Goal: Task Accomplishment & Management: Manage account settings

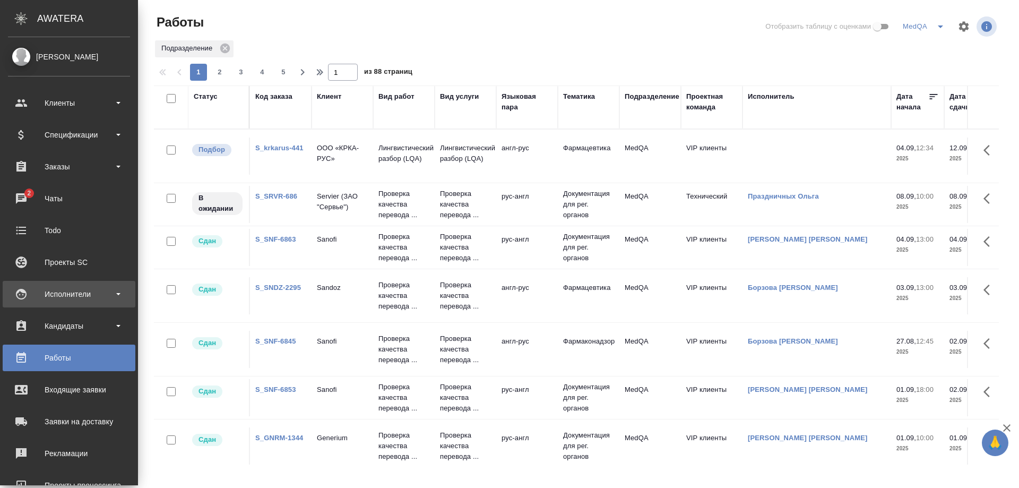
click at [75, 292] on div "Исполнители" at bounding box center [69, 294] width 122 height 16
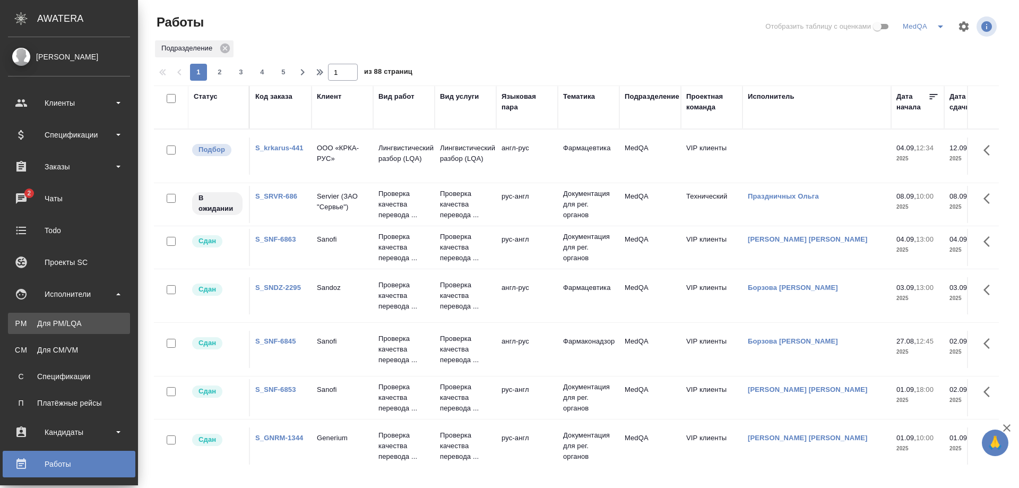
click at [71, 325] on div "Для PM/LQA" at bounding box center [68, 323] width 111 height 11
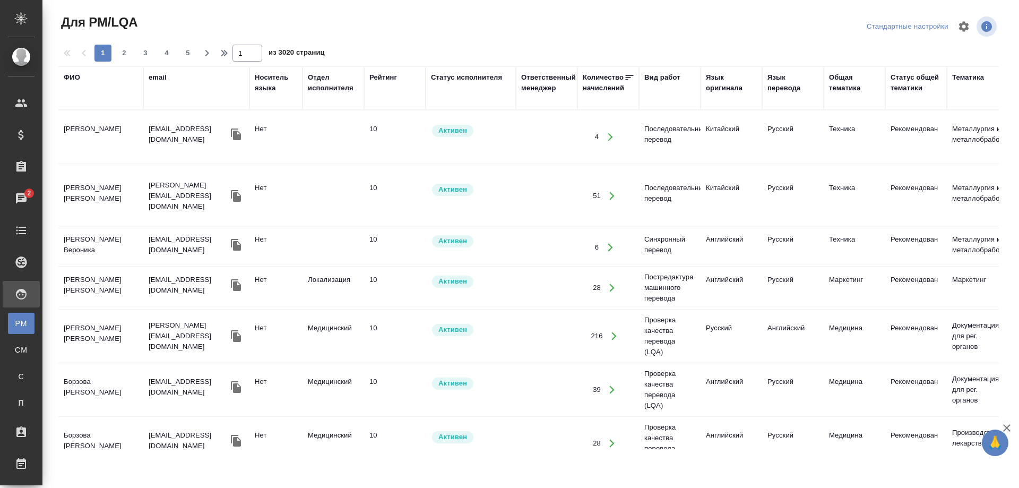
click at [73, 79] on div "ФИО" at bounding box center [72, 77] width 16 height 11
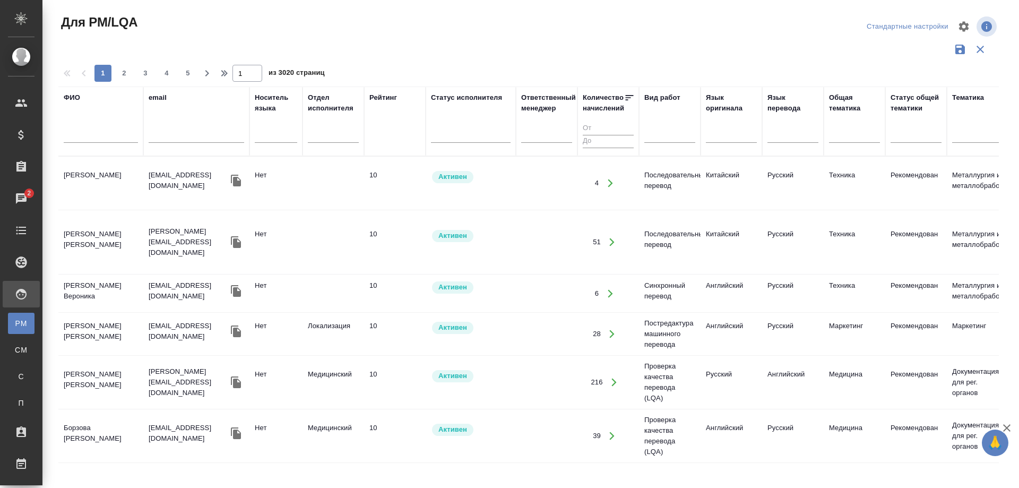
click at [88, 135] on input "text" at bounding box center [101, 135] width 74 height 13
type input "[PERSON_NAME]"
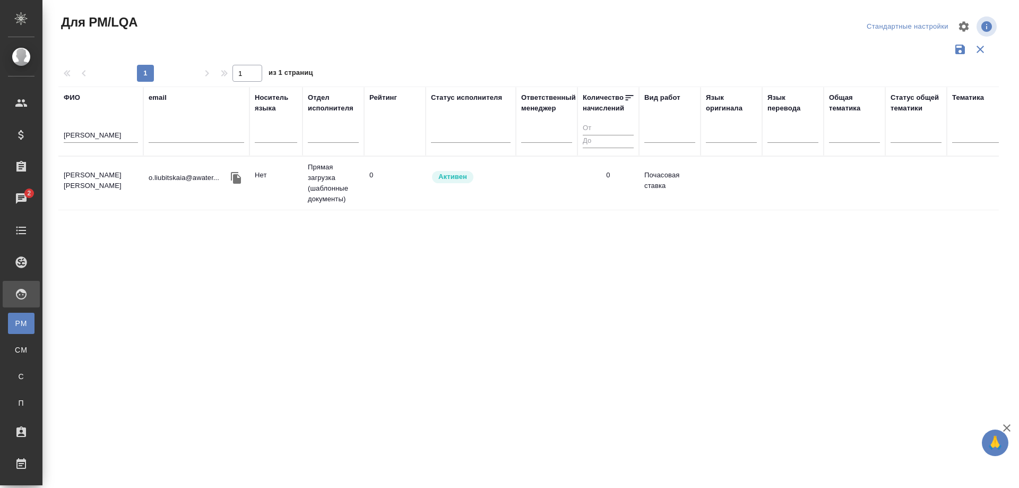
click at [94, 175] on td "[PERSON_NAME]" at bounding box center [100, 183] width 85 height 37
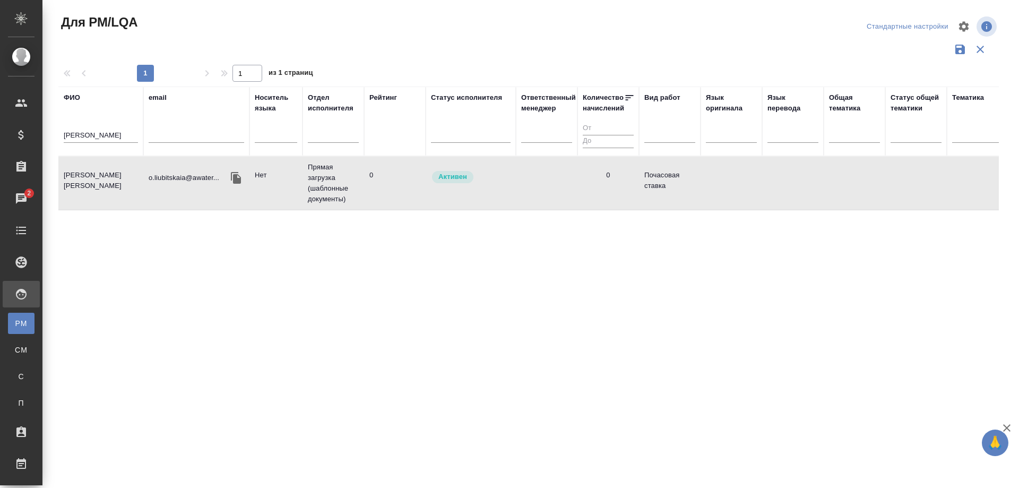
click at [94, 175] on td "[PERSON_NAME]" at bounding box center [100, 183] width 85 height 37
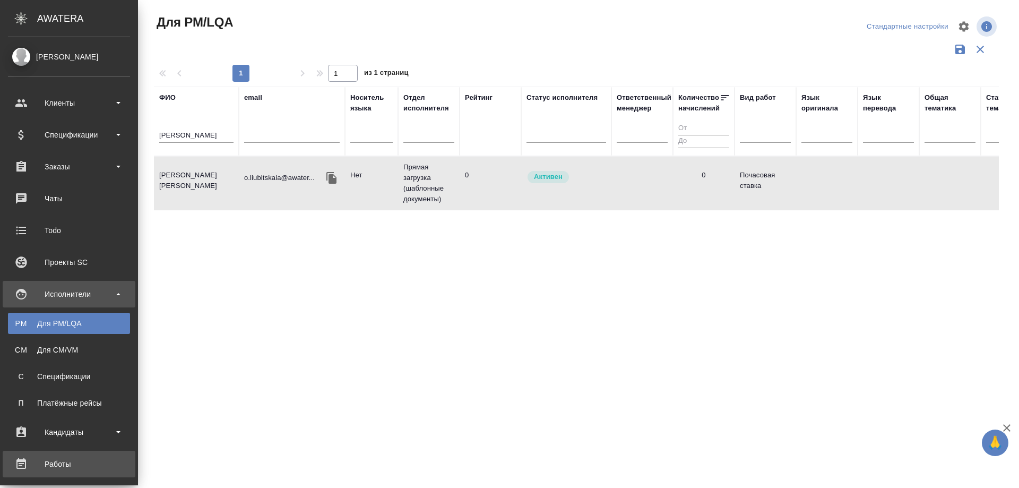
click at [50, 463] on div "Работы" at bounding box center [69, 464] width 122 height 16
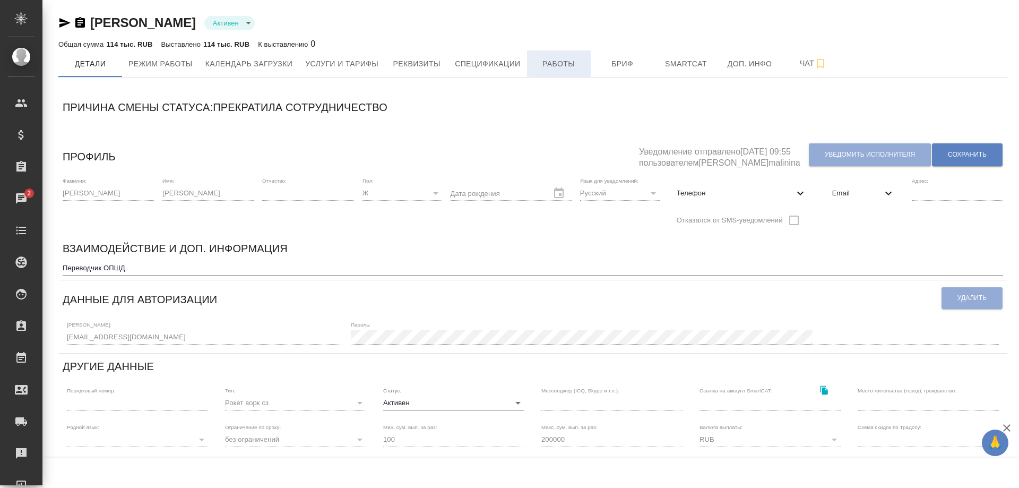
click at [553, 67] on span "Работы" at bounding box center [558, 63] width 51 height 13
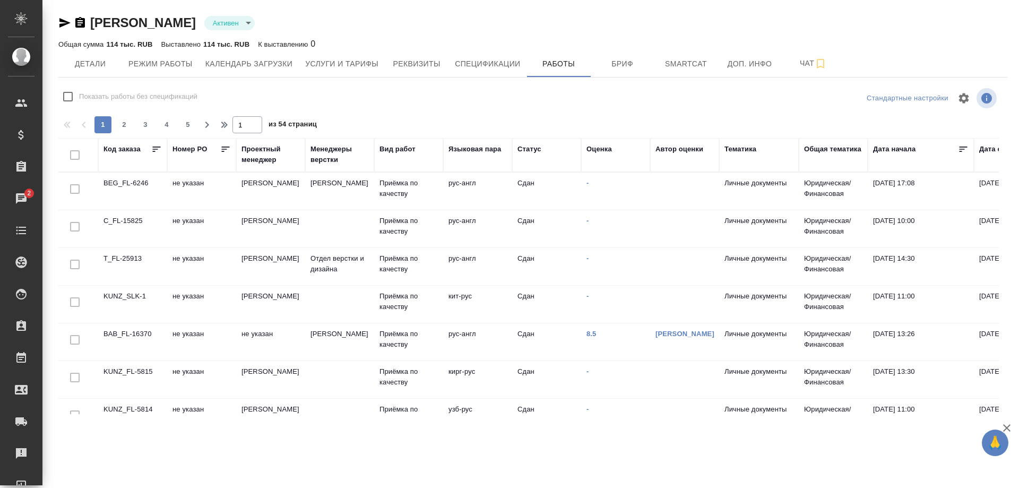
click at [122, 257] on td "T_FL-25913" at bounding box center [132, 266] width 69 height 37
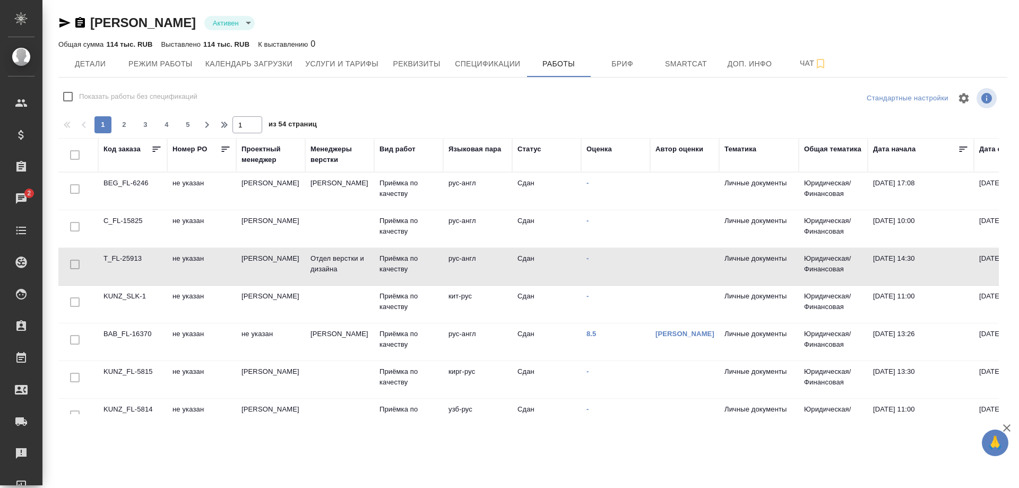
click at [122, 257] on td "T_FL-25913" at bounding box center [132, 266] width 69 height 37
click at [131, 218] on td "C_FL-15825" at bounding box center [132, 228] width 69 height 37
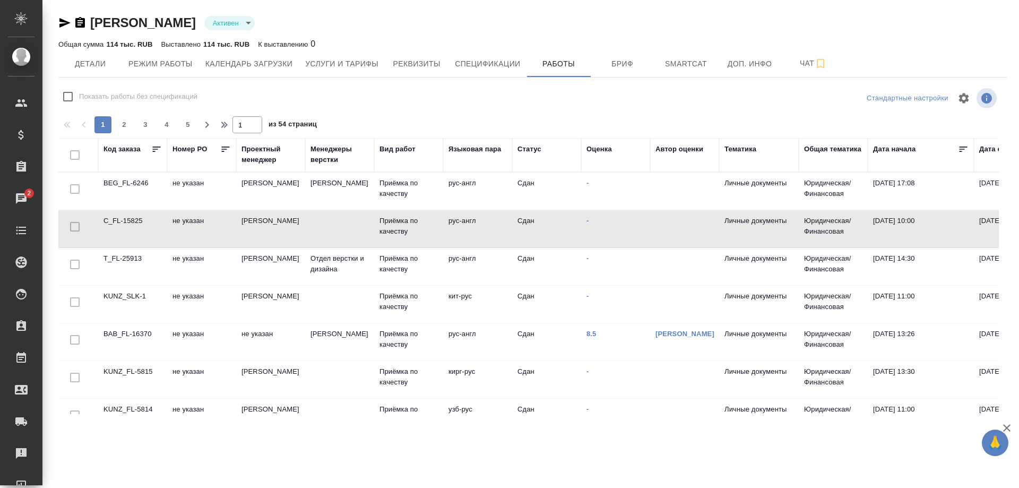
click at [131, 218] on td "C_FL-15825" at bounding box center [132, 228] width 69 height 37
click at [115, 185] on td "BEG_FL-6246" at bounding box center [132, 190] width 69 height 37
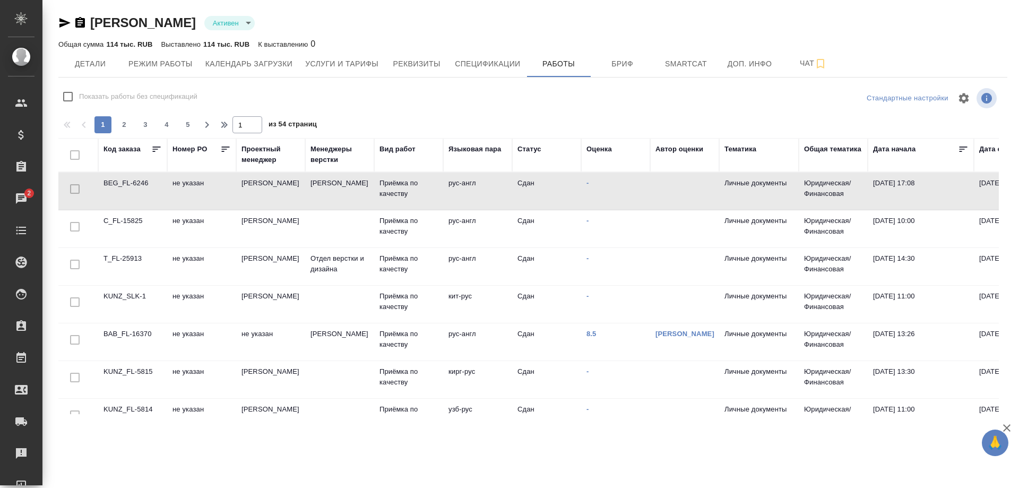
click at [115, 185] on td "BEG_FL-6246" at bounding box center [132, 190] width 69 height 37
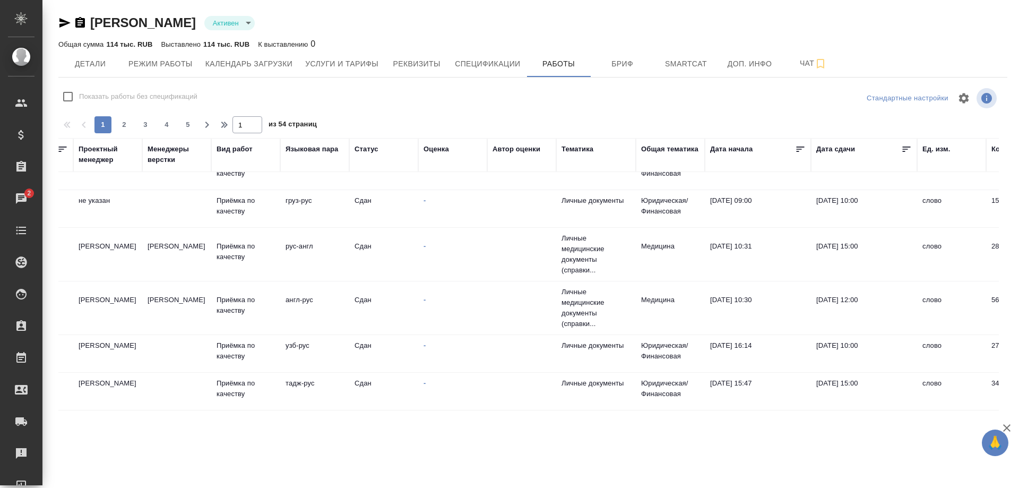
scroll to position [690, 163]
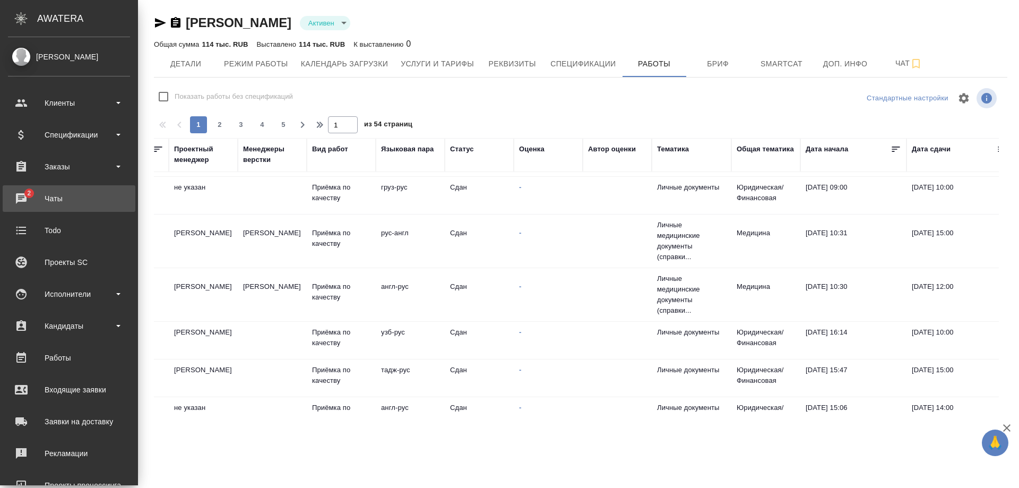
click at [51, 197] on div "Чаты" at bounding box center [69, 199] width 122 height 16
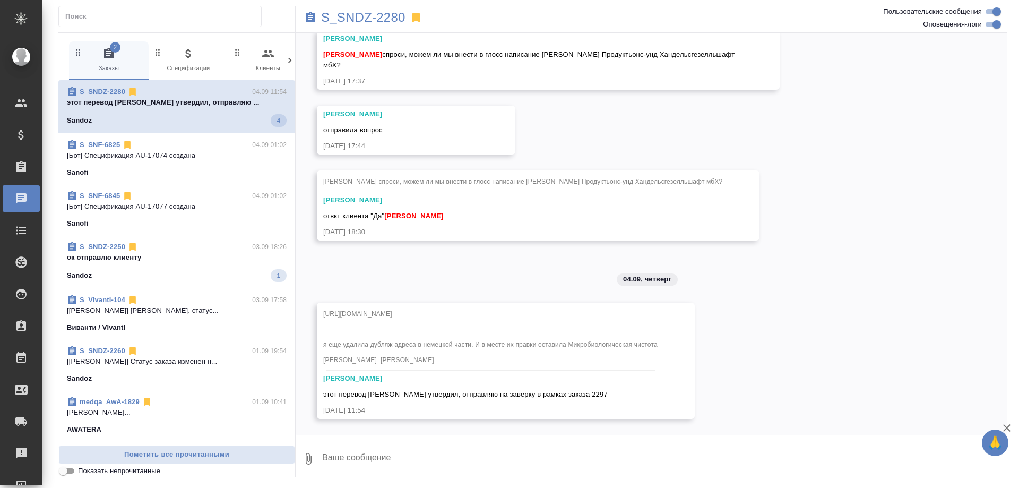
scroll to position [8197, 0]
click at [228, 255] on p "ок отправлю клиенту" at bounding box center [177, 255] width 220 height 11
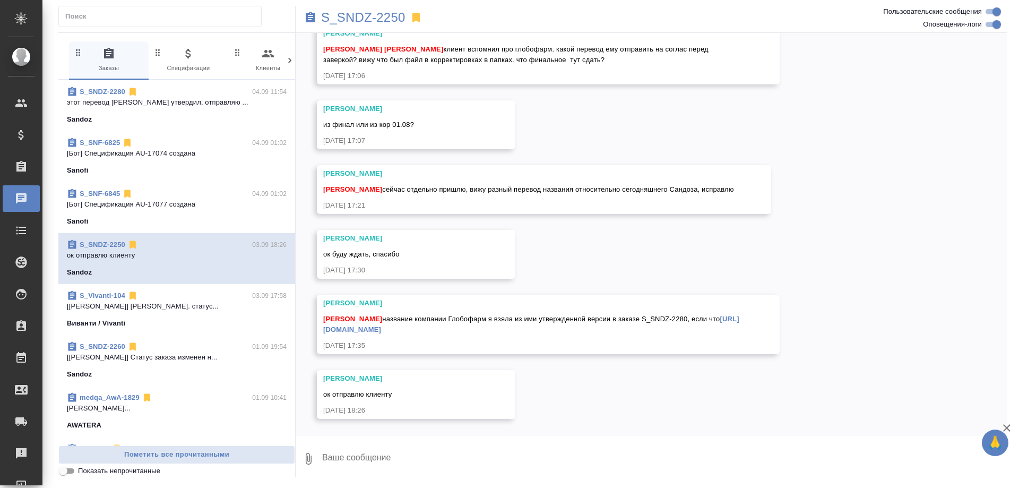
scroll to position [22633, 0]
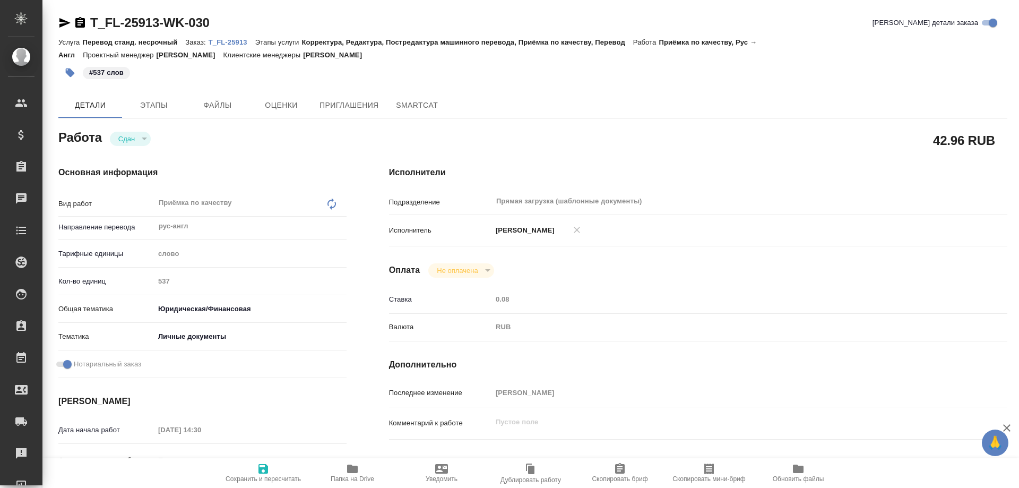
type textarea "x"
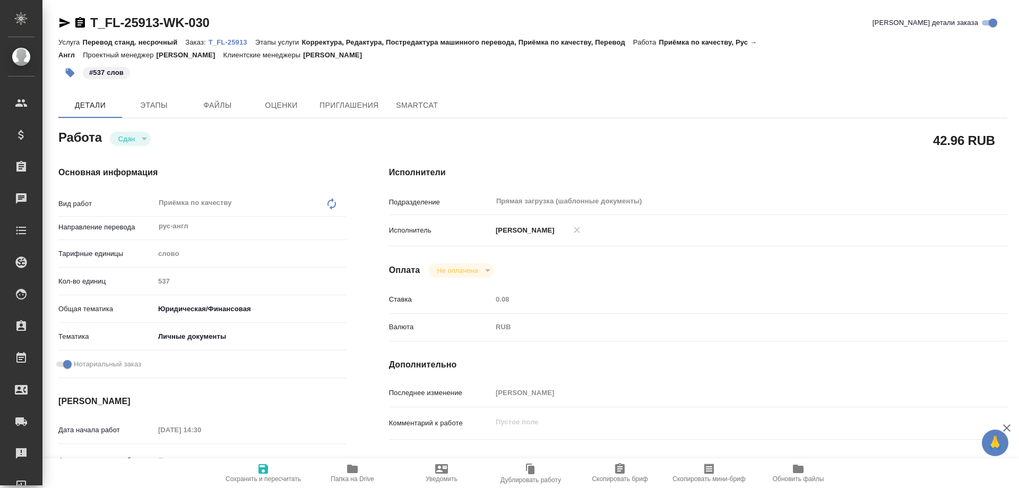
type textarea "x"
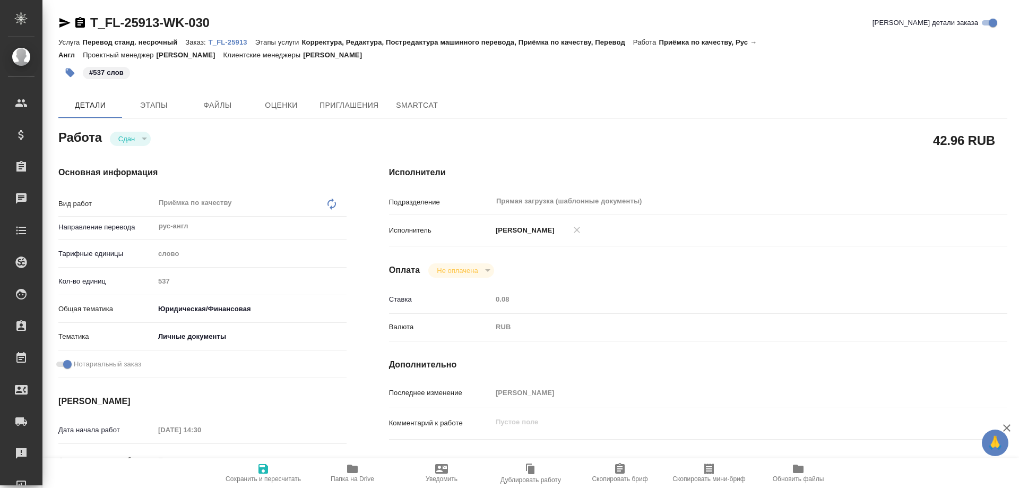
type textarea "x"
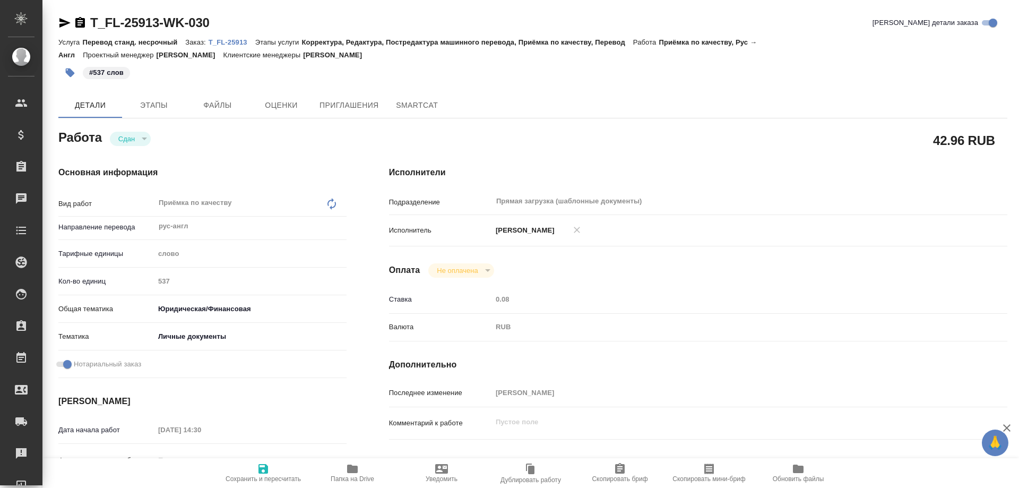
type textarea "x"
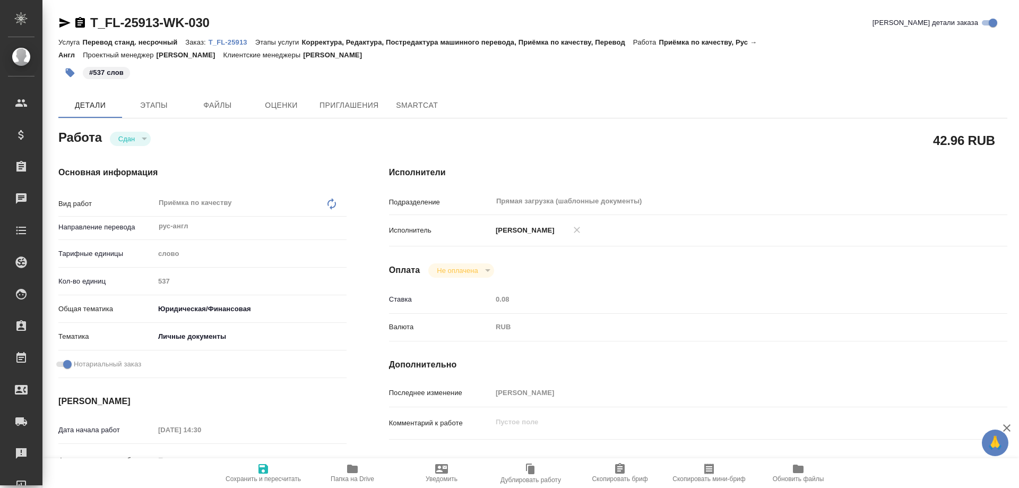
type textarea "x"
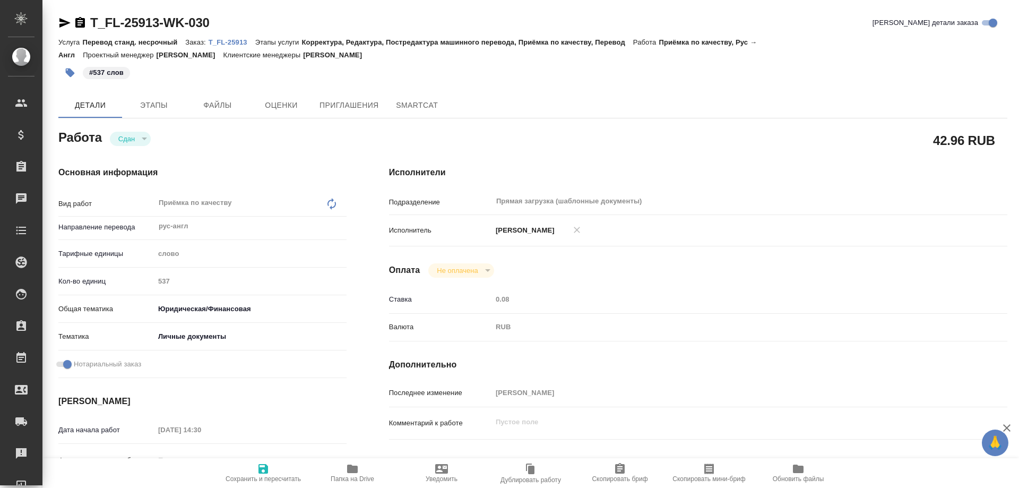
type textarea "x"
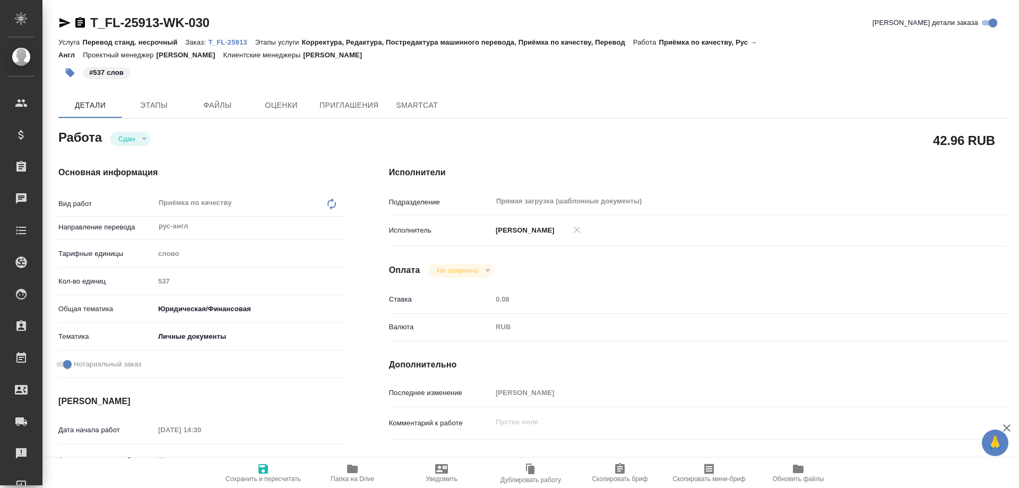
type textarea "x"
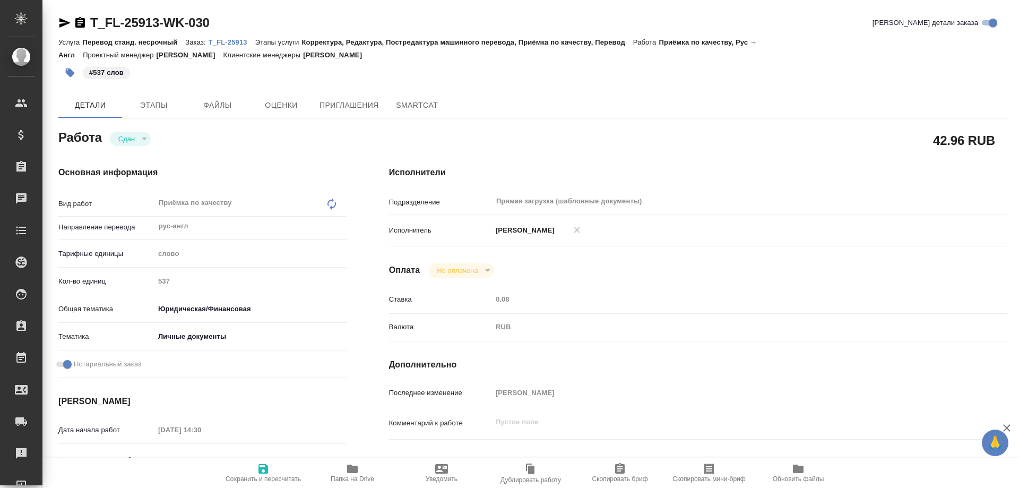
type textarea "x"
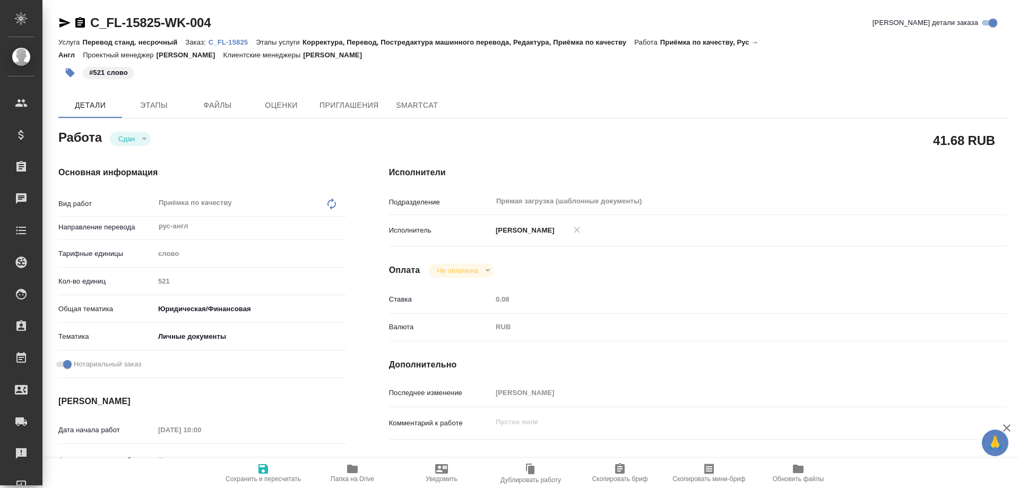
type textarea "x"
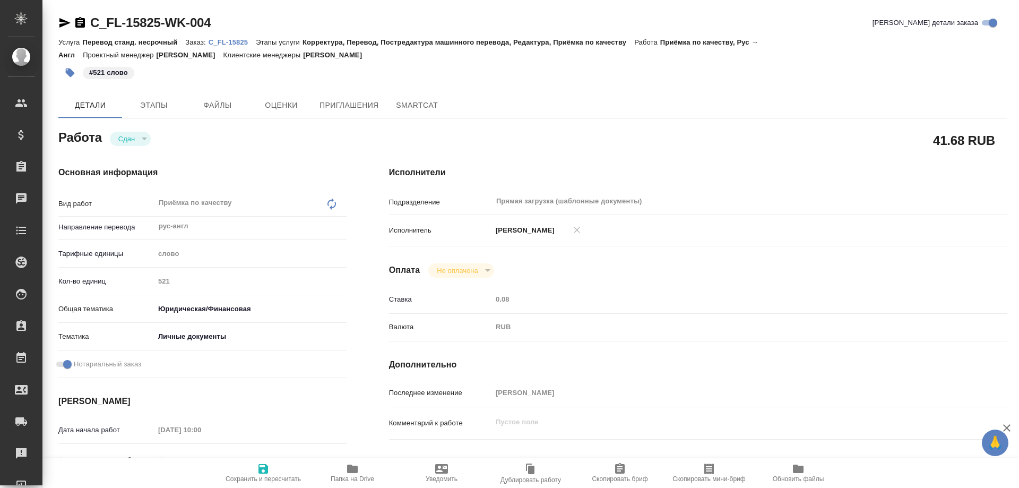
type textarea "x"
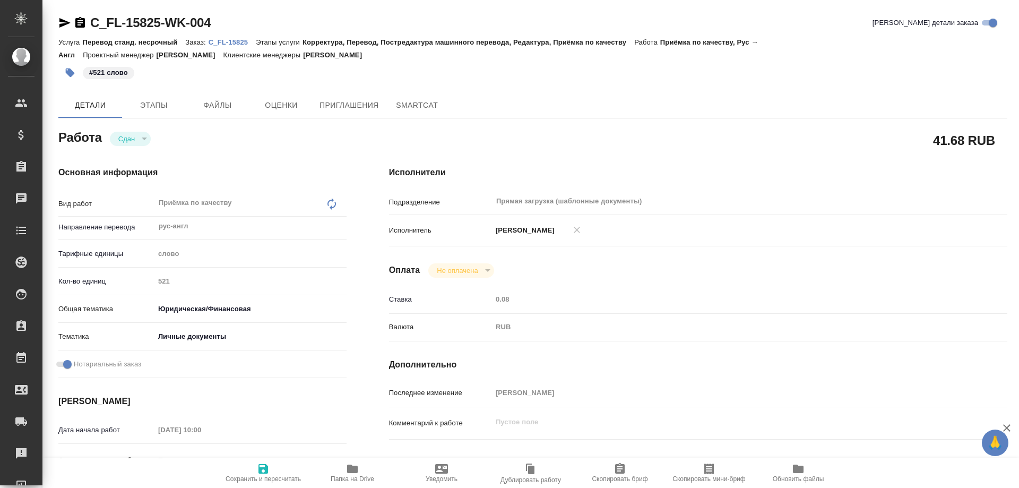
type textarea "x"
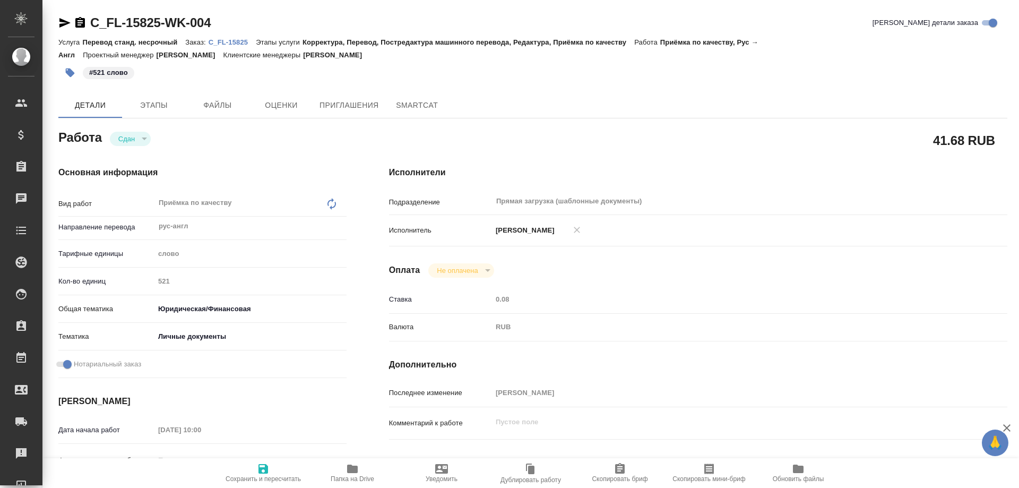
type textarea "x"
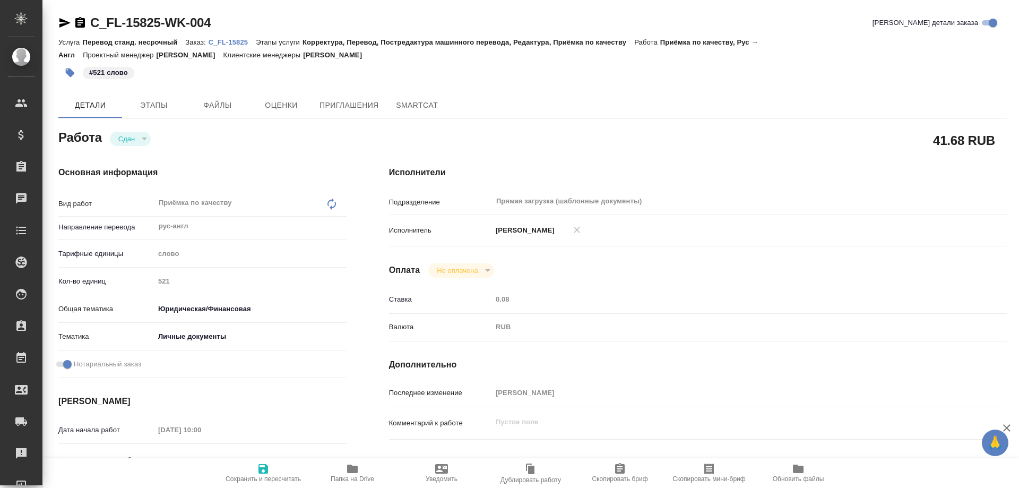
type textarea "x"
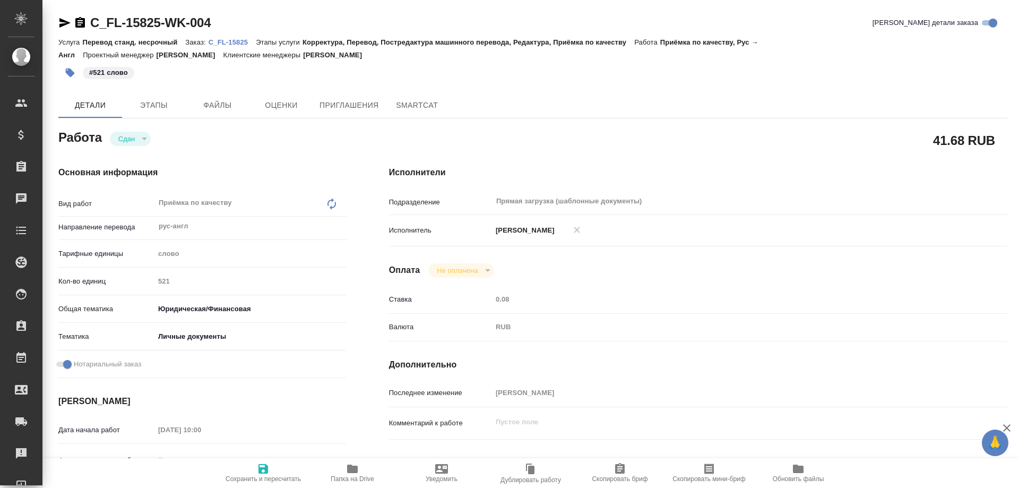
type textarea "x"
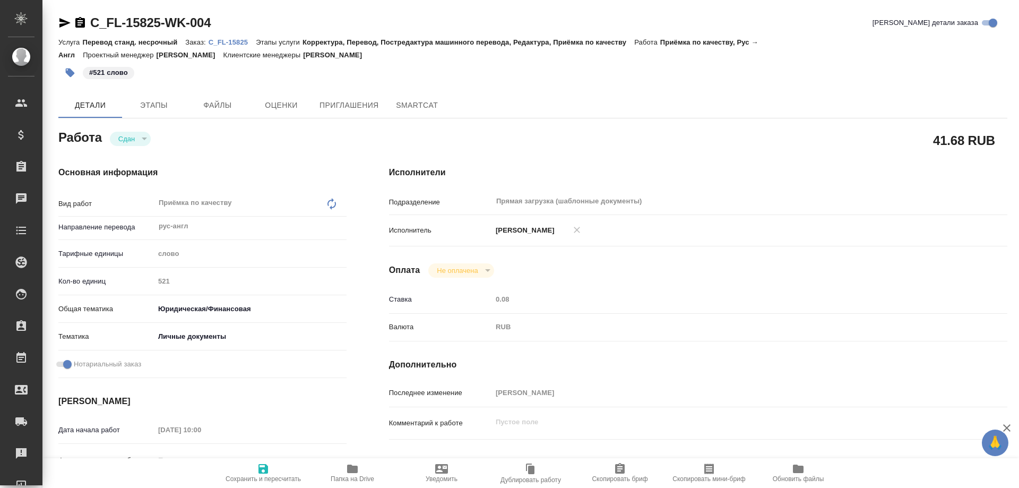
type textarea "x"
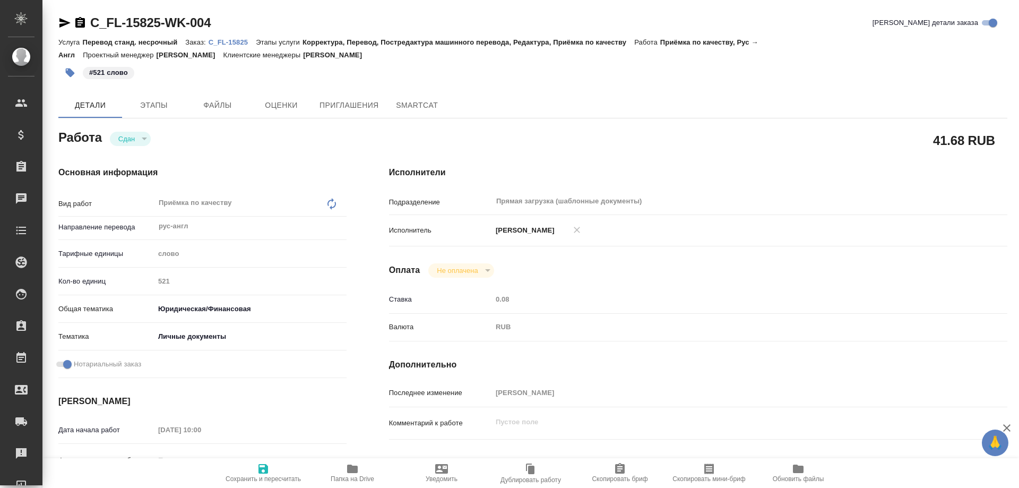
type textarea "x"
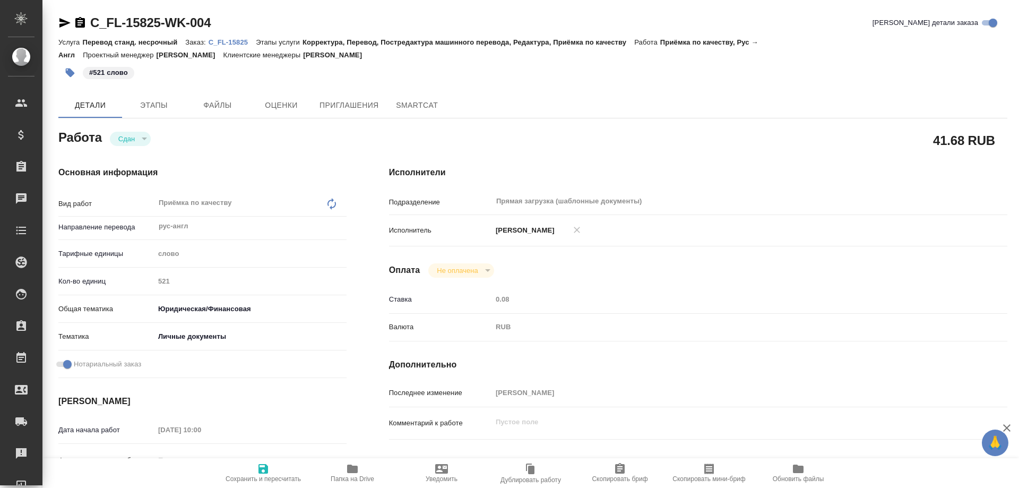
type textarea "x"
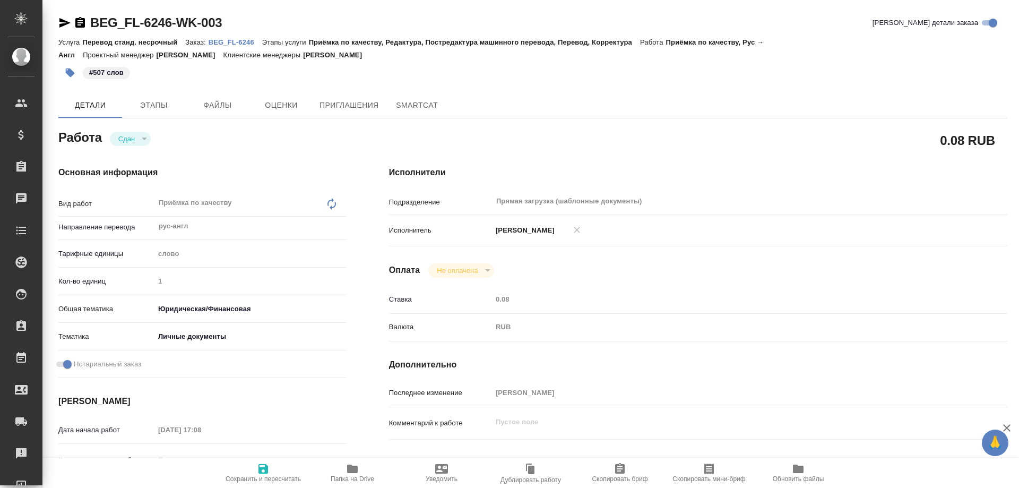
type textarea "x"
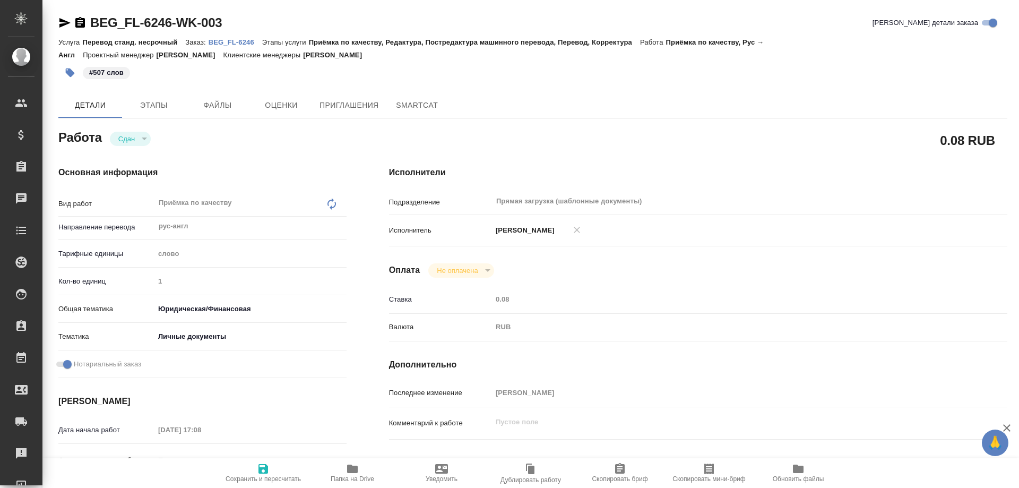
type textarea "x"
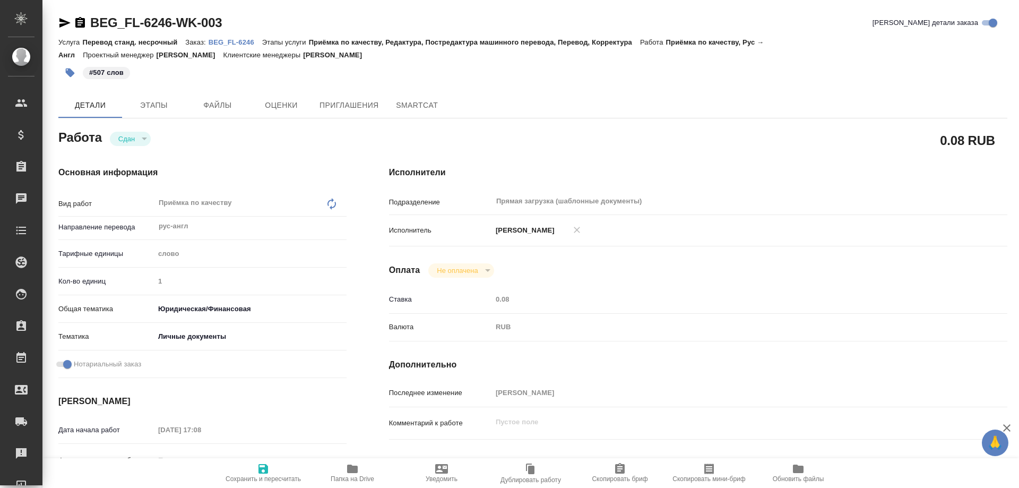
type textarea "x"
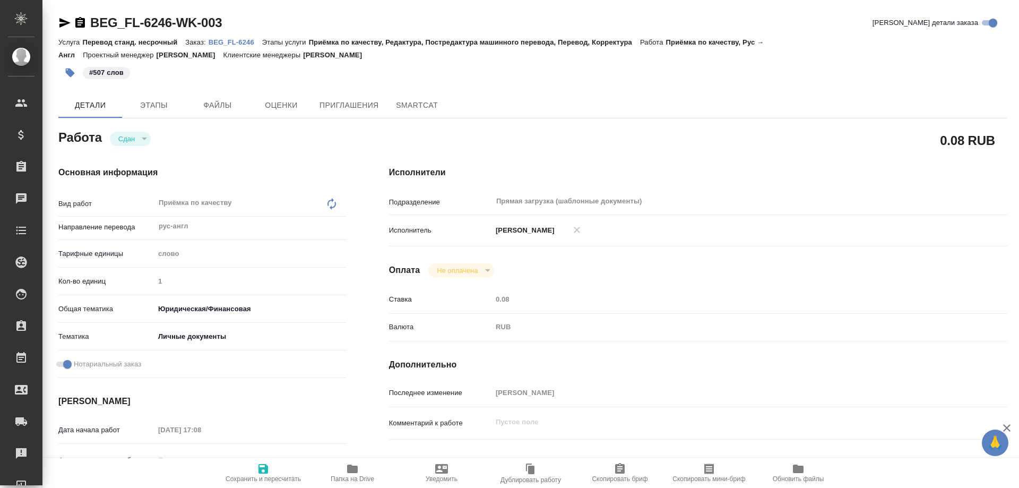
type textarea "x"
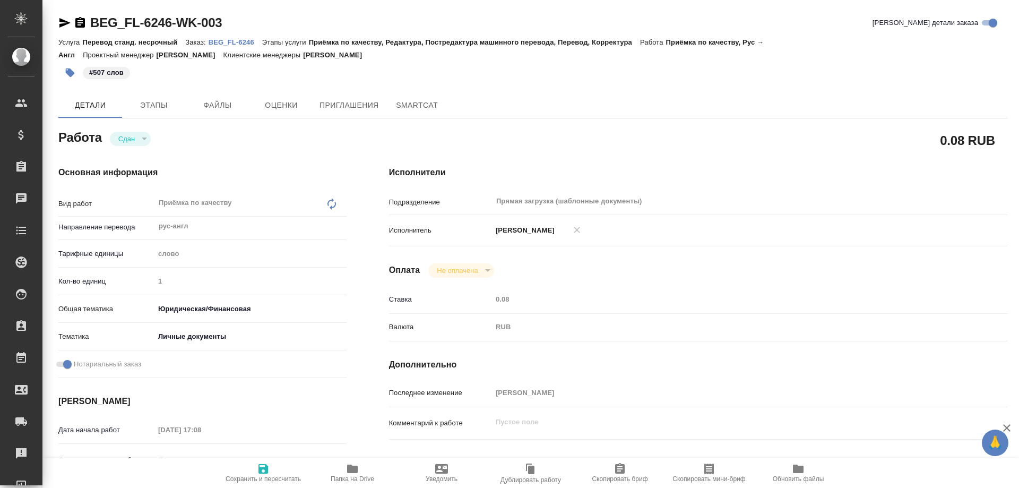
type textarea "x"
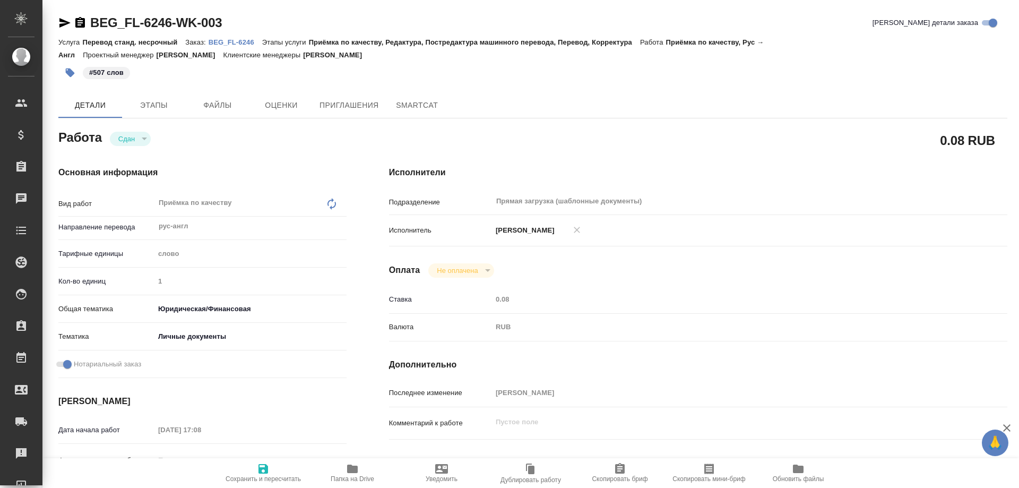
type textarea "x"
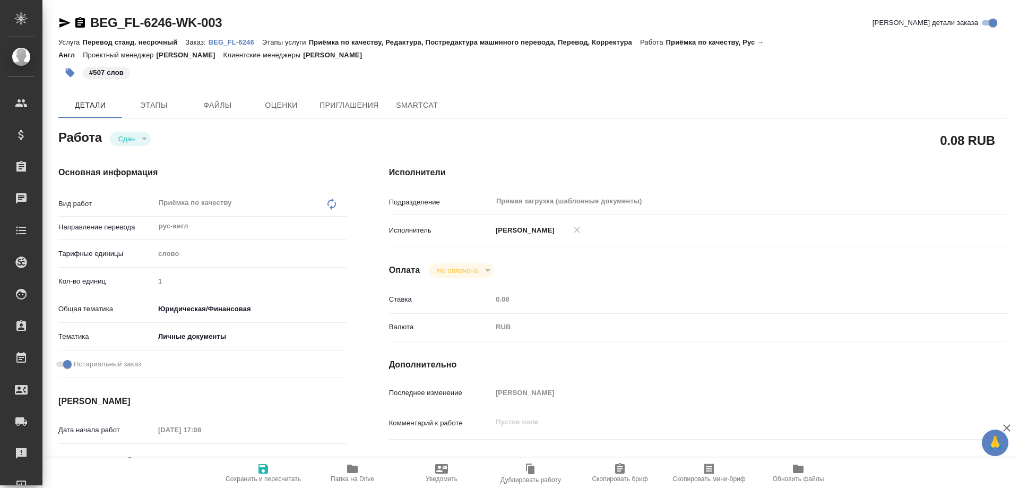
type textarea "x"
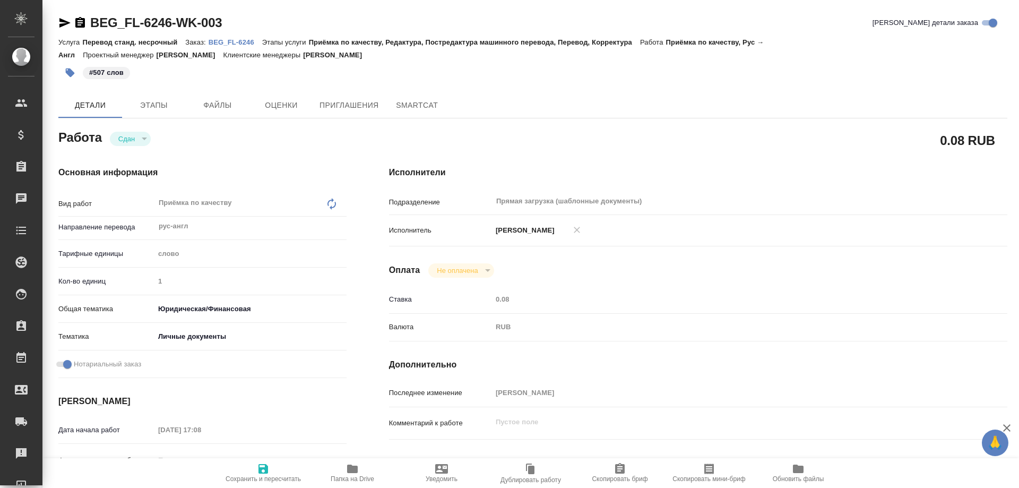
type textarea "x"
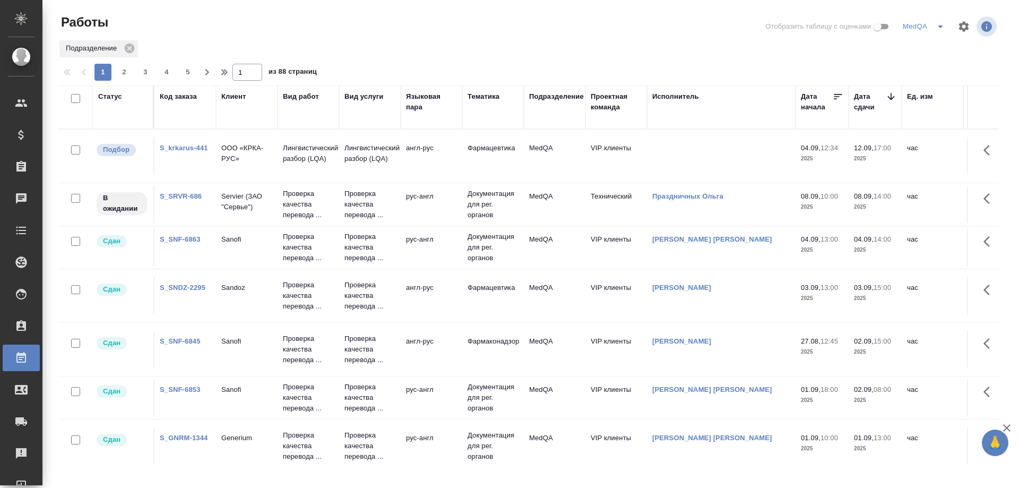
click at [108, 93] on div "Статус" at bounding box center [110, 96] width 24 height 11
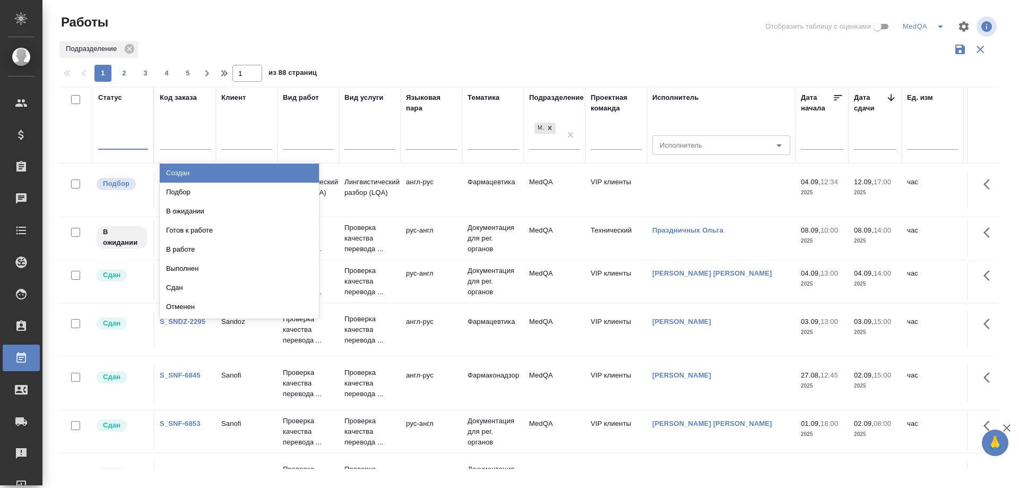
click at [115, 141] on div at bounding box center [123, 138] width 50 height 15
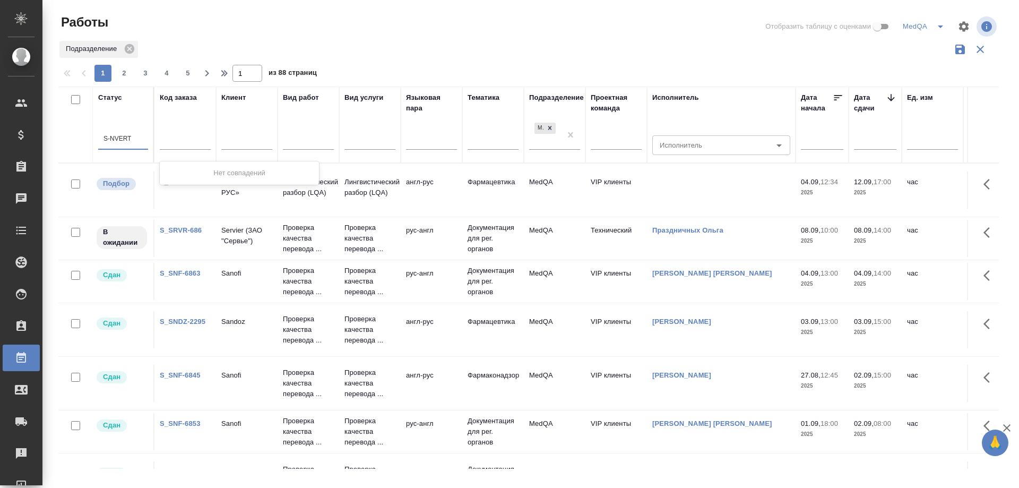
click at [120, 142] on input "S-NVERT" at bounding box center [117, 138] width 29 height 7
type input "S-NVRT"
drag, startPoint x: 122, startPoint y: 134, endPoint x: 94, endPoint y: 134, distance: 27.6
click at [94, 134] on th "Статус 0 results available. Select is focused ,type to refine list, press Down …" at bounding box center [124, 125] width 62 height 76
click at [162, 145] on input "text" at bounding box center [185, 142] width 51 height 13
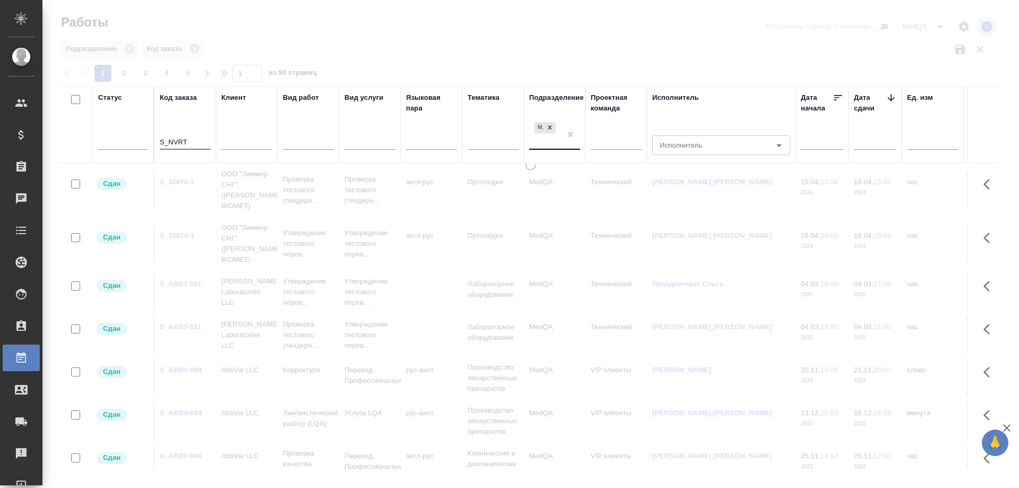
type input "S_NVRT"
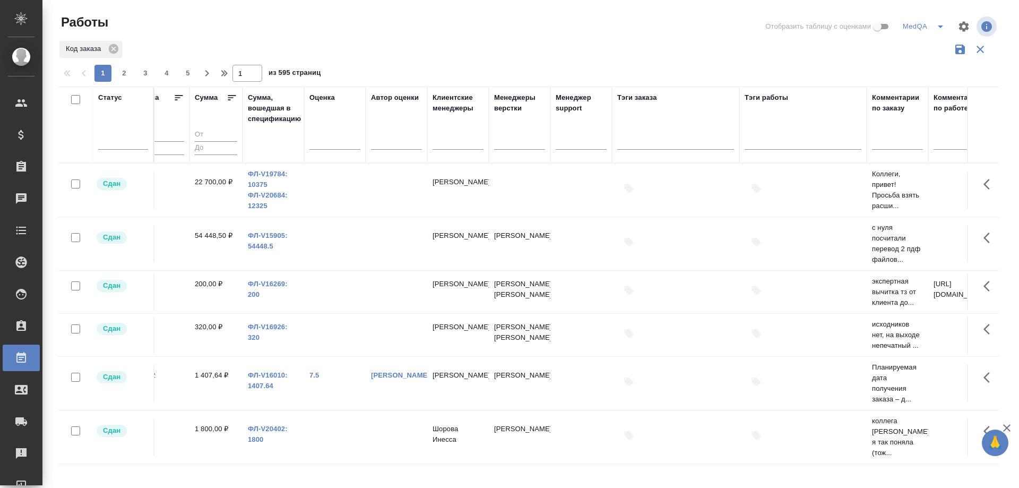
scroll to position [0, 1162]
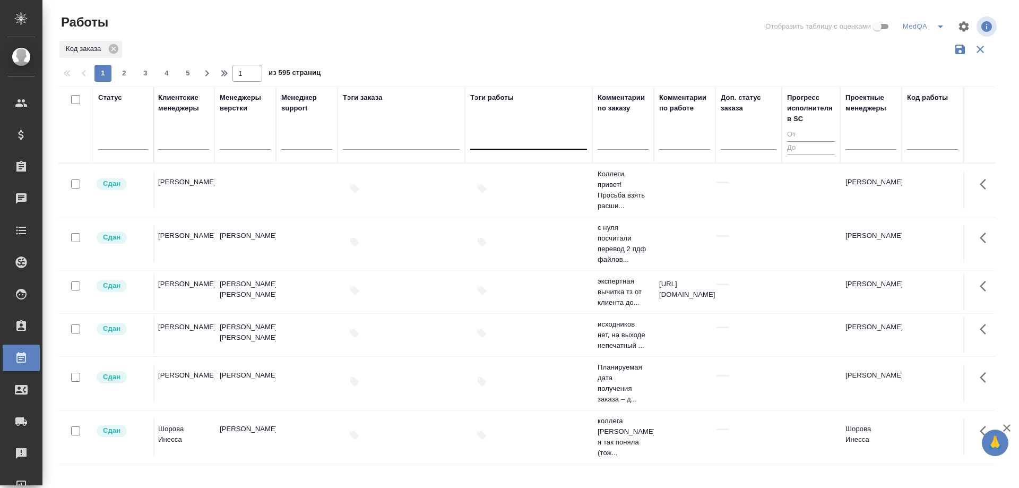
click at [502, 140] on div at bounding box center [528, 138] width 117 height 15
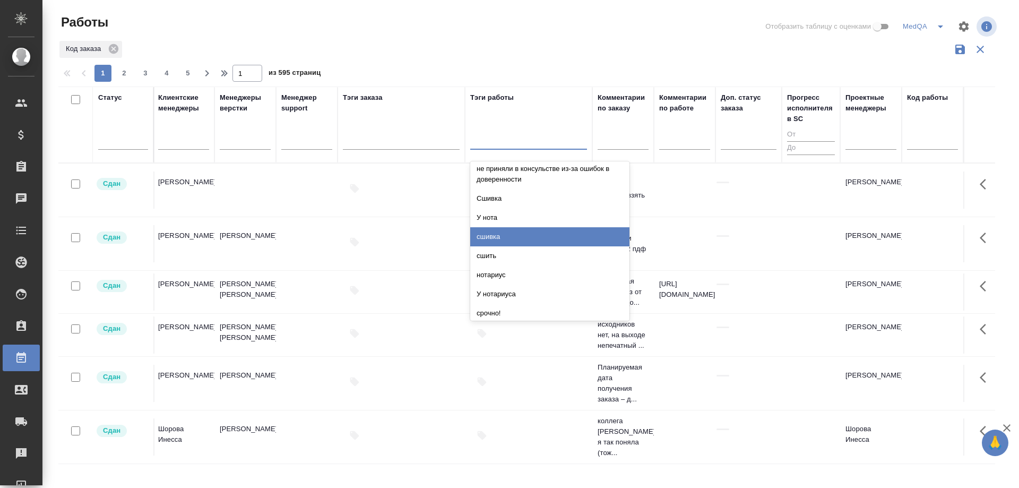
scroll to position [106, 0]
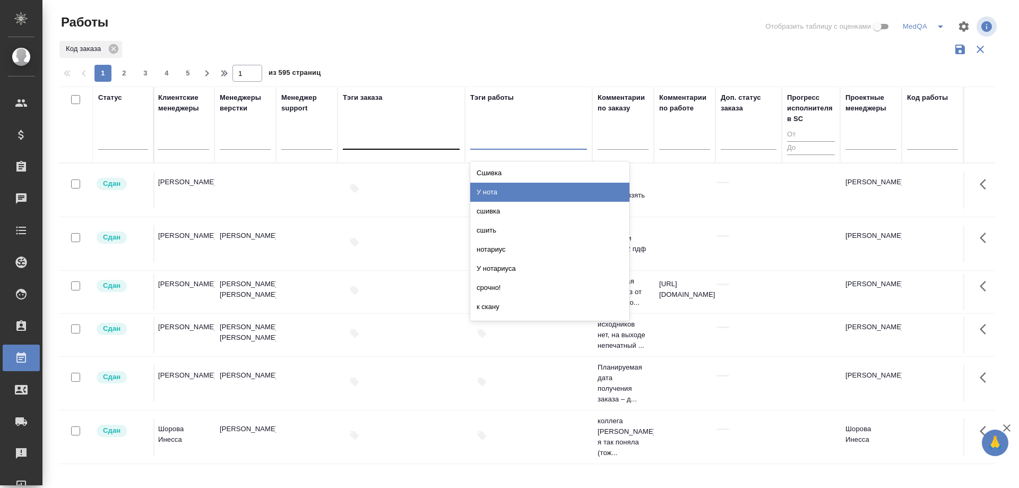
click at [360, 135] on div at bounding box center [401, 138] width 117 height 15
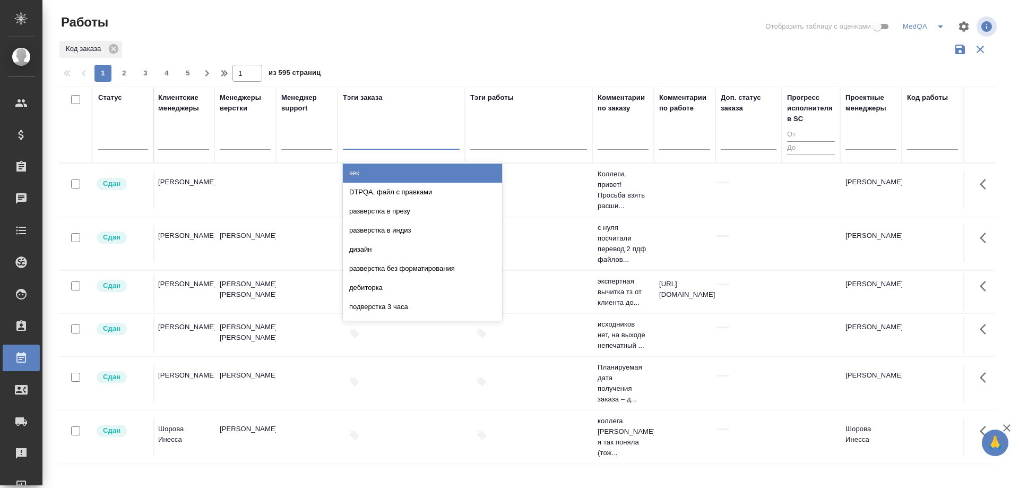
click at [365, 146] on div at bounding box center [401, 138] width 117 height 15
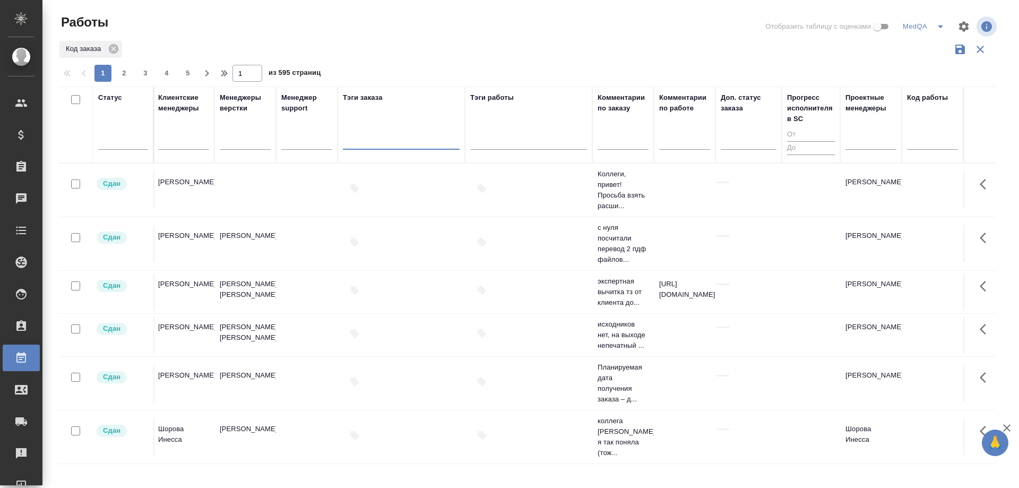
click at [375, 150] on div "0 results available. Select is focused ,type to refine list, press Down to open…" at bounding box center [401, 143] width 117 height 28
click at [375, 144] on div at bounding box center [401, 138] width 117 height 15
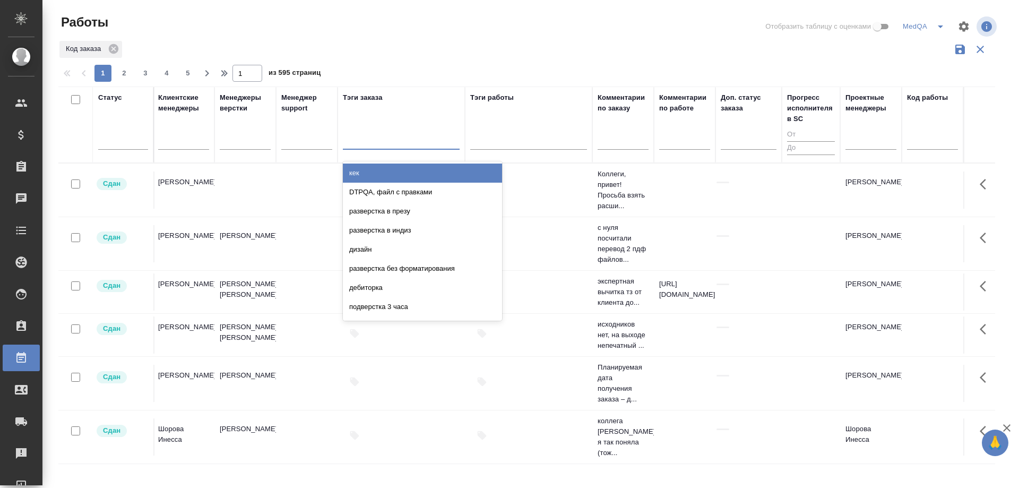
click at [373, 137] on div at bounding box center [401, 138] width 117 height 15
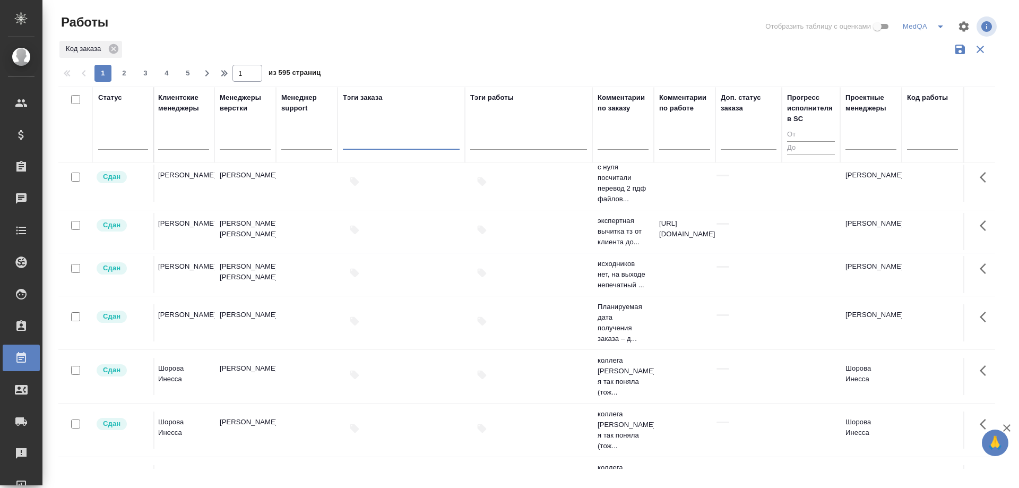
scroll to position [106, 1162]
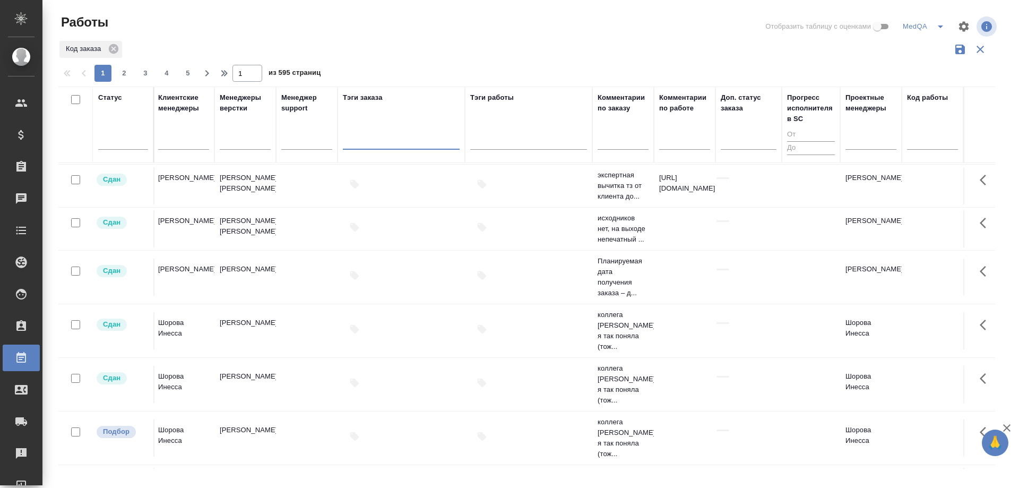
click at [365, 144] on div at bounding box center [401, 138] width 117 height 15
type input "v"
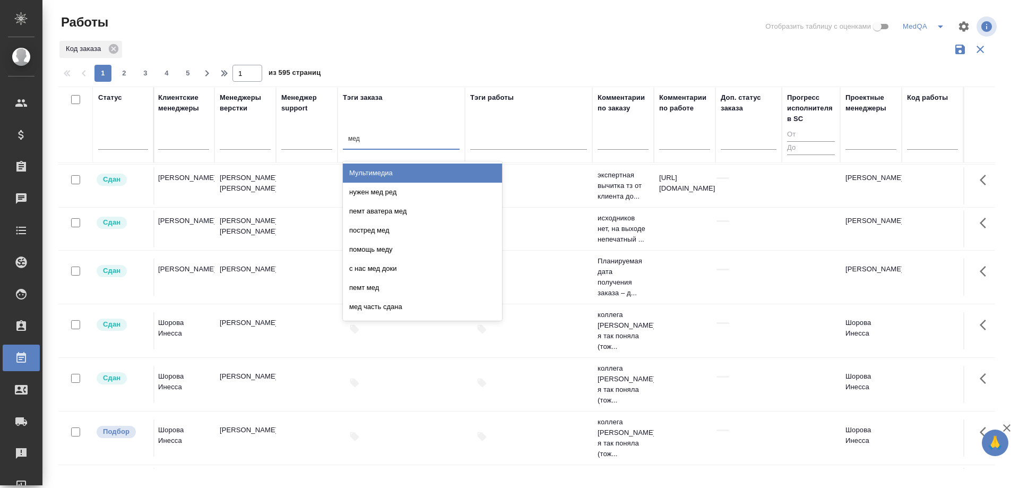
type input "медд"
click at [382, 177] on div "меддра" at bounding box center [422, 172] width 159 height 19
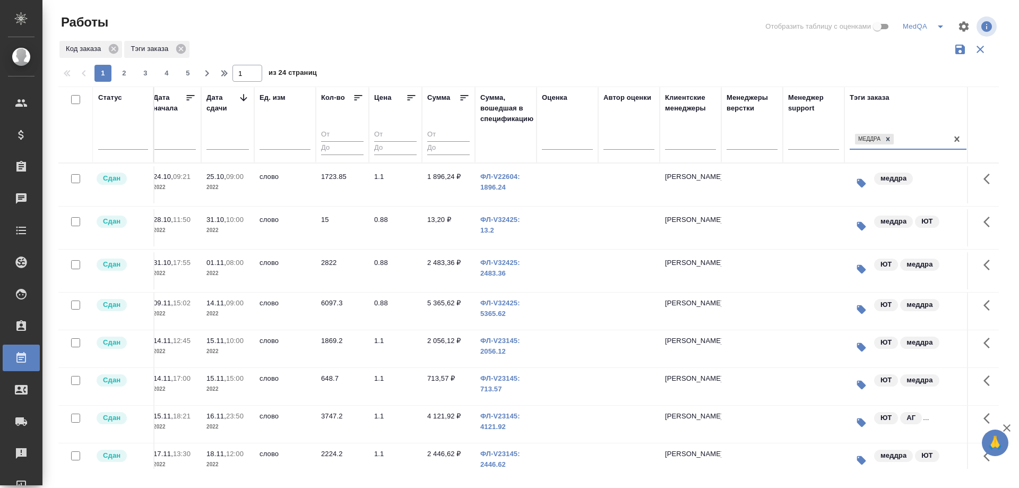
scroll to position [0, 639]
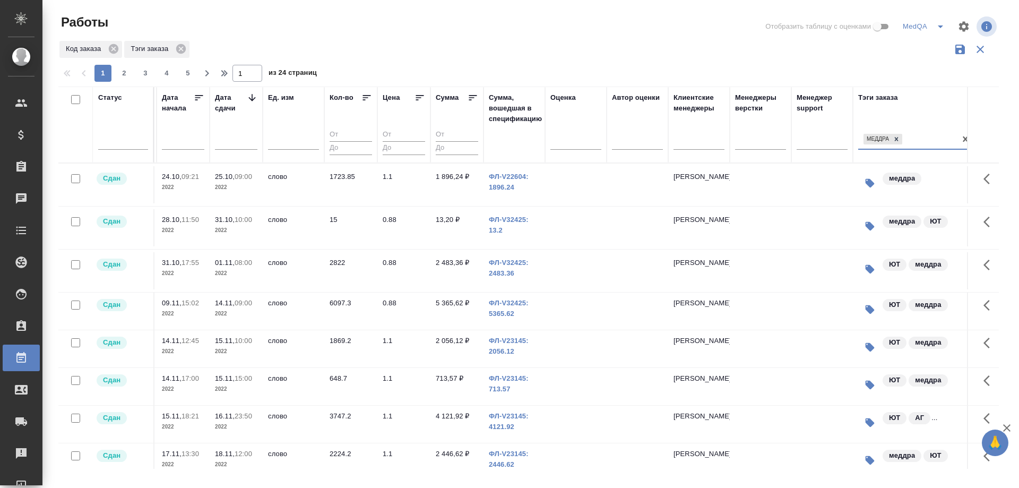
click at [251, 95] on icon at bounding box center [252, 97] width 11 height 11
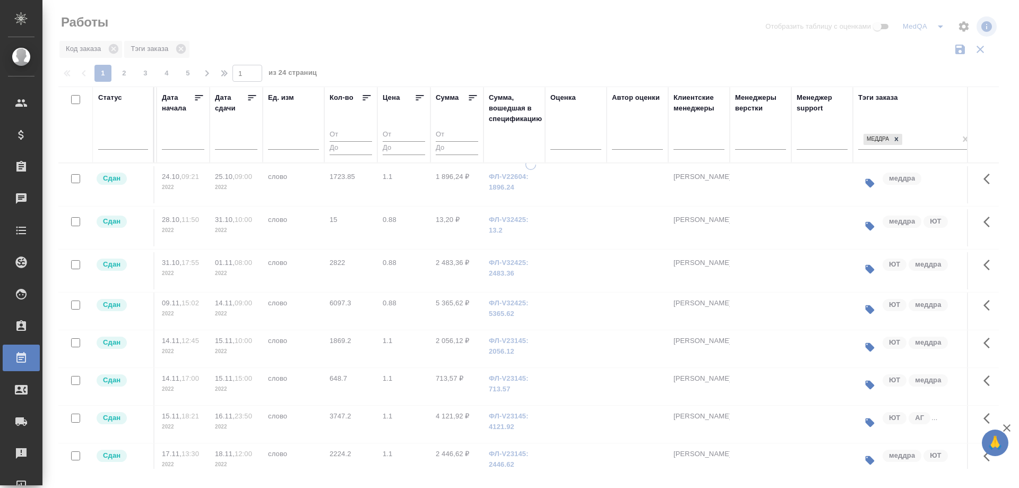
click at [251, 95] on icon at bounding box center [252, 97] width 8 height 5
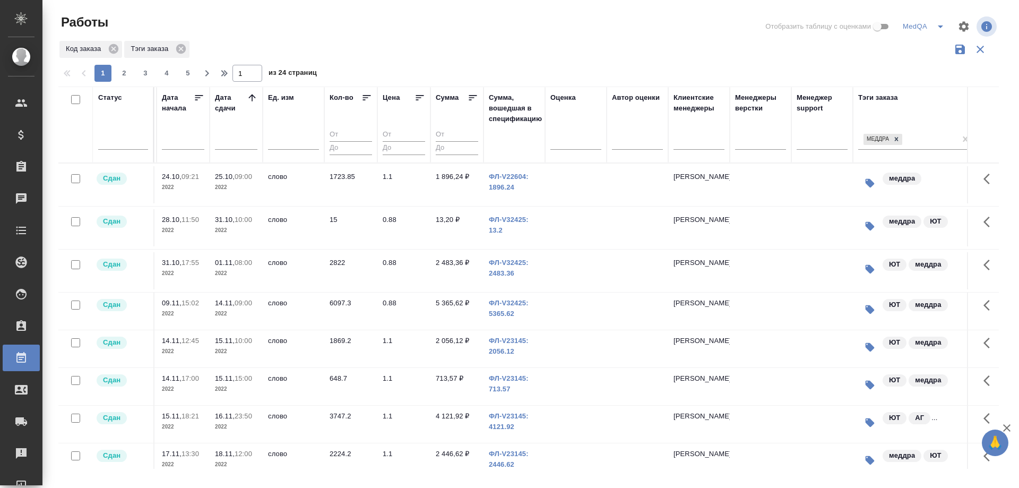
click at [250, 100] on icon at bounding box center [252, 97] width 11 height 11
click at [223, 76] on icon "button" at bounding box center [225, 73] width 13 height 13
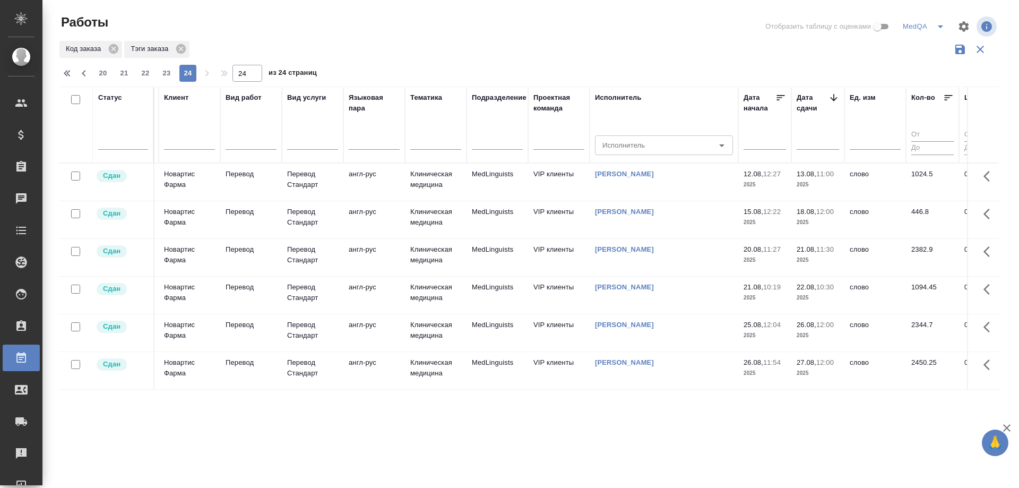
scroll to position [0, 0]
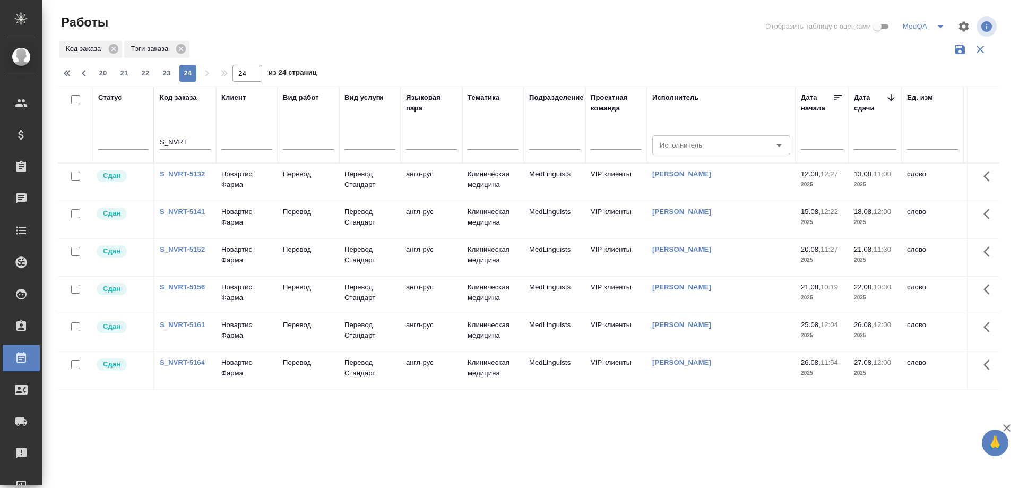
click at [176, 363] on link "S_NVRT-5164" at bounding box center [182, 362] width 45 height 8
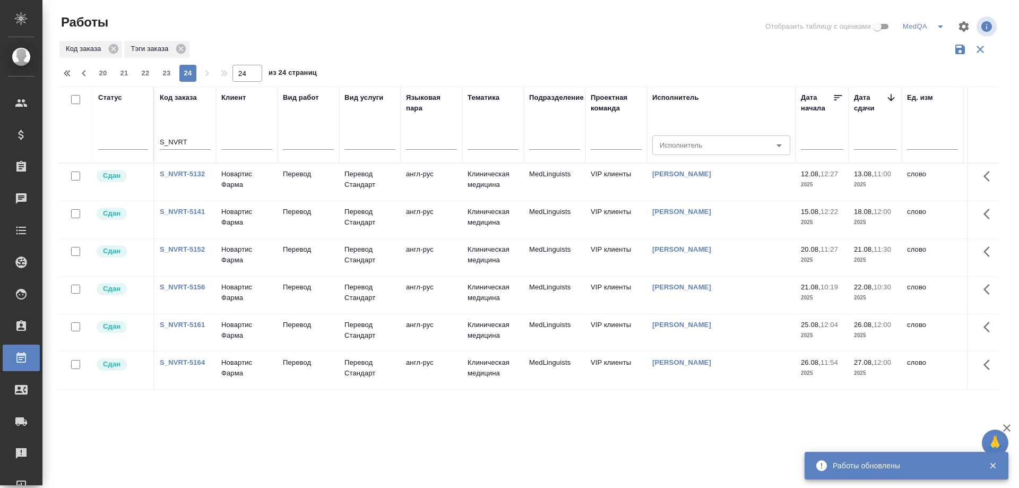
click at [188, 326] on link "S_NVRT-5161" at bounding box center [182, 325] width 45 height 8
click at [178, 291] on div "S_NVRT-5156" at bounding box center [185, 287] width 51 height 11
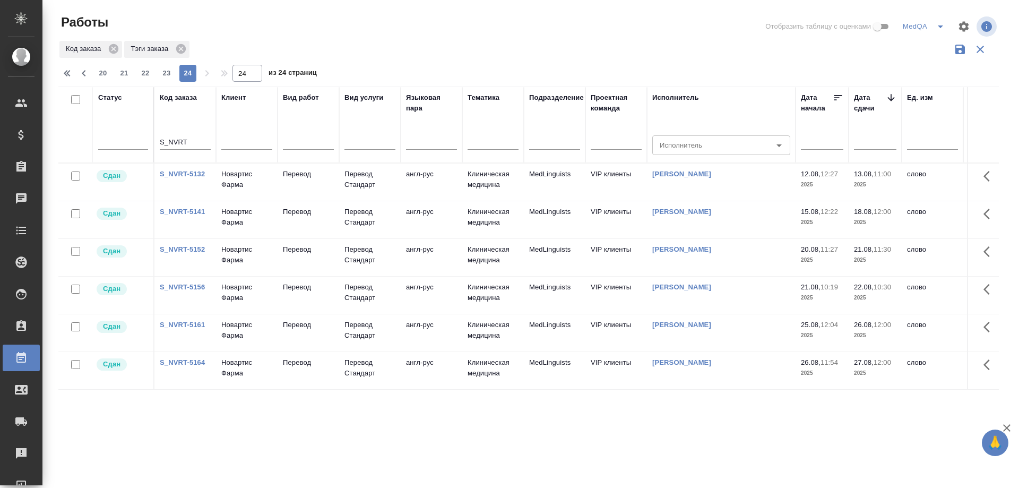
click at [178, 287] on link "S_NVRT-5156" at bounding box center [182, 287] width 45 height 8
click at [195, 249] on link "S_NVRT-5152" at bounding box center [182, 249] width 45 height 8
click at [184, 211] on link "S_NVRT-5141" at bounding box center [182, 212] width 45 height 8
click at [175, 175] on link "S_NVRT-5132" at bounding box center [182, 174] width 45 height 8
click at [162, 70] on span "23" at bounding box center [166, 73] width 17 height 11
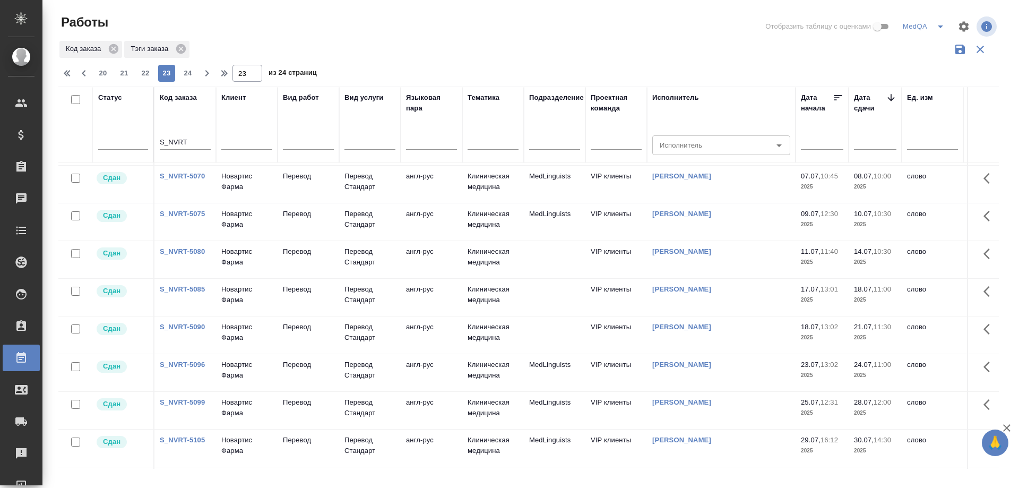
scroll to position [716, 0]
click at [192, 437] on link "S_NVRT-5122" at bounding box center [182, 441] width 45 height 8
click at [183, 400] on link "S_NVRT-5108" at bounding box center [182, 404] width 45 height 8
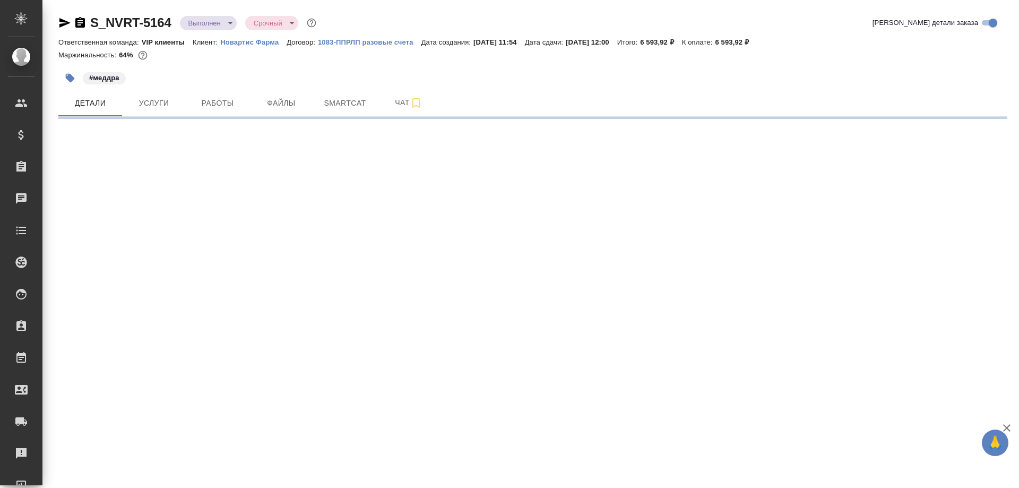
select select "RU"
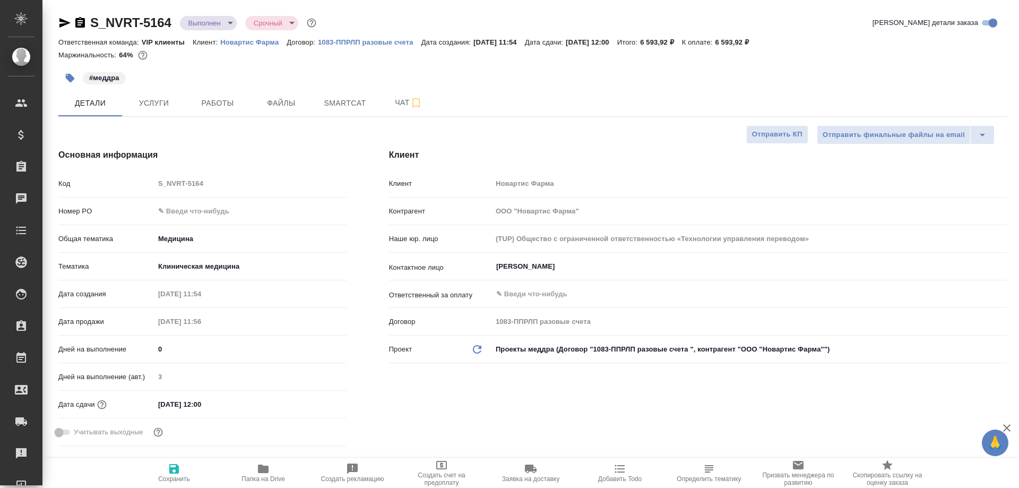
type textarea "x"
click at [339, 103] on span "Smartcat" at bounding box center [344, 103] width 51 height 13
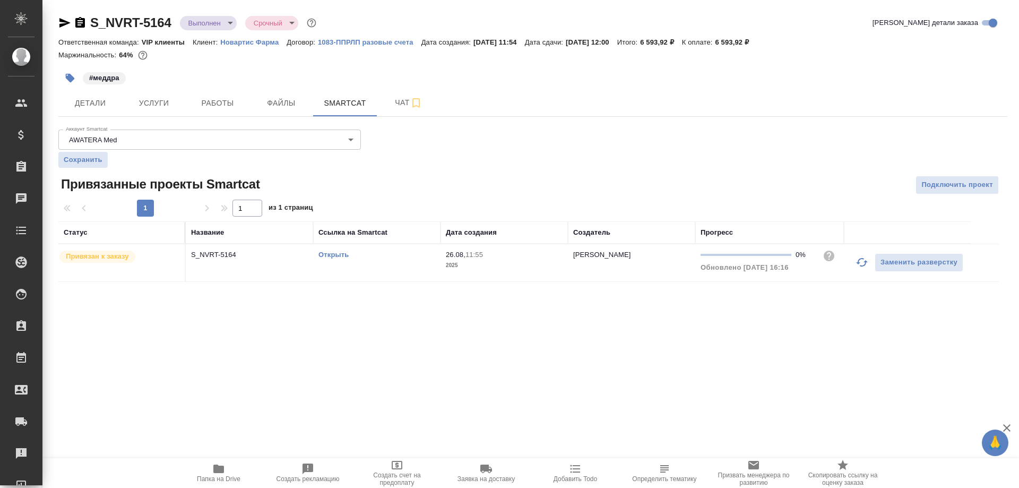
click at [337, 253] on link "Открыть" at bounding box center [333, 254] width 30 height 8
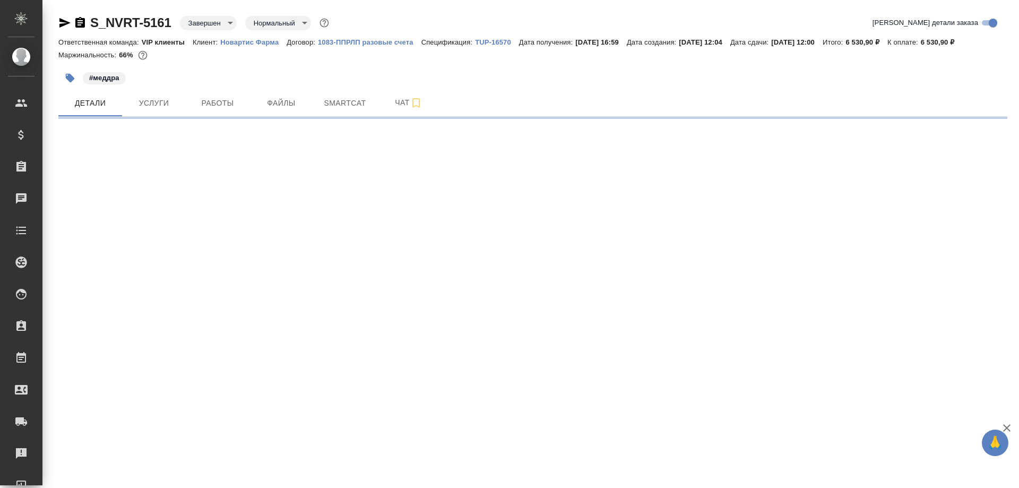
select select "RU"
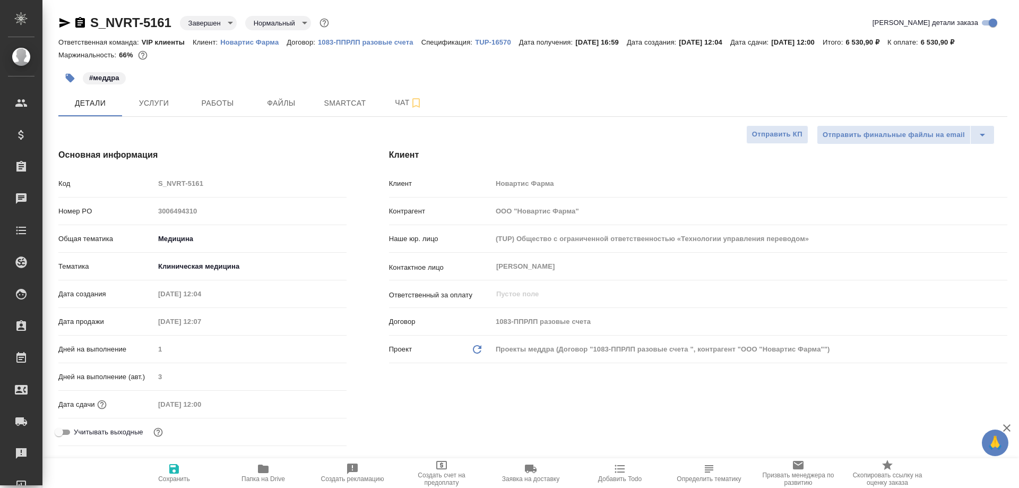
type textarea "x"
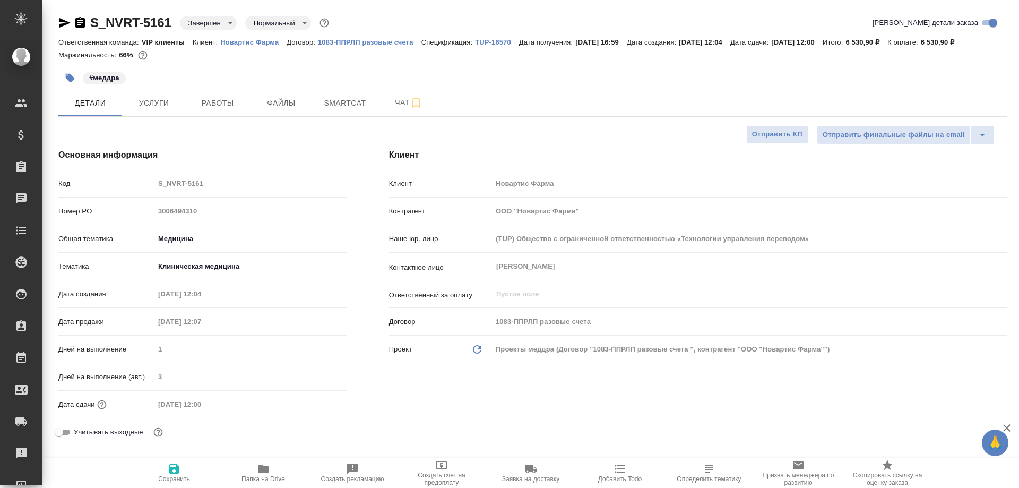
type textarea "x"
click at [338, 100] on span "Smartcat" at bounding box center [344, 103] width 51 height 13
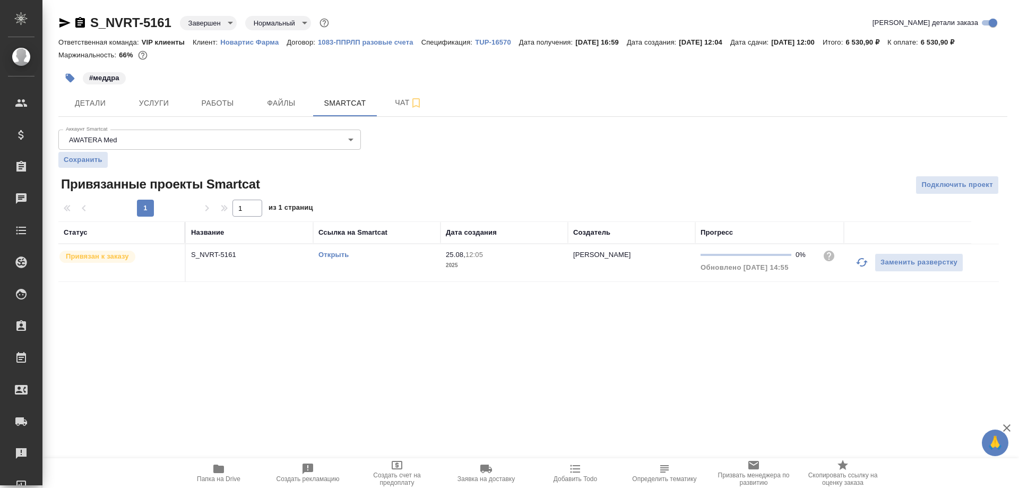
click at [335, 256] on link "Открыть" at bounding box center [333, 254] width 30 height 8
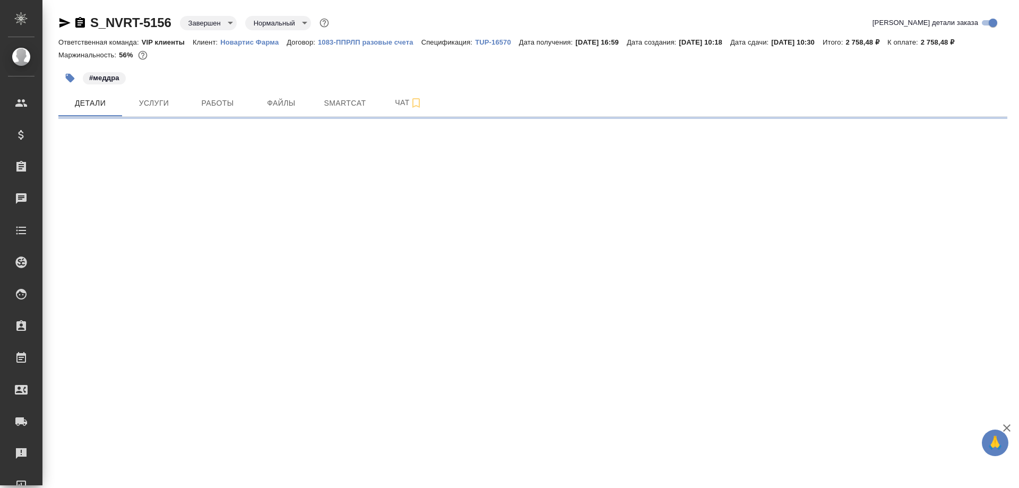
select select "RU"
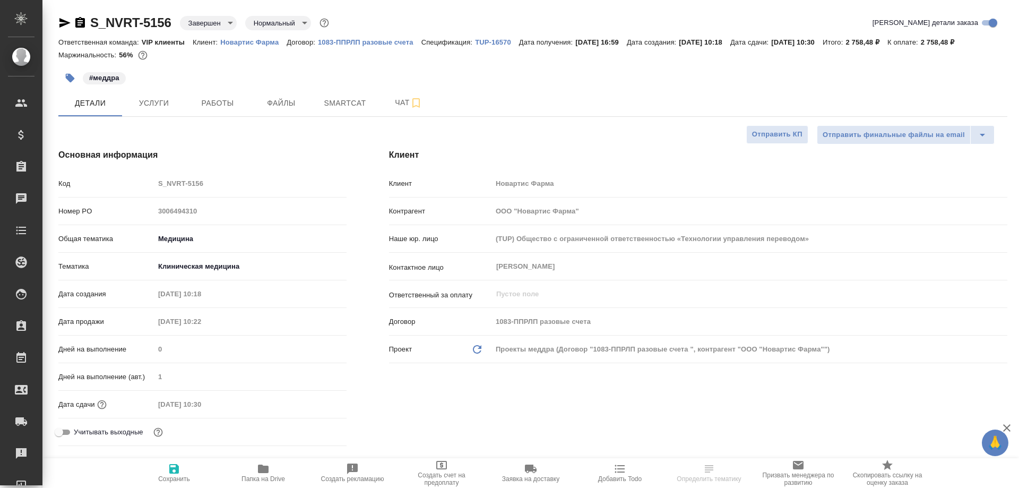
type textarea "x"
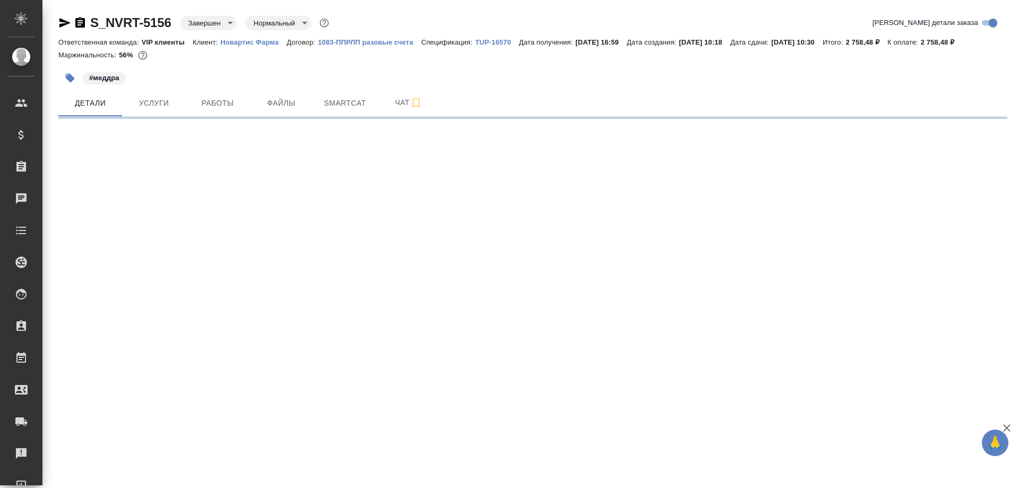
select select "RU"
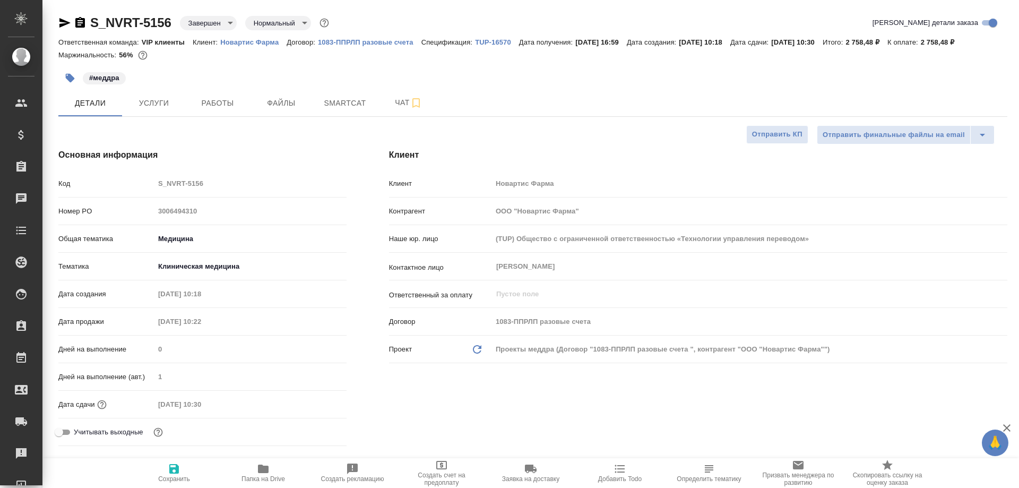
type textarea "x"
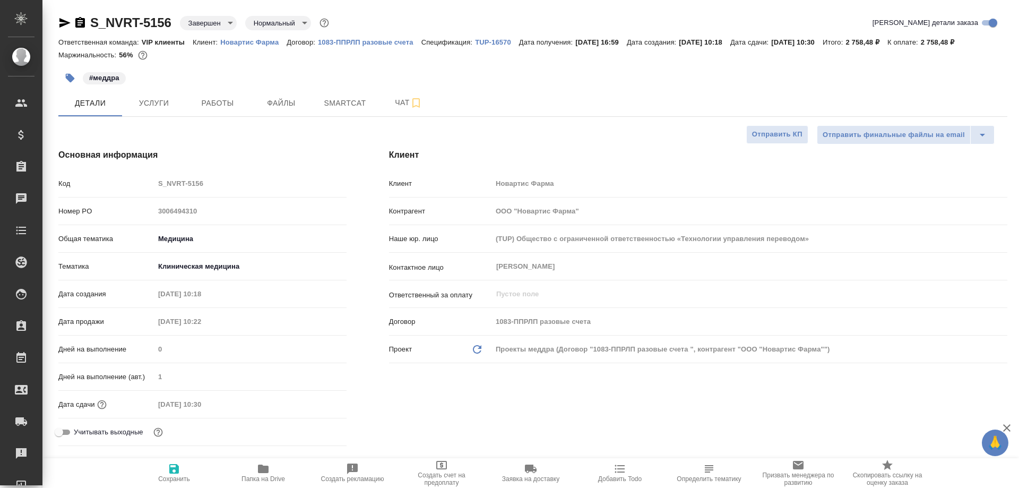
type textarea "x"
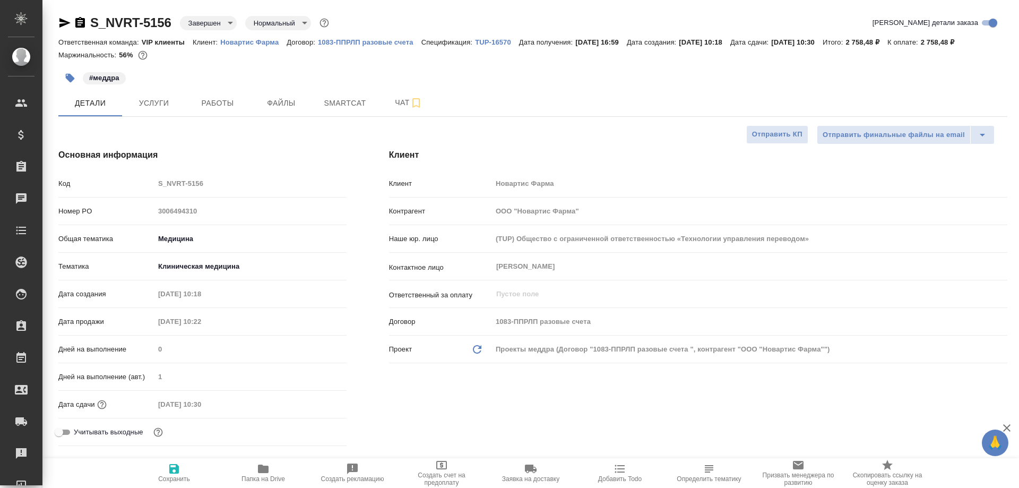
type textarea "x"
click at [334, 106] on span "Smartcat" at bounding box center [344, 103] width 51 height 13
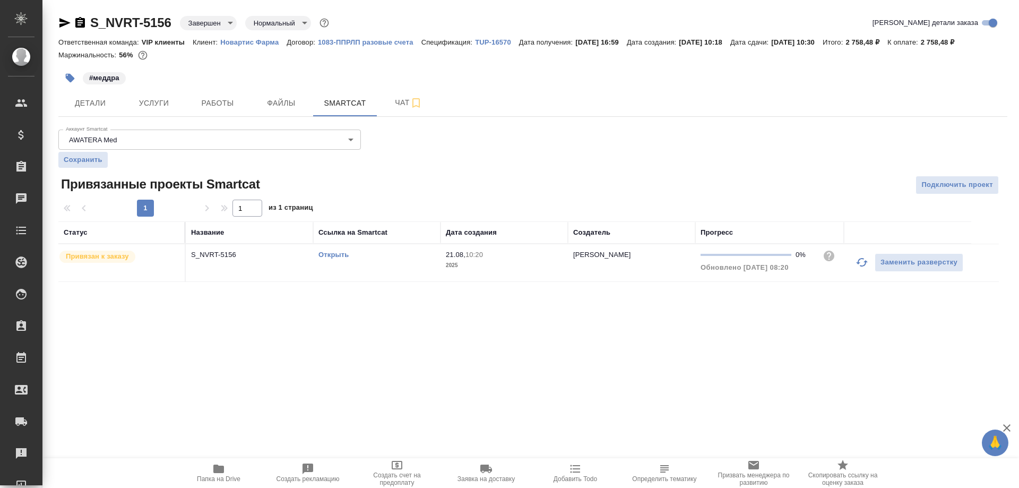
click at [332, 254] on link "Открыть" at bounding box center [333, 254] width 30 height 8
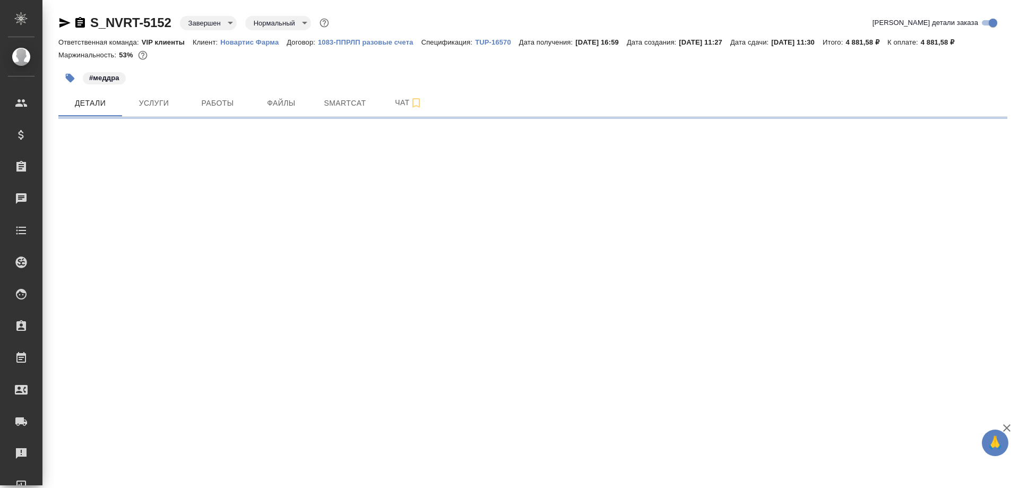
select select "RU"
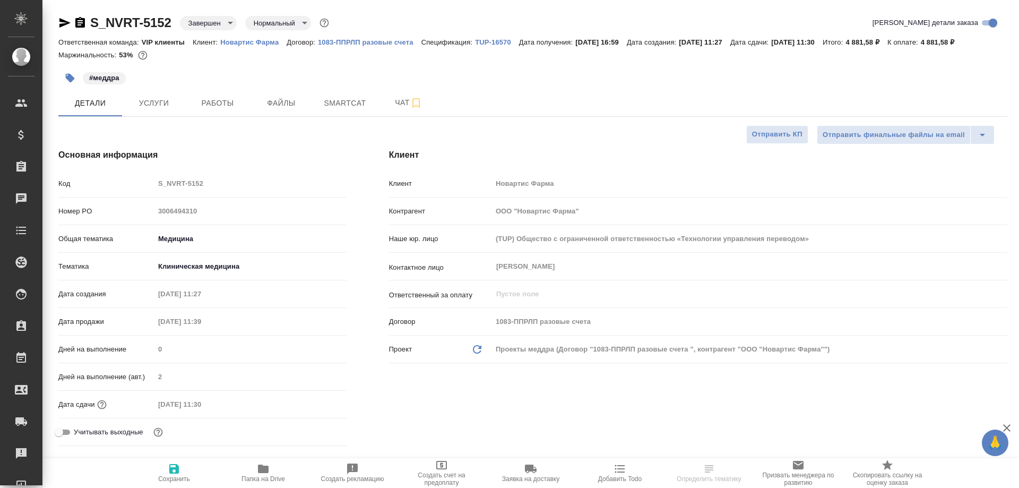
type textarea "x"
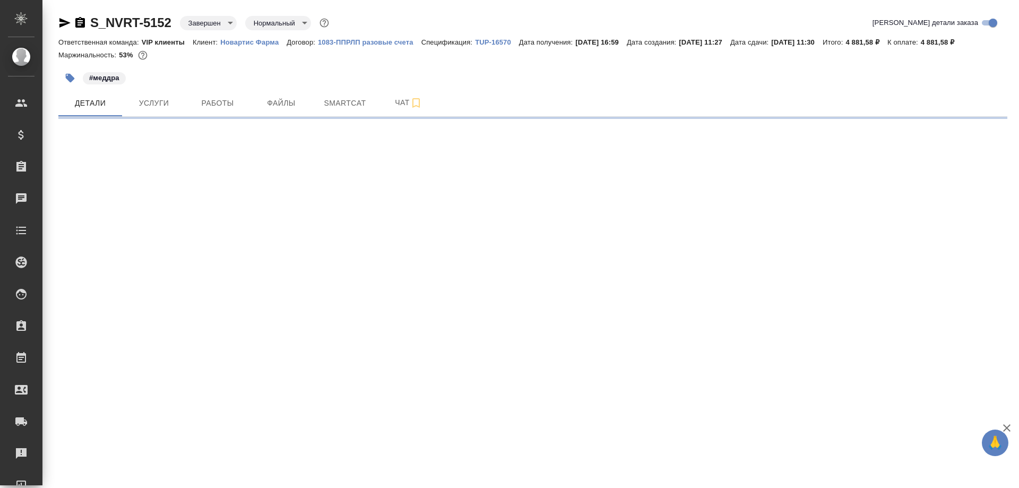
select select "RU"
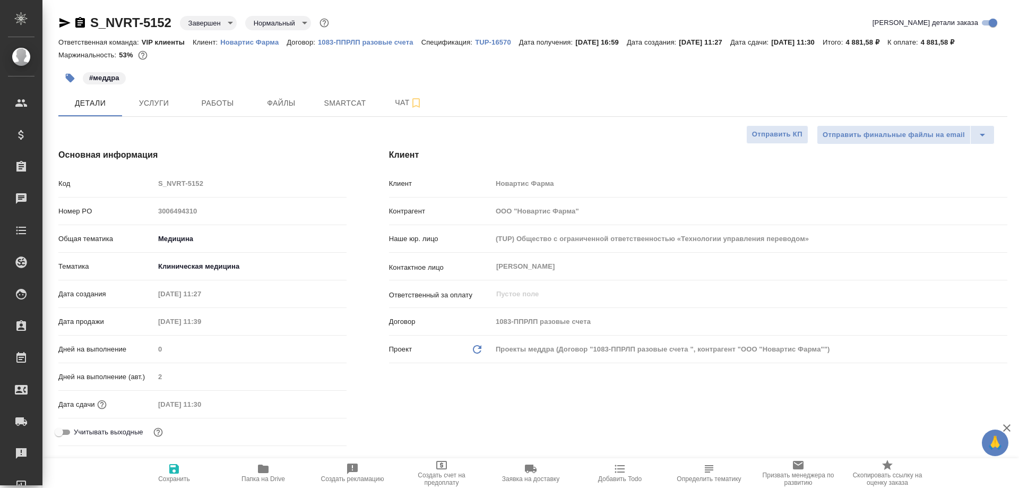
type textarea "x"
click at [345, 101] on span "Smartcat" at bounding box center [344, 103] width 51 height 13
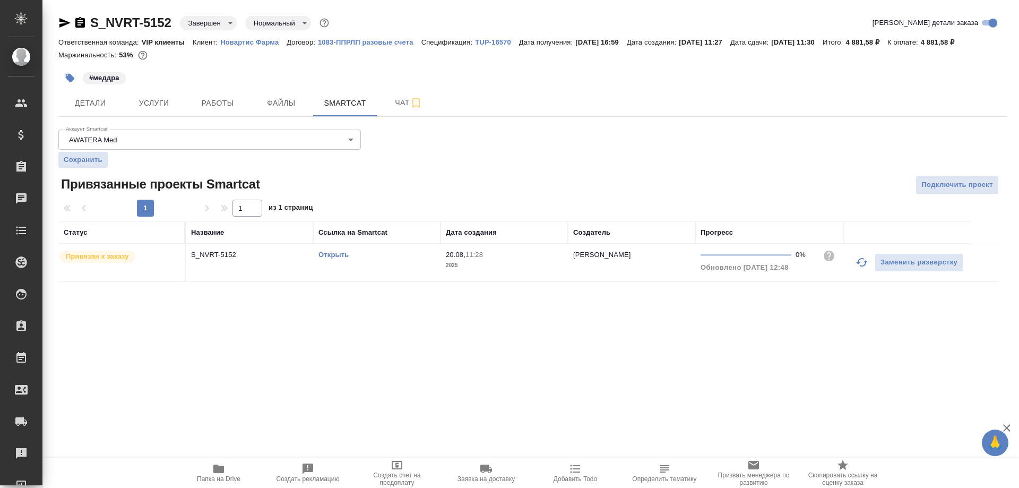
click at [334, 253] on link "Открыть" at bounding box center [333, 254] width 30 height 8
click at [211, 105] on span "Работы" at bounding box center [217, 103] width 51 height 13
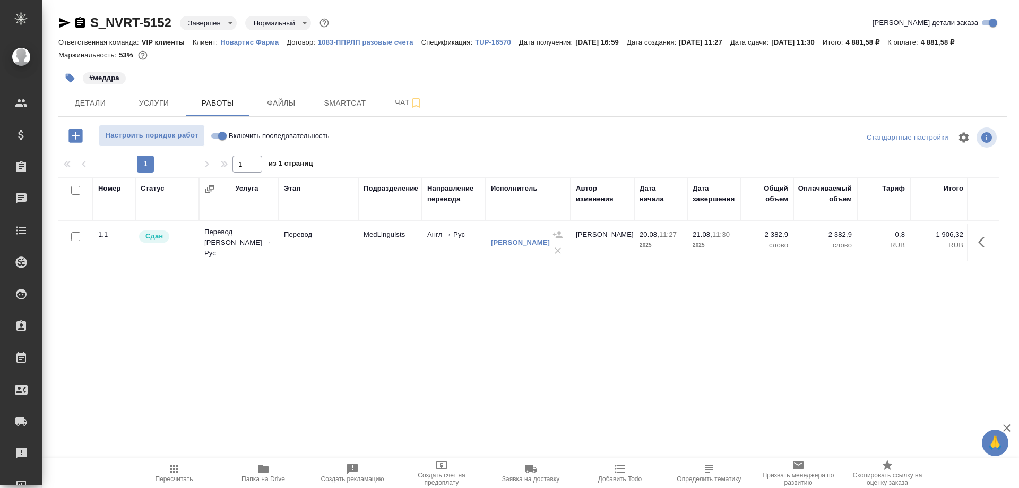
click at [78, 20] on icon "button" at bounding box center [80, 22] width 10 height 11
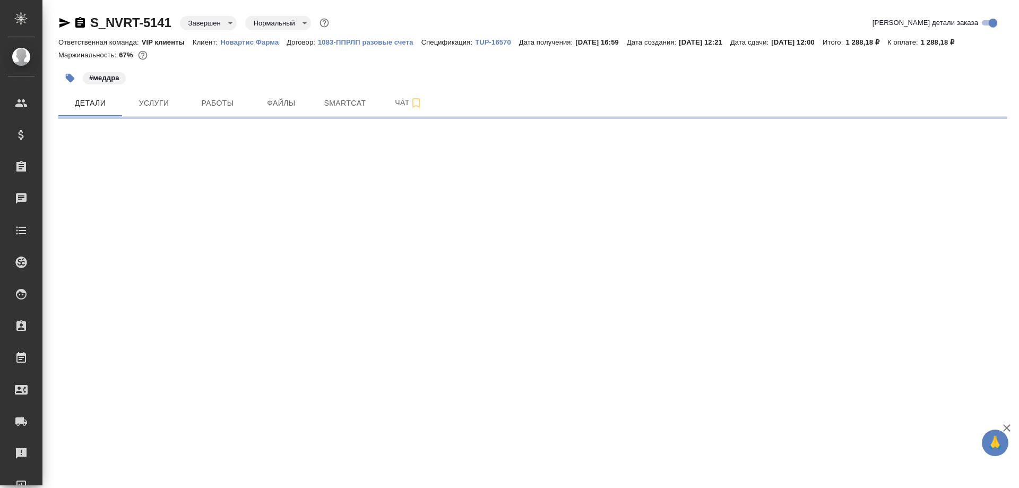
select select "RU"
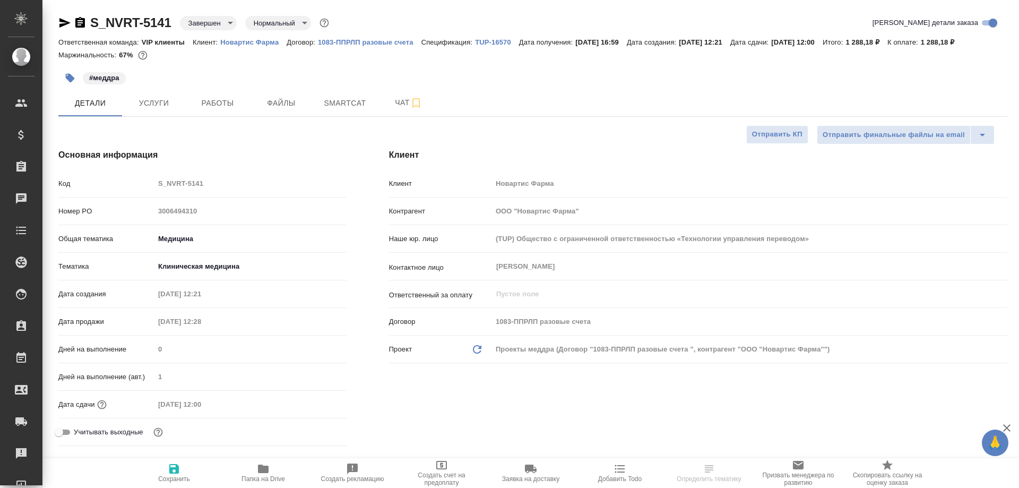
type textarea "x"
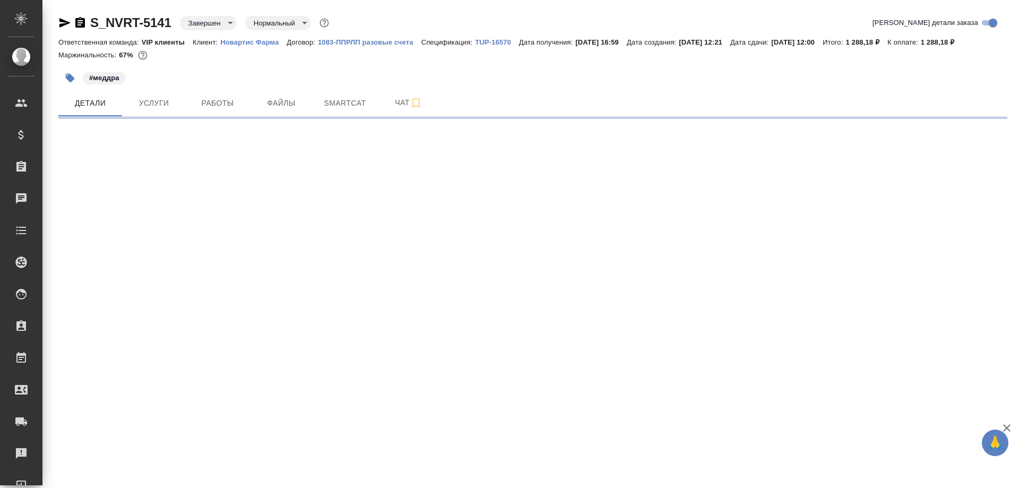
select select "RU"
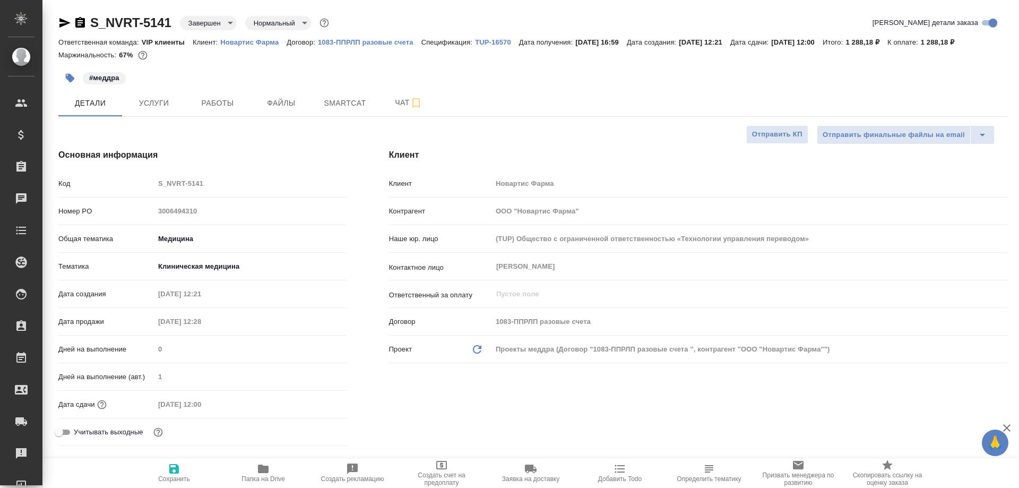
type textarea "x"
click at [339, 103] on span "Smartcat" at bounding box center [344, 103] width 51 height 13
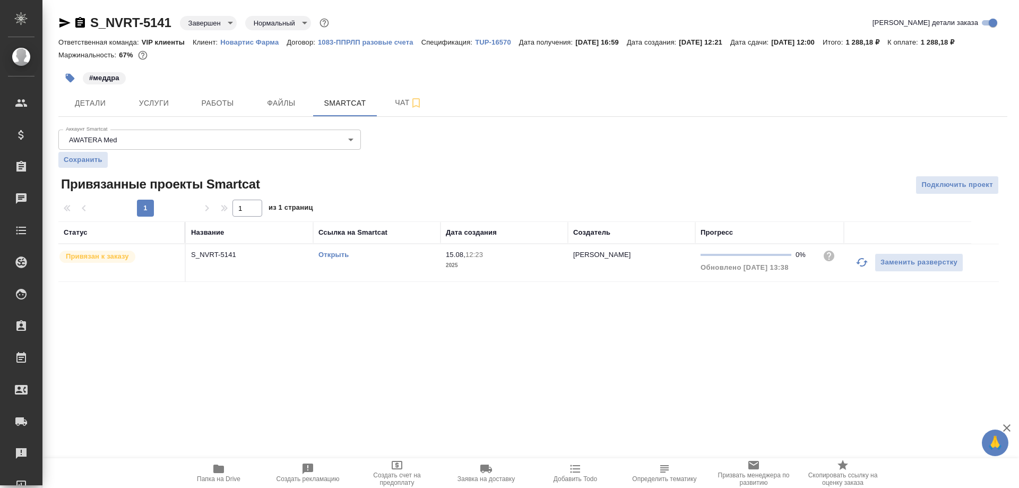
click at [340, 256] on link "Открыть" at bounding box center [333, 254] width 30 height 8
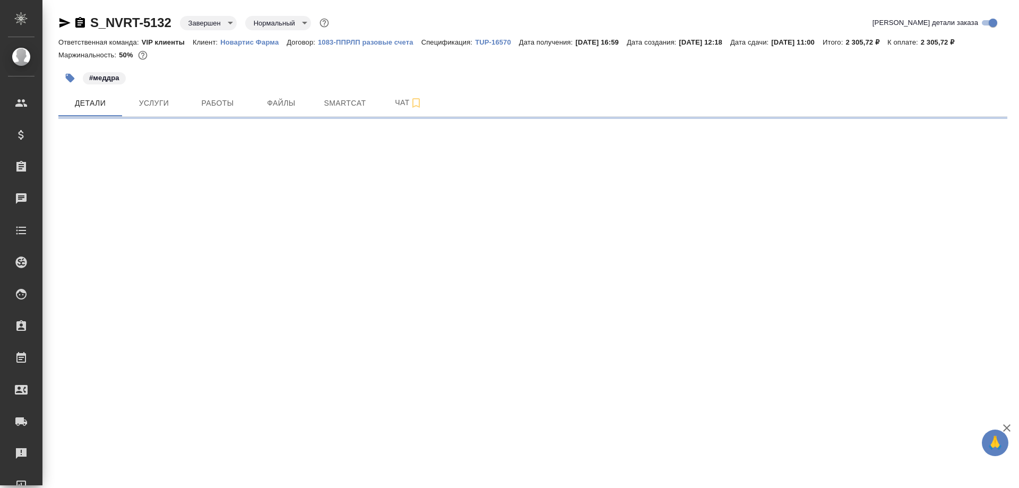
select select "RU"
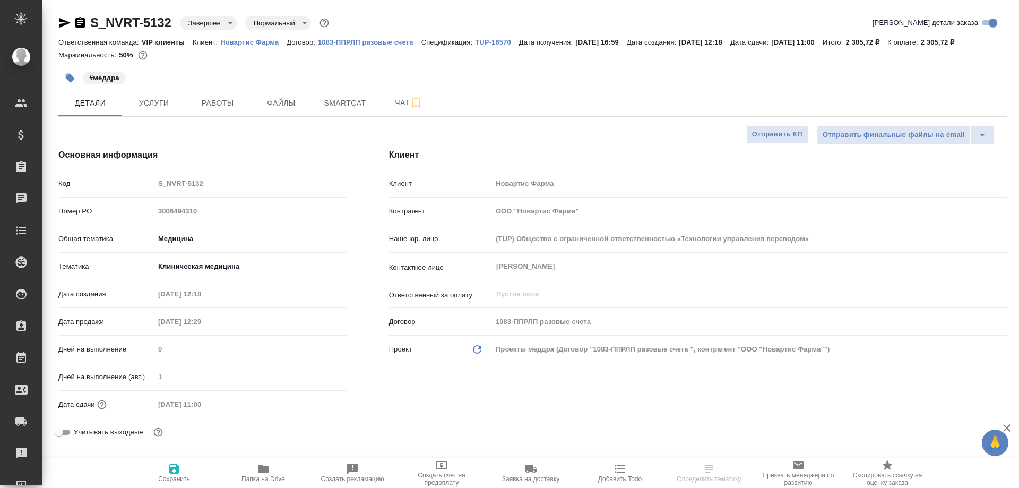
type textarea "x"
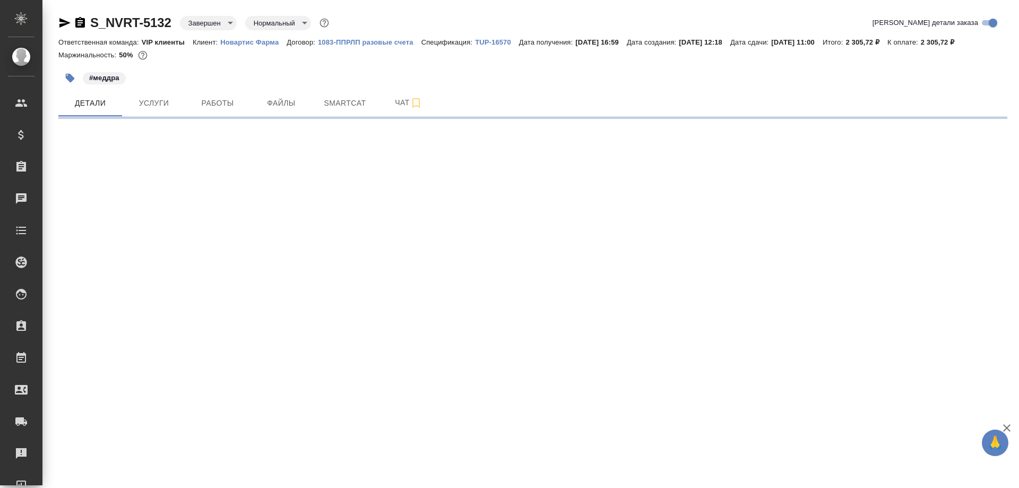
select select "RU"
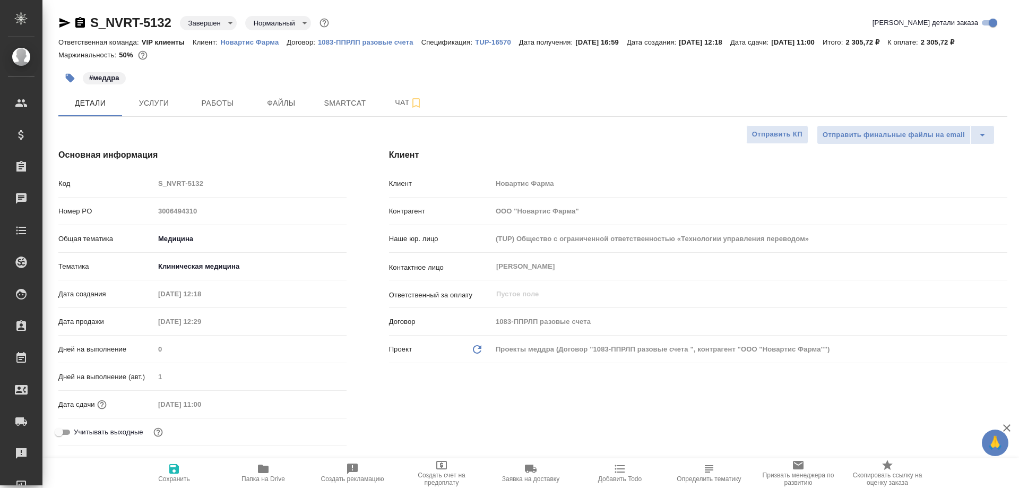
type textarea "x"
click at [342, 106] on span "Smartcat" at bounding box center [344, 103] width 51 height 13
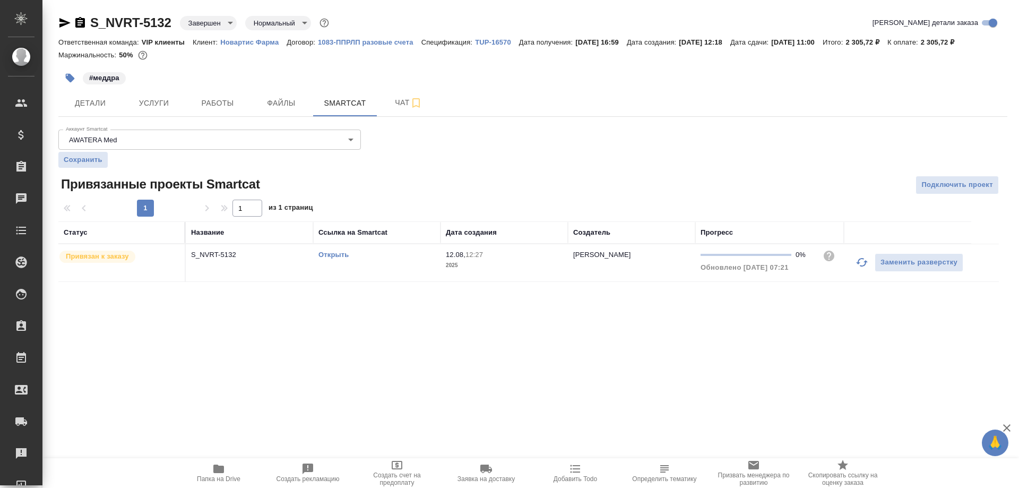
click at [343, 254] on link "Открыть" at bounding box center [333, 254] width 30 height 8
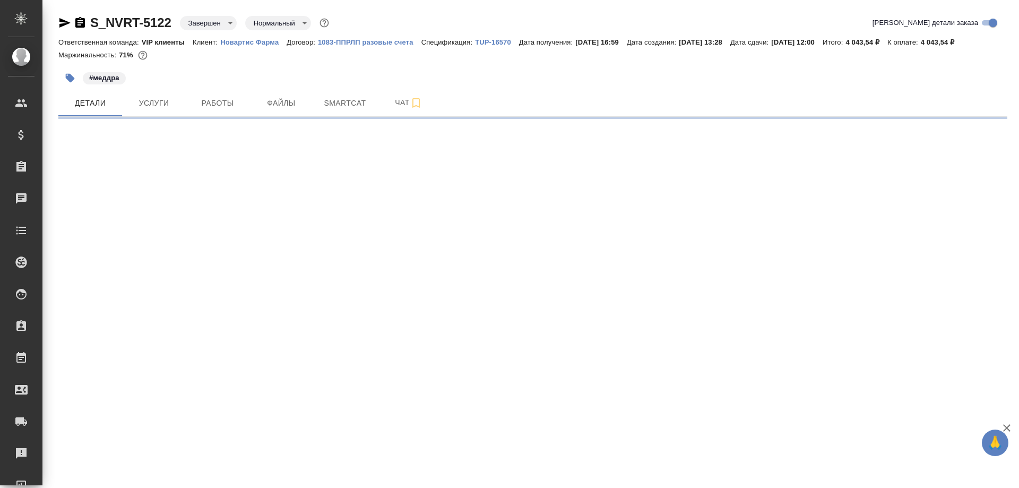
select select "RU"
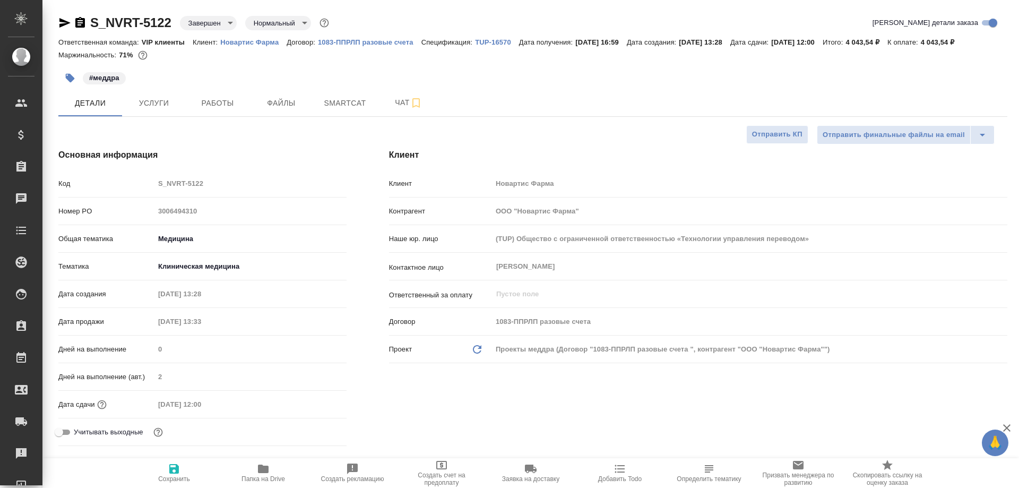
type textarea "x"
click at [355, 105] on span "Smartcat" at bounding box center [344, 103] width 51 height 13
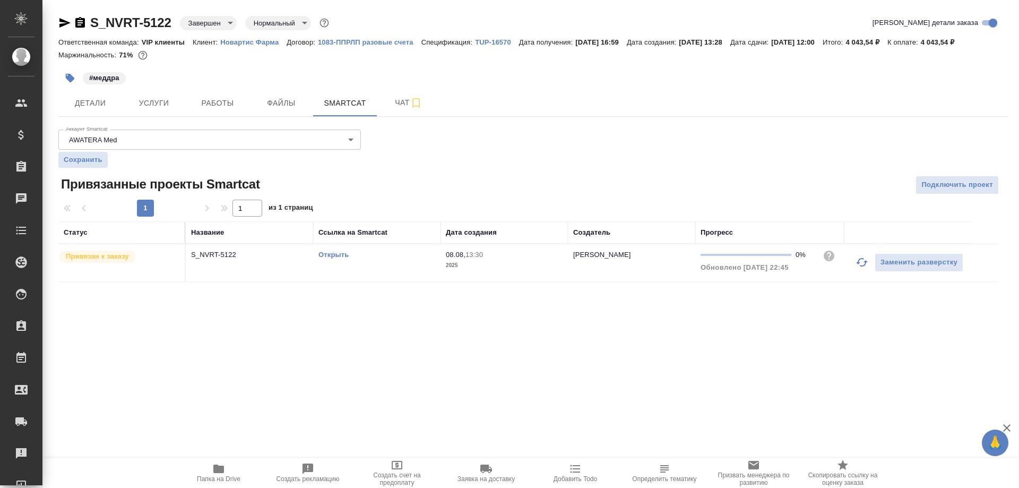
click at [329, 253] on link "Открыть" at bounding box center [333, 254] width 30 height 8
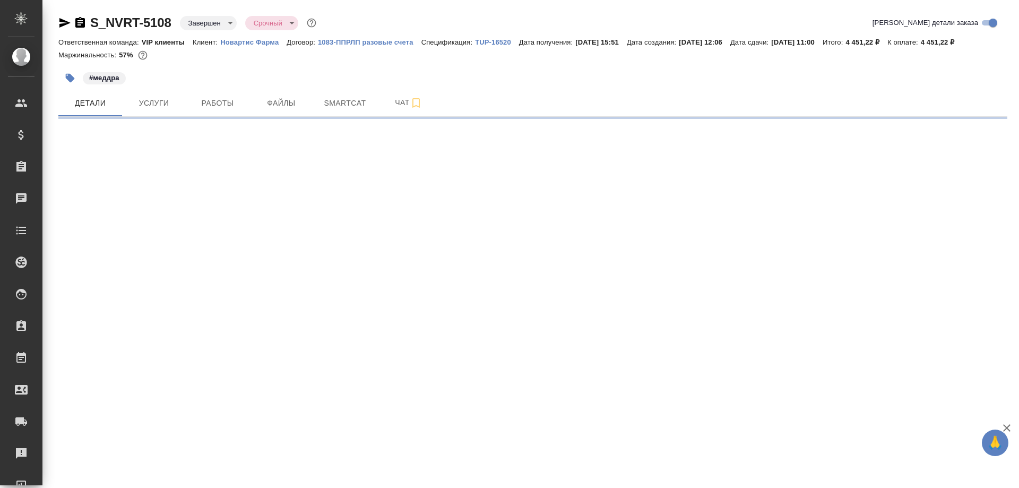
select select "RU"
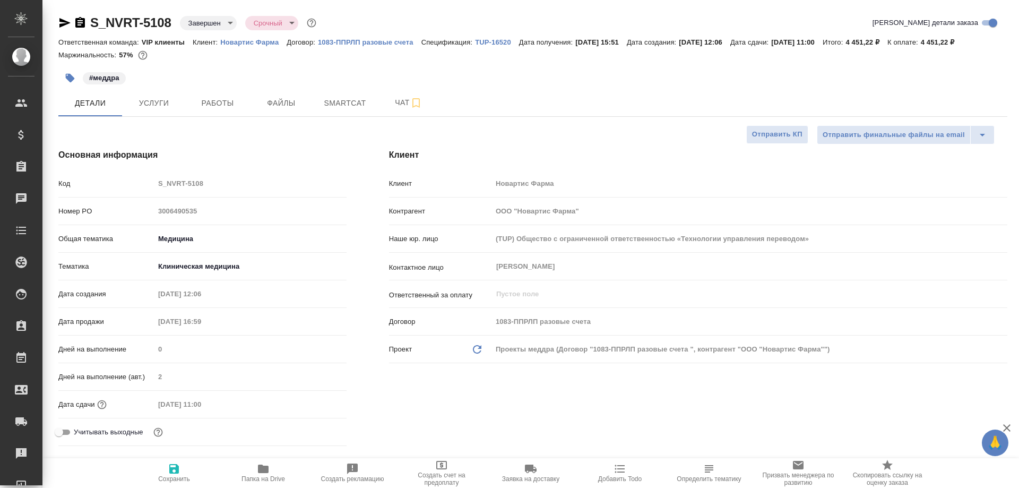
type textarea "x"
click at [349, 103] on span "Smartcat" at bounding box center [344, 103] width 51 height 13
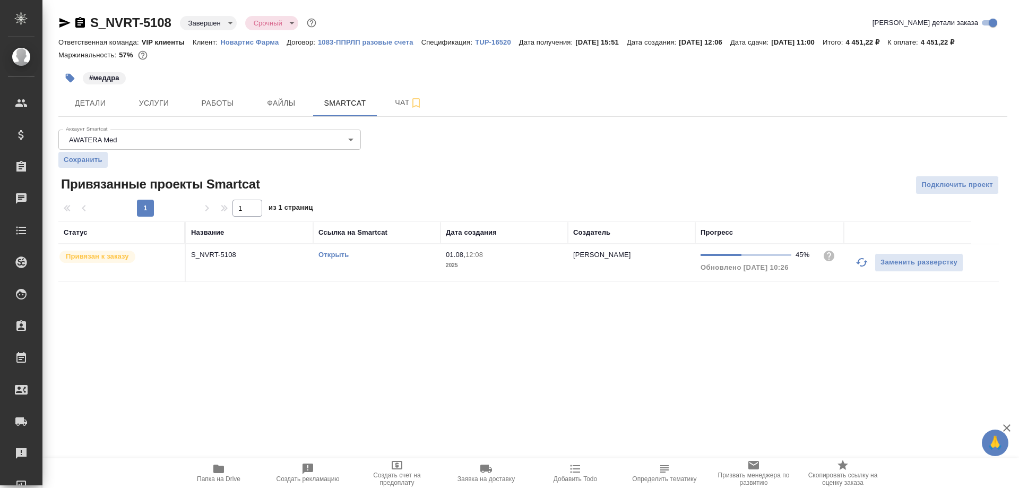
click at [332, 254] on link "Открыть" at bounding box center [333, 254] width 30 height 8
click at [205, 105] on span "Работы" at bounding box center [217, 103] width 51 height 13
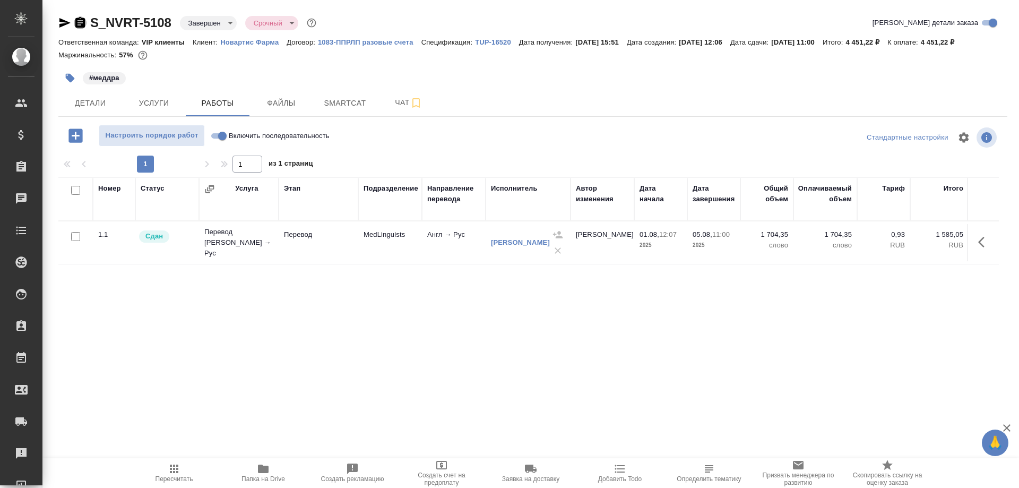
click at [79, 21] on icon "button" at bounding box center [80, 22] width 13 height 13
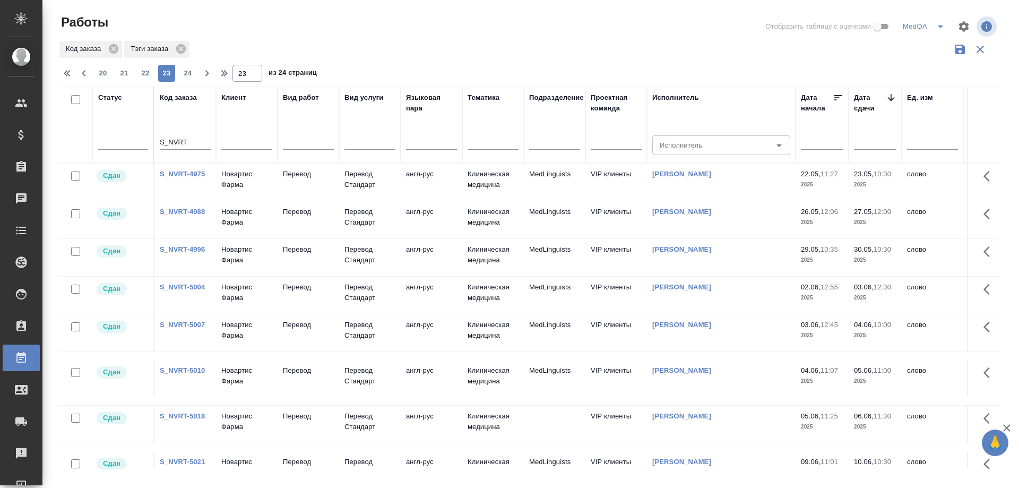
scroll to position [716, 0]
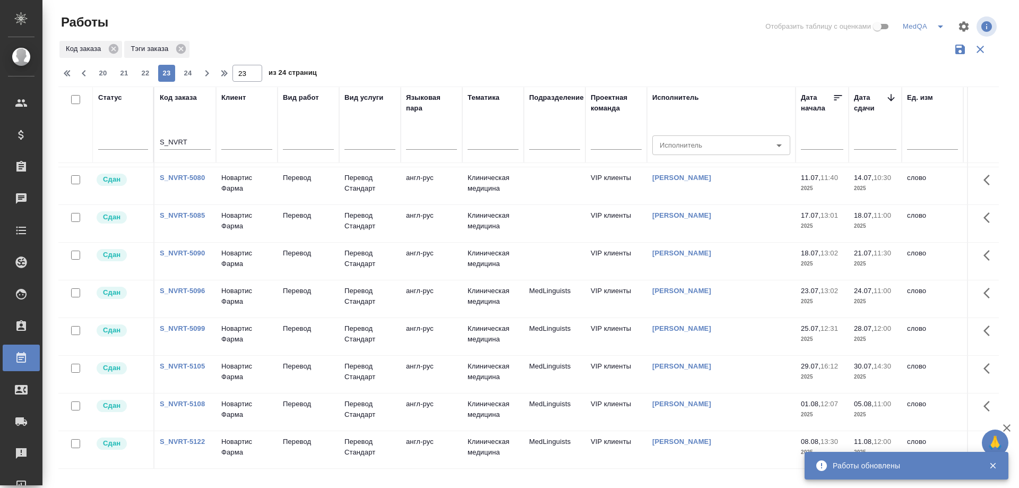
click at [174, 362] on link "S_NVRT-5105" at bounding box center [182, 366] width 45 height 8
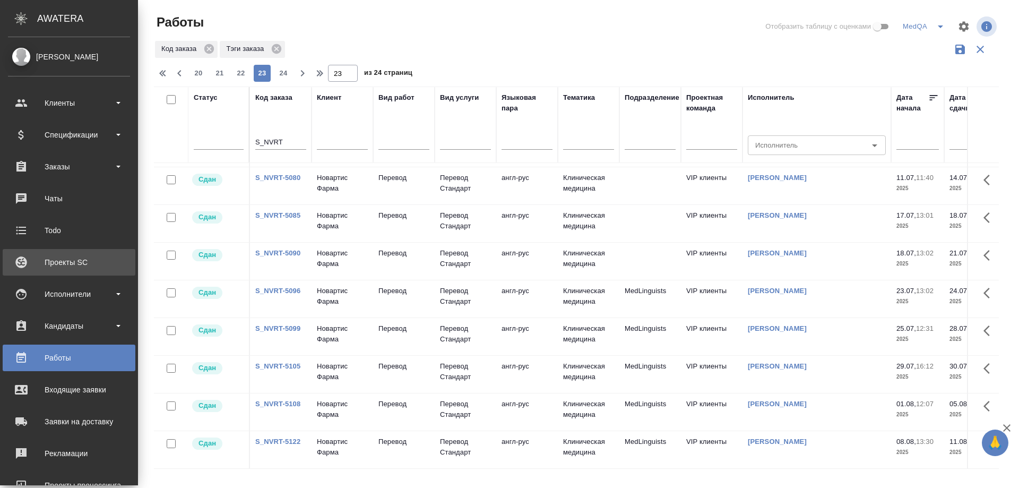
click at [72, 260] on div "Проекты SC" at bounding box center [69, 262] width 122 height 16
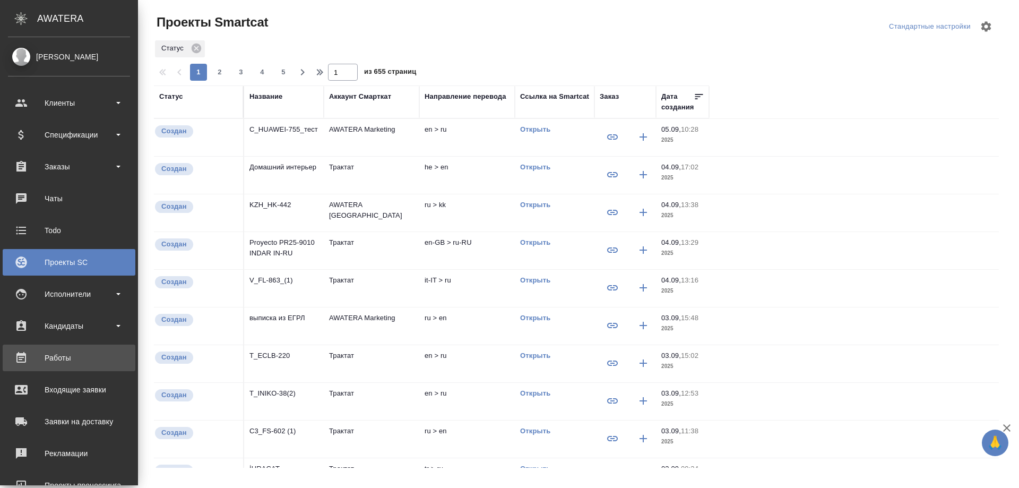
click at [63, 358] on div "Работы" at bounding box center [69, 358] width 122 height 16
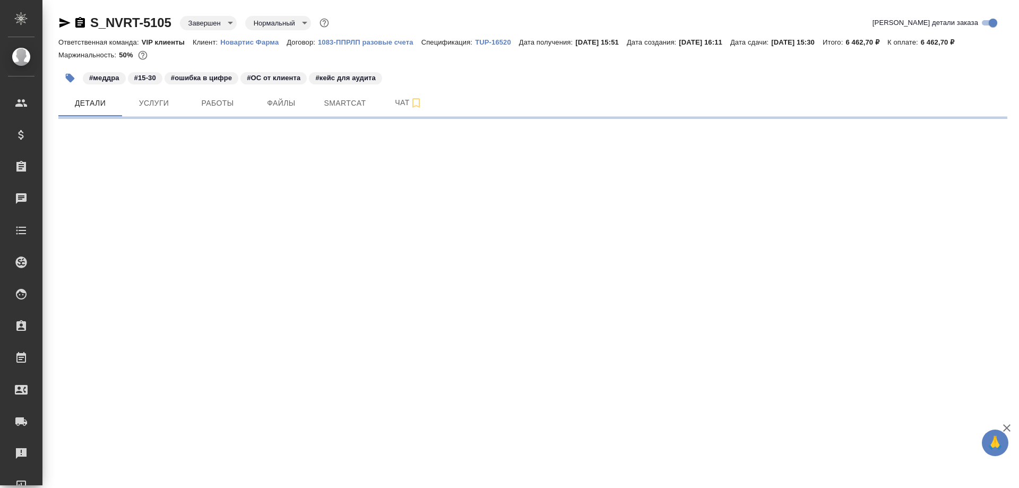
select select "RU"
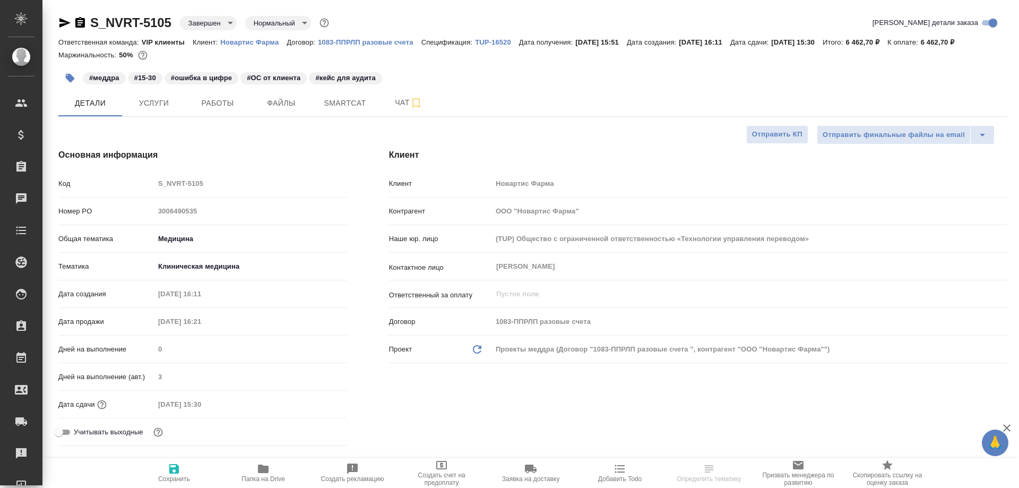
type textarea "x"
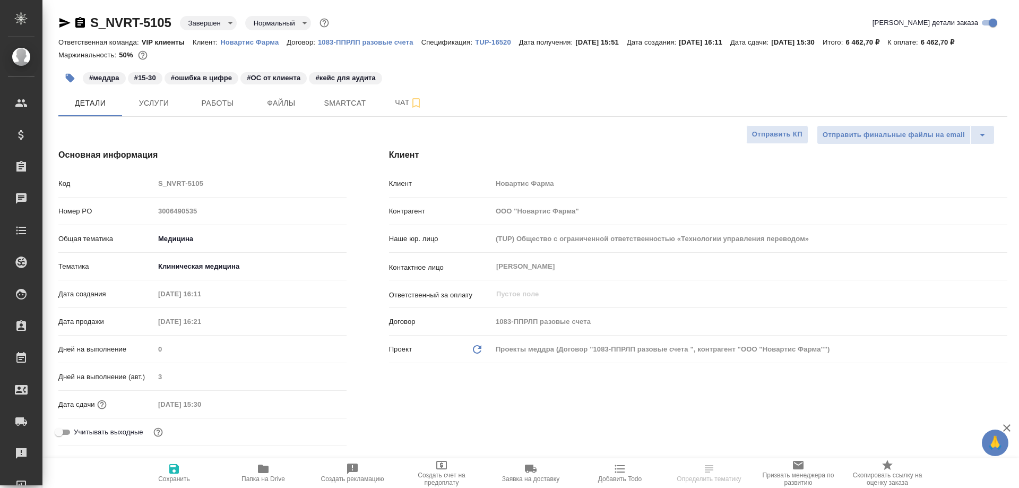
type textarea "x"
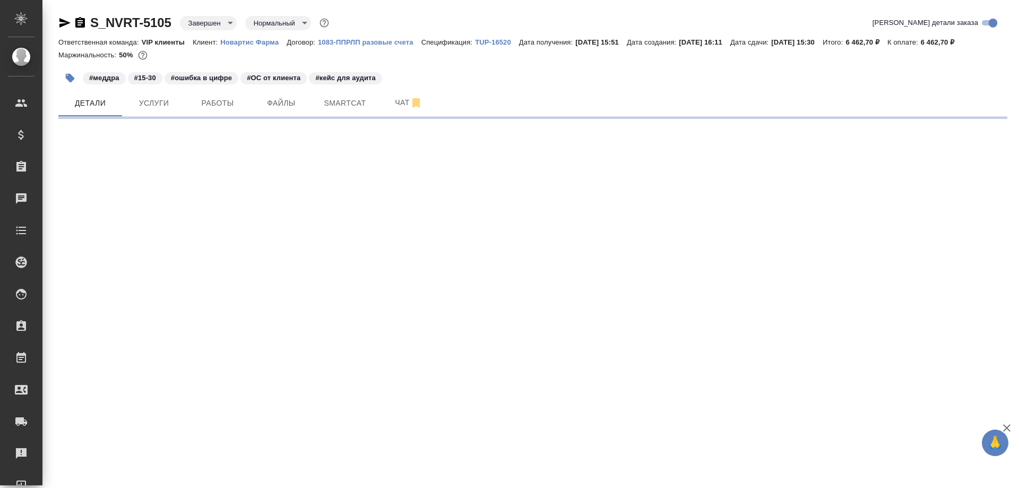
select select "RU"
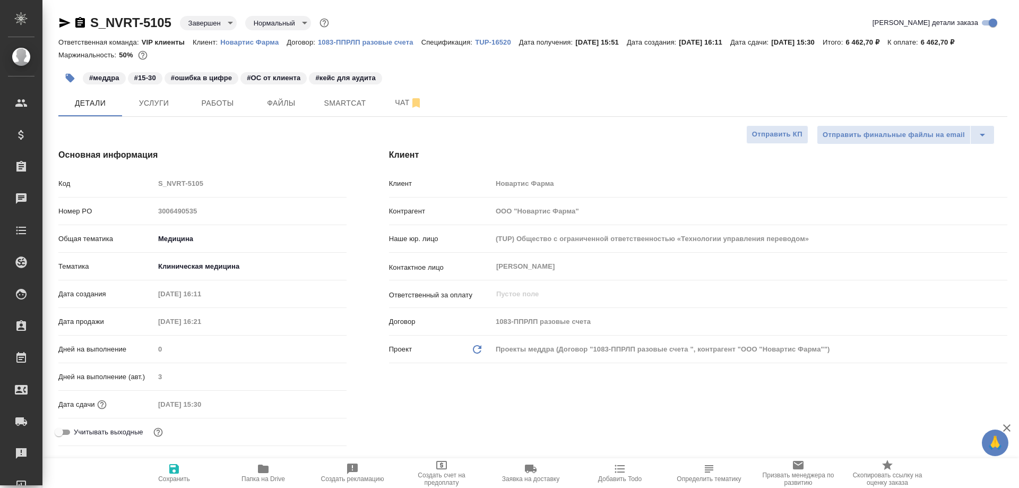
type textarea "x"
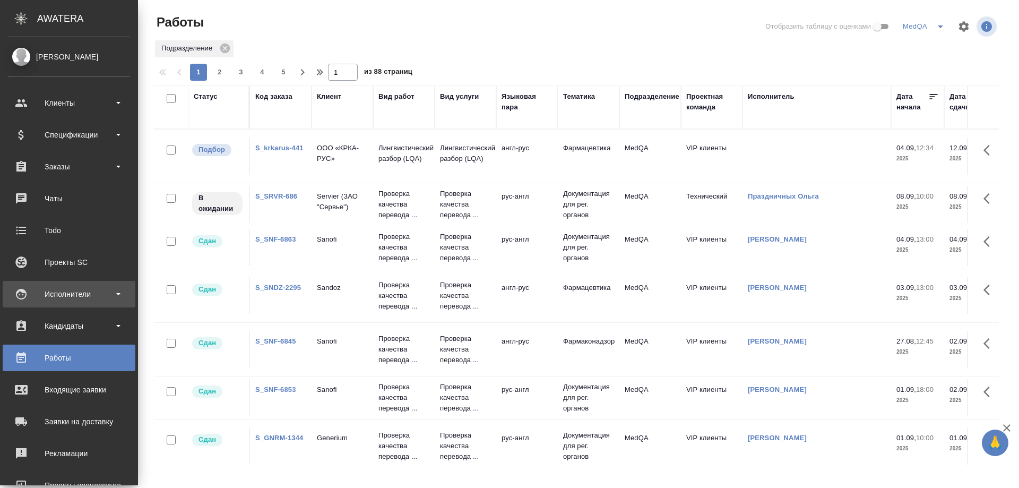
click at [69, 293] on div "Исполнители" at bounding box center [69, 294] width 122 height 16
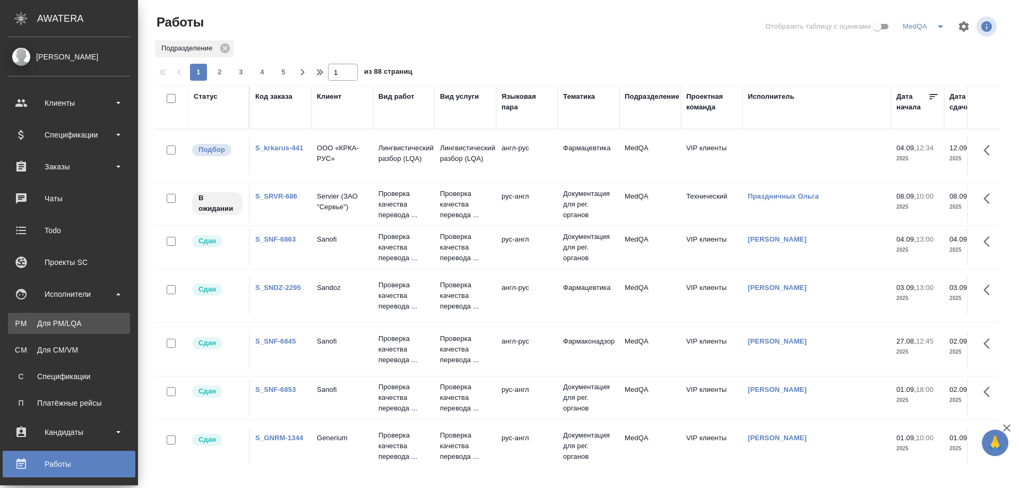
click at [59, 322] on div "Для PM/LQA" at bounding box center [68, 323] width 111 height 11
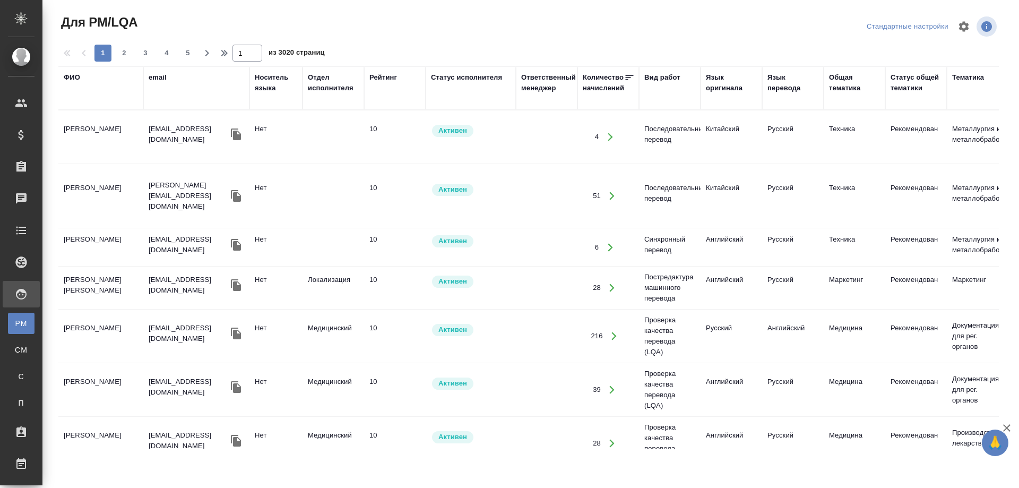
click at [70, 77] on div "ФИО" at bounding box center [72, 77] width 16 height 11
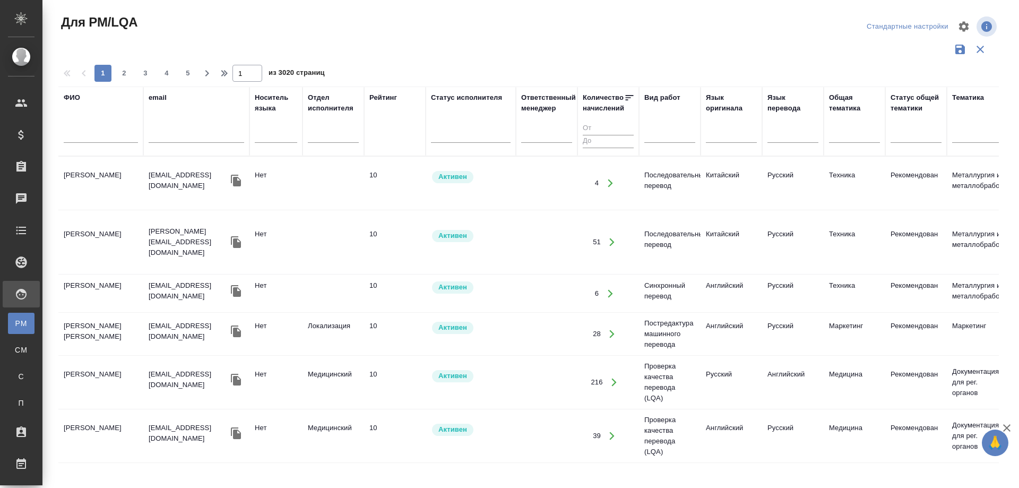
click at [82, 139] on input "text" at bounding box center [101, 135] width 74 height 13
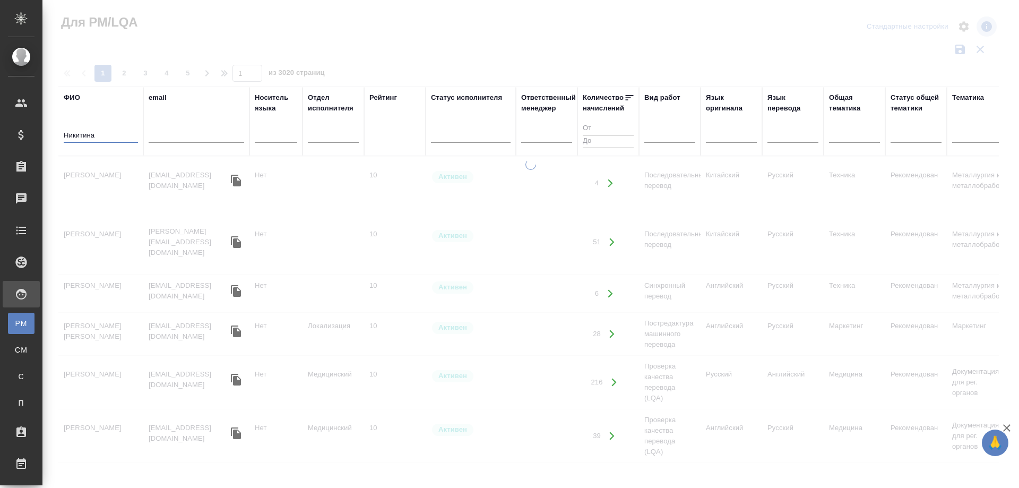
type input "Никитина"
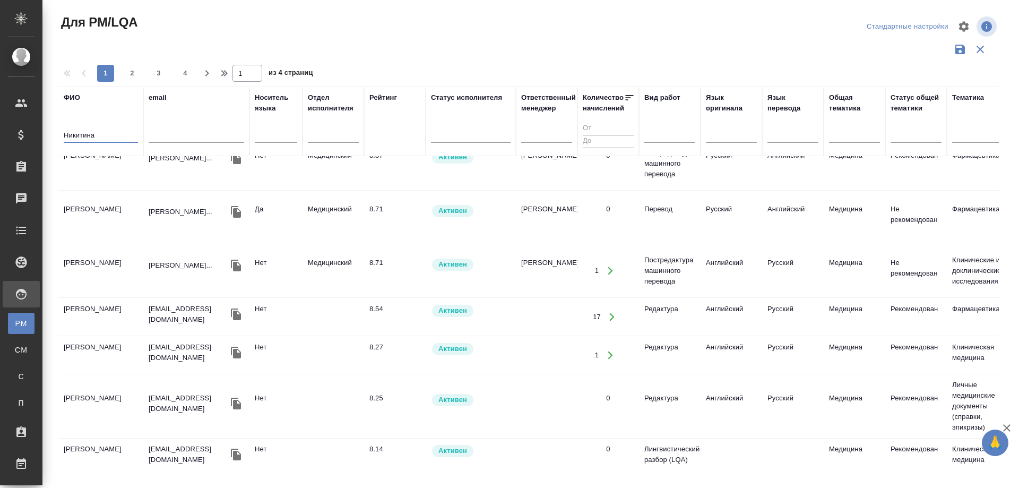
scroll to position [318, 0]
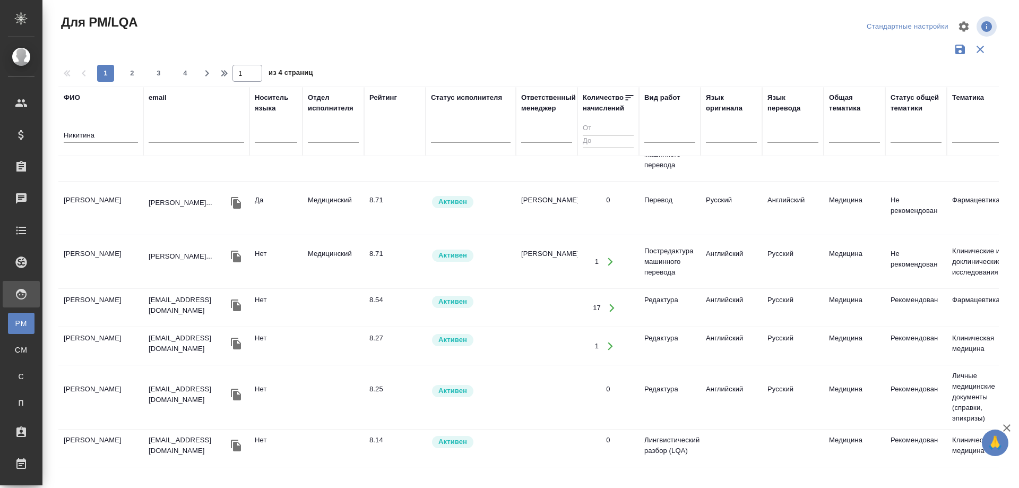
click at [96, 339] on td "[PERSON_NAME]" at bounding box center [100, 345] width 85 height 37
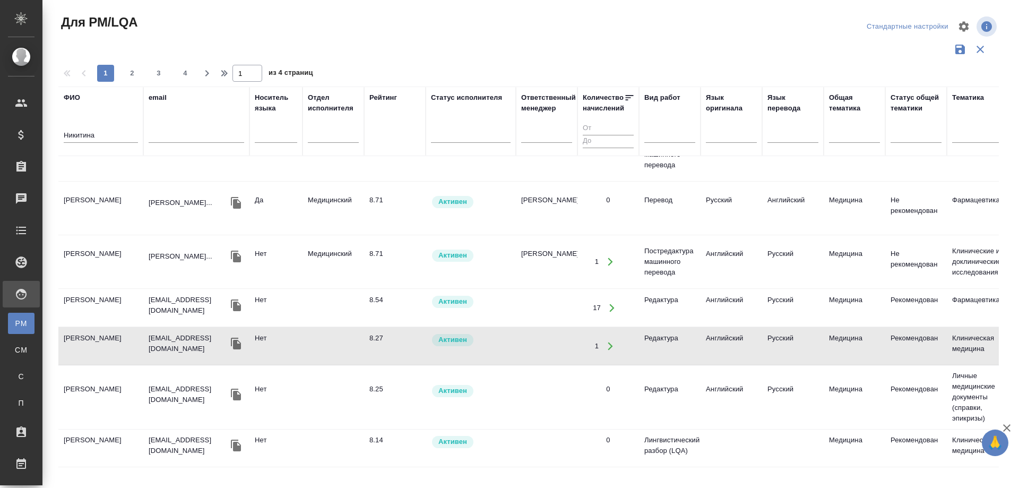
click at [96, 339] on td "[PERSON_NAME]" at bounding box center [100, 345] width 85 height 37
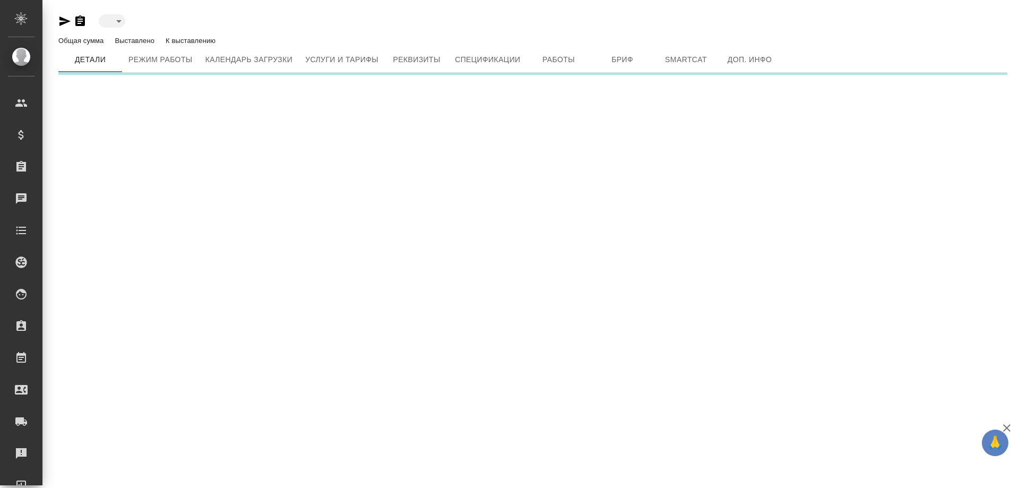
type input "active"
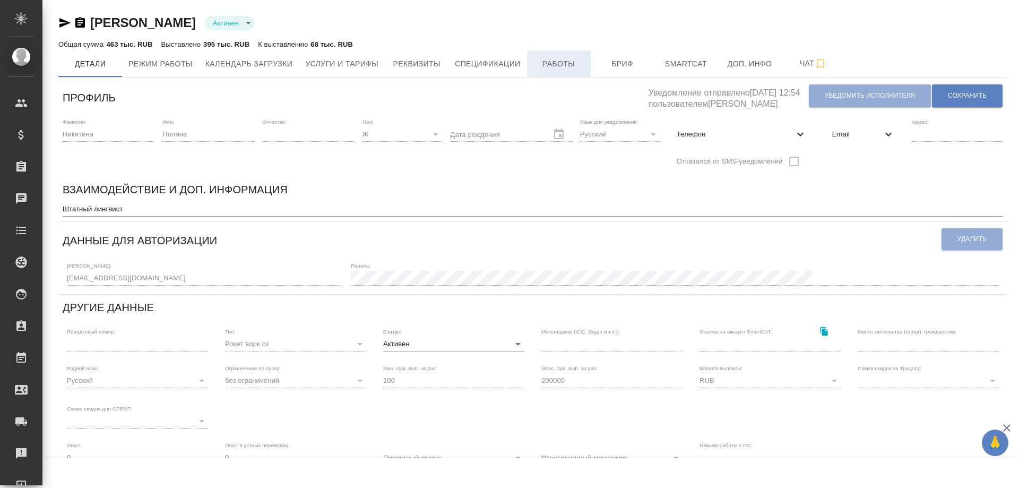
click at [552, 67] on span "Работы" at bounding box center [558, 63] width 51 height 13
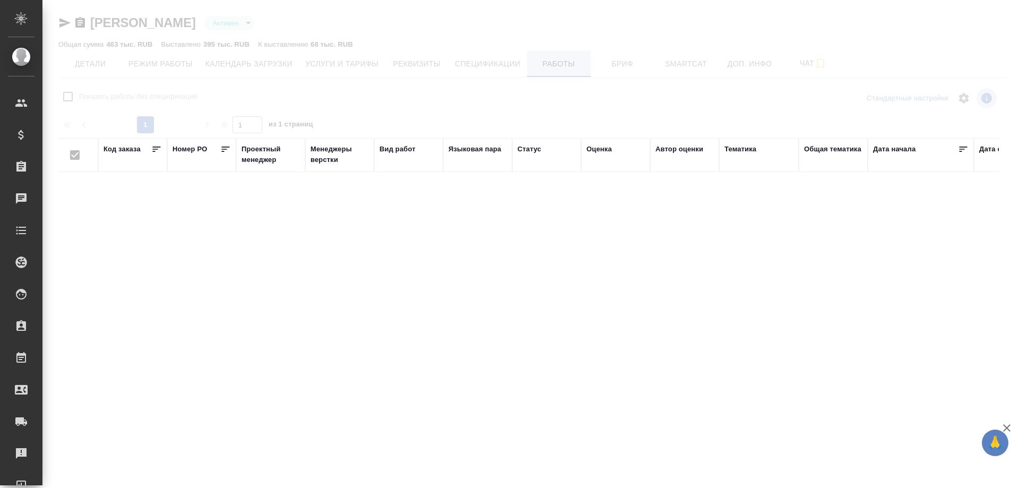
checkbox input "false"
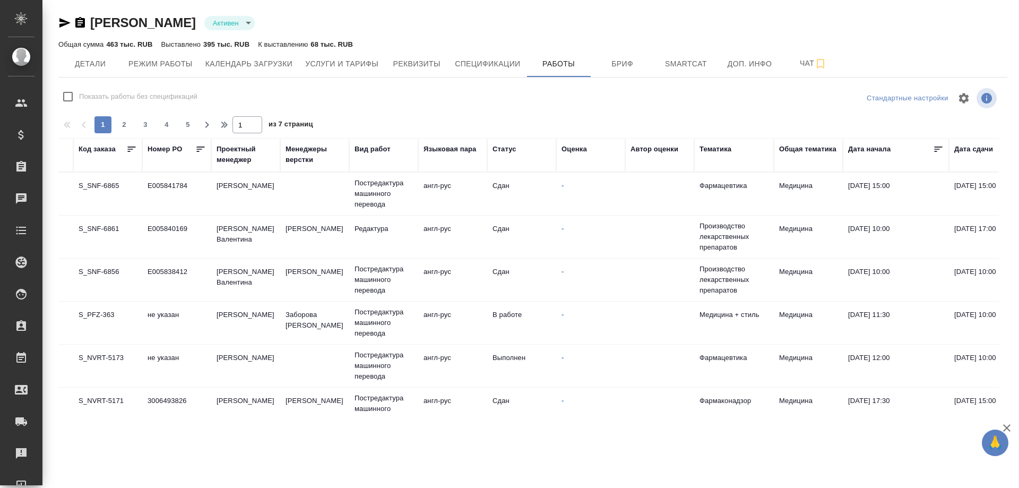
scroll to position [0, 22]
click at [93, 183] on td "S_SNF-6865" at bounding box center [110, 193] width 69 height 37
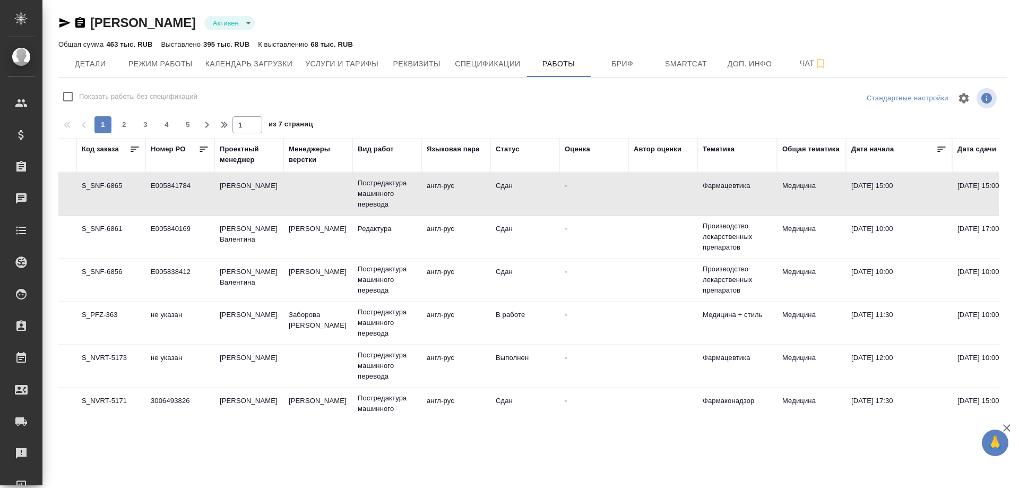
click at [93, 183] on td "S_SNF-6865" at bounding box center [110, 193] width 69 height 37
click at [97, 227] on td "S_SNF-6861" at bounding box center [110, 236] width 69 height 37
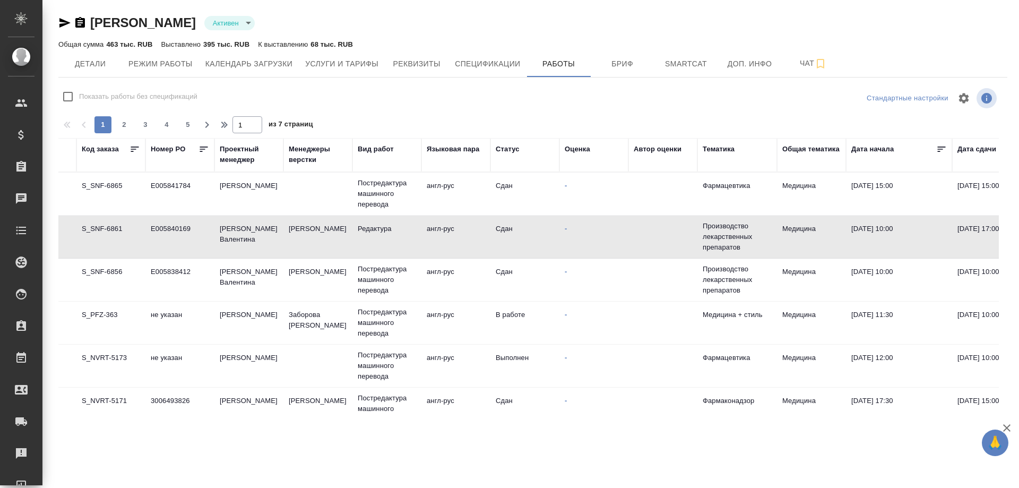
click at [97, 227] on td "S_SNF-6861" at bounding box center [110, 236] width 69 height 37
click at [106, 273] on td "S_SNF-6856" at bounding box center [110, 279] width 69 height 37
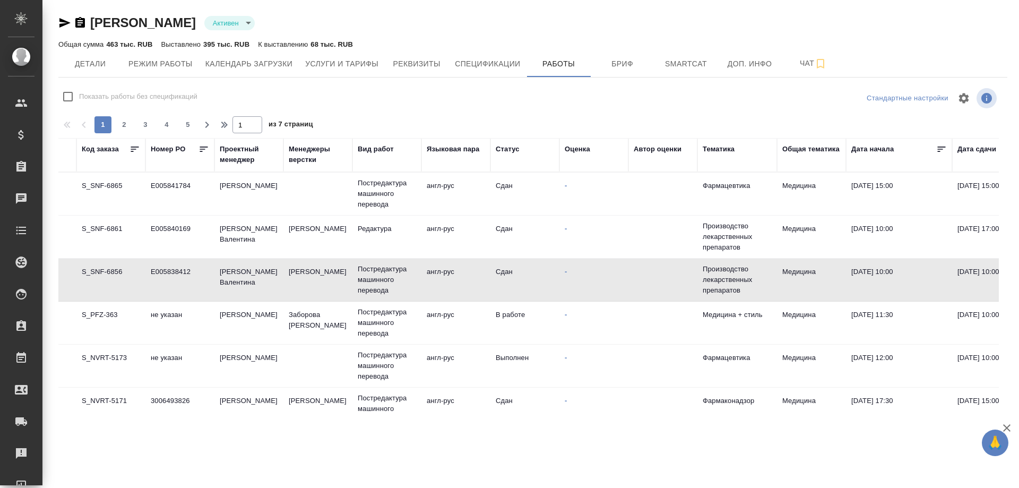
click at [106, 273] on td "S_SNF-6856" at bounding box center [110, 279] width 69 height 37
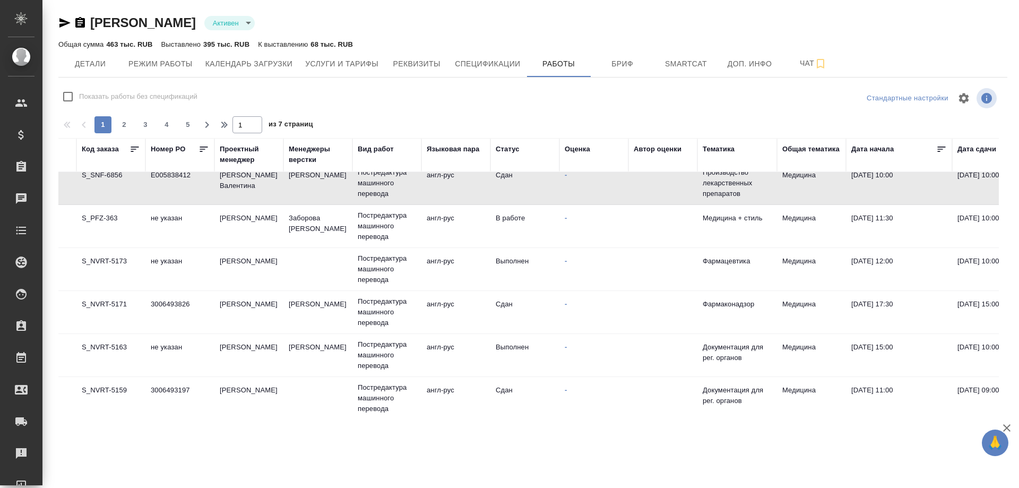
scroll to position [106, 22]
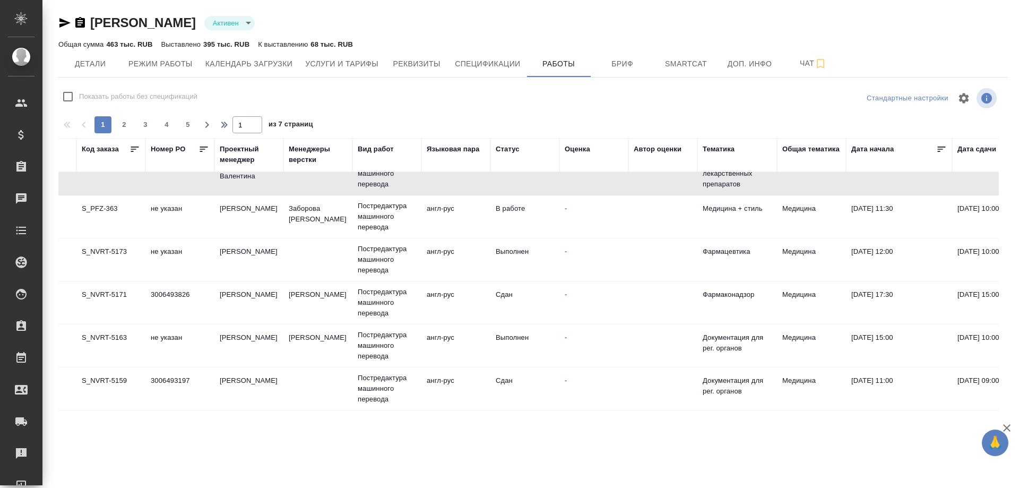
click at [89, 249] on td "S_NVRT-5173" at bounding box center [110, 259] width 69 height 37
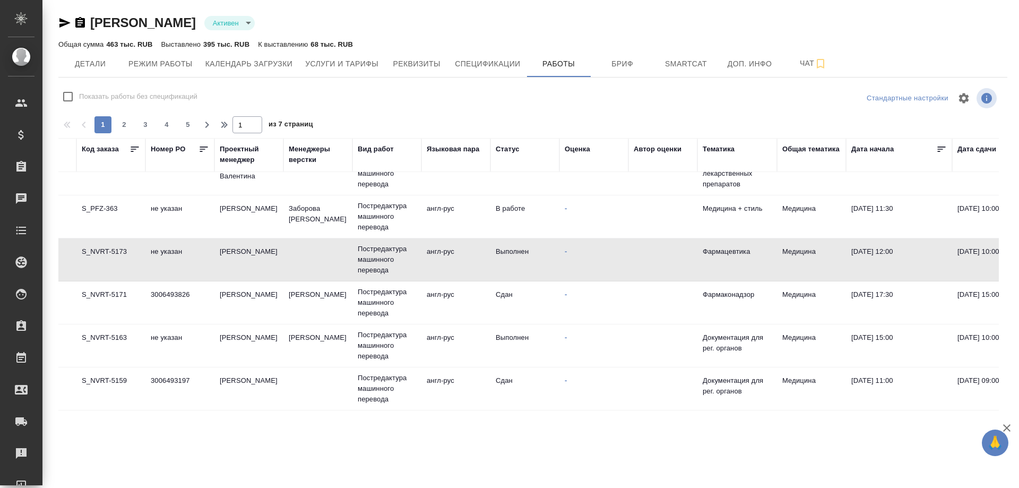
click at [101, 292] on td "S_NVRT-5171" at bounding box center [110, 302] width 69 height 37
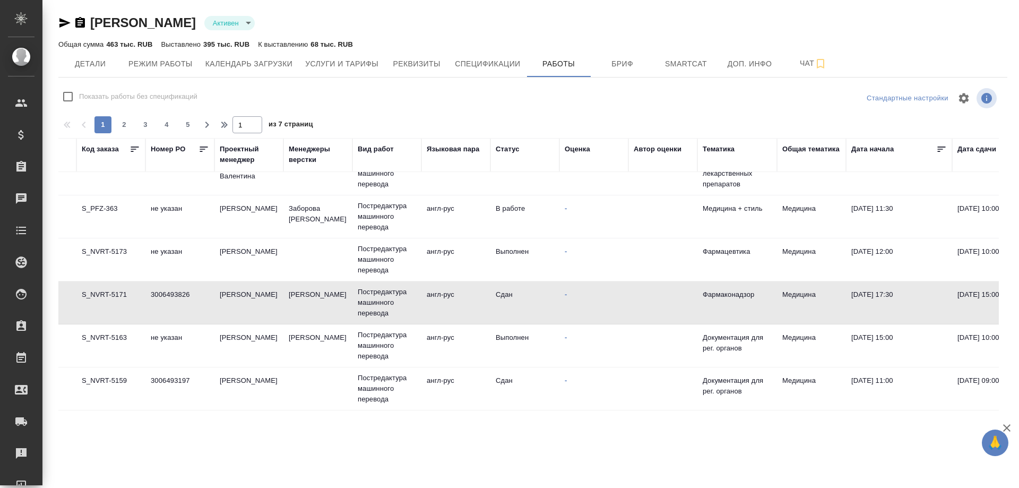
click at [101, 292] on td "S_NVRT-5171" at bounding box center [110, 302] width 69 height 37
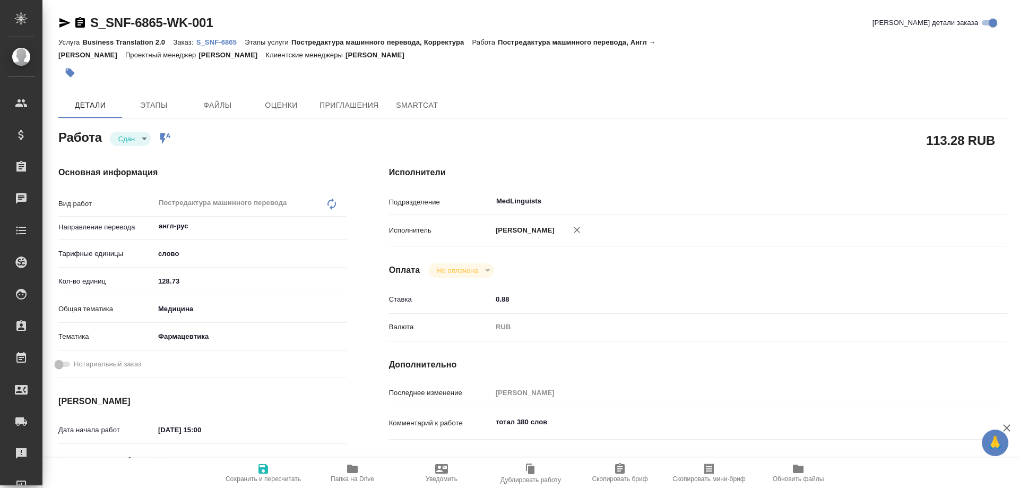
type textarea "x"
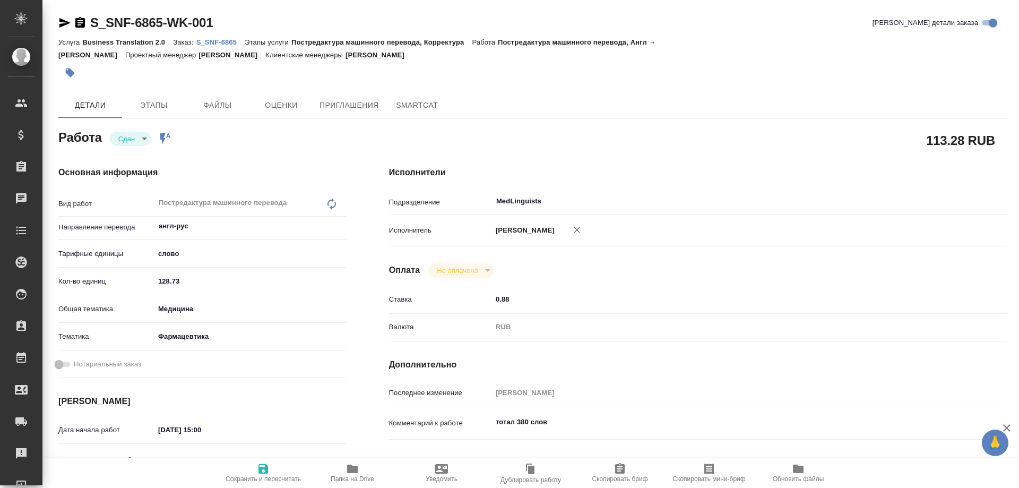
type textarea "x"
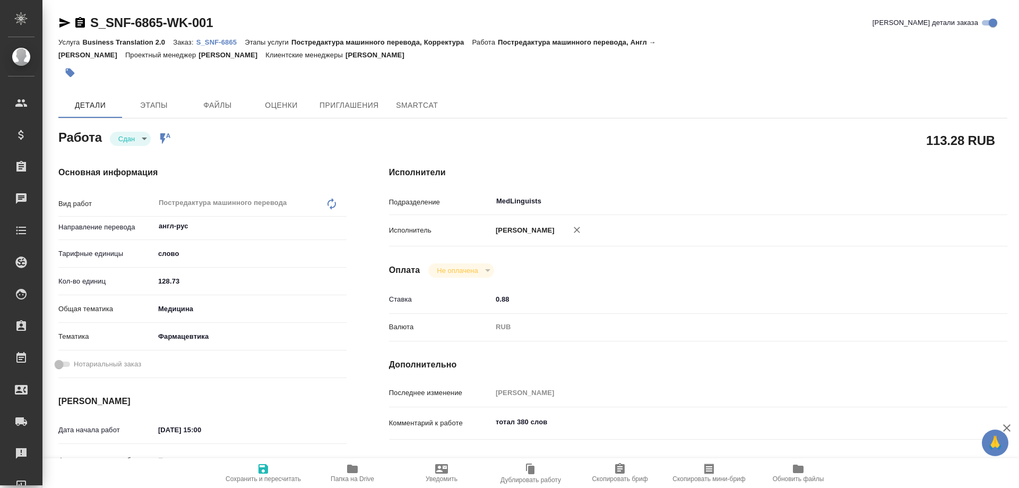
click at [221, 40] on p "S_SNF-6865" at bounding box center [220, 42] width 49 height 8
click at [222, 42] on p "S_SNF-6865" at bounding box center [220, 42] width 49 height 8
click at [210, 41] on p "S_SNF-6865" at bounding box center [220, 42] width 49 height 8
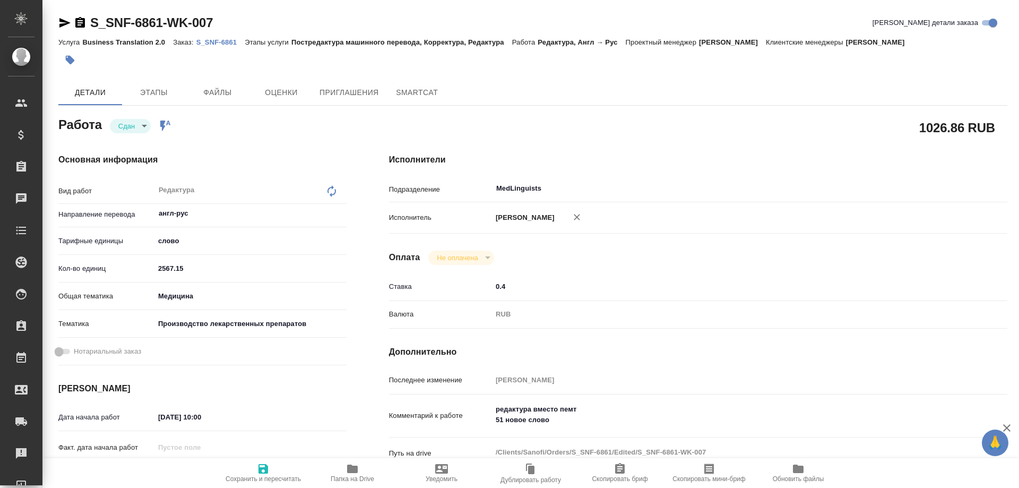
type textarea "x"
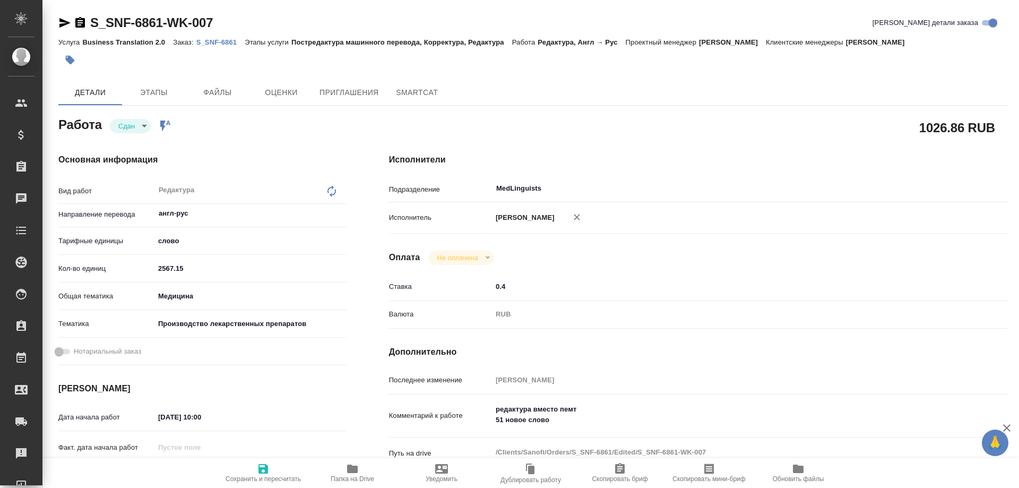
type textarea "x"
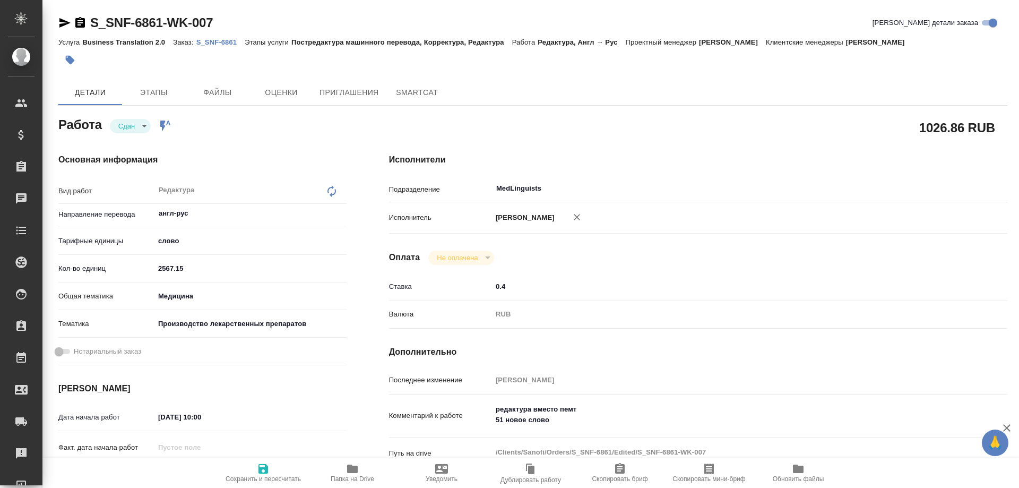
click at [212, 40] on p "S_SNF-6861" at bounding box center [220, 42] width 49 height 8
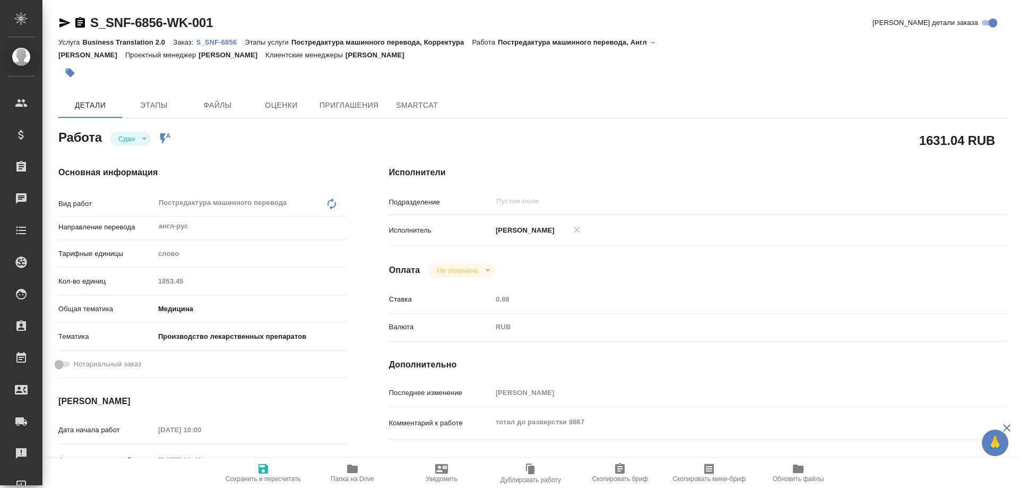
type textarea "x"
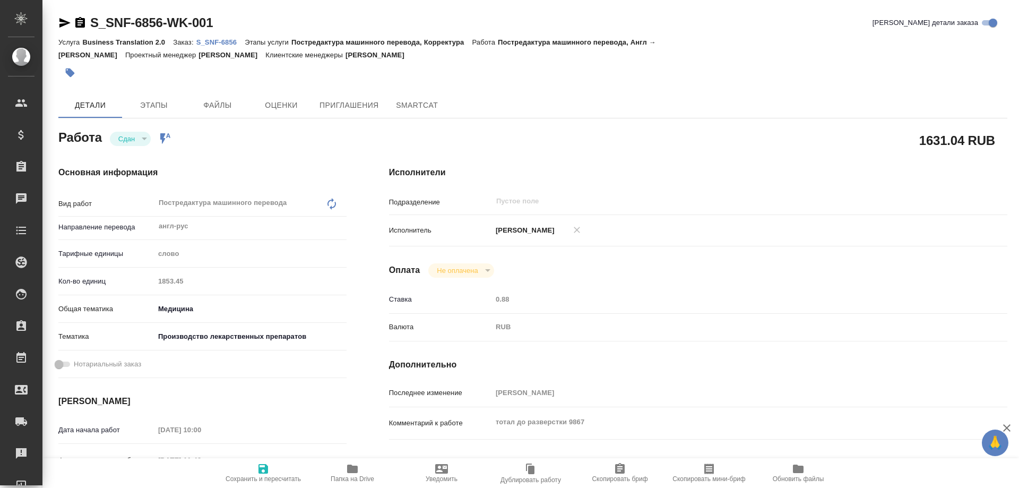
type textarea "x"
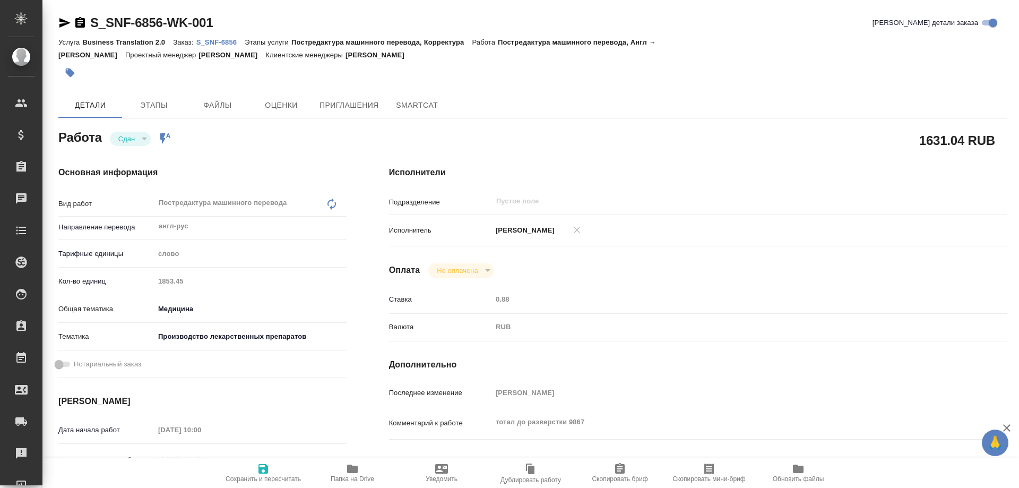
type textarea "x"
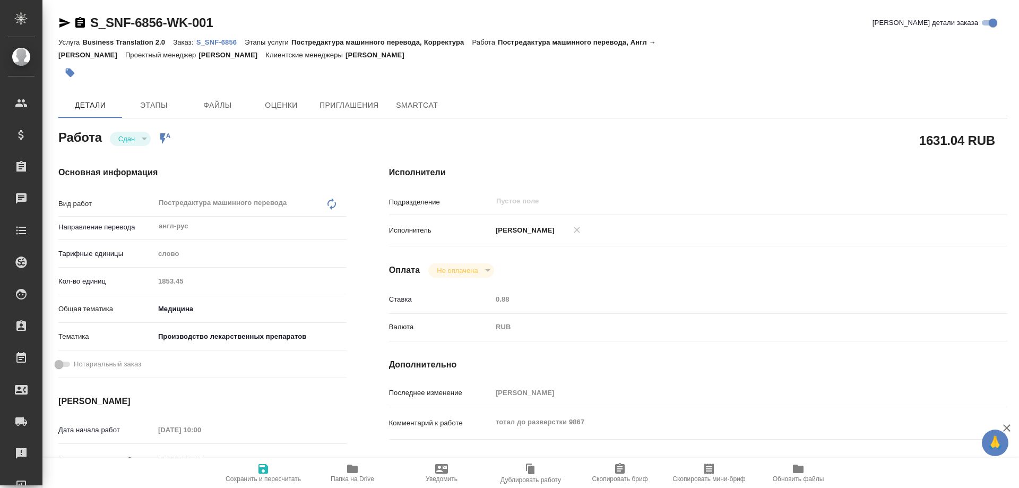
click at [211, 42] on p "S_SNF-6856" at bounding box center [220, 42] width 49 height 8
click at [221, 37] on link "S_SNF-6856" at bounding box center [220, 41] width 49 height 9
click at [356, 472] on icon "button" at bounding box center [352, 468] width 11 height 8
type textarea "x"
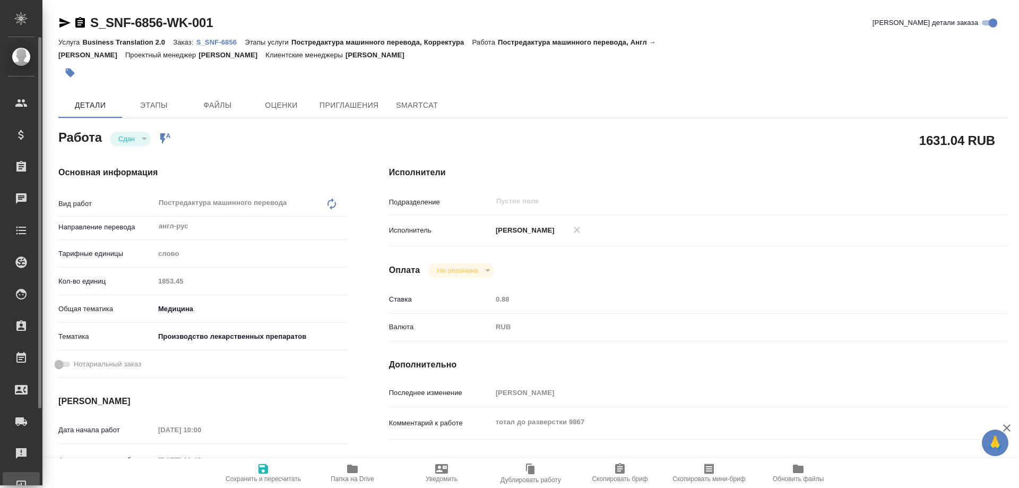
type textarea "x"
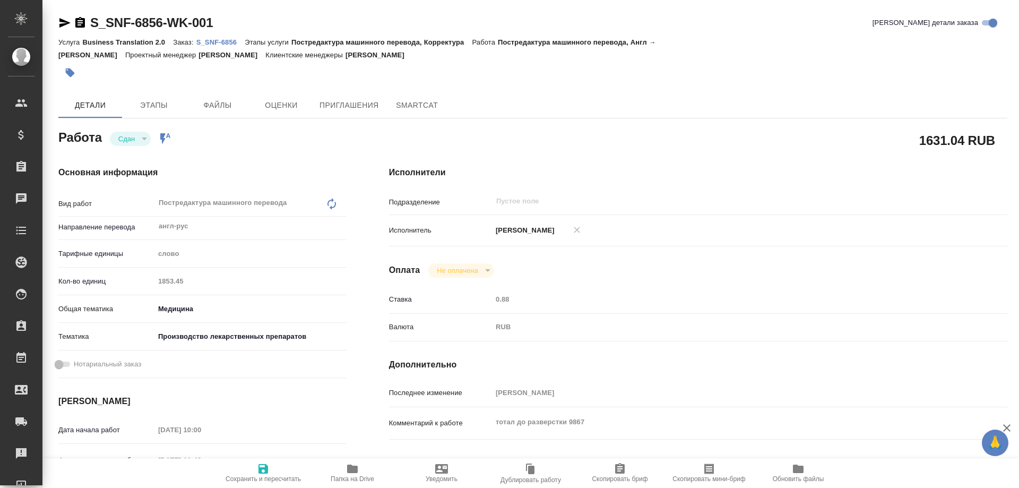
type textarea "x"
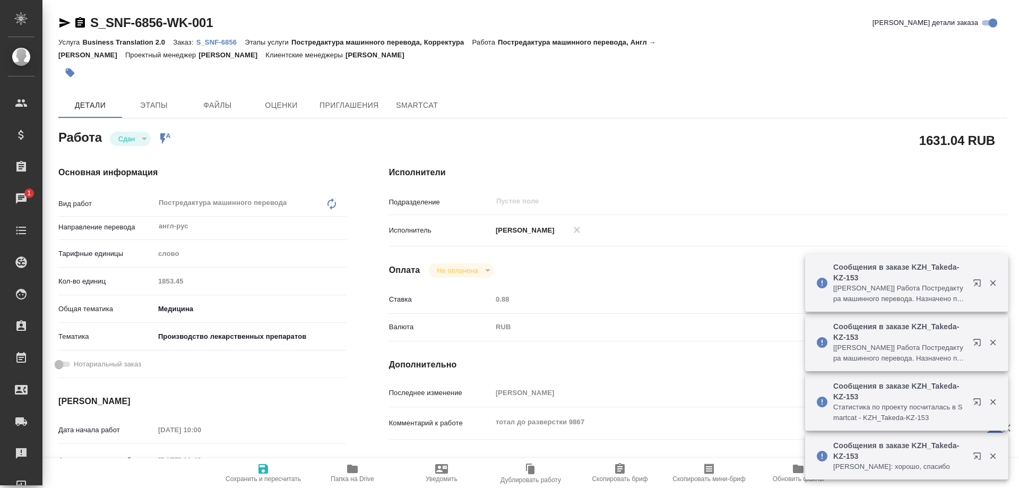
click at [226, 40] on p "S_SNF-6856" at bounding box center [220, 42] width 49 height 8
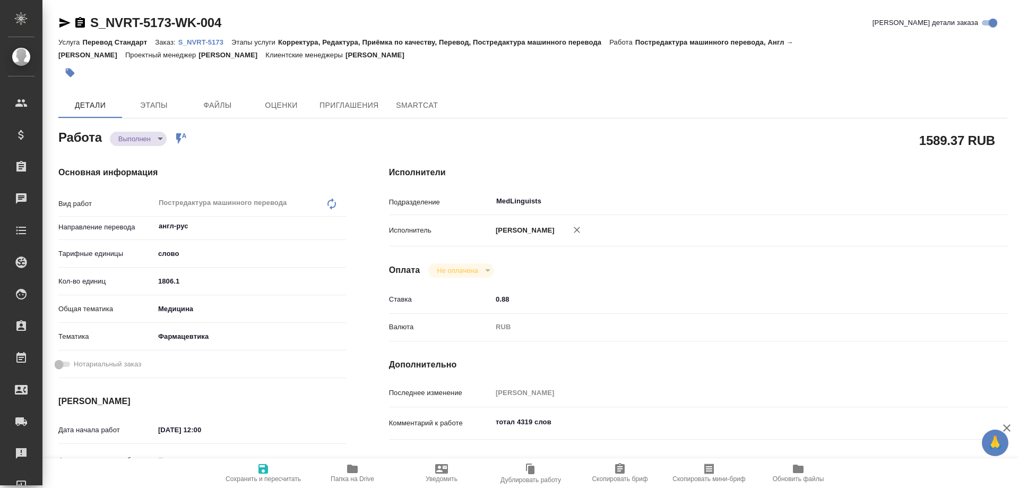
type textarea "x"
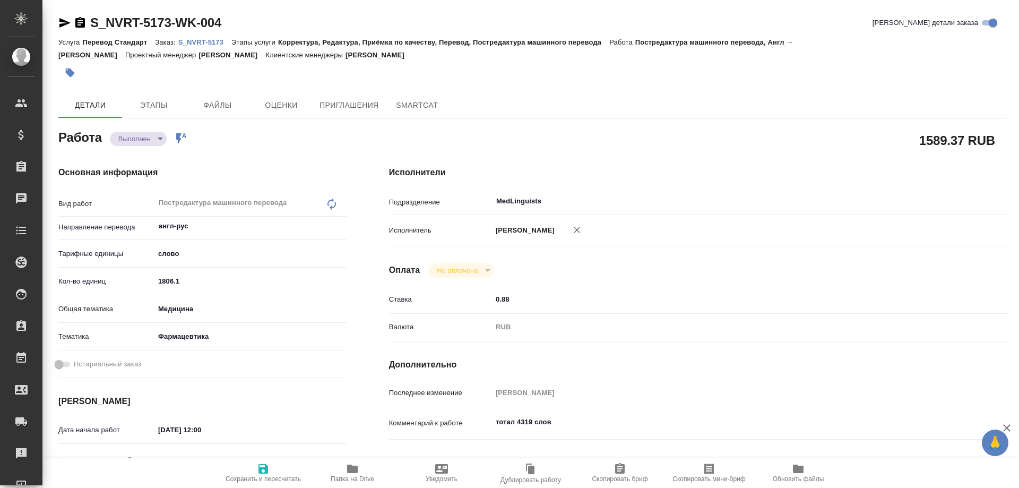
type textarea "x"
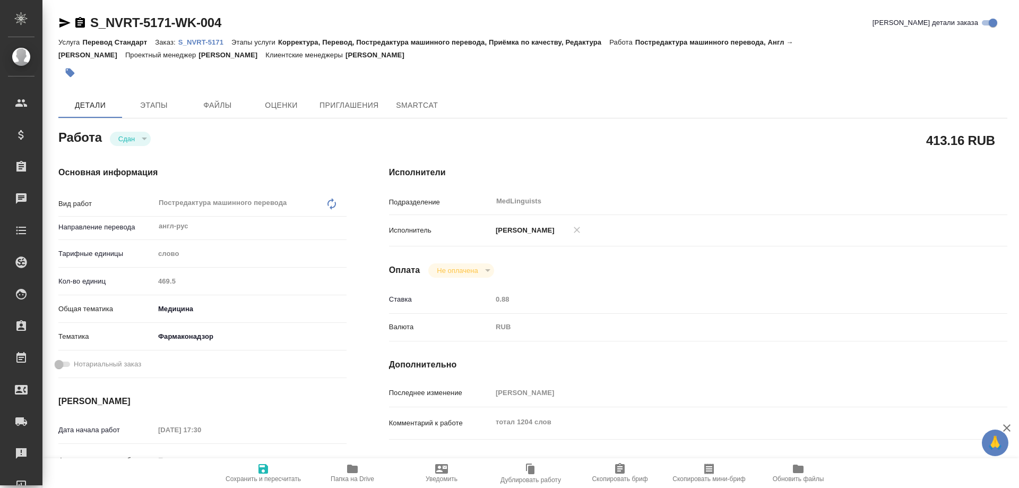
type textarea "x"
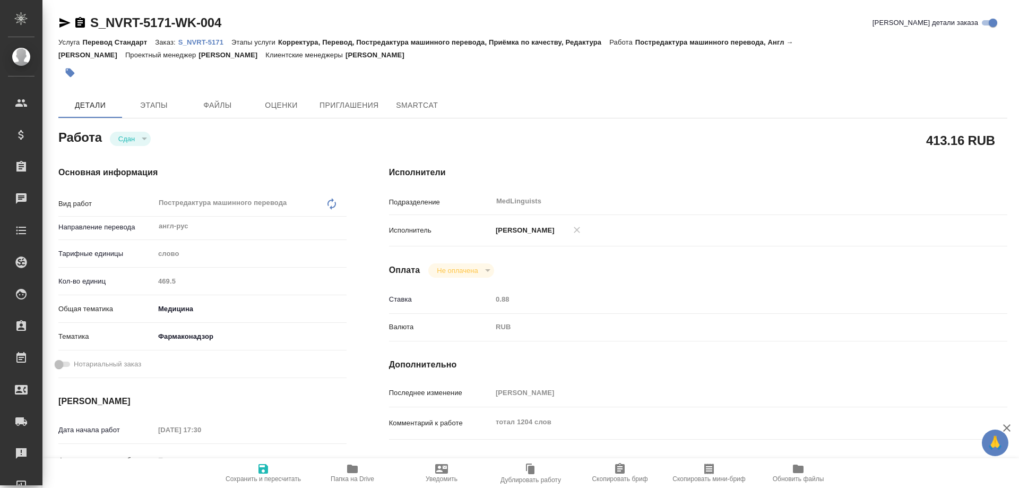
type textarea "x"
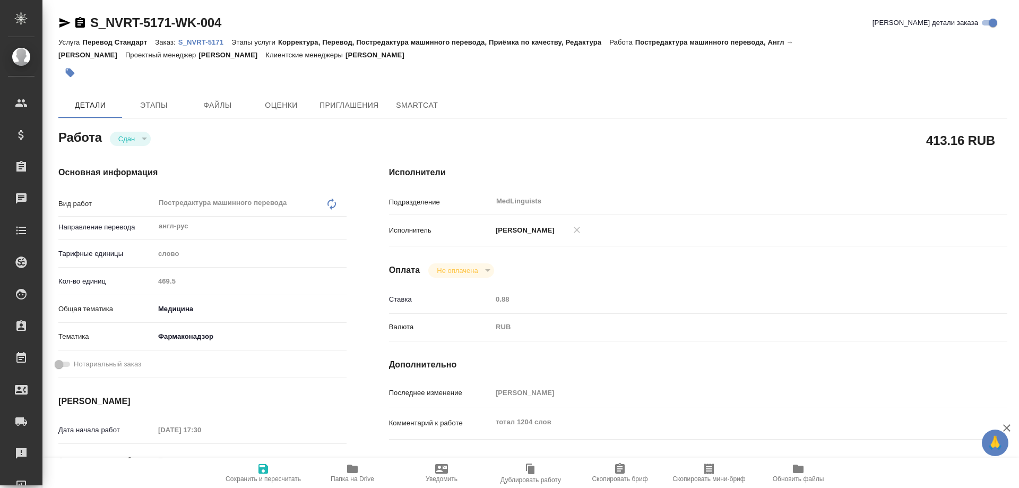
type textarea "x"
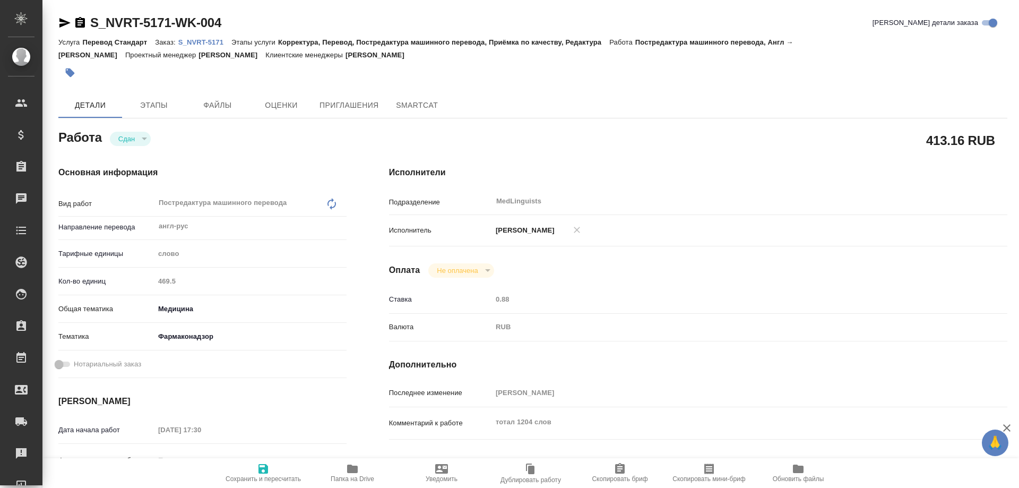
type textarea "x"
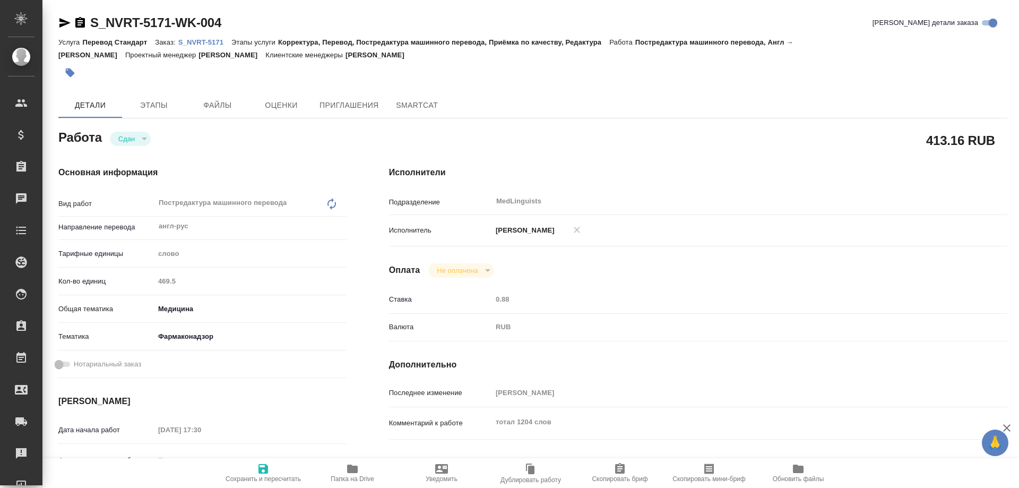
type textarea "x"
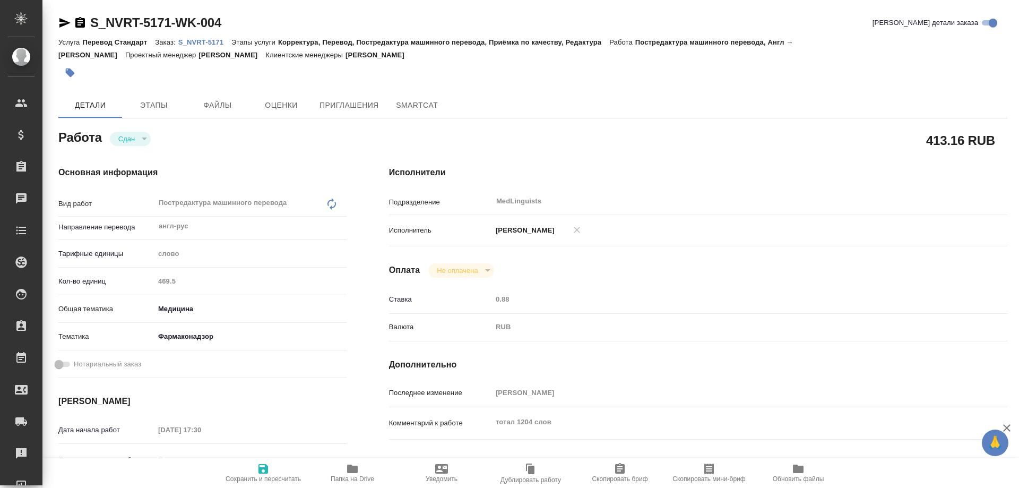
type textarea "x"
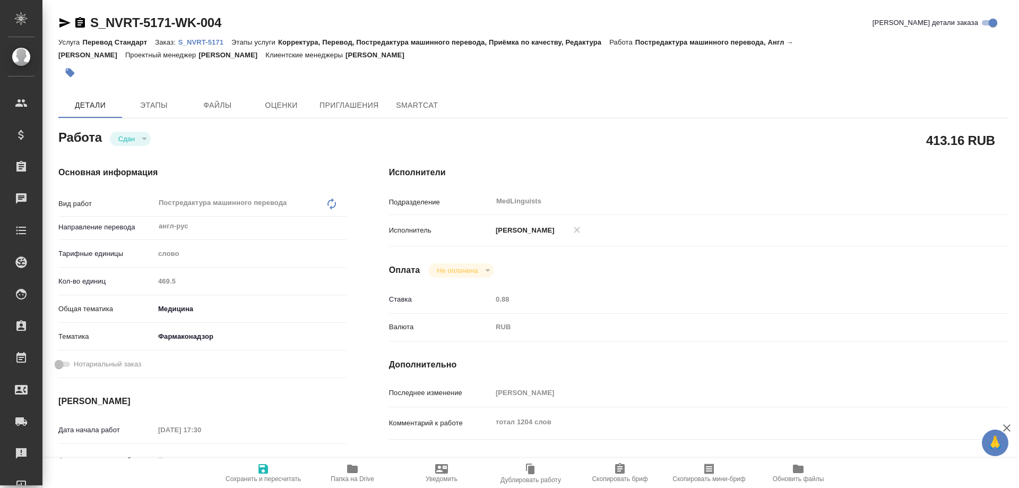
type textarea "x"
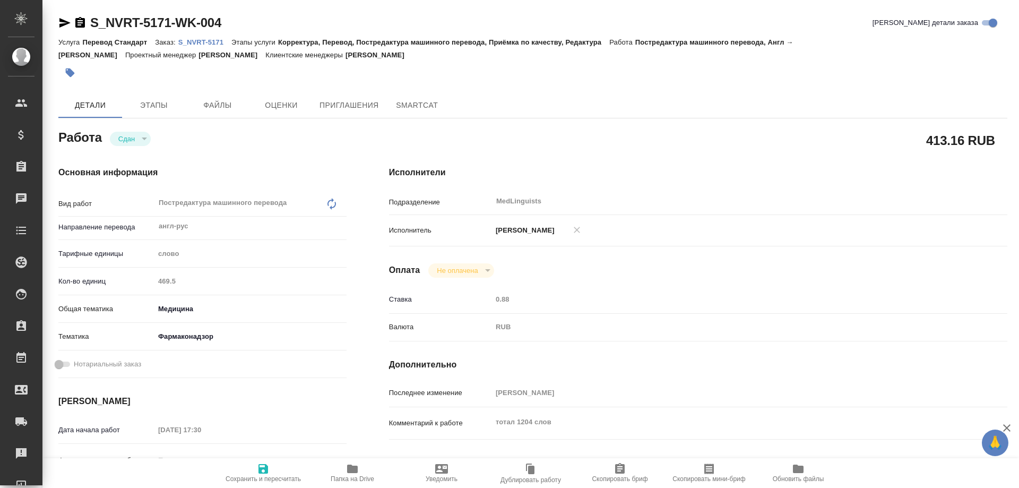
type textarea "x"
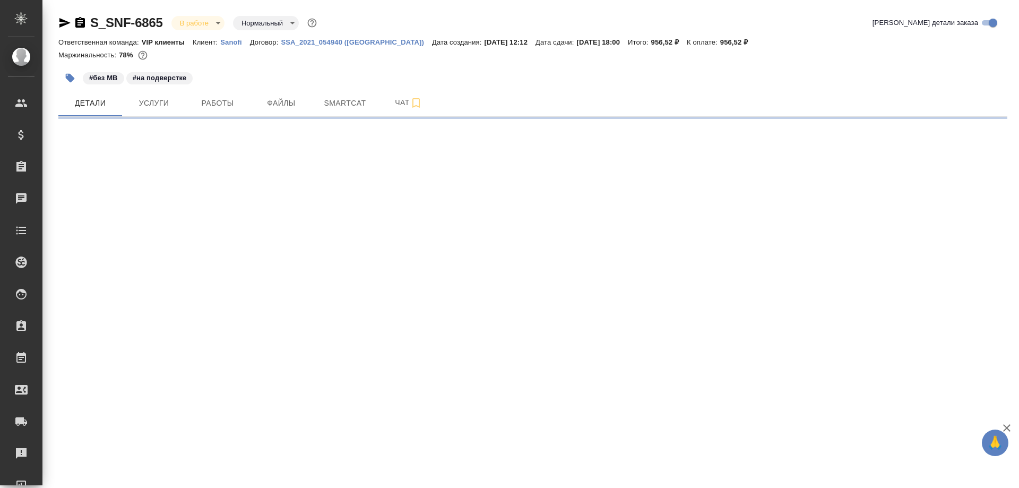
select select "RU"
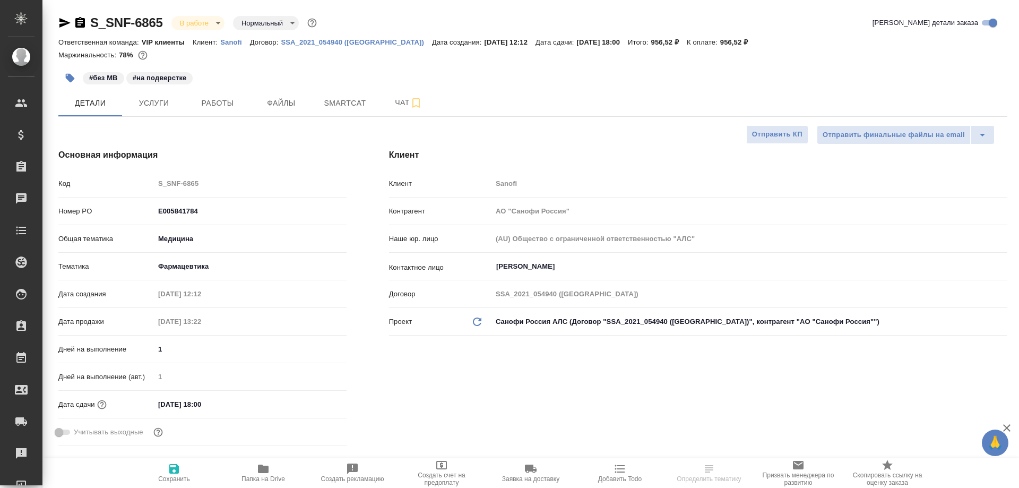
type textarea "x"
click at [327, 100] on span "Smartcat" at bounding box center [344, 103] width 51 height 13
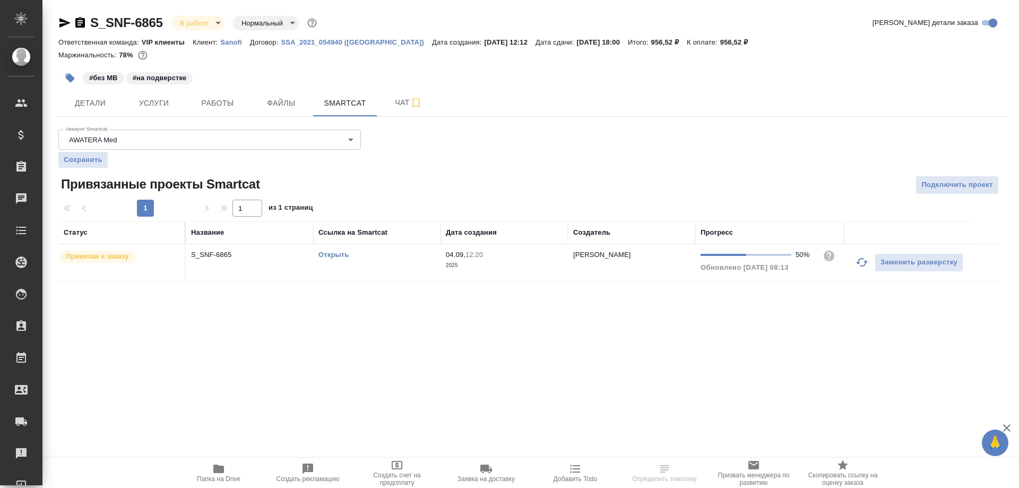
click at [335, 257] on link "Открыть" at bounding box center [333, 254] width 30 height 8
click at [80, 21] on icon "button" at bounding box center [80, 22] width 10 height 11
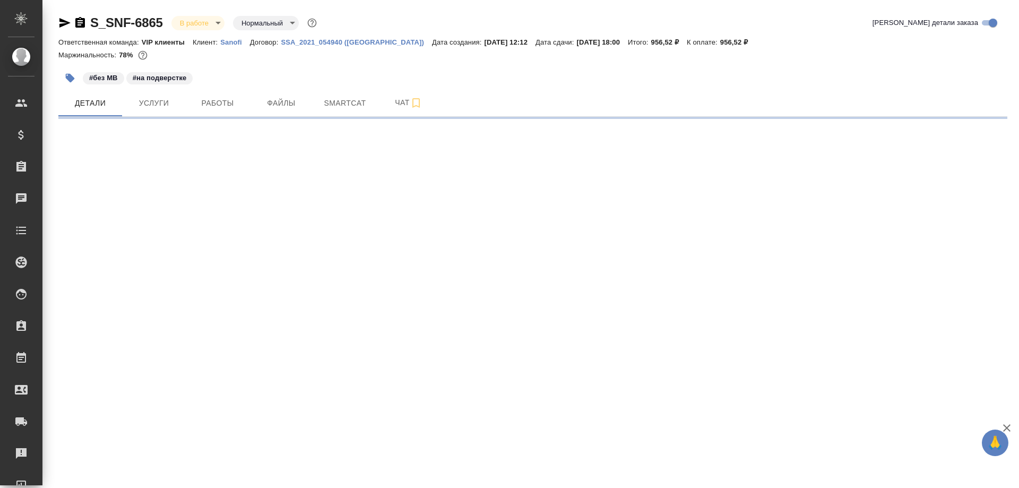
select select "RU"
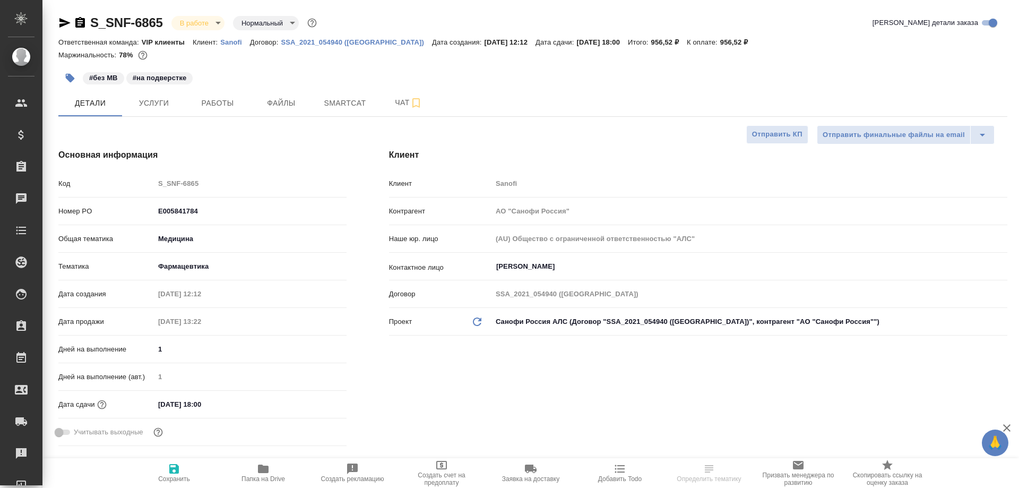
type textarea "x"
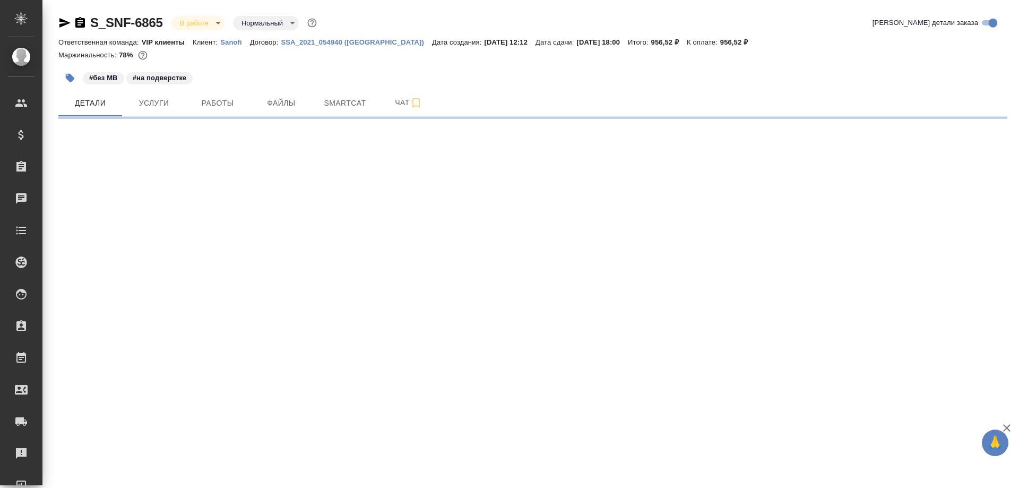
select select "RU"
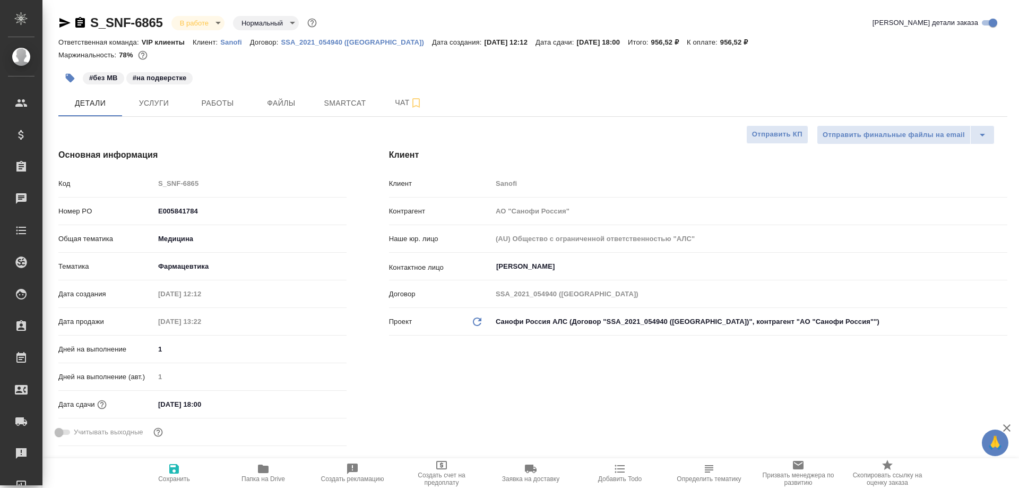
type textarea "x"
click at [353, 101] on span "Smartcat" at bounding box center [344, 103] width 51 height 13
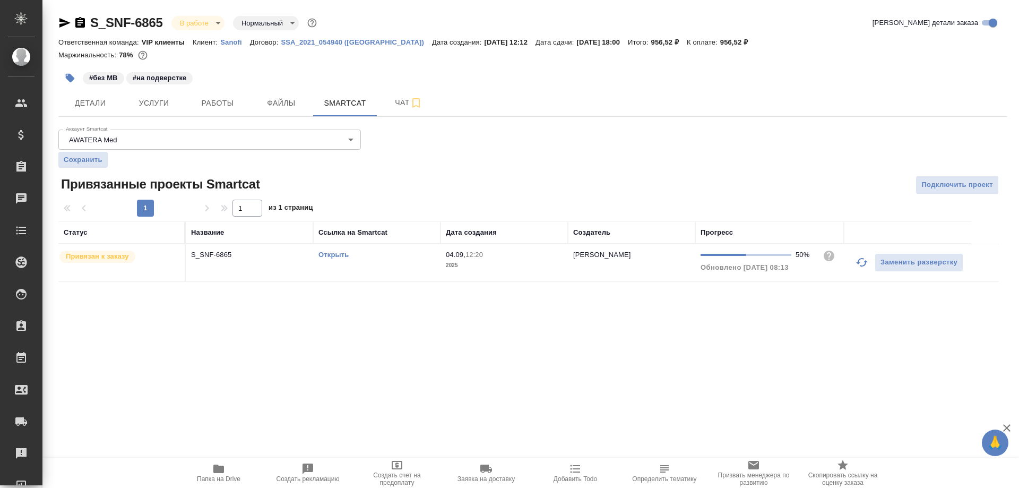
click at [329, 259] on div "Открыть" at bounding box center [376, 254] width 117 height 11
click at [331, 255] on link "Открыть" at bounding box center [333, 254] width 30 height 8
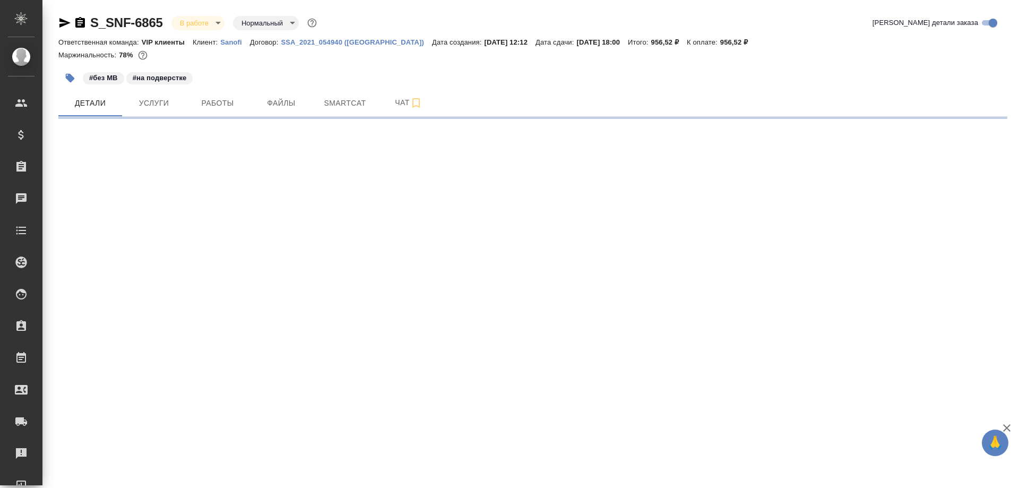
select select "RU"
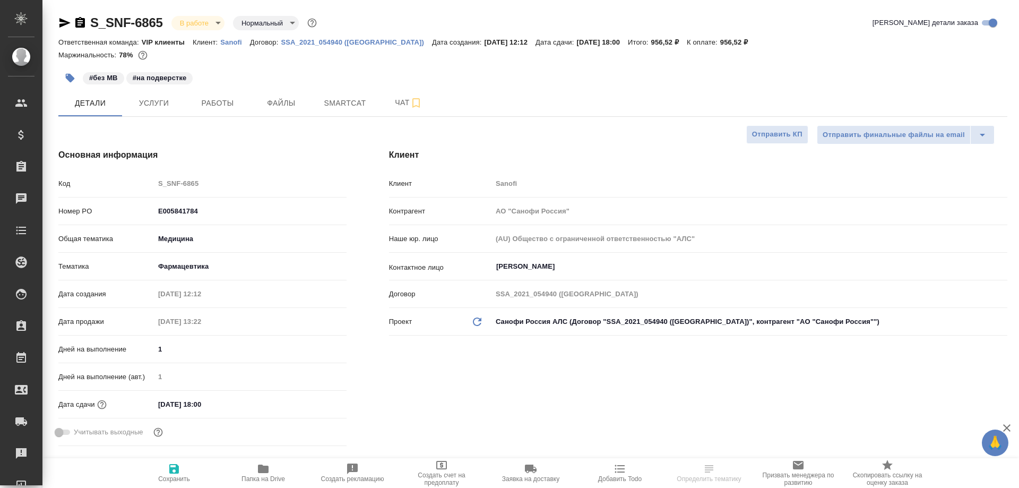
type textarea "x"
click at [337, 97] on span "Smartcat" at bounding box center [344, 103] width 51 height 13
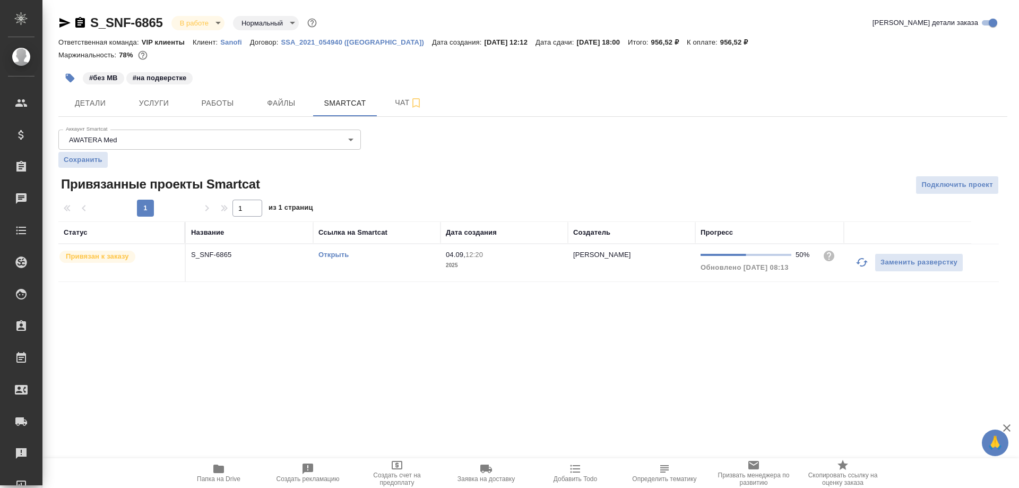
click at [334, 257] on link "Открыть" at bounding box center [333, 254] width 30 height 8
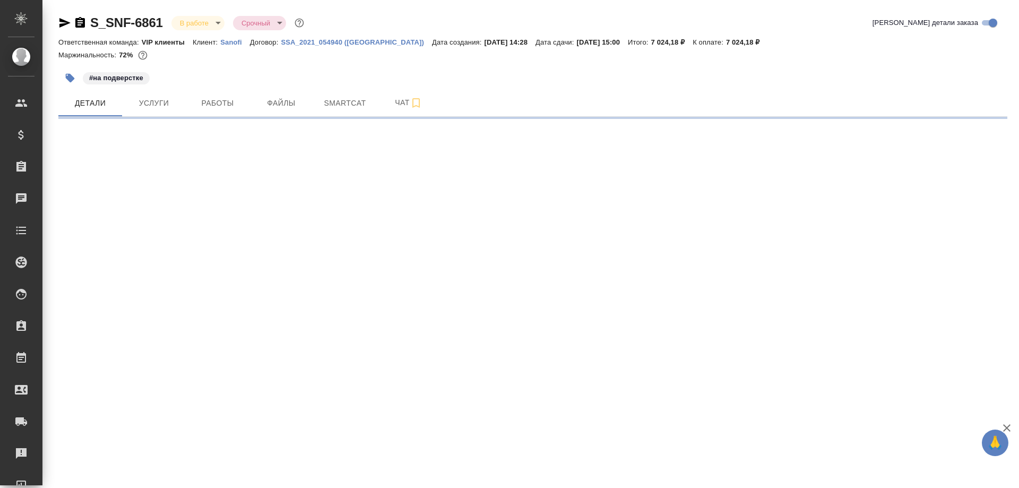
select select "RU"
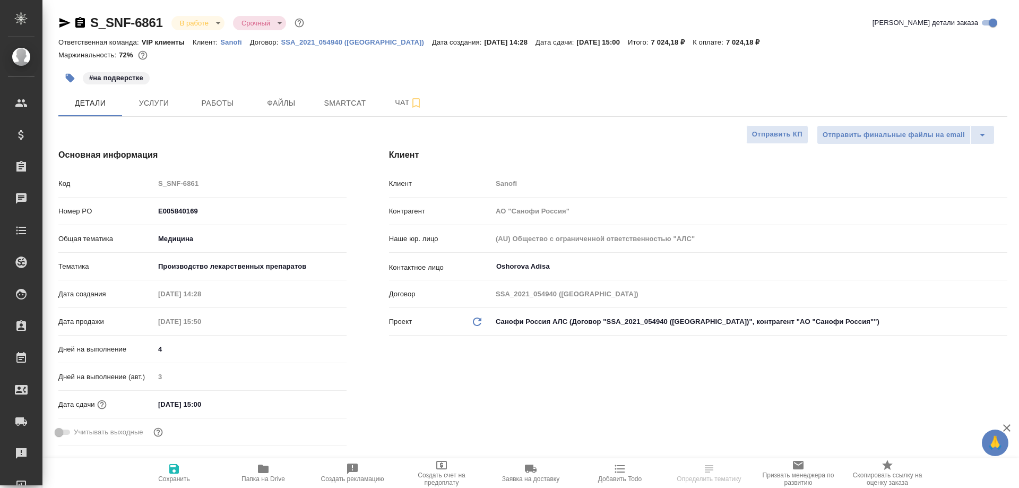
type textarea "x"
click at [334, 105] on span "Smartcat" at bounding box center [344, 103] width 51 height 13
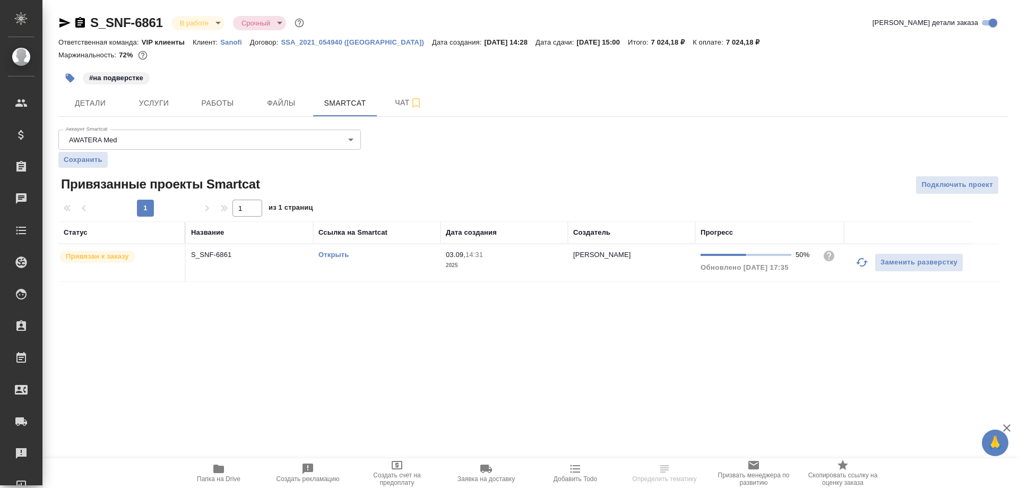
click at [338, 254] on link "Открыть" at bounding box center [333, 254] width 30 height 8
click at [80, 23] on icon "button" at bounding box center [80, 22] width 13 height 13
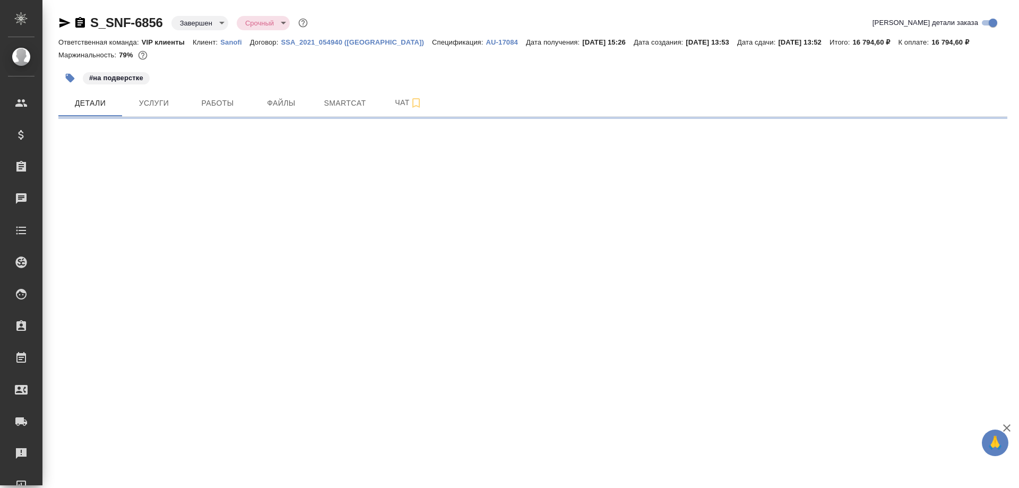
select select "RU"
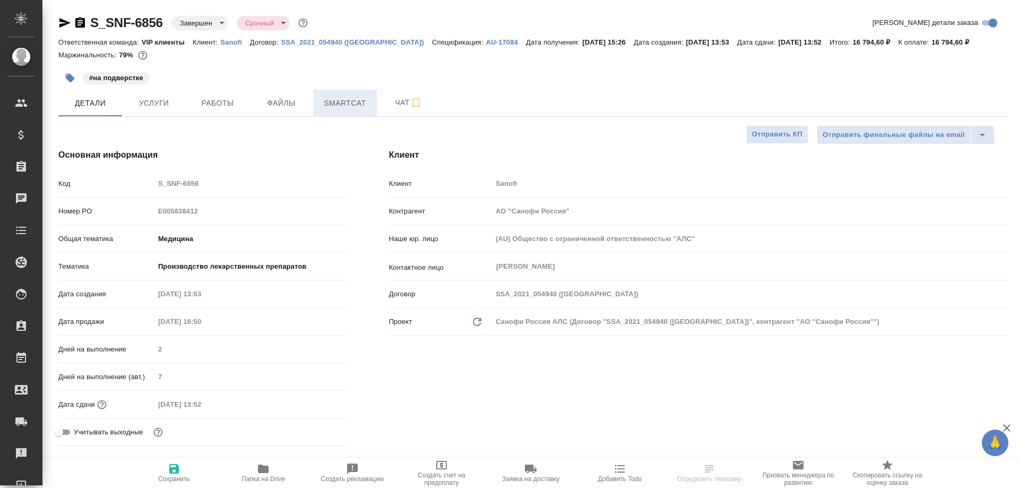
type textarea "x"
click at [348, 108] on span "Smartcat" at bounding box center [344, 103] width 51 height 13
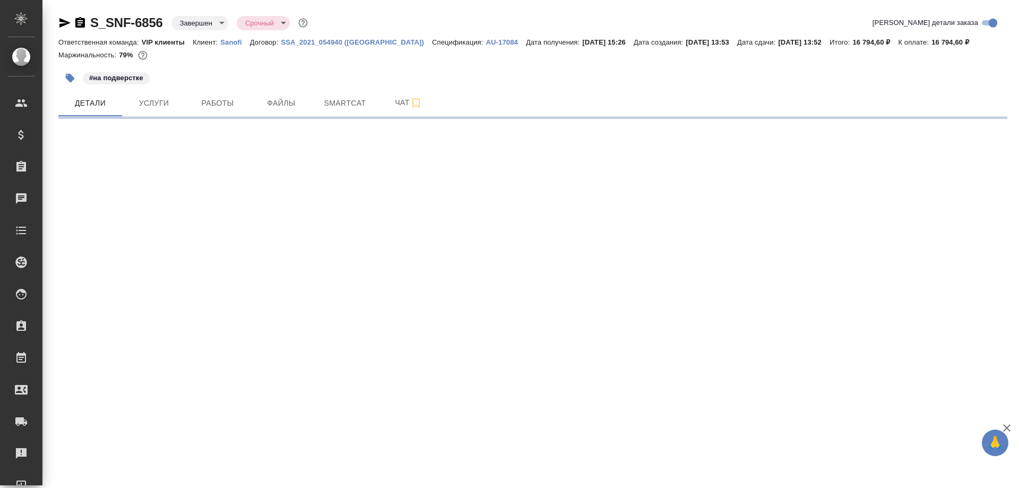
select select "RU"
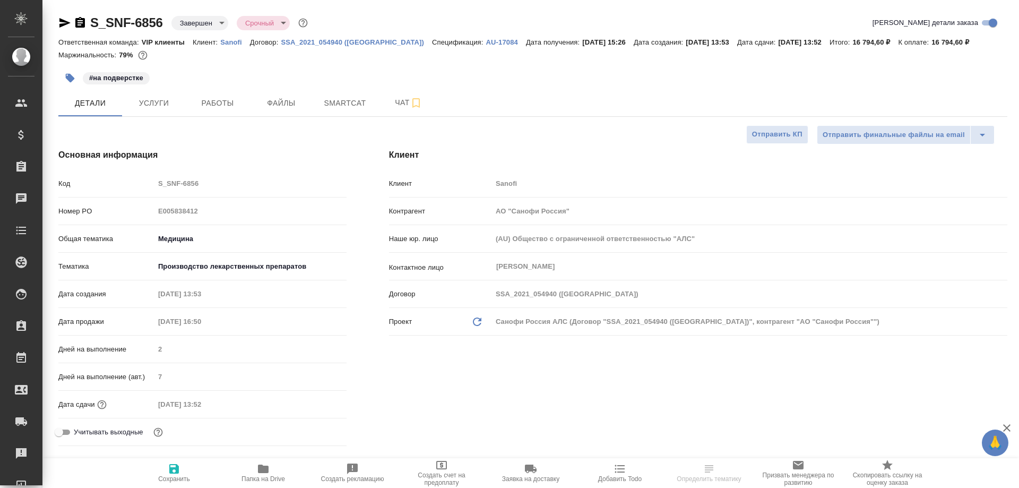
type textarea "x"
type input "Горшкова Валентина"
type input "Комаров Роман"
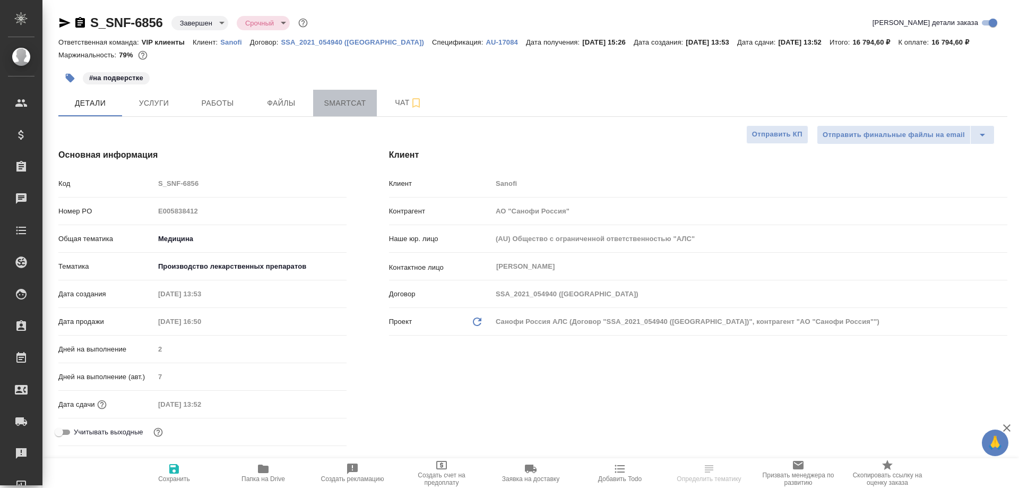
click at [347, 108] on span "Smartcat" at bounding box center [344, 103] width 51 height 13
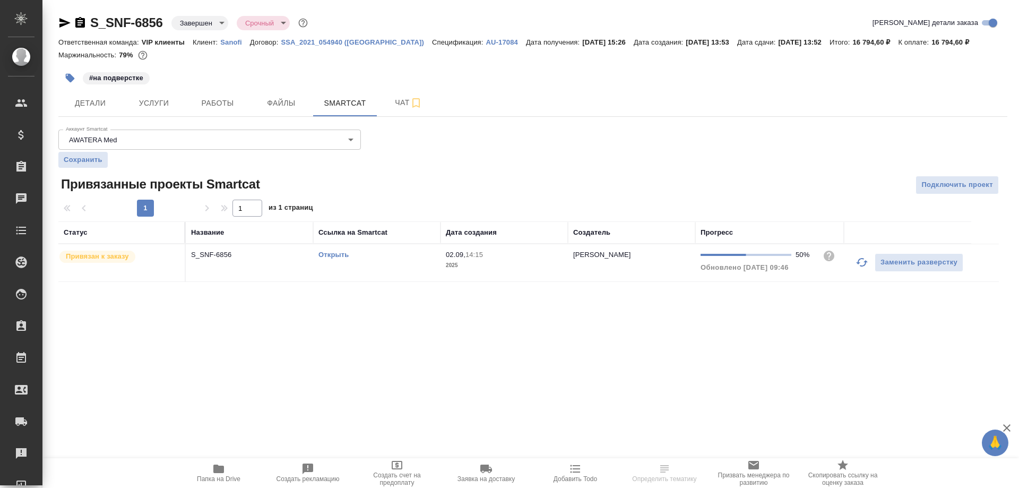
click at [327, 254] on link "Открыть" at bounding box center [333, 254] width 30 height 8
click at [332, 258] on link "Открыть" at bounding box center [333, 254] width 30 height 8
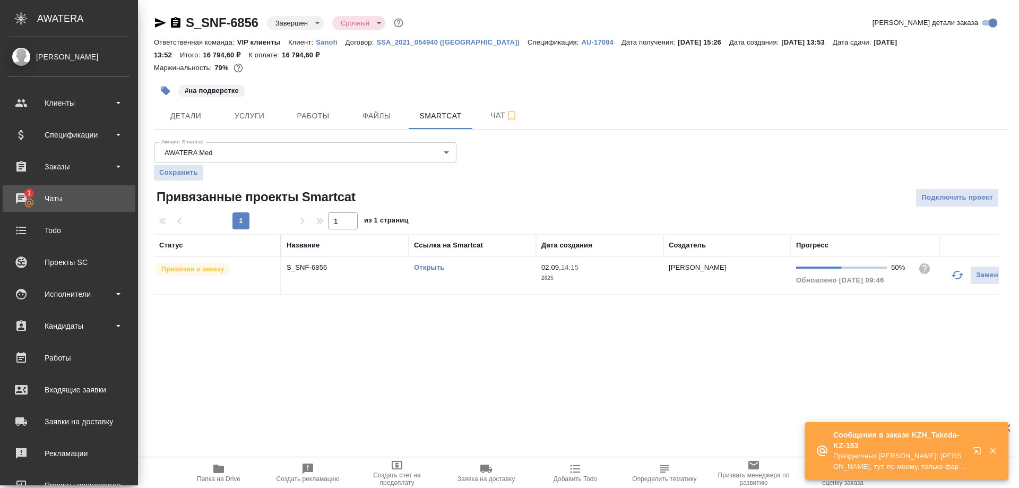
click at [51, 197] on div "Чаты" at bounding box center [69, 199] width 122 height 16
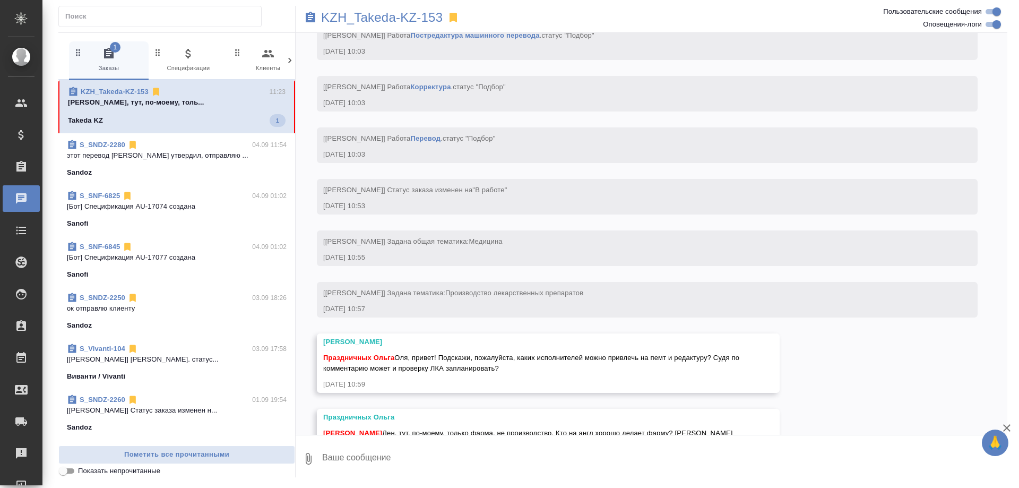
scroll to position [1747, 0]
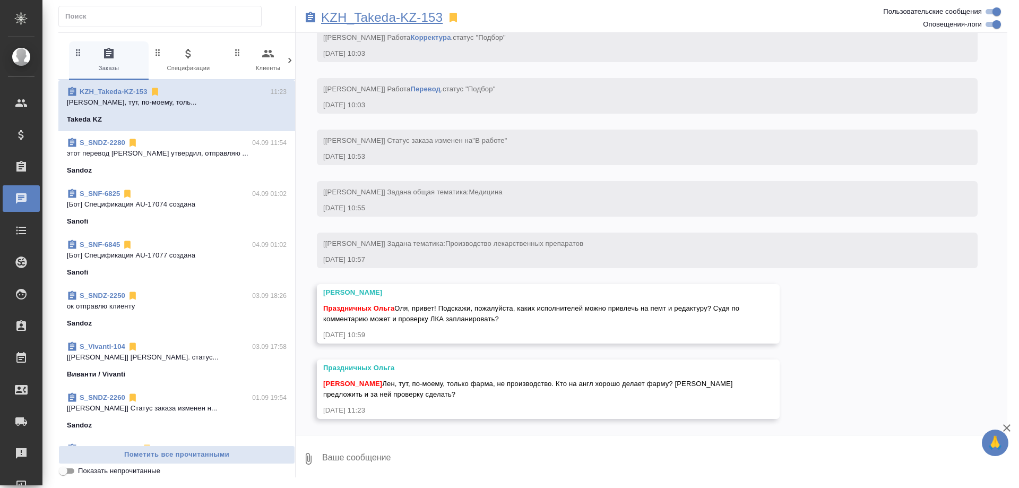
click at [394, 15] on p "KZH_Takeda-KZ-153" at bounding box center [382, 17] width 122 height 11
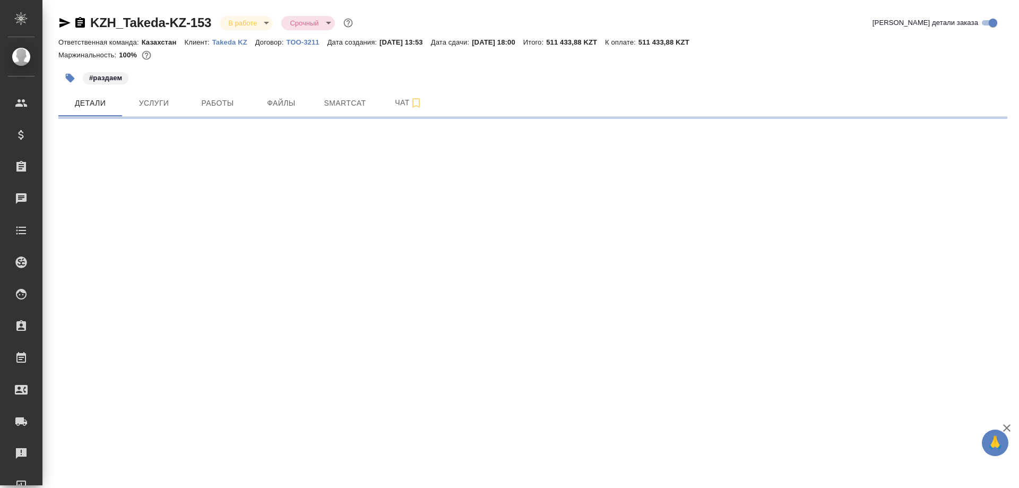
select select "RU"
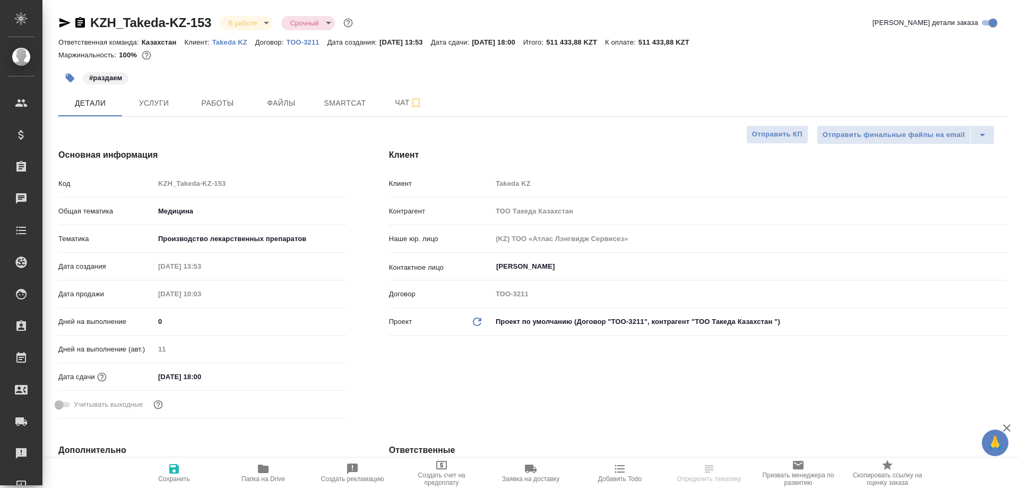
type textarea "x"
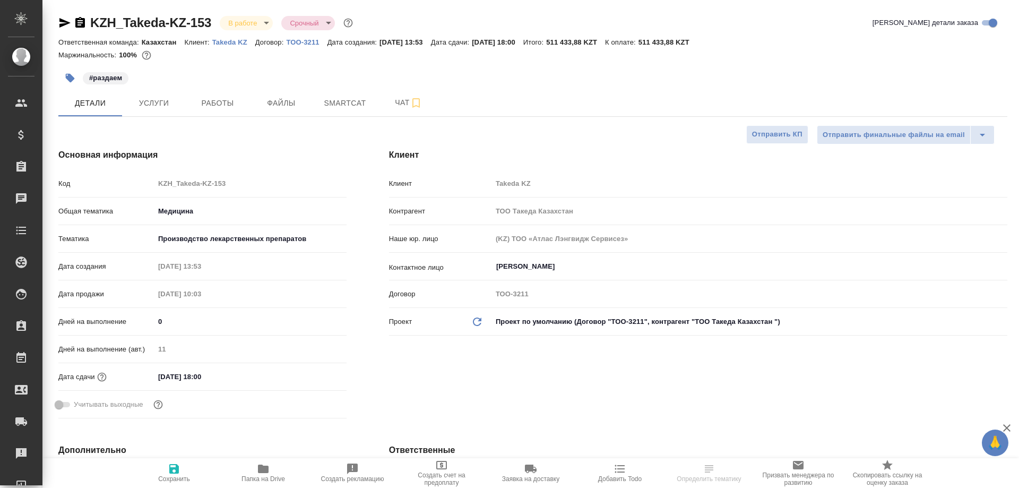
type textarea "x"
click at [263, 473] on icon "button" at bounding box center [263, 468] width 11 height 8
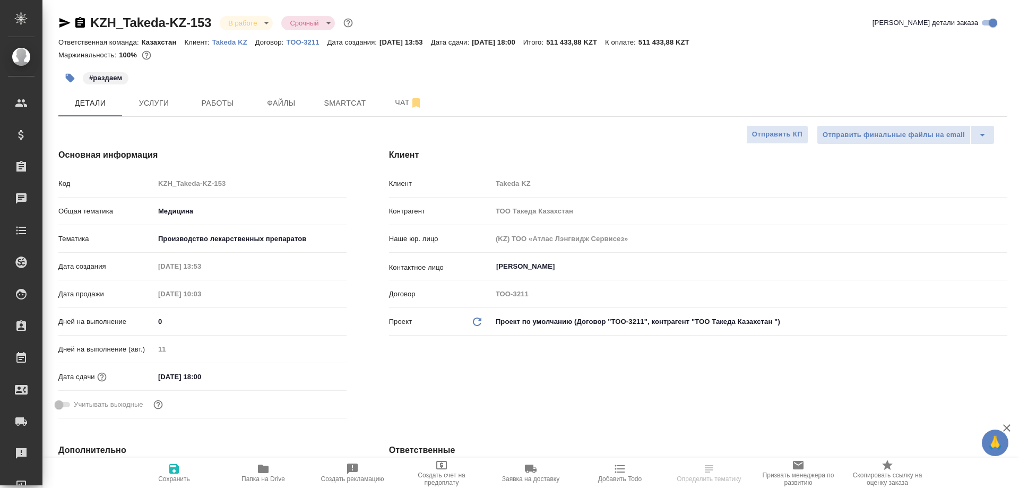
type textarea "x"
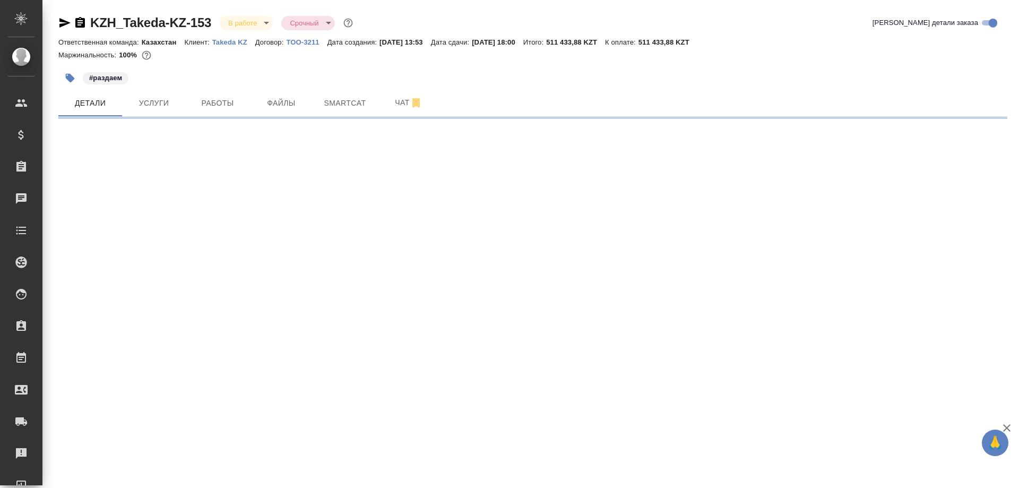
select select "RU"
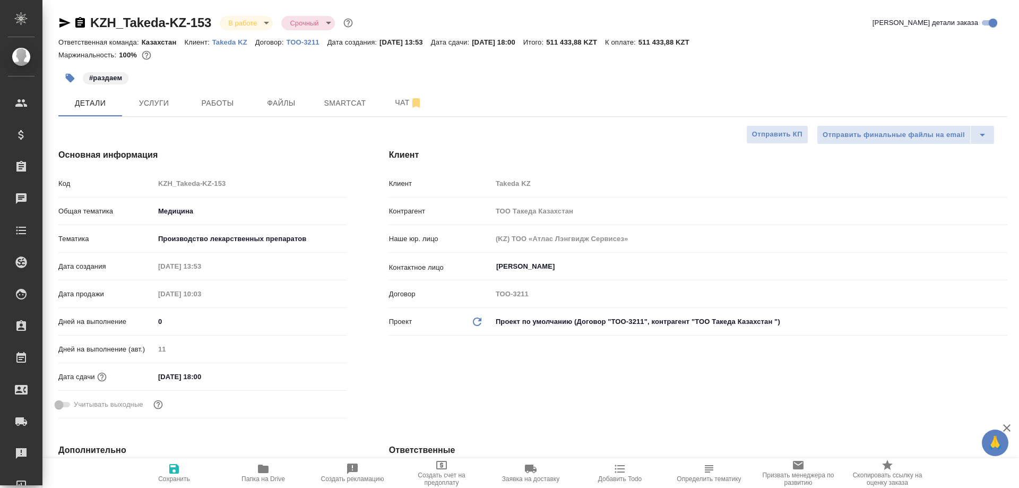
type textarea "x"
click at [396, 98] on span "Чат" at bounding box center [408, 102] width 51 height 13
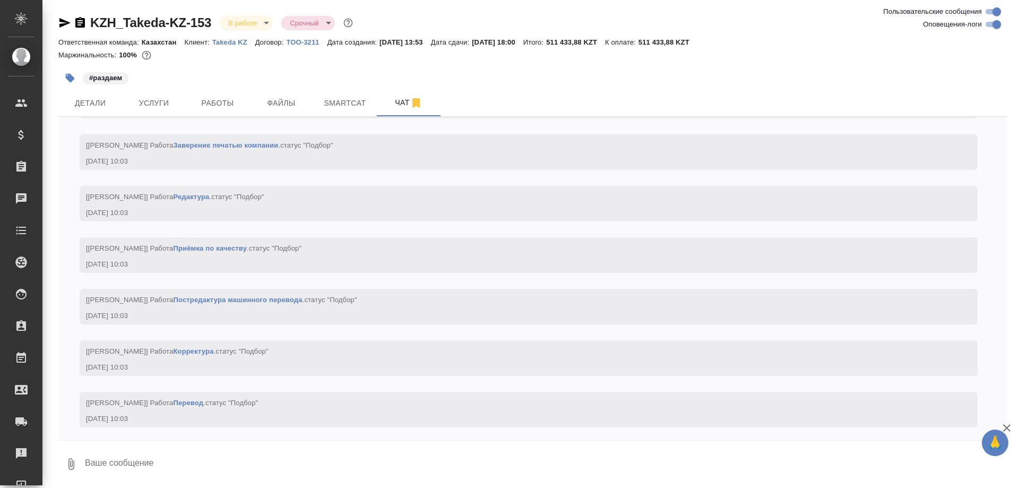
scroll to position [1783, 0]
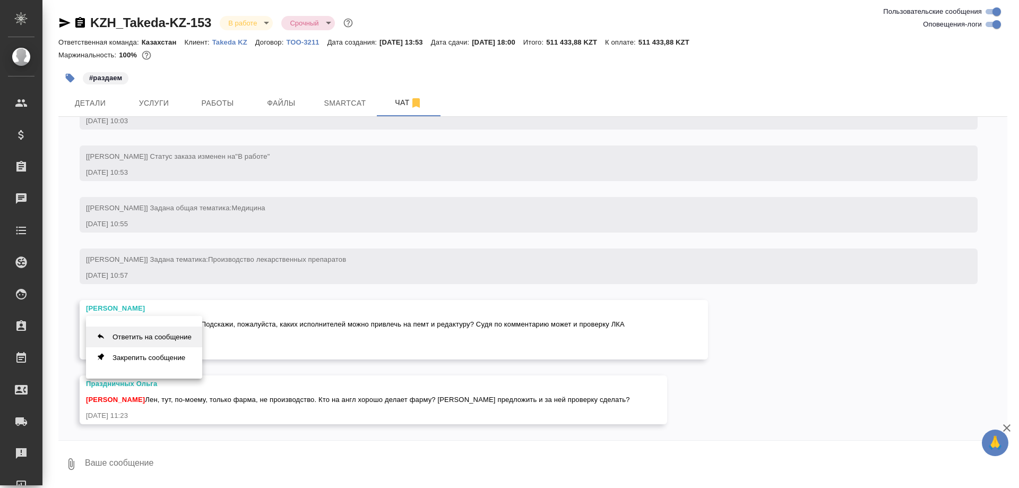
click at [153, 339] on button "Ответить на сообщение" at bounding box center [144, 336] width 116 height 21
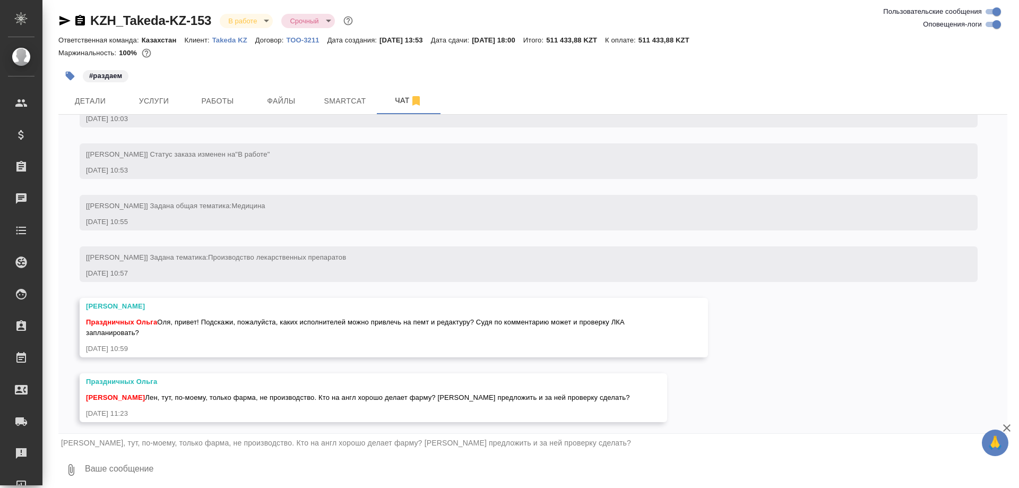
click at [187, 468] on textarea at bounding box center [545, 470] width 923 height 36
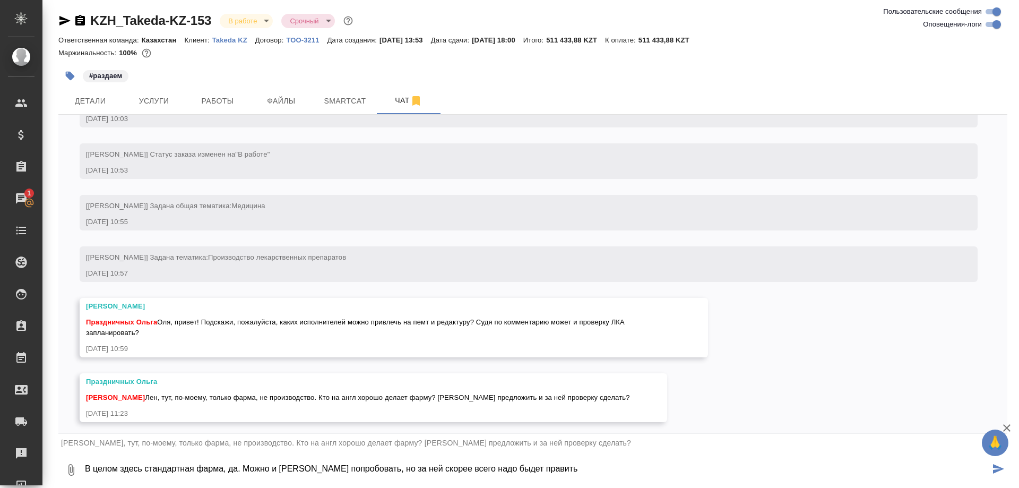
click at [497, 468] on textarea "В целом здесь стандартная фарма, да. Можно и [PERSON_NAME] попробовать, но за н…" at bounding box center [537, 470] width 906 height 36
click at [569, 468] on textarea "В целом здесь стандартная фарма, да. Можно и [PERSON_NAME] попробовать, но за н…" at bounding box center [537, 470] width 906 height 36
type textarea "В целом здесь стандартная фарма, да. Можно и Камакину попробовать, но за ней ск…"
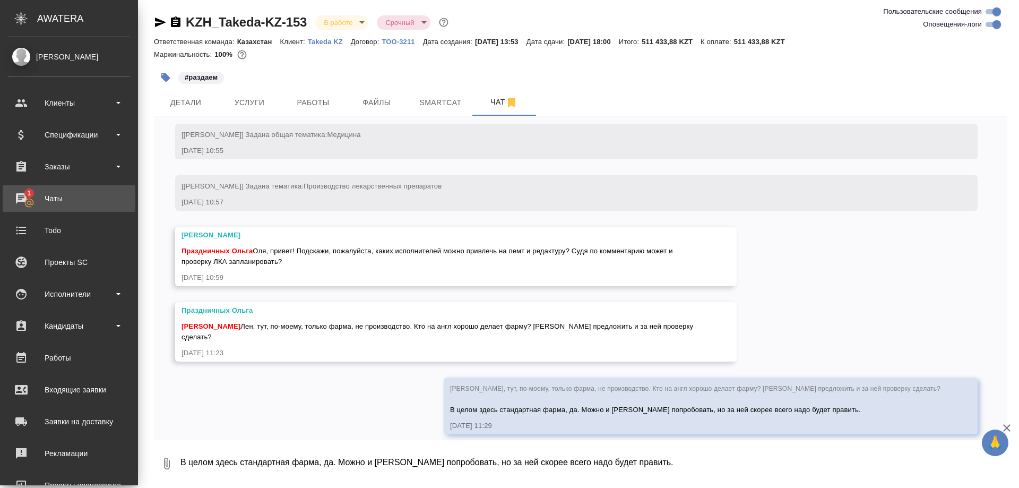
click at [40, 200] on div "Чаты" at bounding box center [69, 199] width 122 height 16
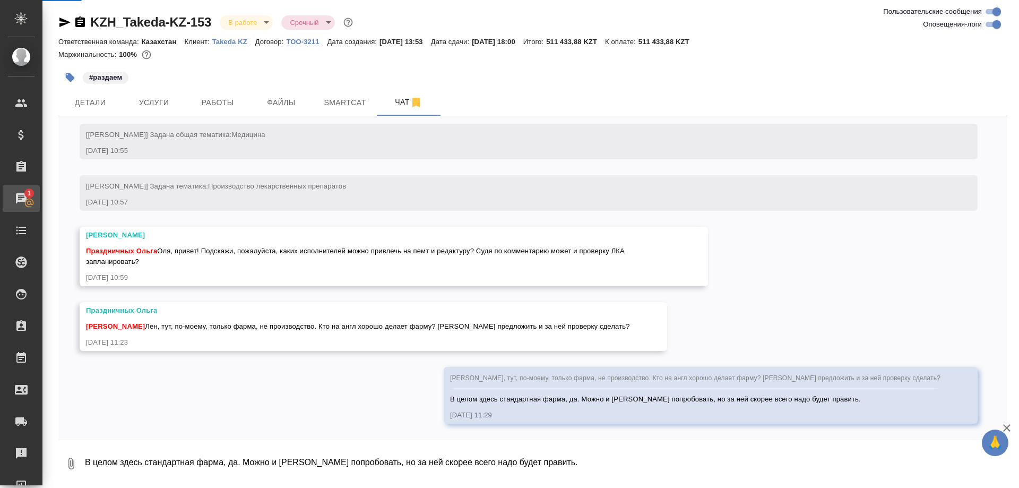
scroll to position [1856, 0]
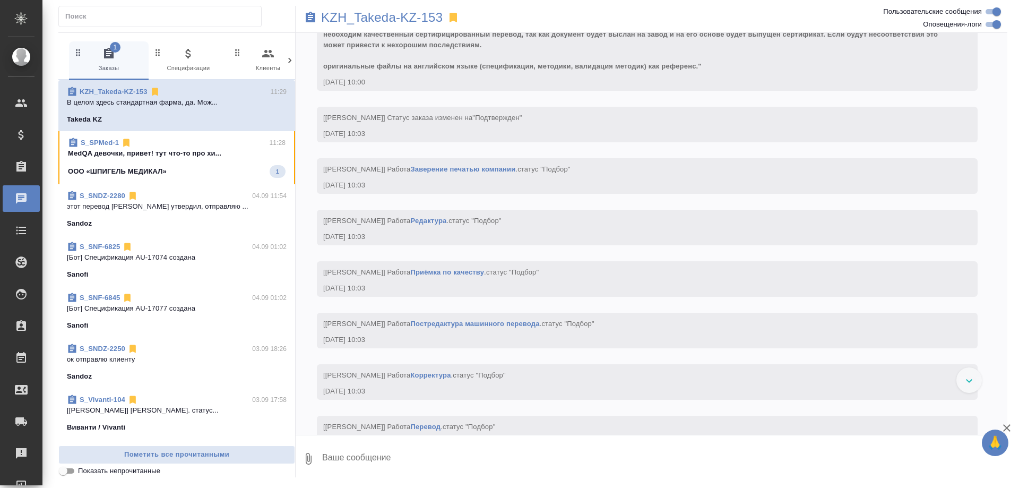
scroll to position [1835, 0]
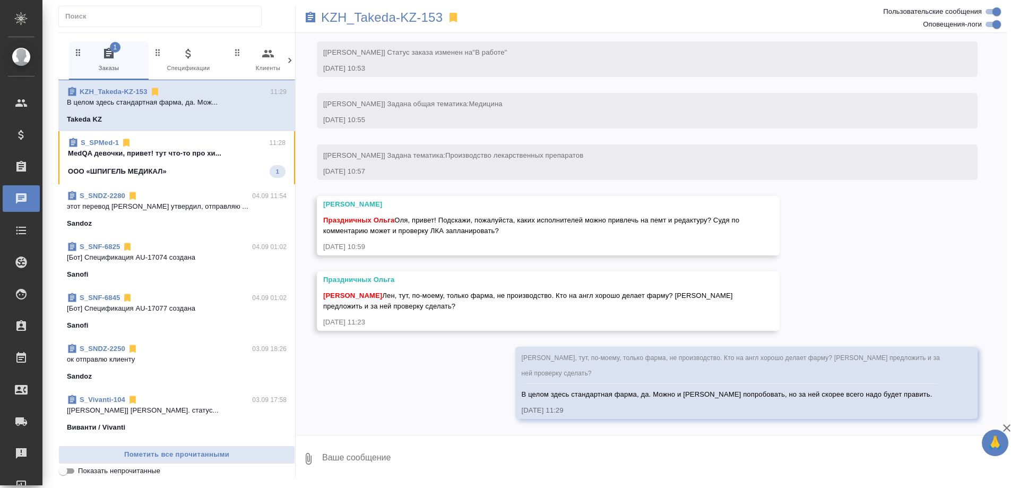
click at [207, 170] on div "ООО «ШПИГЕЛЬ МЕДИКАЛ» 1" at bounding box center [177, 171] width 218 height 13
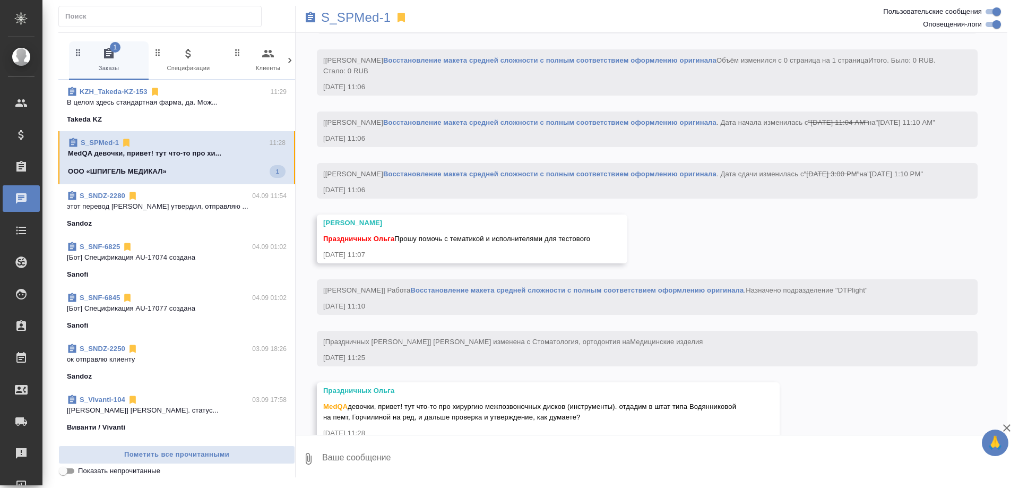
scroll to position [1079, 0]
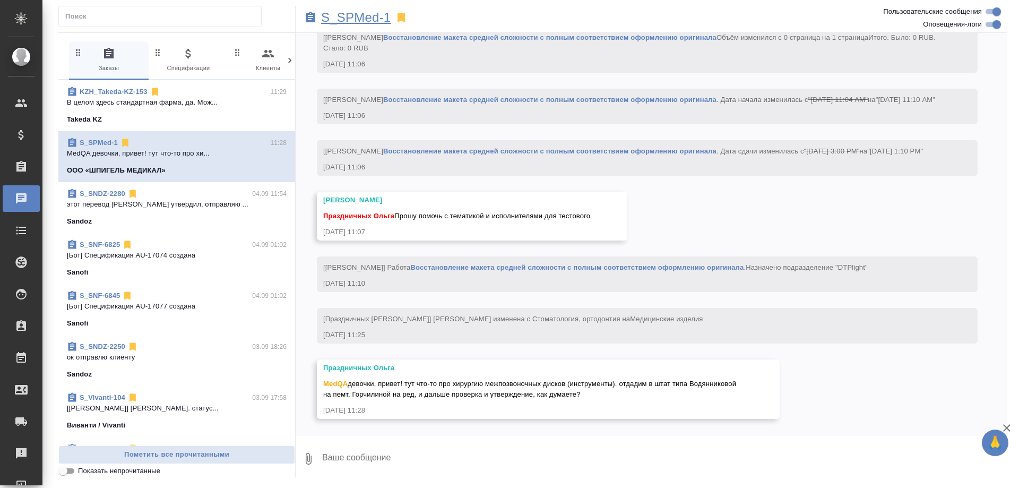
click at [349, 16] on p "S_SPMed-1" at bounding box center [356, 17] width 70 height 11
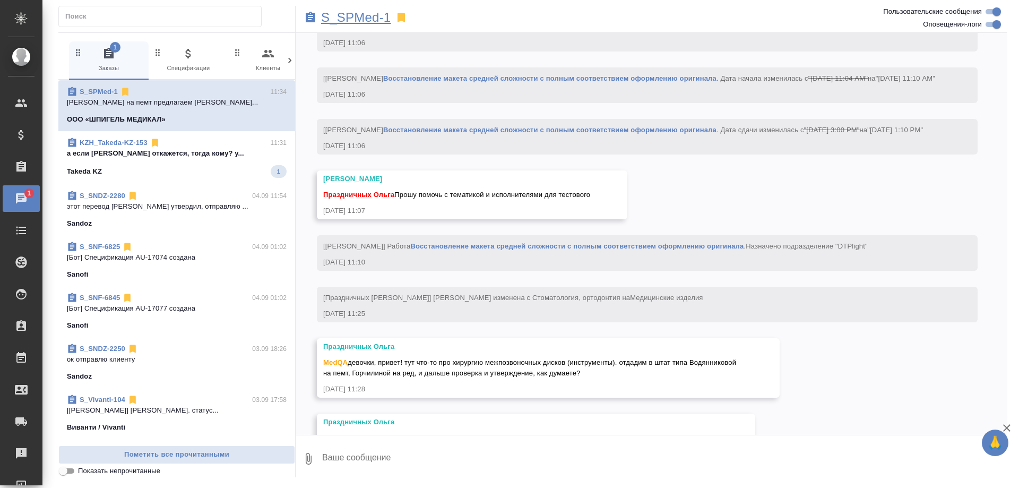
scroll to position [1144, 0]
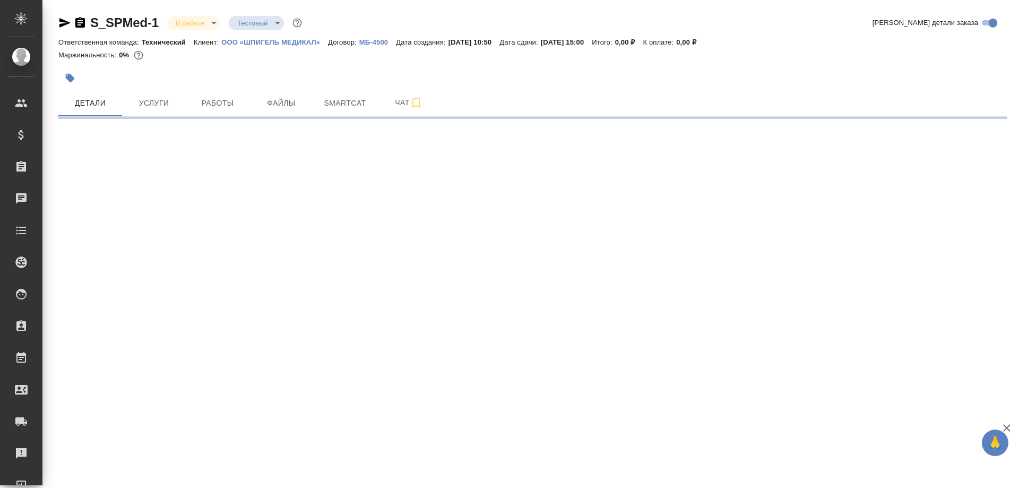
select select "RU"
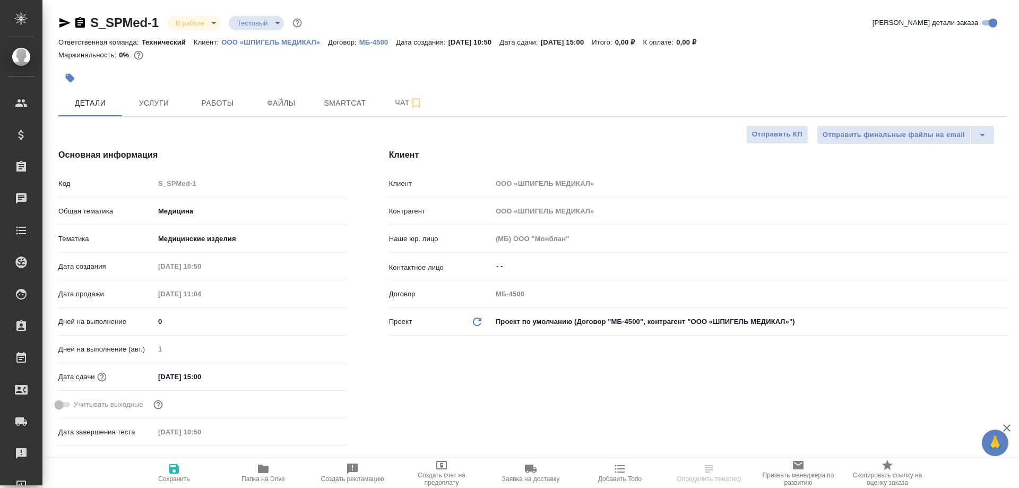
type textarea "x"
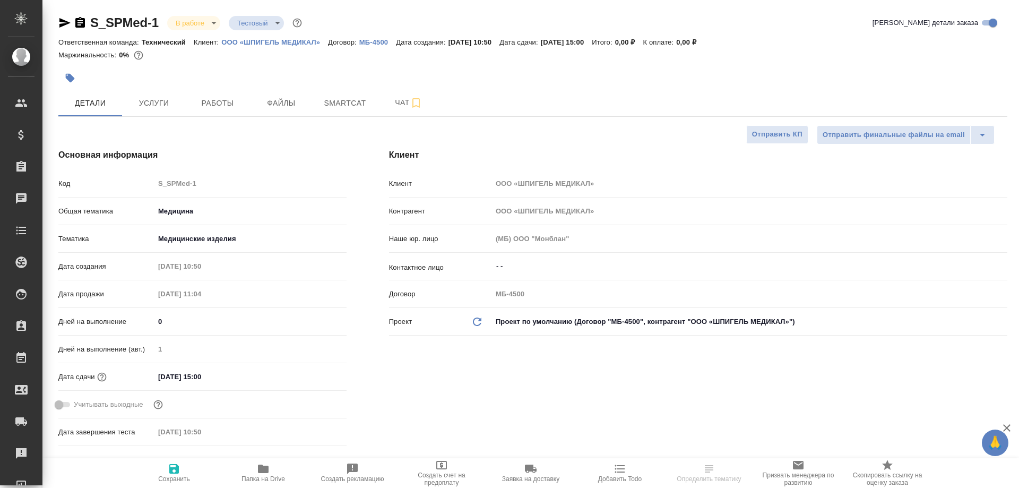
type textarea "x"
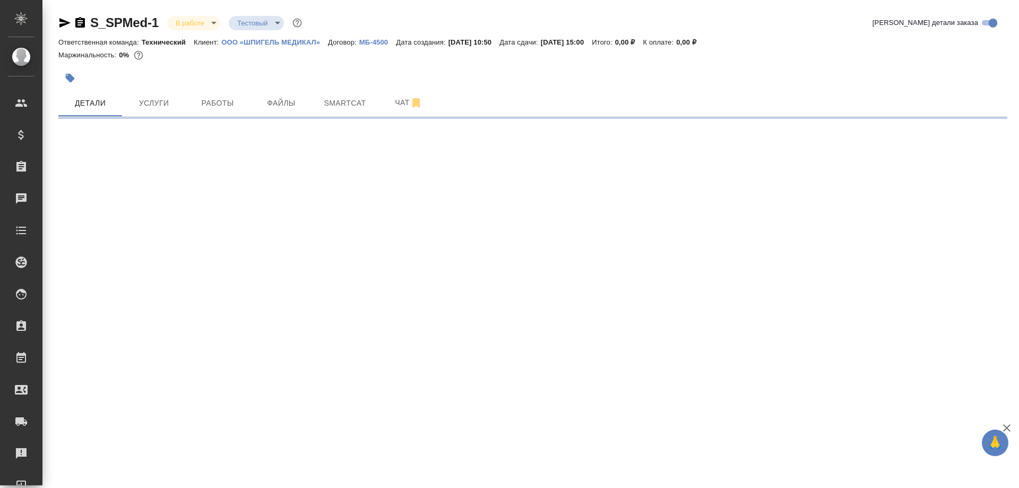
select select "RU"
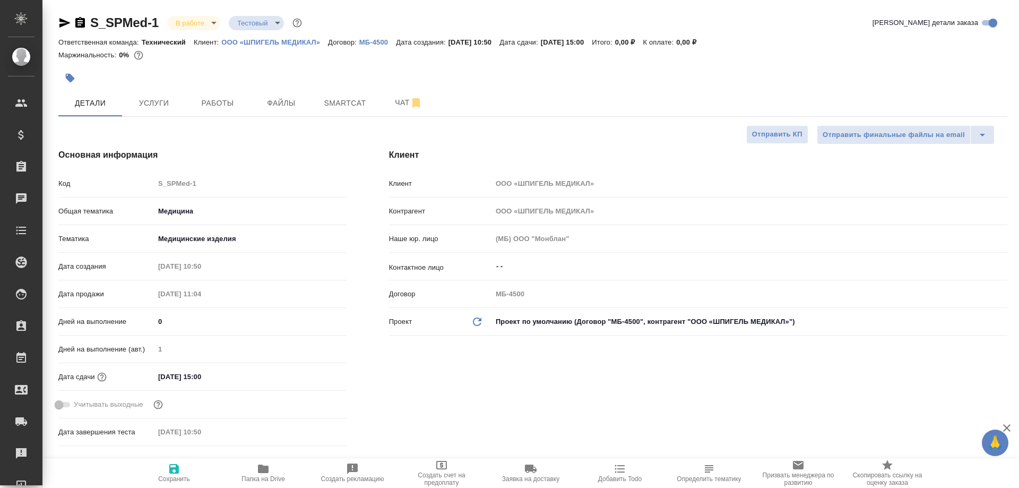
type textarea "x"
click at [267, 469] on icon "button" at bounding box center [263, 468] width 11 height 8
type textarea "x"
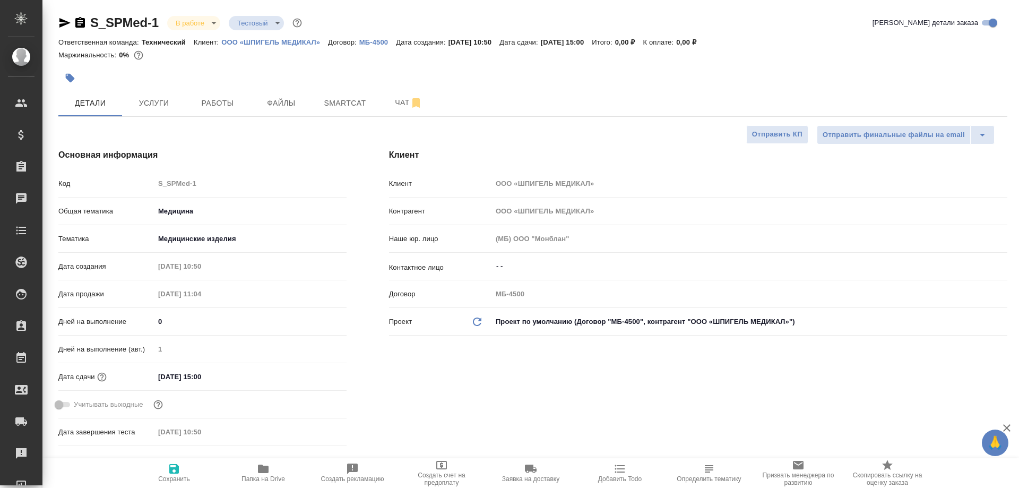
type textarea "x"
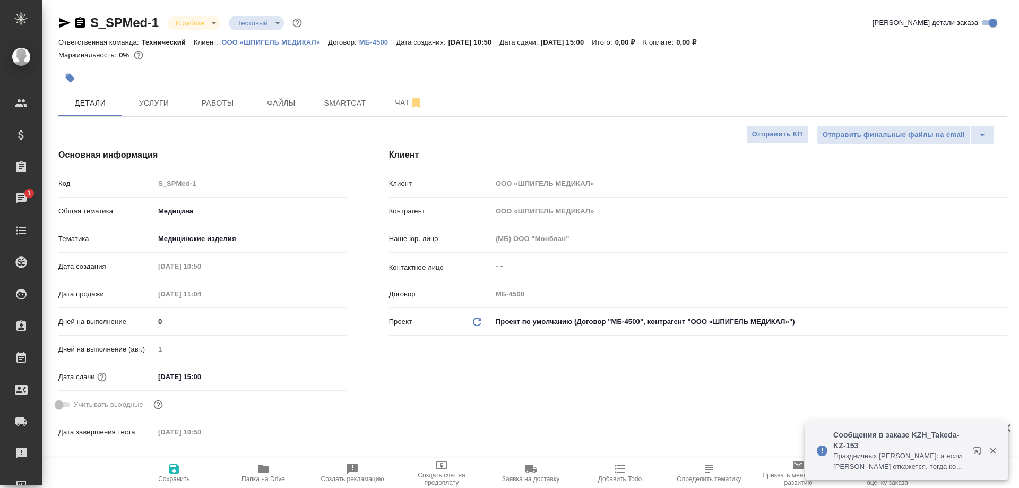
type textarea "x"
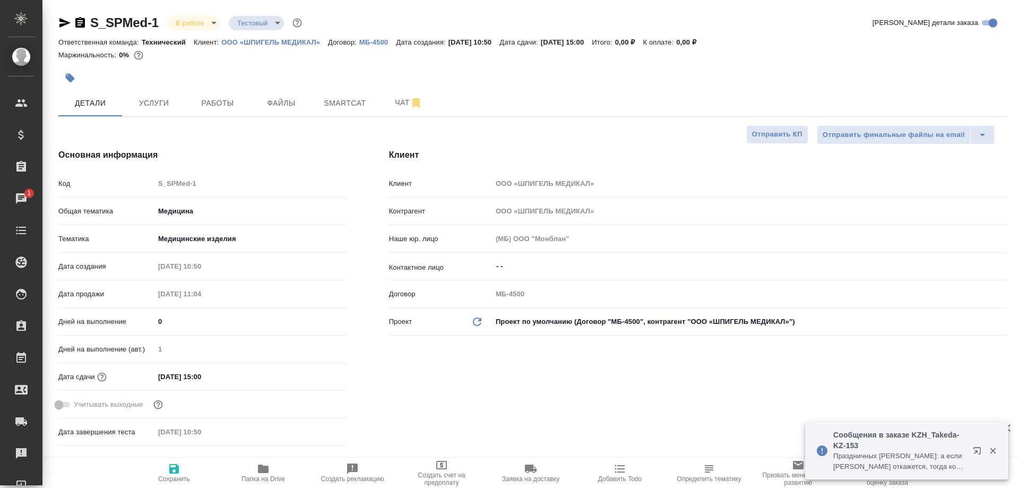
type textarea "x"
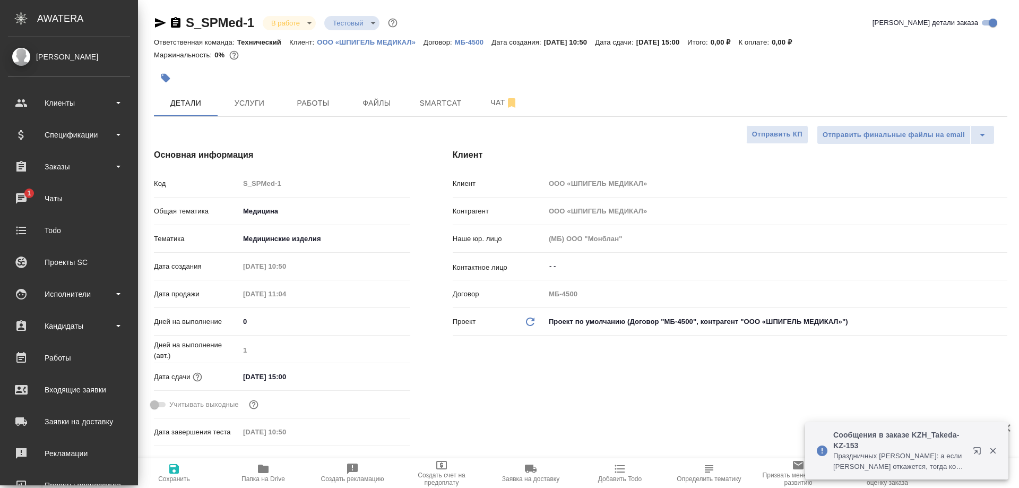
type textarea "x"
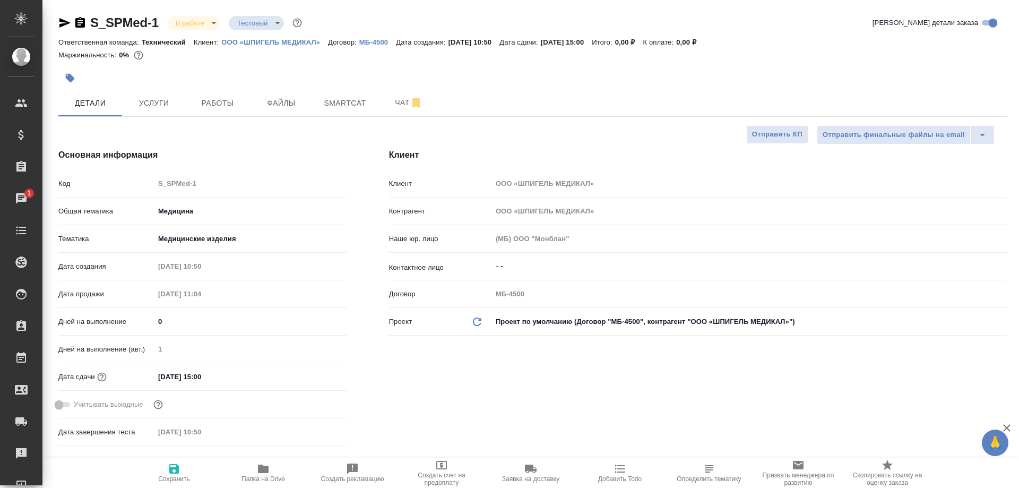
type textarea "x"
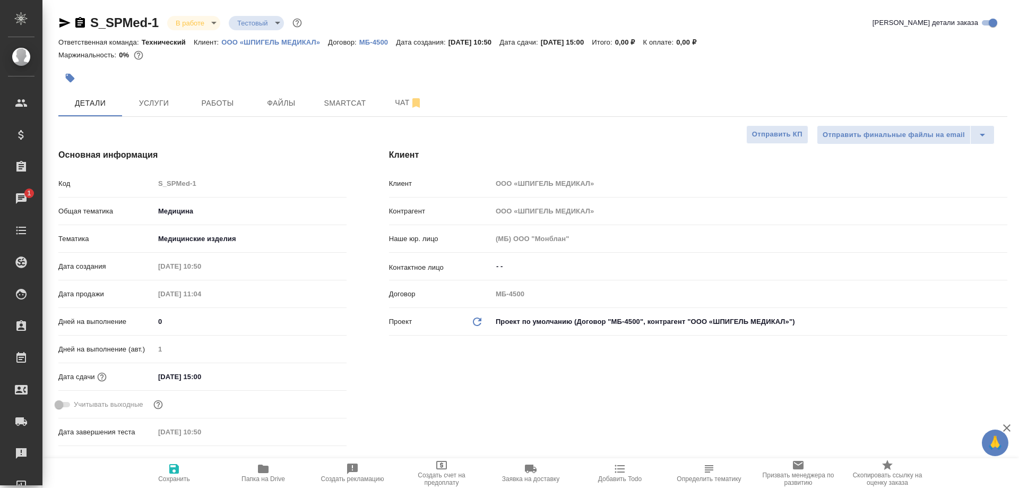
type textarea "x"
click at [396, 105] on span "Чат" at bounding box center [408, 102] width 51 height 13
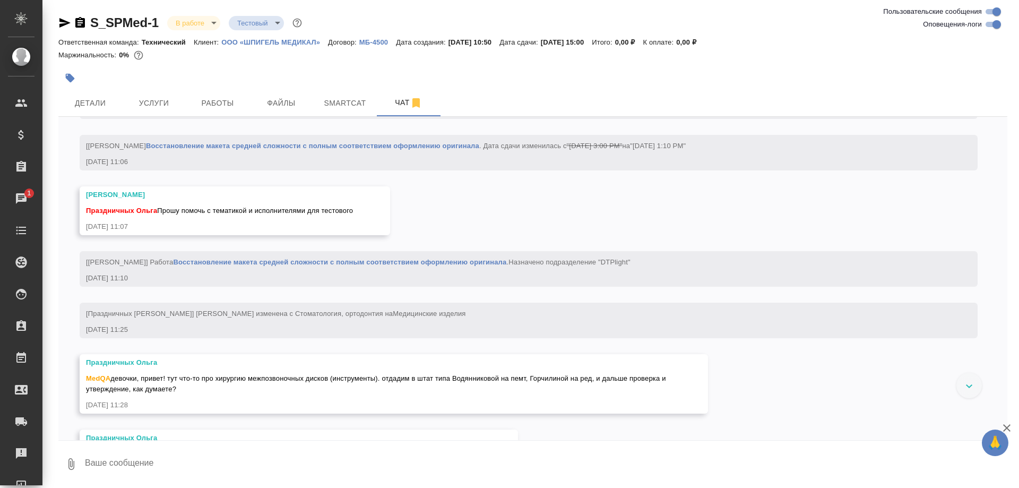
scroll to position [1201, 0]
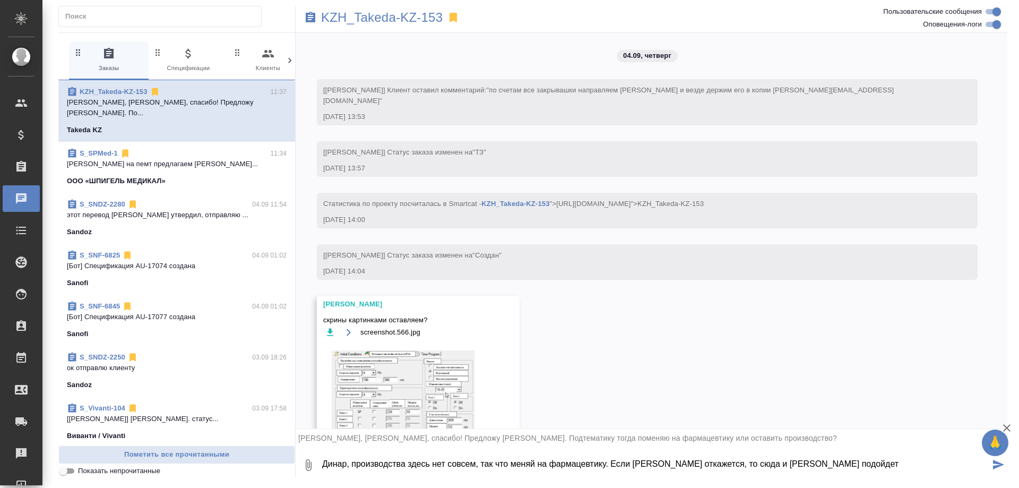
scroll to position [2040, 0]
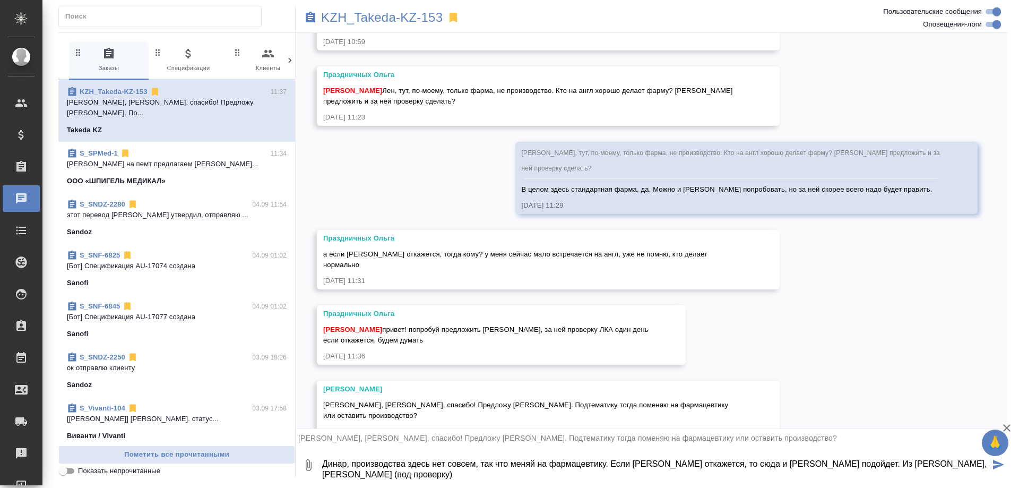
type textarea "Динар, производства здесь нет совсем, так что меняй на фармацевтику. Если [PERS…"
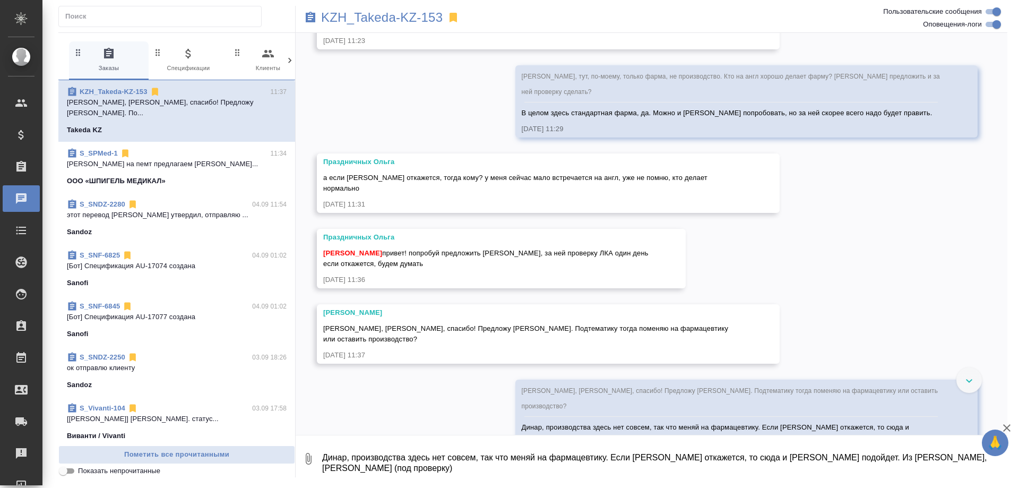
scroll to position [2123, 0]
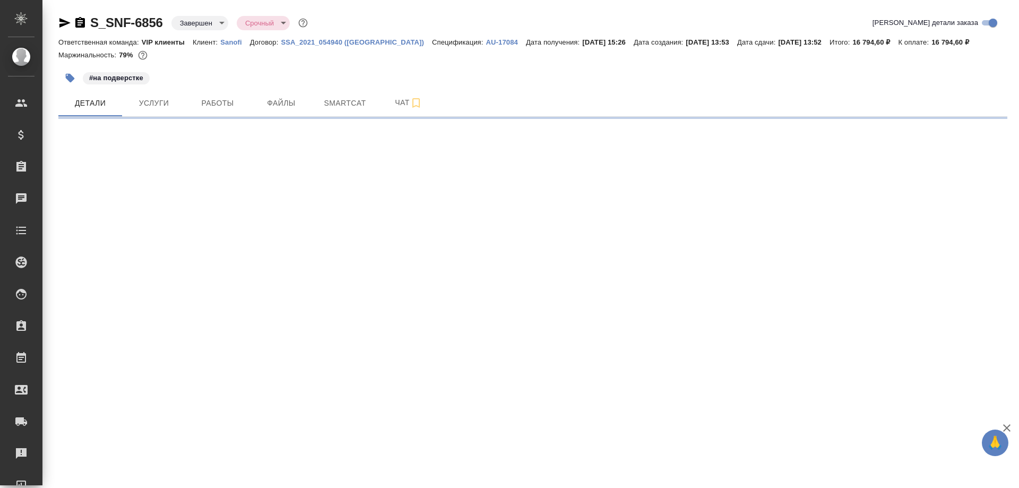
select select "RU"
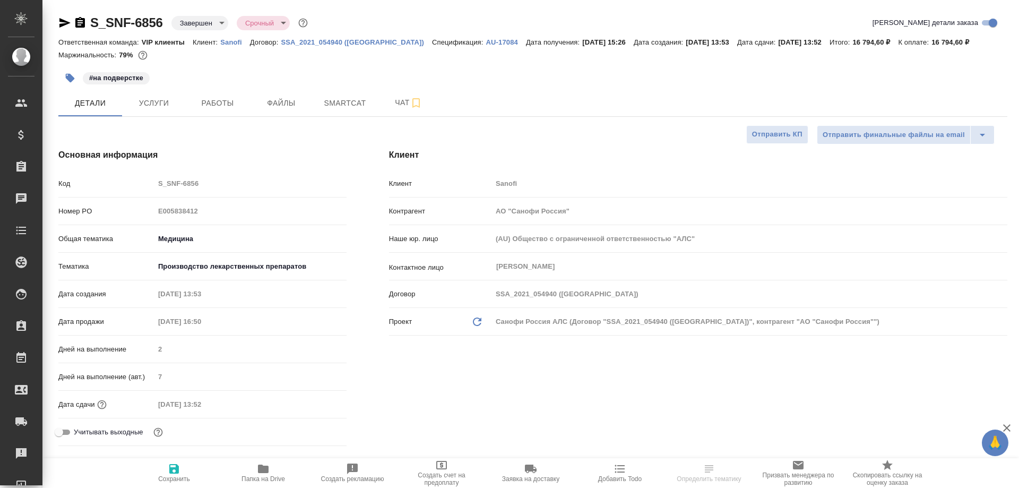
type textarea "x"
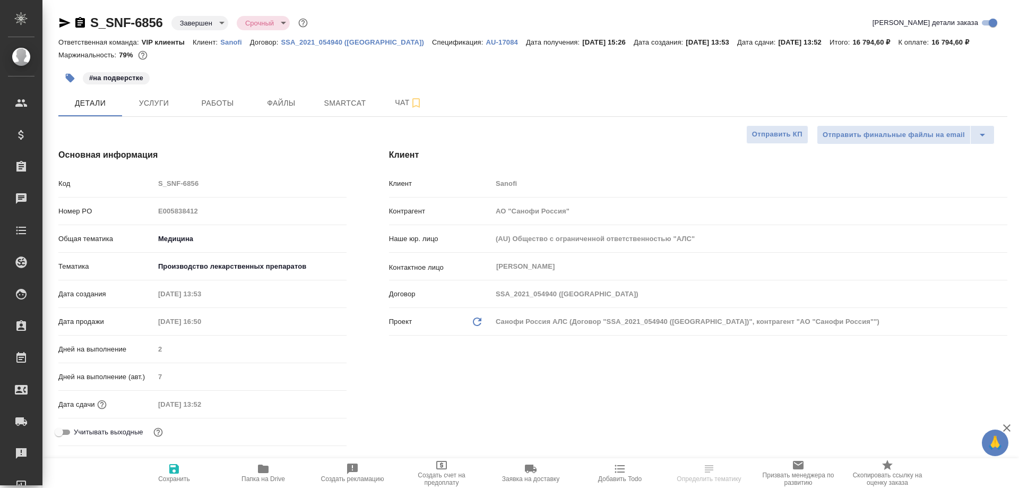
type textarea "x"
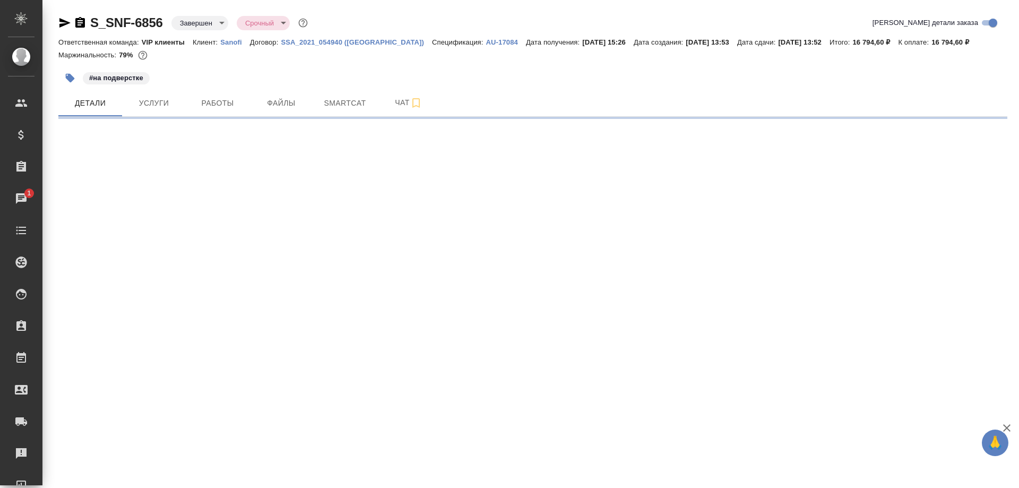
select select "RU"
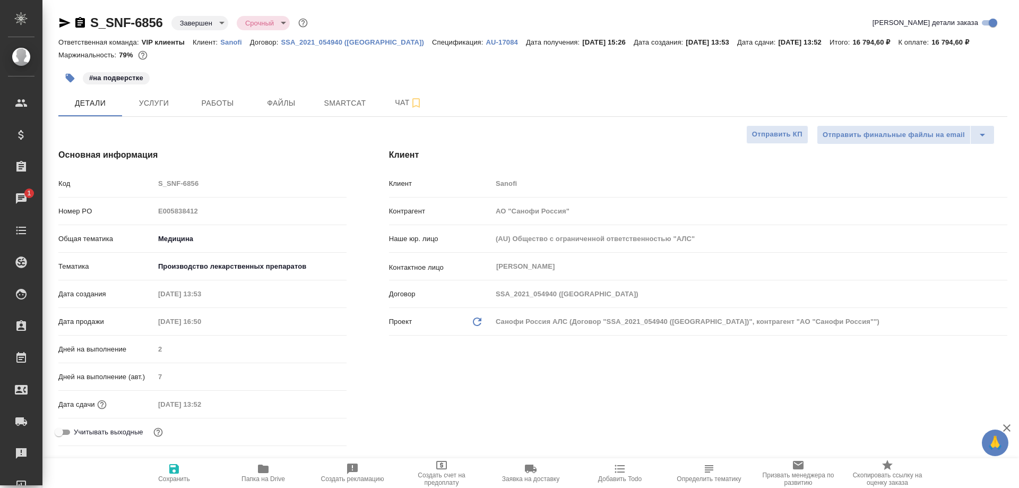
type textarea "x"
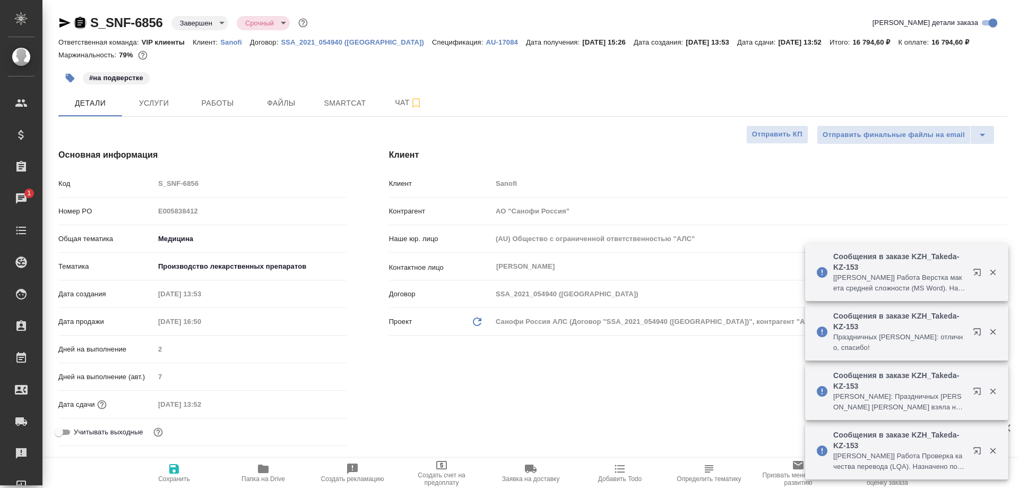
click at [77, 23] on icon "button" at bounding box center [80, 22] width 10 height 11
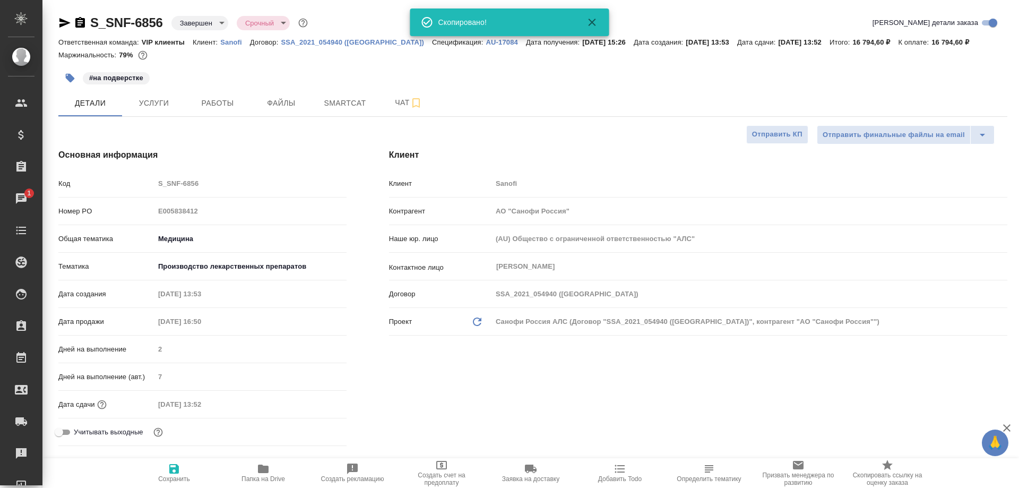
type textarea "x"
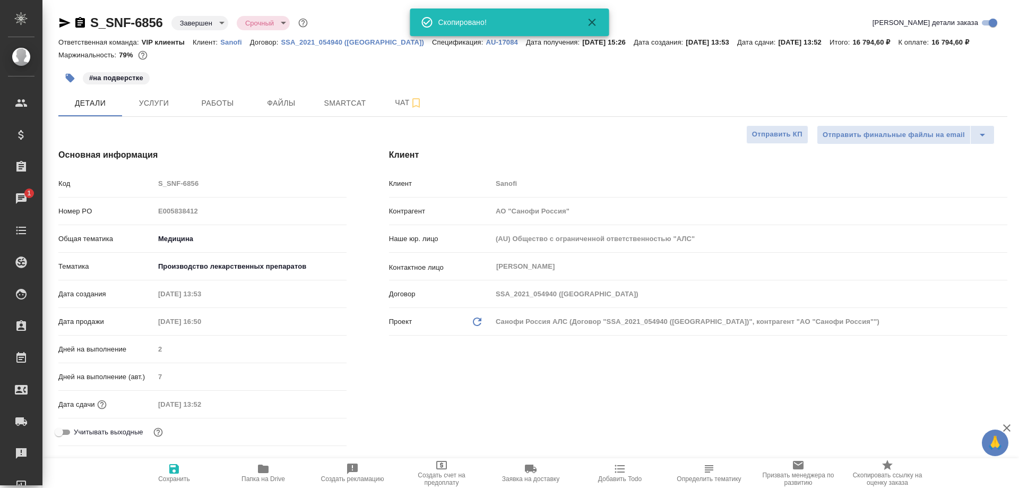
type textarea "x"
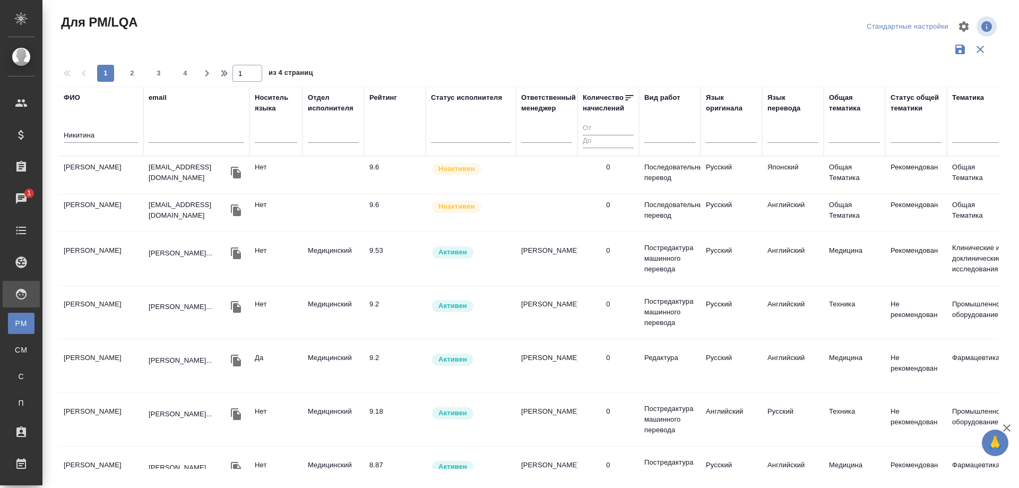
scroll to position [318, 0]
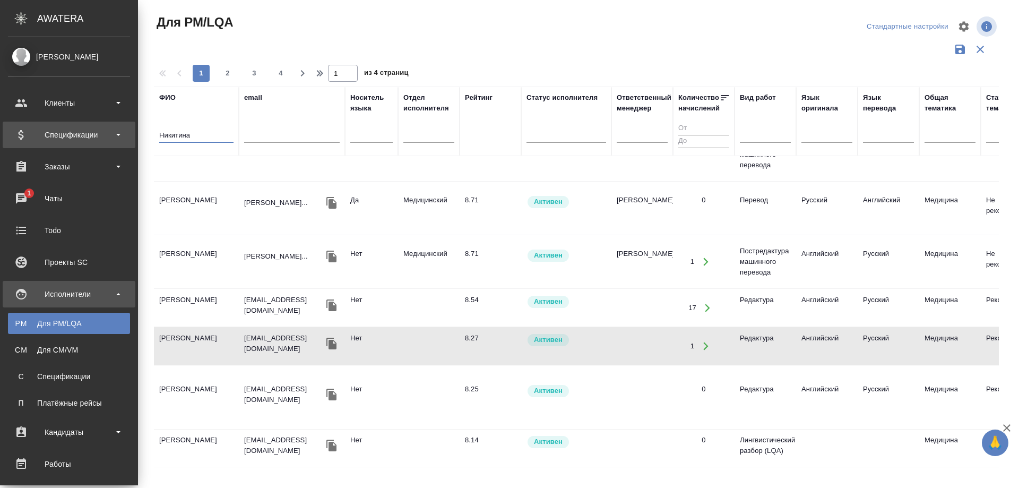
drag, startPoint x: 106, startPoint y: 136, endPoint x: 21, endPoint y: 136, distance: 84.9
click at [21, 136] on div ".cls-1 fill:#fff; AWATERA [PERSON_NAME] Спецификации Заказы 1 Чаты Todo Проекты…" at bounding box center [509, 244] width 1019 height 488
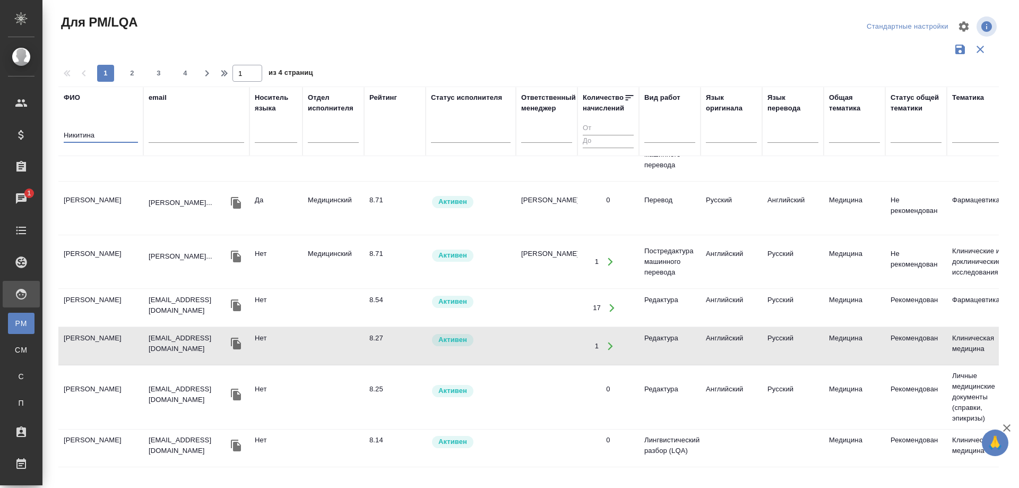
click at [111, 138] on input "Никитина" at bounding box center [101, 135] width 74 height 13
drag, startPoint x: 111, startPoint y: 138, endPoint x: 36, endPoint y: 138, distance: 75.4
click at [36, 138] on div ".cls-1 fill:#fff; AWATERA Solovyova Elena Клиенты Спецификации Заказы 1 Чаты To…" at bounding box center [509, 244] width 1019 height 488
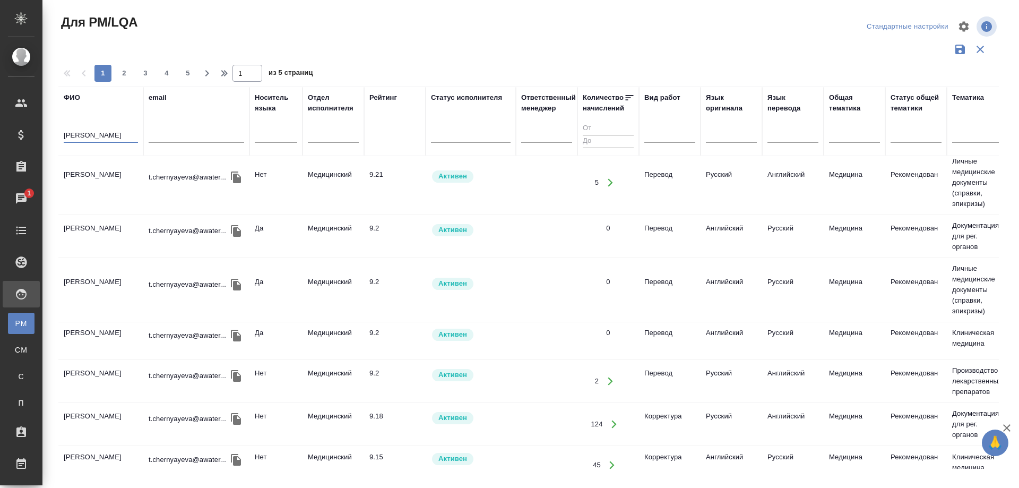
type input "Черняева"
click at [83, 176] on td "[PERSON_NAME]" at bounding box center [100, 182] width 85 height 37
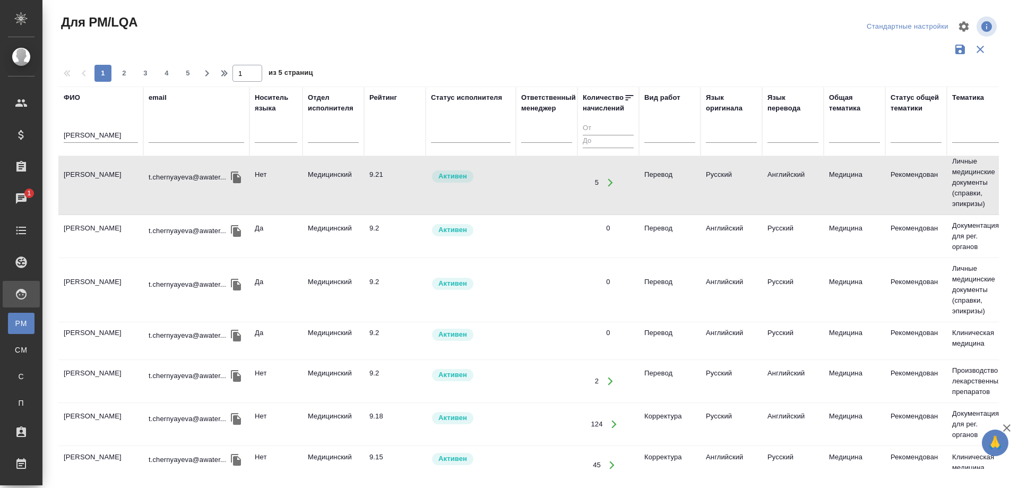
click at [83, 176] on td "[PERSON_NAME]" at bounding box center [100, 182] width 85 height 37
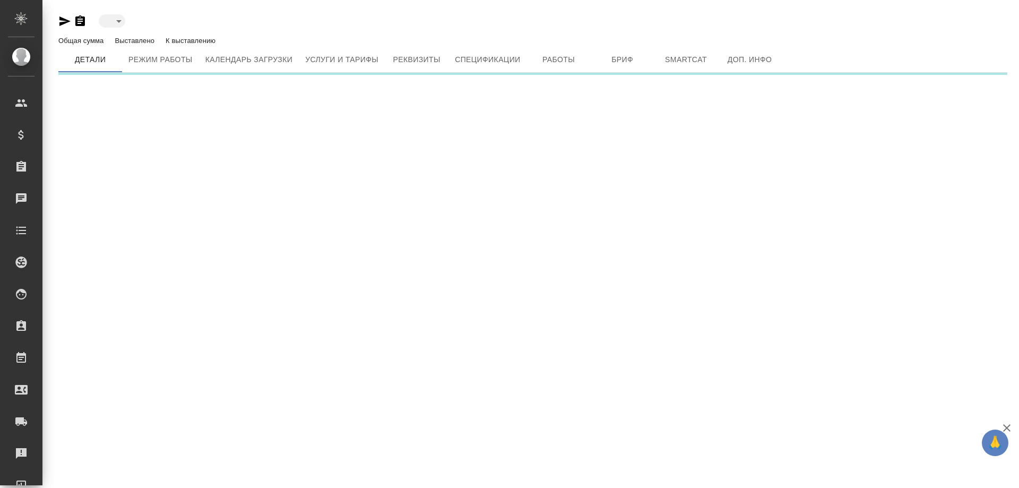
type input "active"
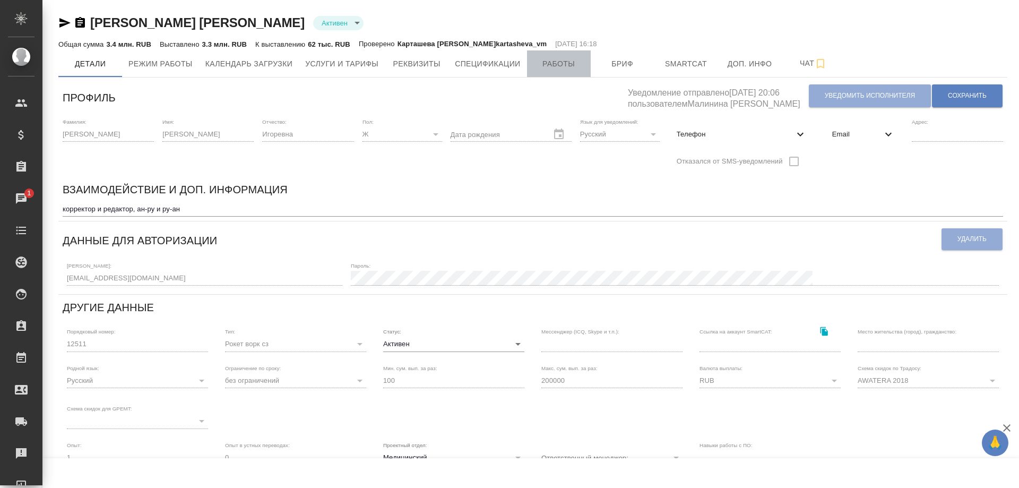
click at [568, 66] on span "Работы" at bounding box center [558, 63] width 51 height 13
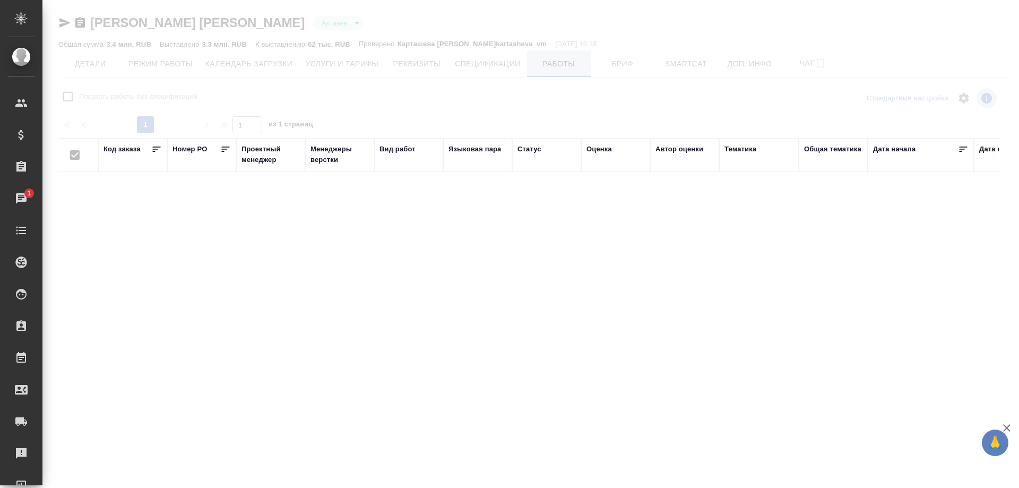
checkbox input "false"
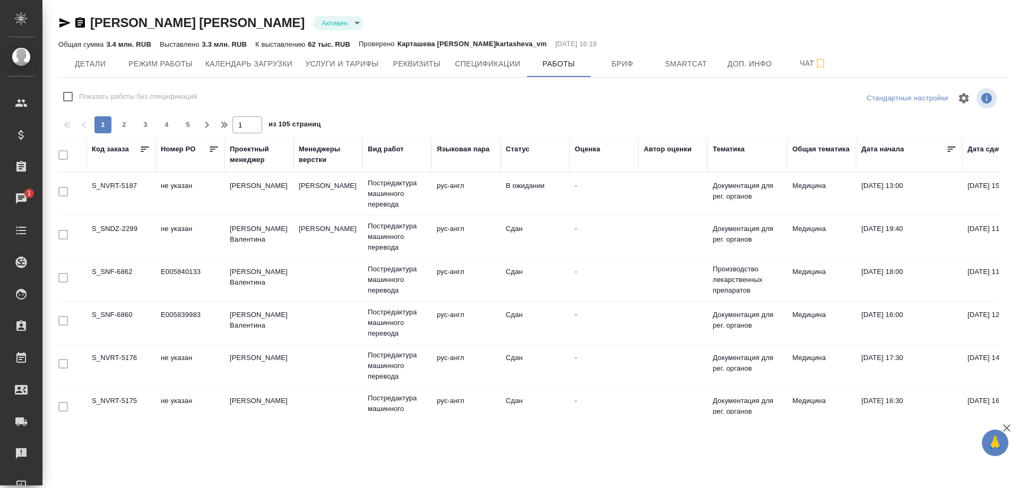
scroll to position [0, 6]
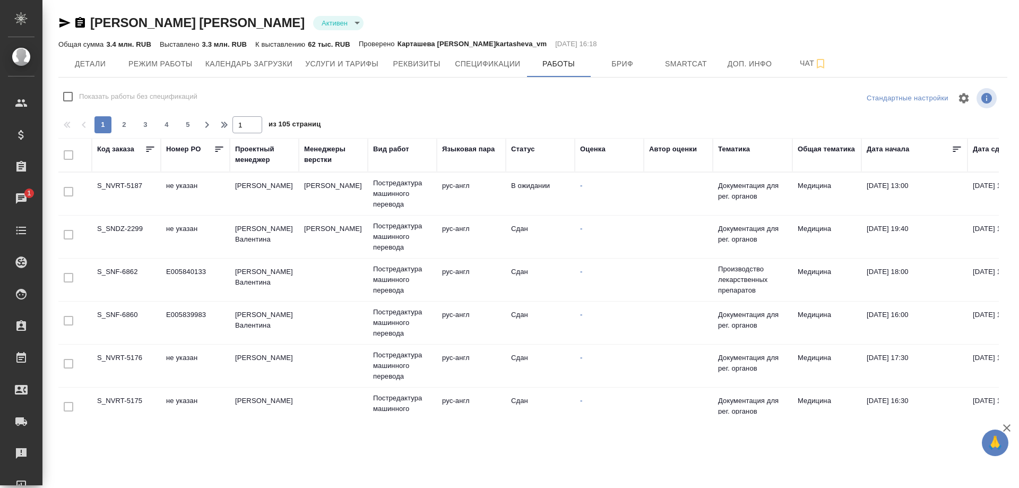
click at [120, 356] on td "S_NVRT-5176" at bounding box center [126, 365] width 69 height 37
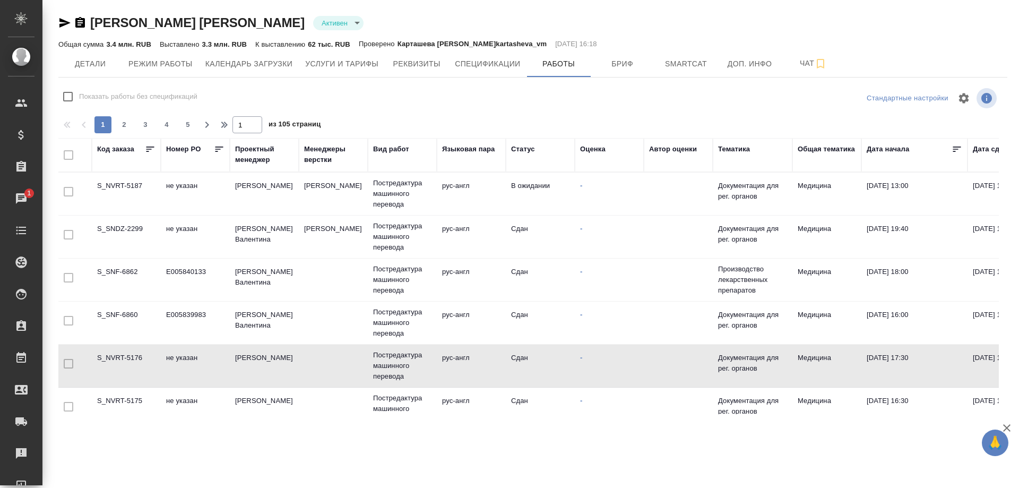
click at [120, 356] on td "S_NVRT-5176" at bounding box center [126, 365] width 69 height 37
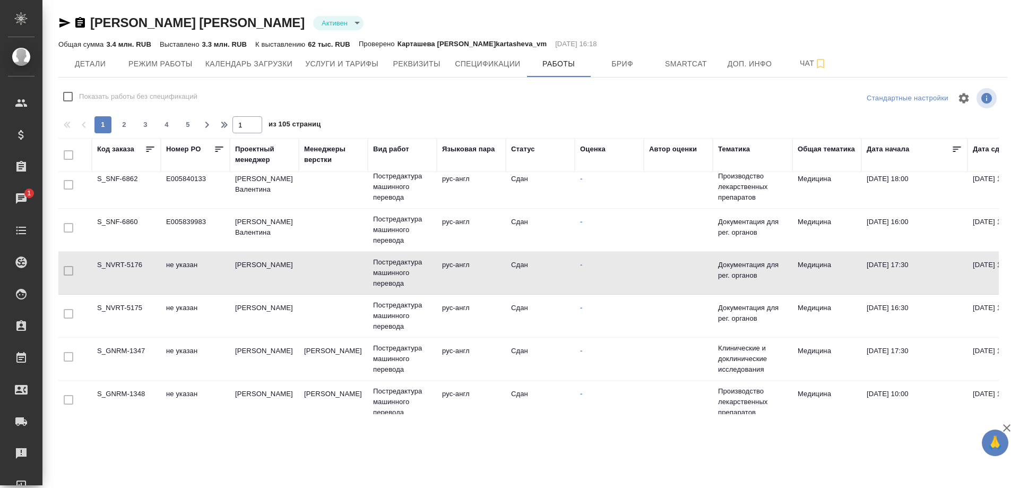
scroll to position [106, 6]
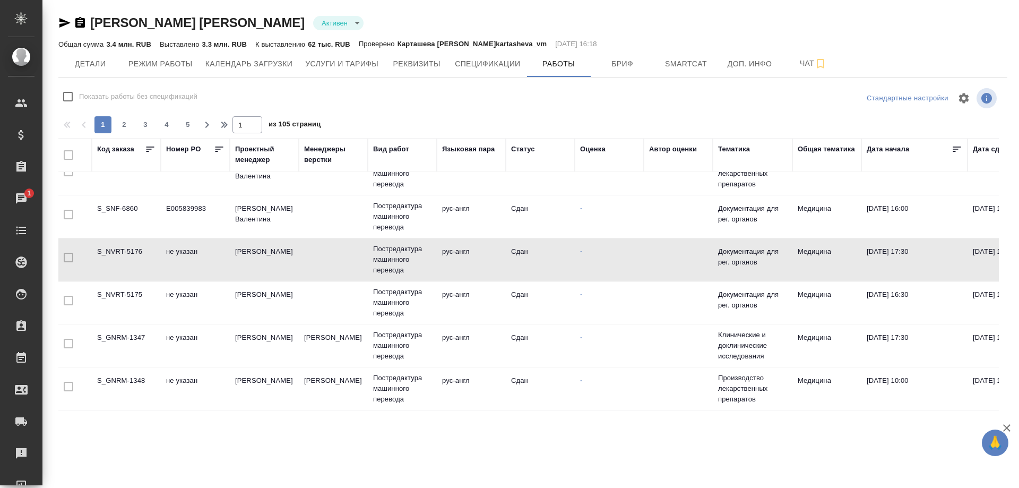
click at [124, 296] on td "S_NVRT-5175" at bounding box center [126, 302] width 69 height 37
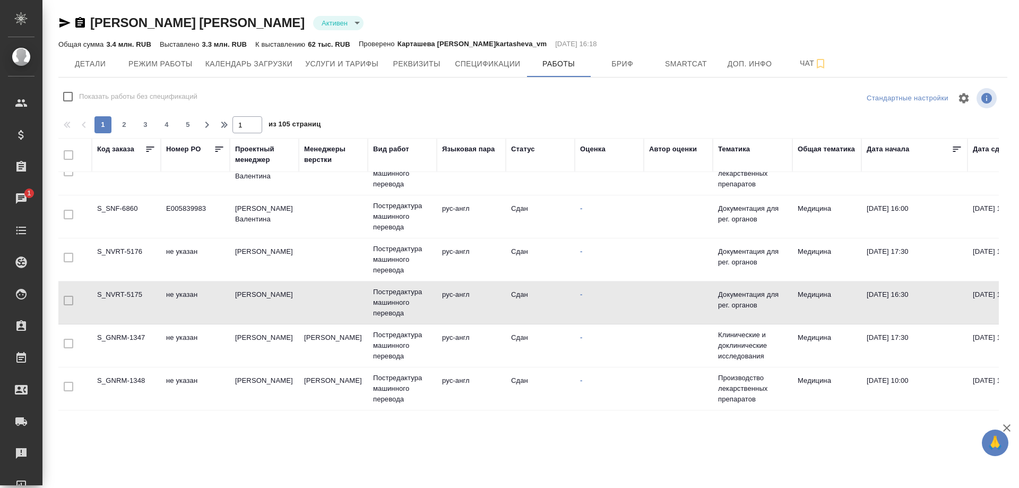
click at [124, 296] on td "S_NVRT-5175" at bounding box center [126, 302] width 69 height 37
click at [122, 338] on td "S_GNRM-1347" at bounding box center [126, 345] width 69 height 37
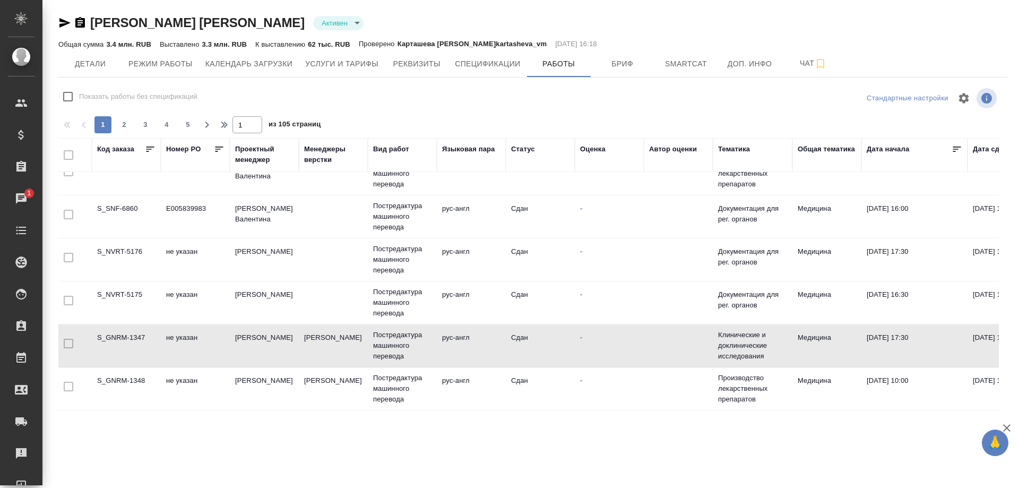
click at [122, 338] on td "S_GNRM-1347" at bounding box center [126, 345] width 69 height 37
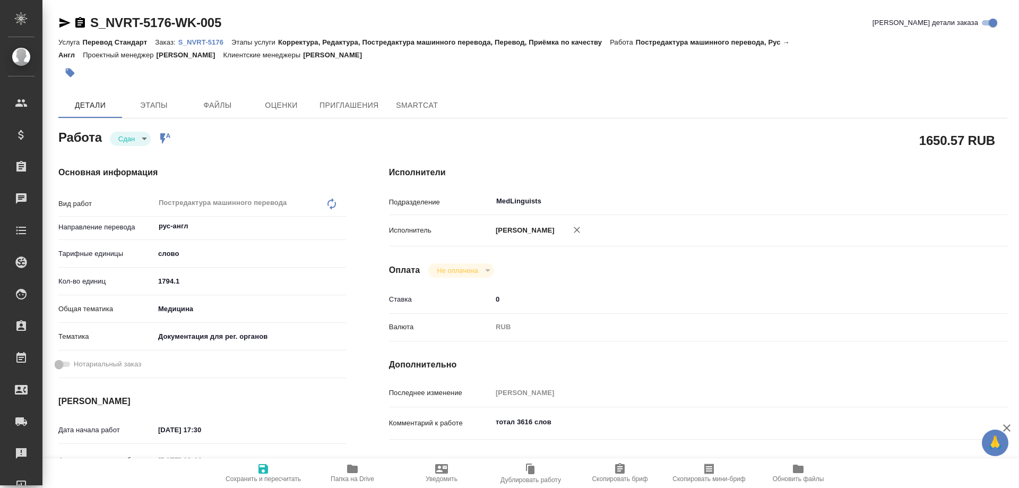
type textarea "x"
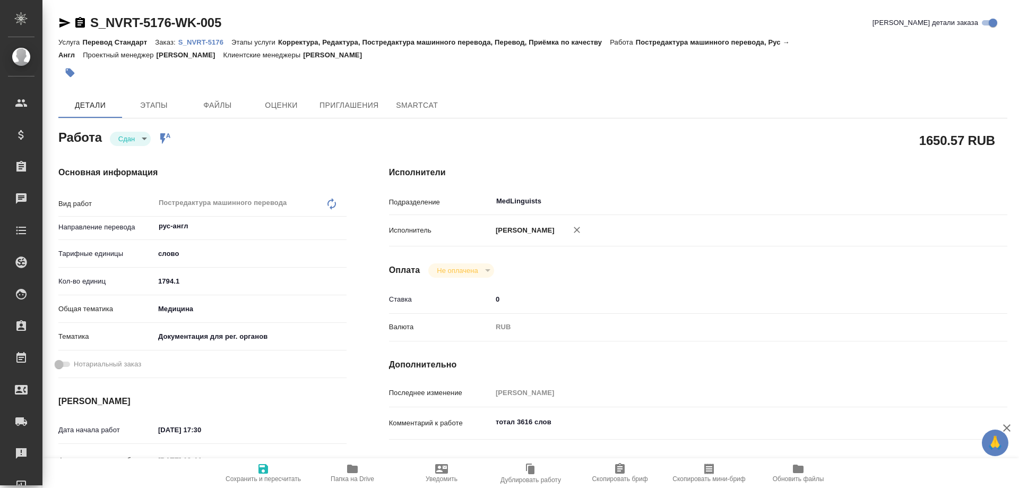
type textarea "x"
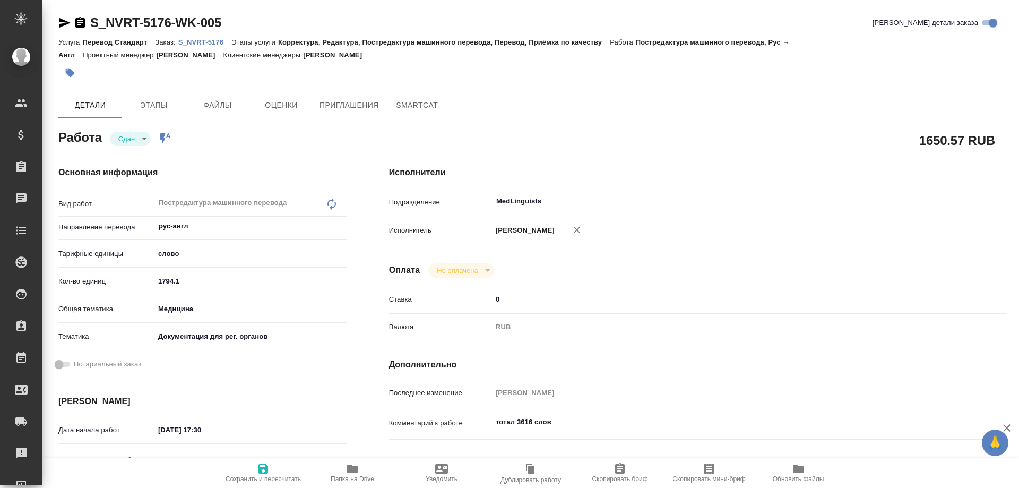
type textarea "x"
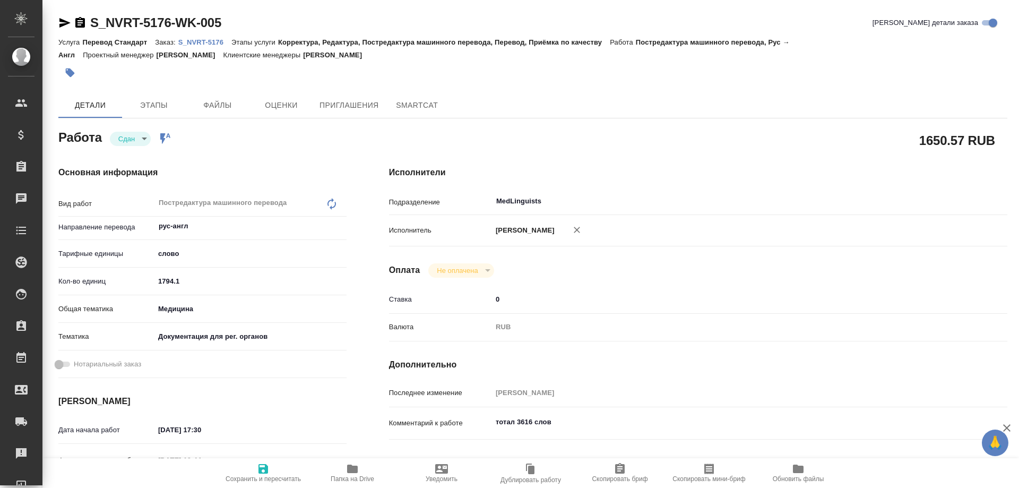
type textarea "x"
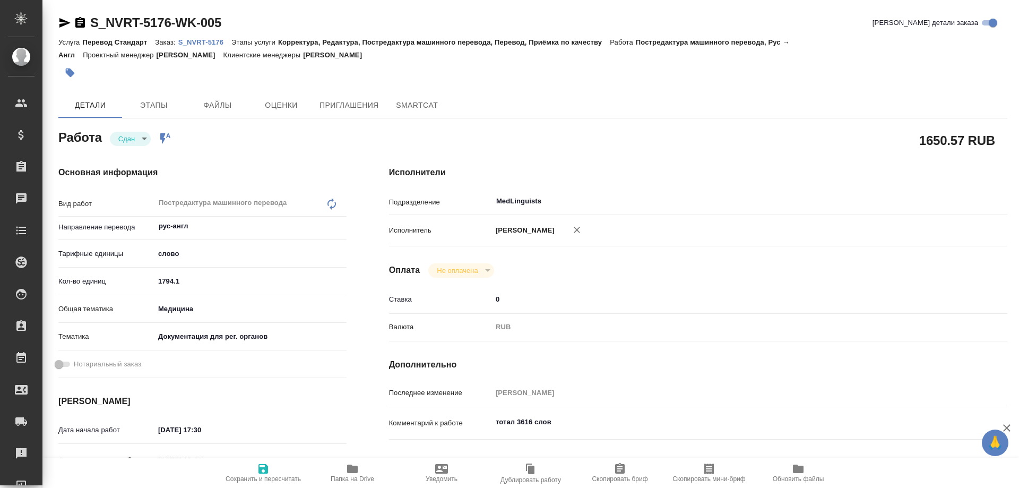
type textarea "x"
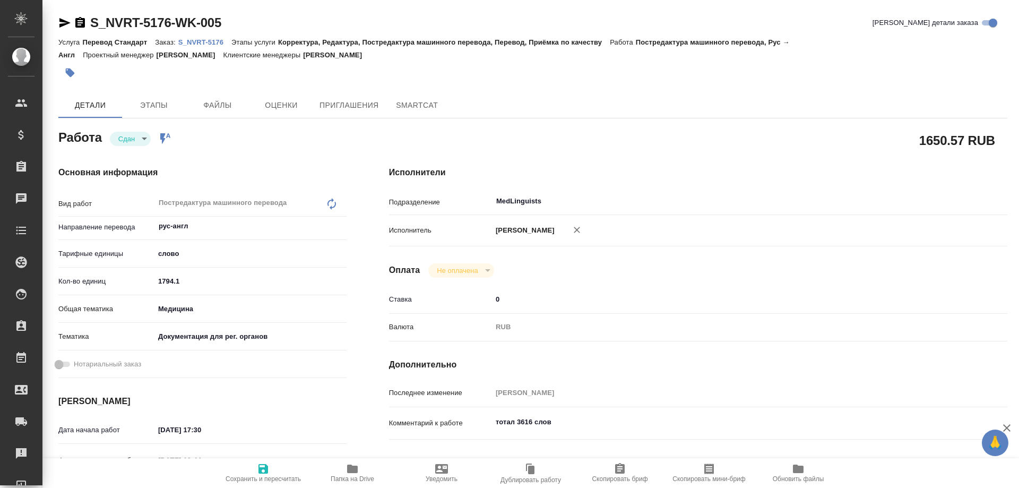
type textarea "x"
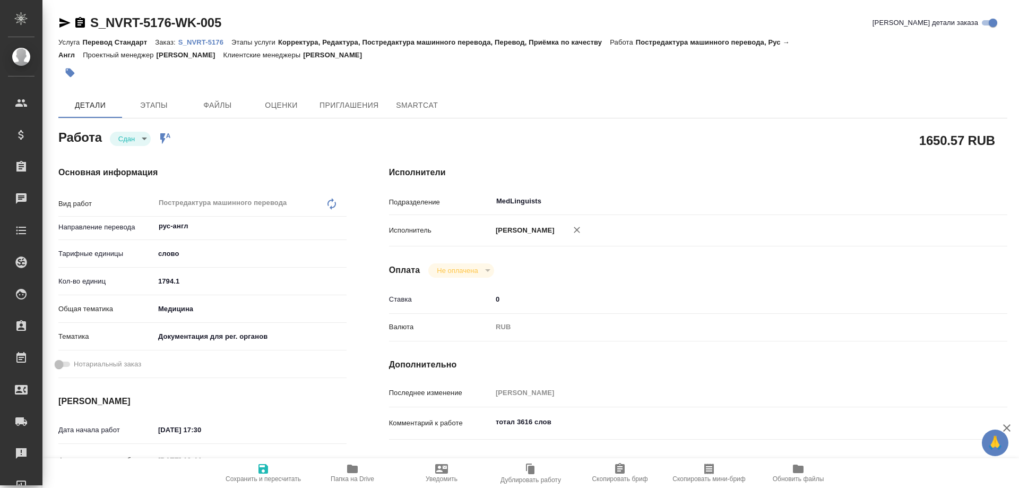
type textarea "x"
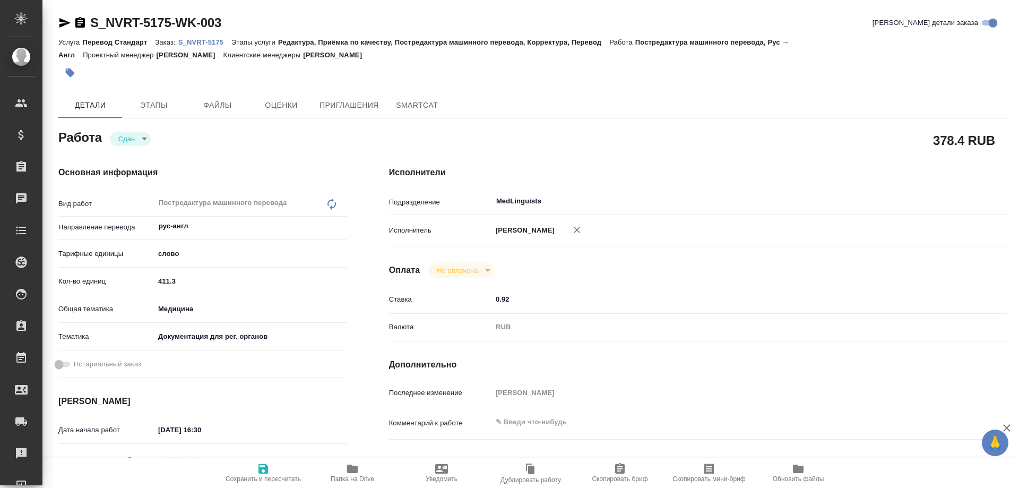
type textarea "x"
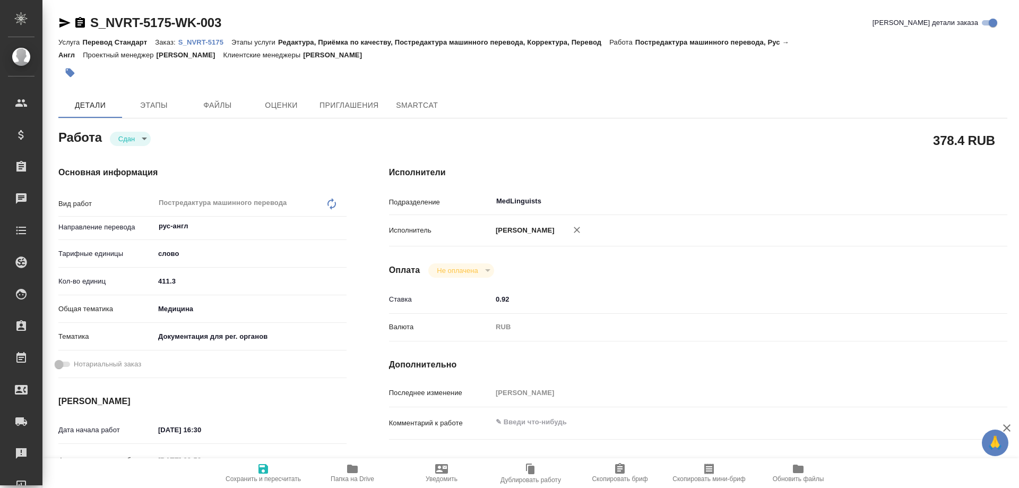
type textarea "x"
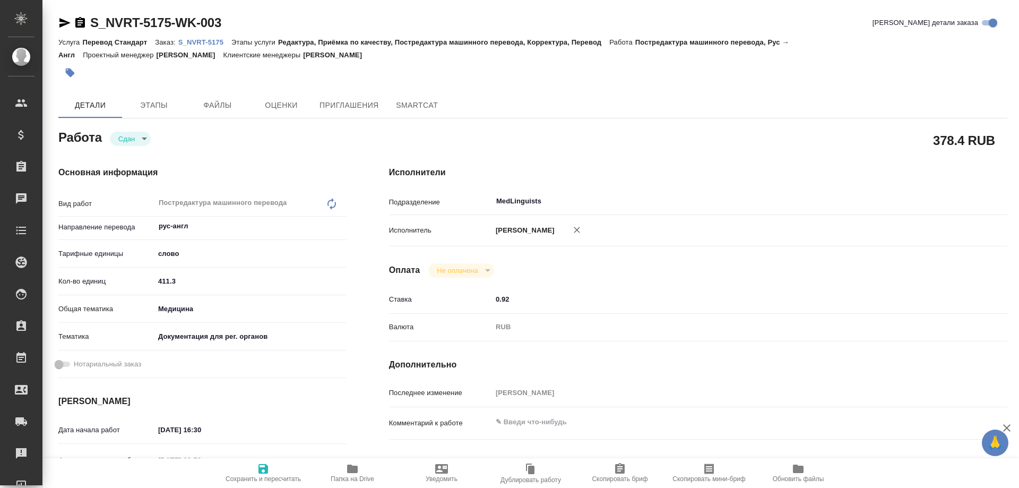
type textarea "x"
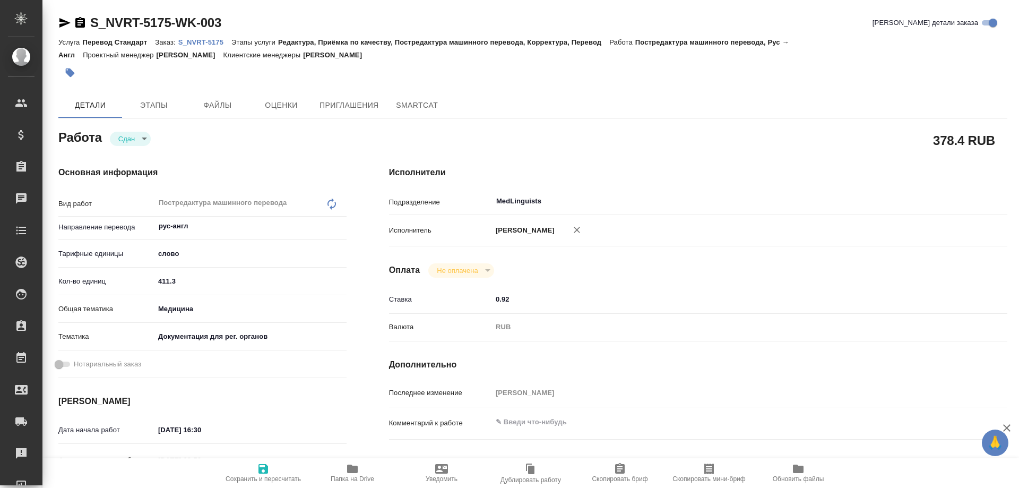
type textarea "x"
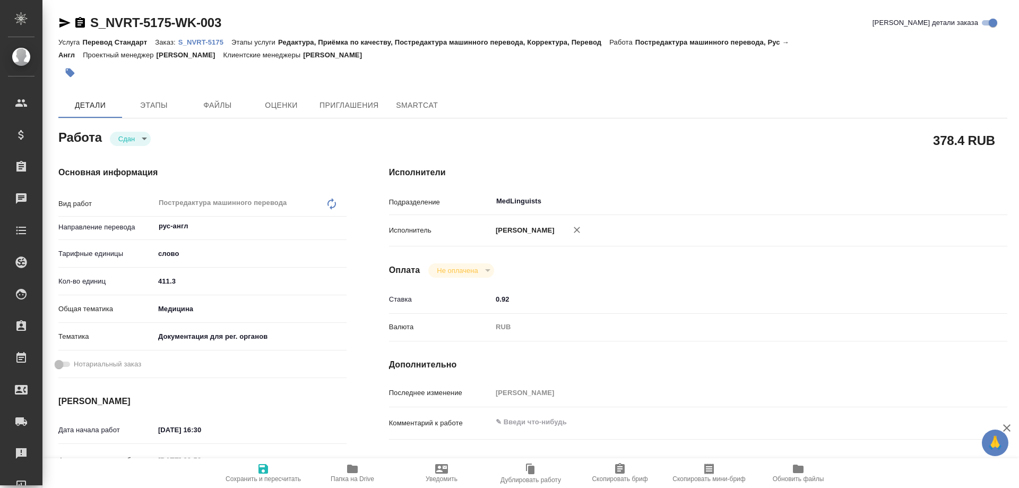
type textarea "x"
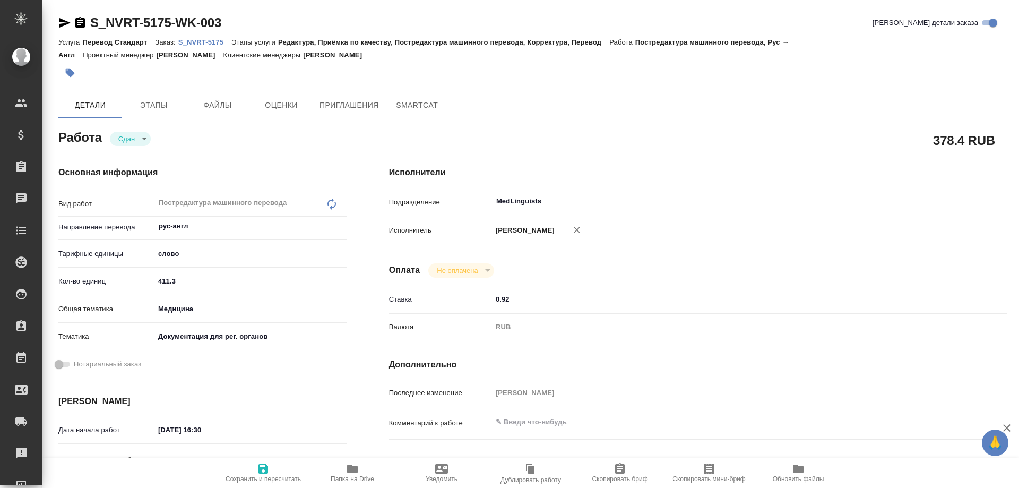
type textarea "x"
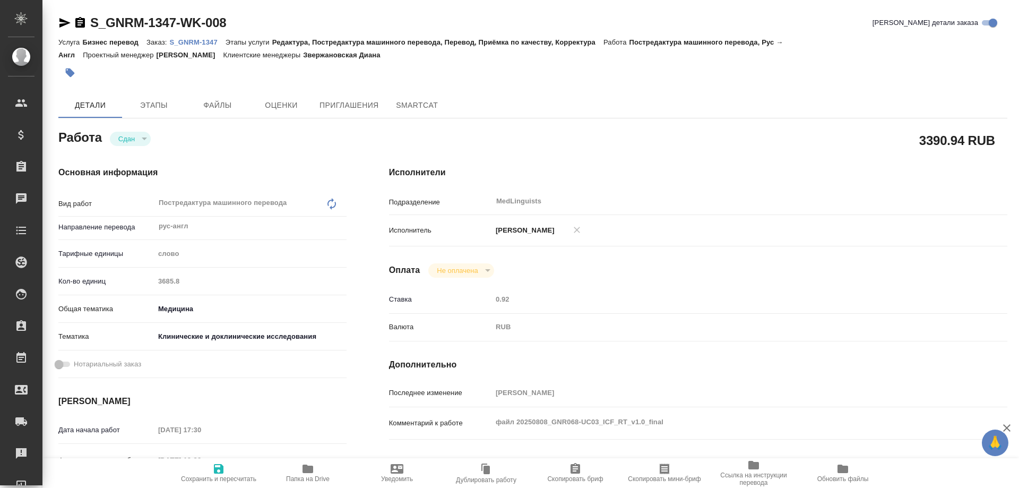
type textarea "x"
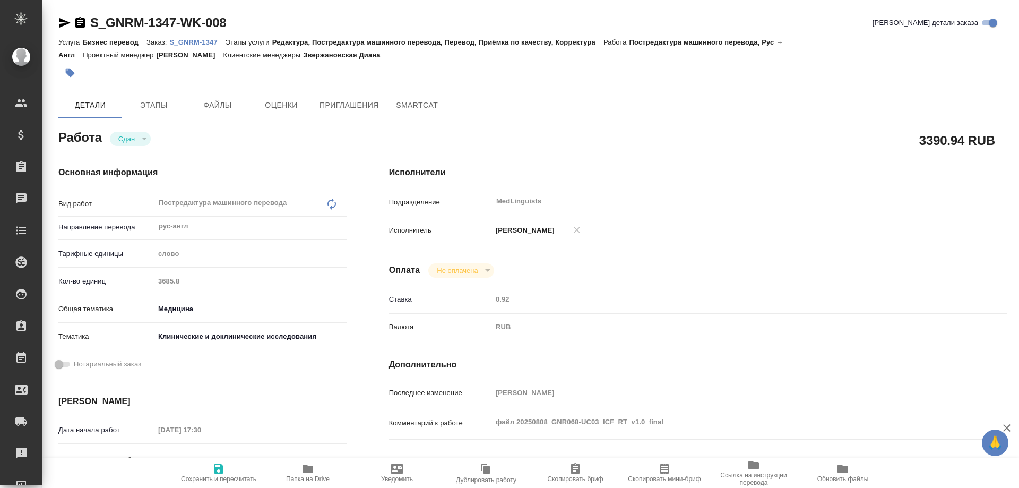
type textarea "x"
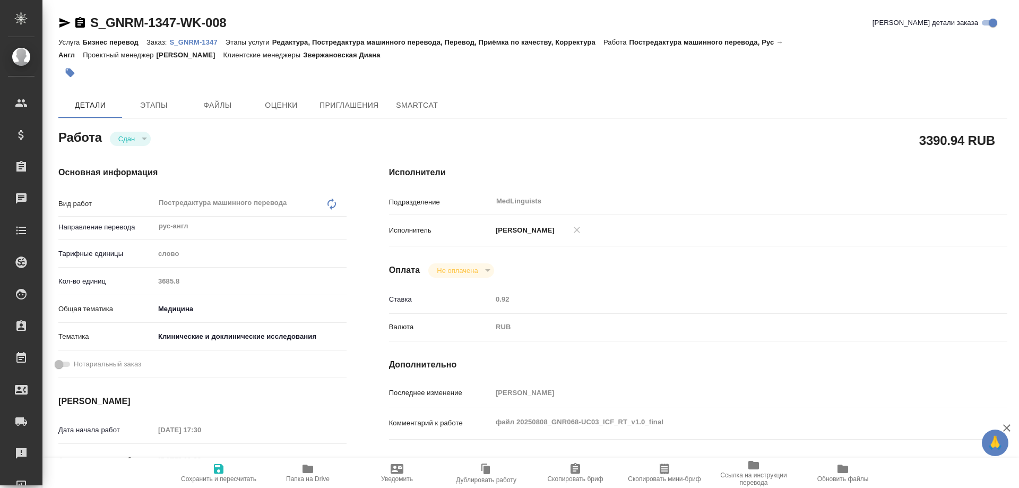
type textarea "x"
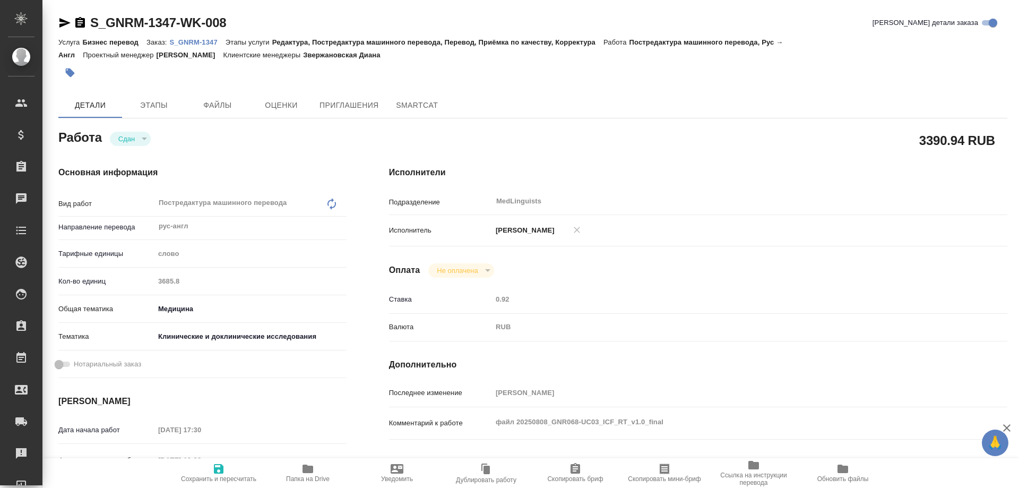
type textarea "x"
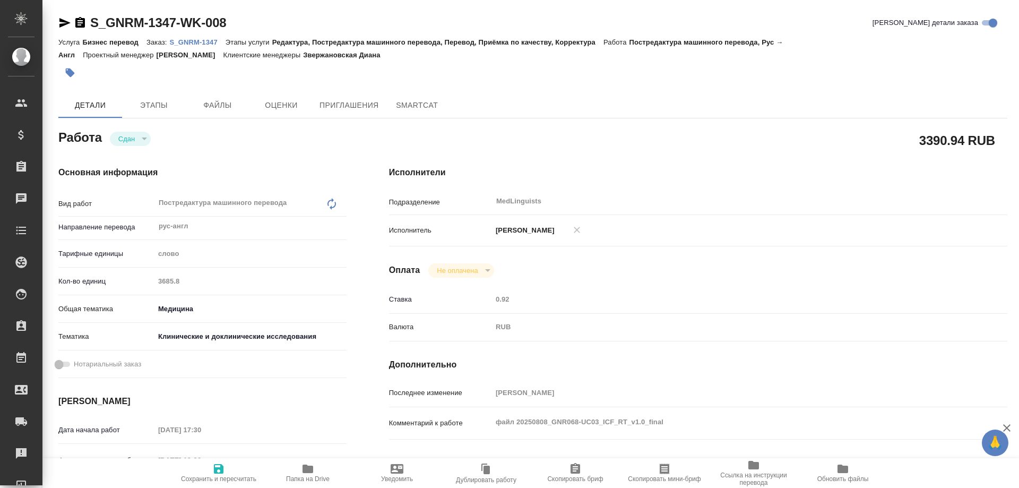
type textarea "x"
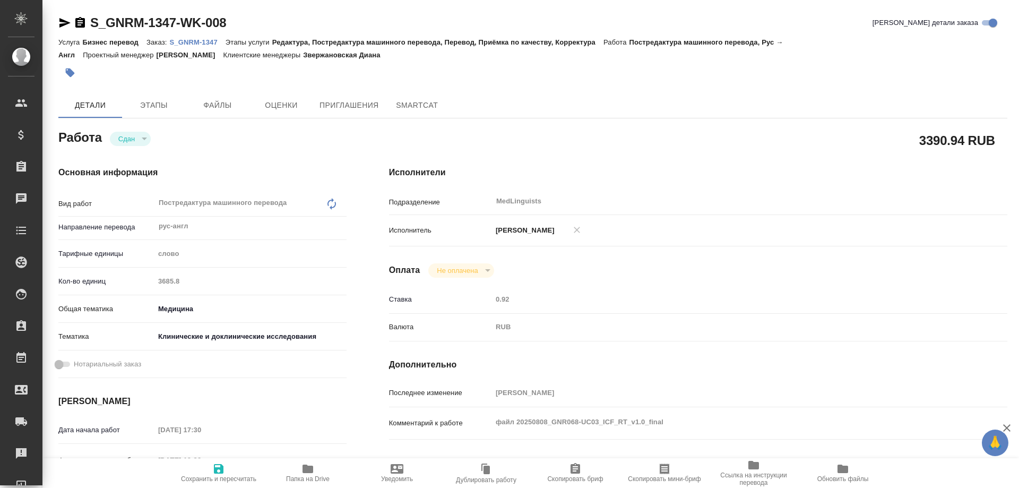
type textarea "x"
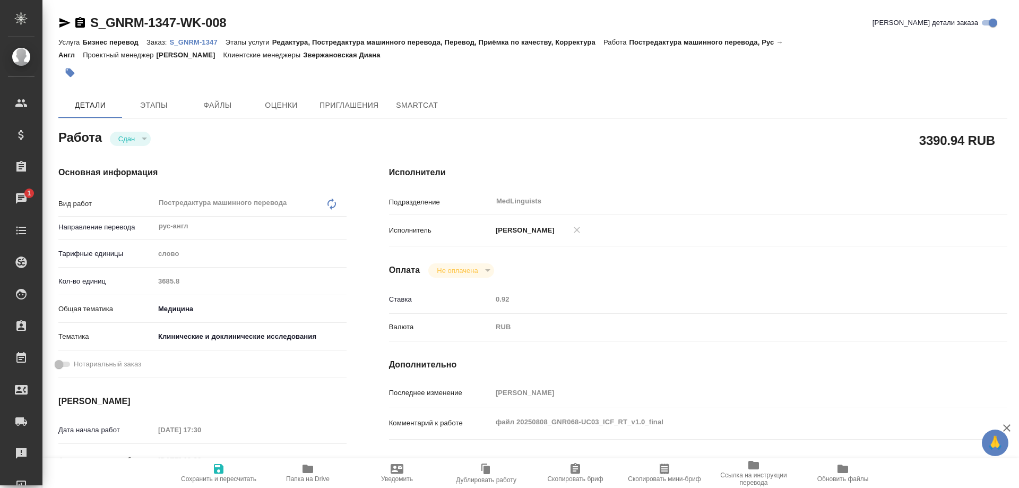
click at [194, 42] on p "S_GNRM-1347" at bounding box center [197, 42] width 56 height 8
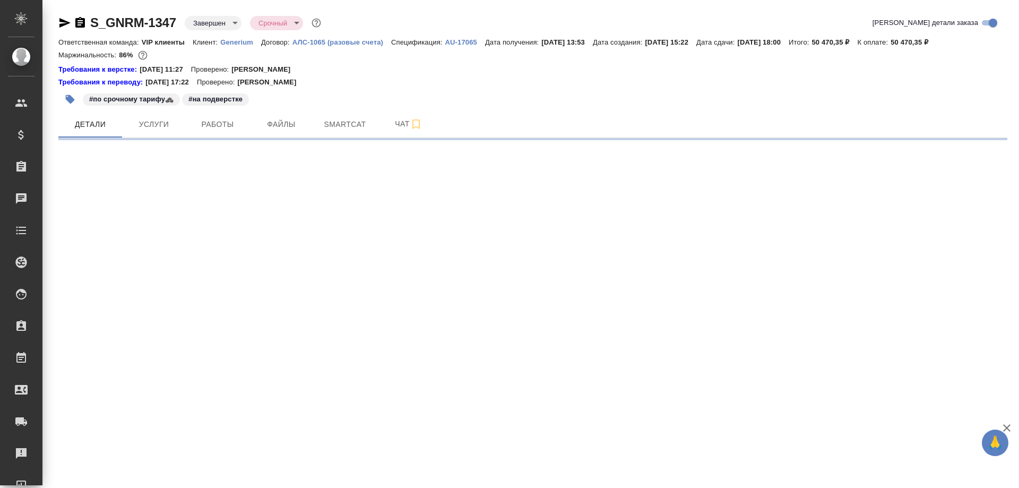
select select "RU"
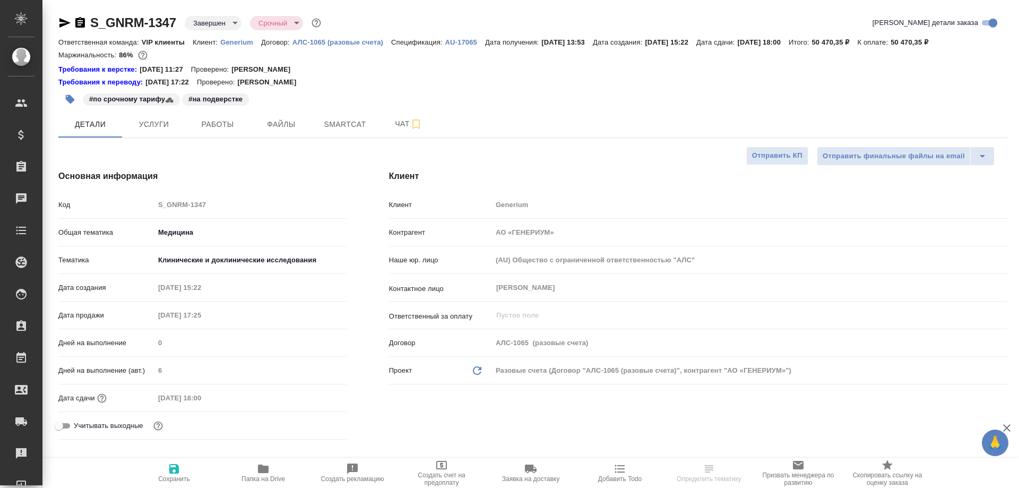
type textarea "x"
click at [344, 128] on span "Smartcat" at bounding box center [344, 124] width 51 height 13
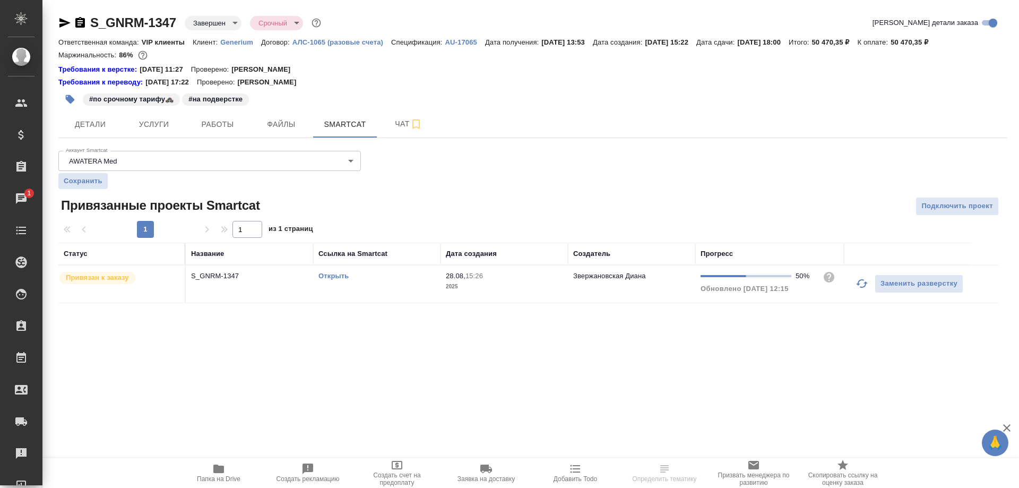
click at [330, 275] on link "Открыть" at bounding box center [333, 276] width 30 height 8
click at [79, 22] on icon "button" at bounding box center [80, 22] width 10 height 11
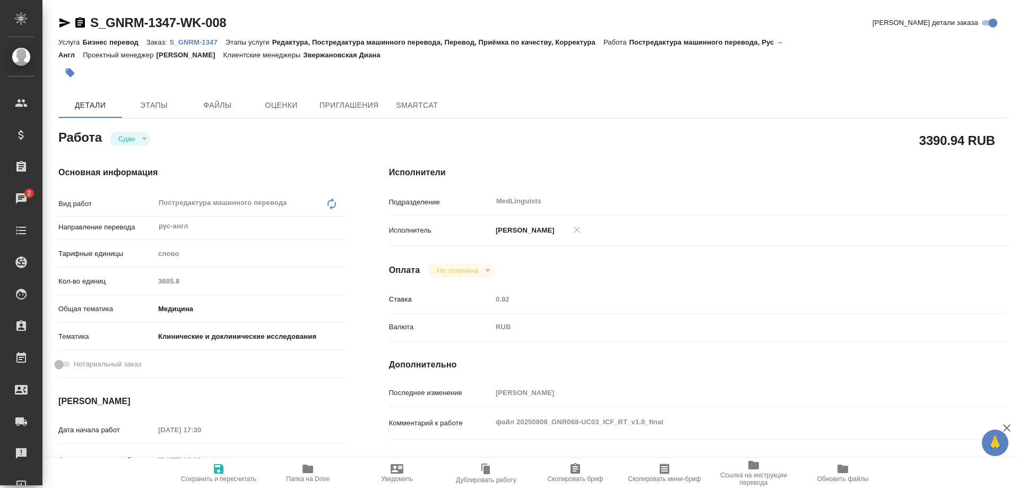
click at [201, 40] on p "S_GNRM-1347" at bounding box center [197, 42] width 56 height 8
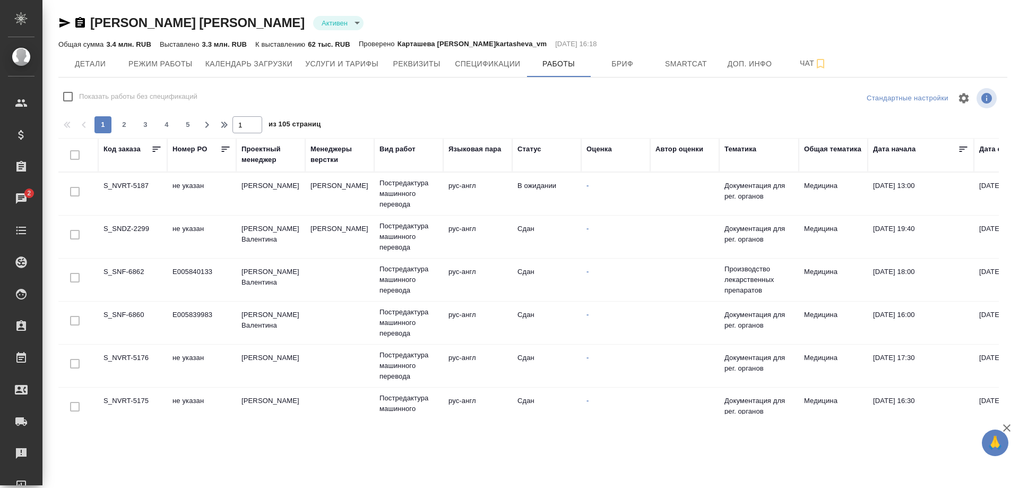
scroll to position [106, 6]
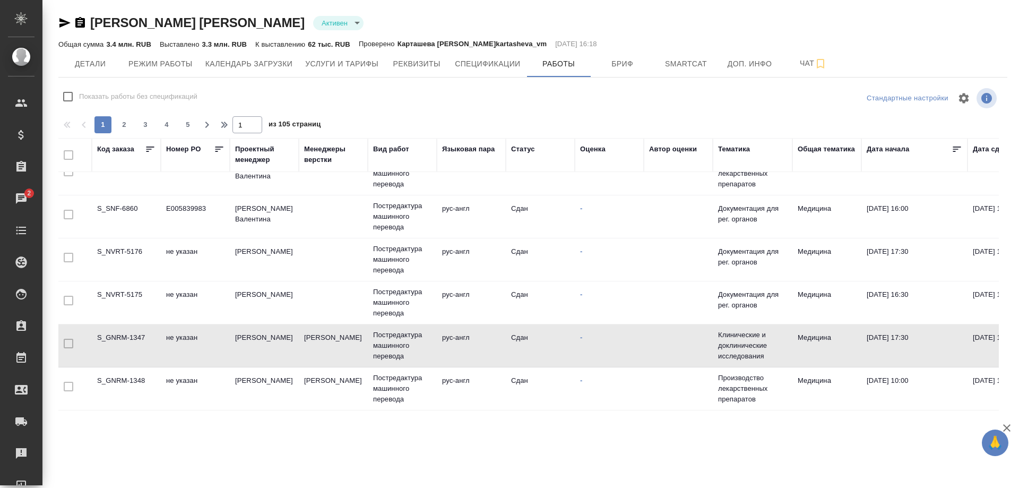
click at [110, 381] on td "S_GNRM-1348" at bounding box center [126, 388] width 69 height 37
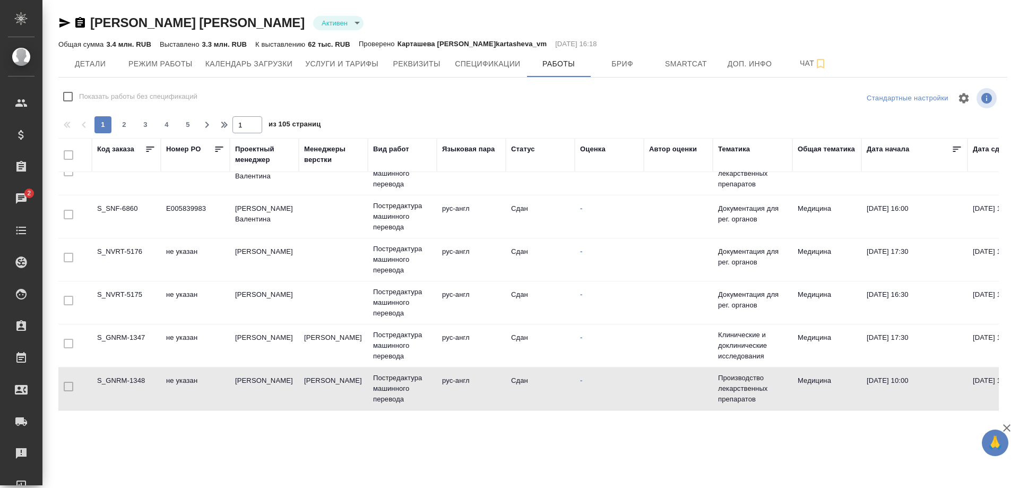
click at [110, 381] on td "S_GNRM-1348" at bounding box center [126, 388] width 69 height 37
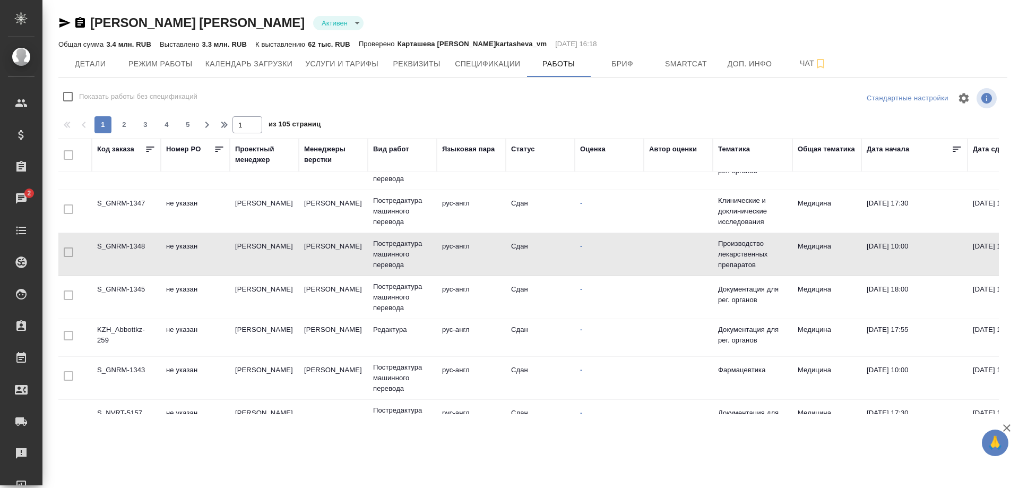
scroll to position [265, 6]
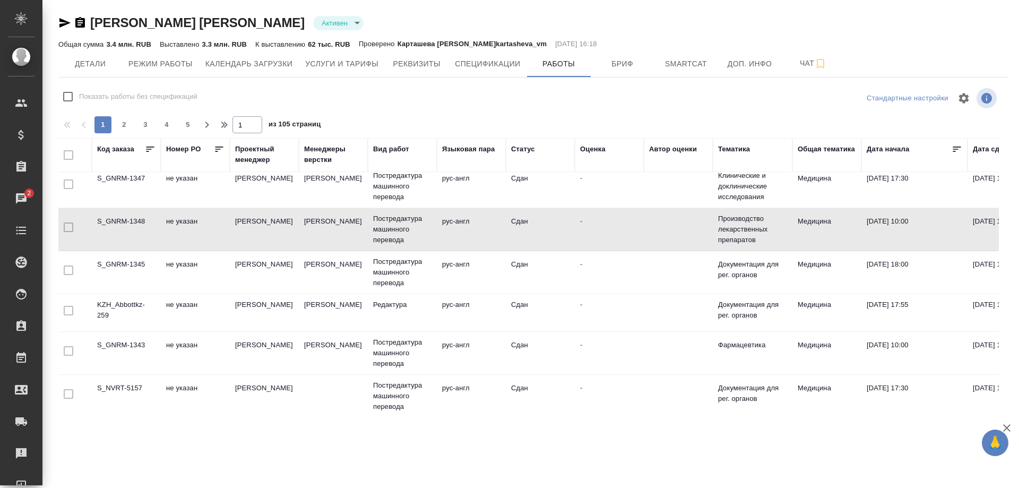
click at [118, 262] on td "S_GNRM-1345" at bounding box center [126, 272] width 69 height 37
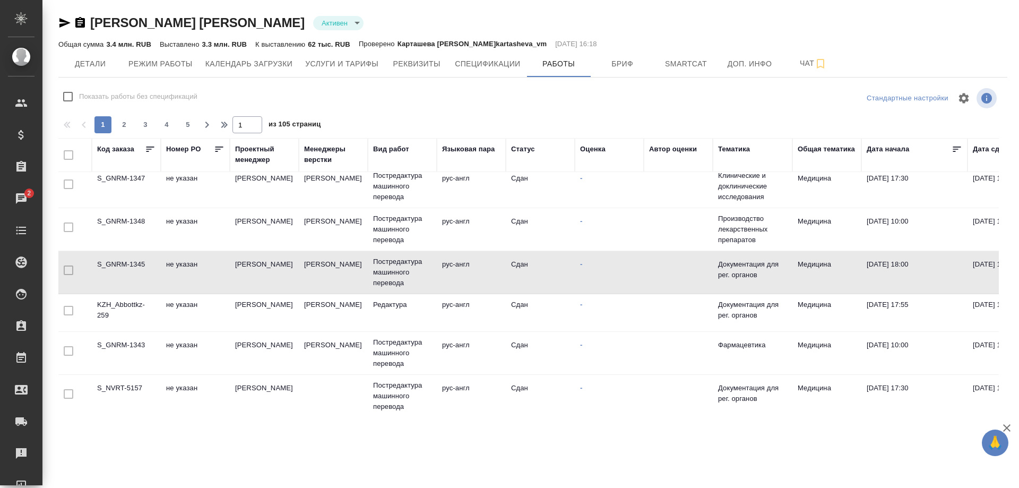
click at [118, 262] on td "S_GNRM-1345" at bounding box center [126, 272] width 69 height 37
click at [113, 304] on td "KZH_Abbottkz-259" at bounding box center [126, 312] width 69 height 37
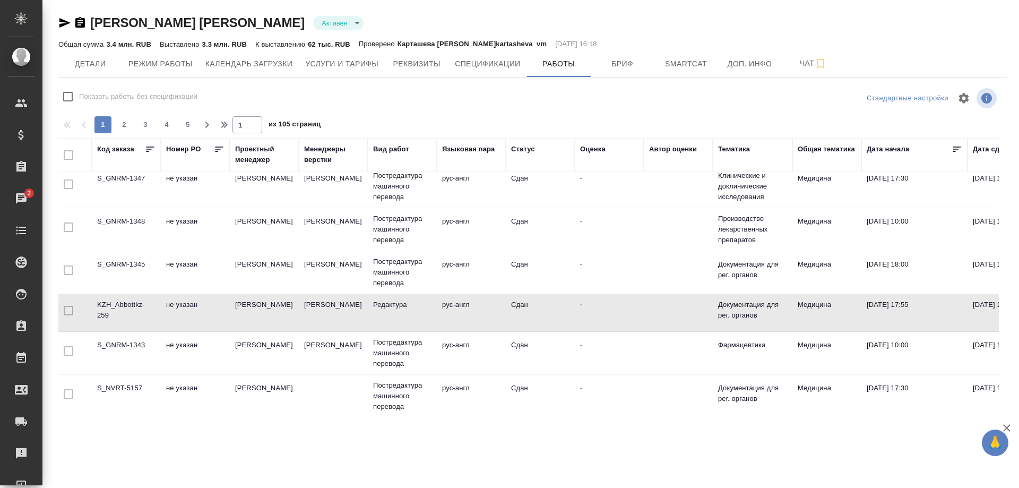
click at [113, 304] on td "KZH_Abbottkz-259" at bounding box center [126, 312] width 69 height 37
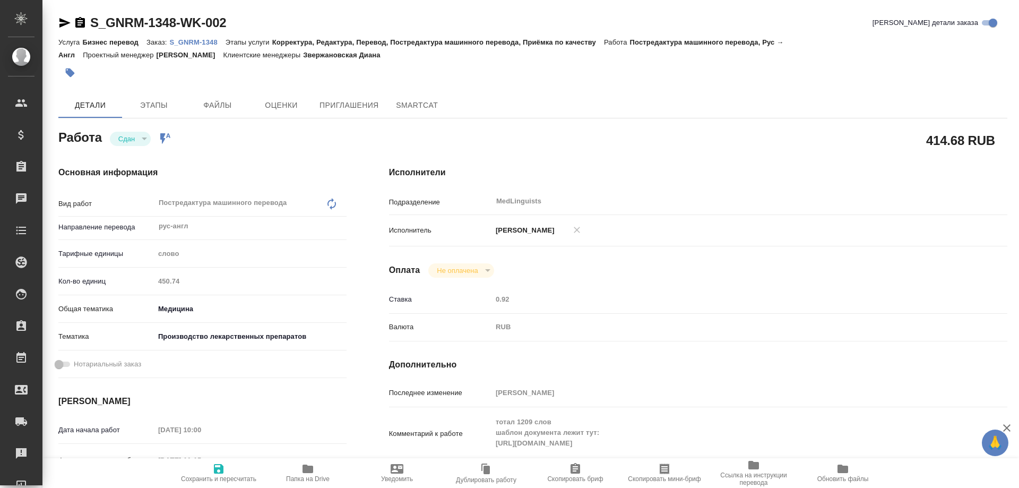
type textarea "x"
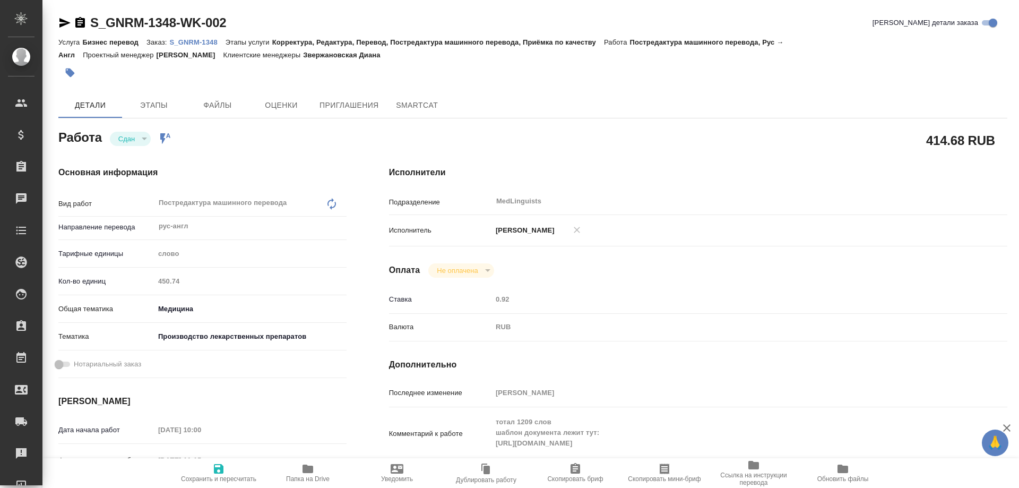
type textarea "x"
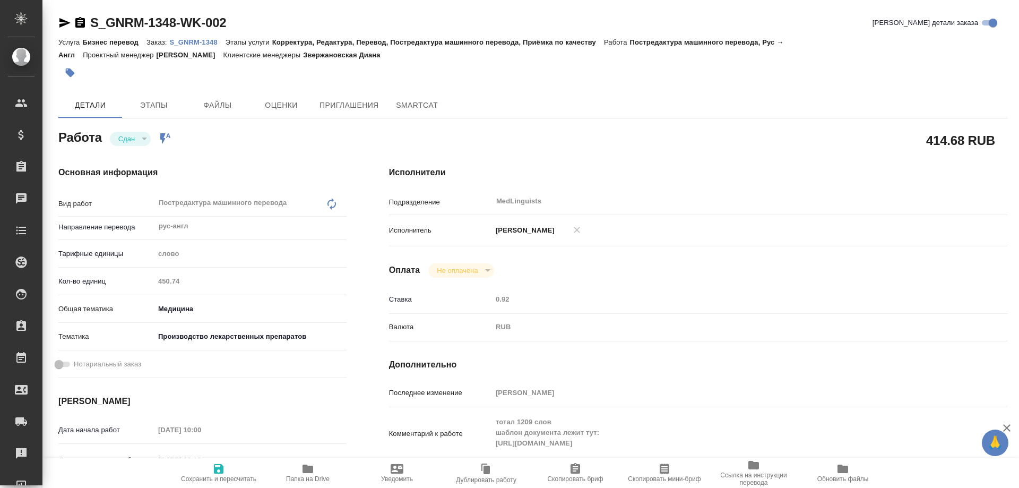
type textarea "x"
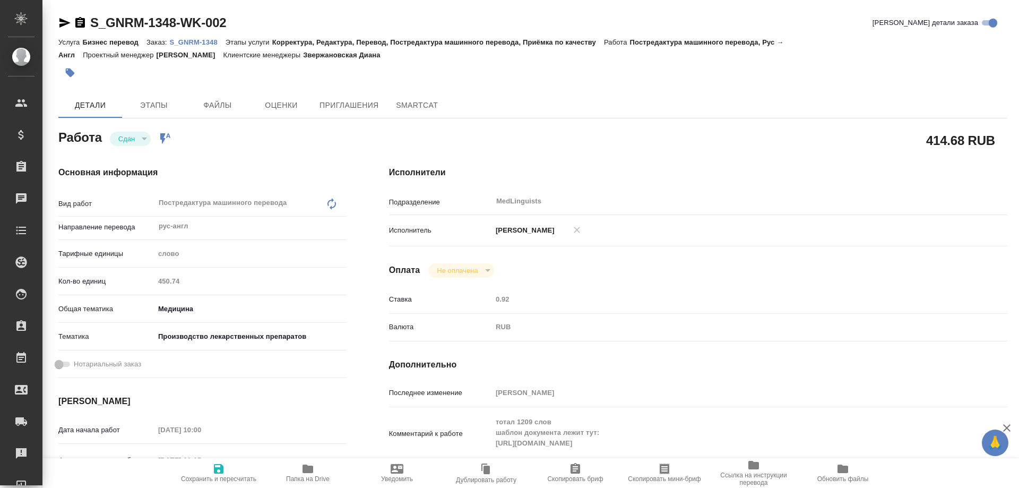
type textarea "x"
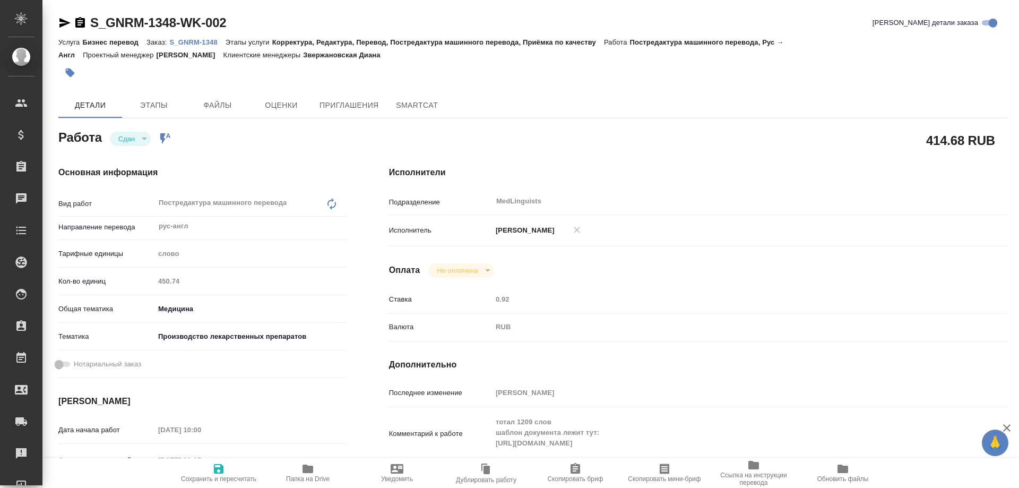
type textarea "x"
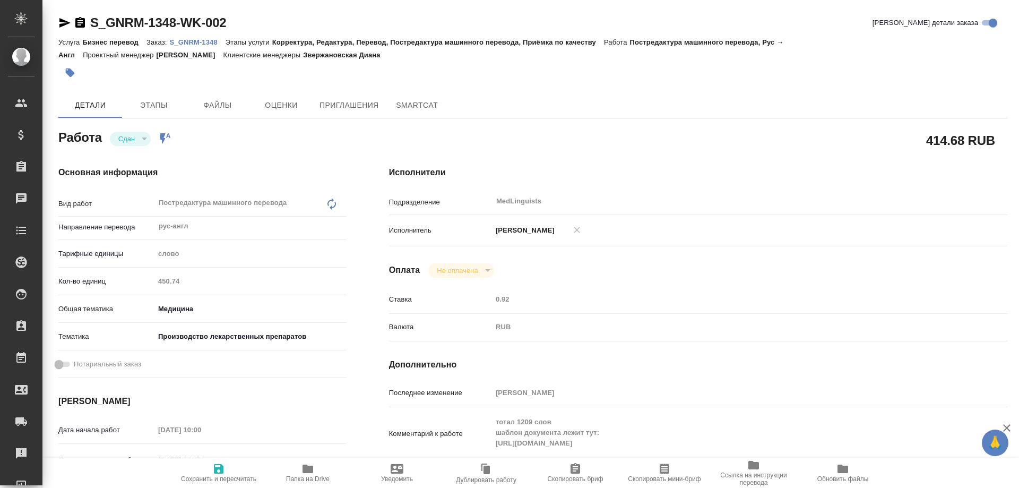
type textarea "x"
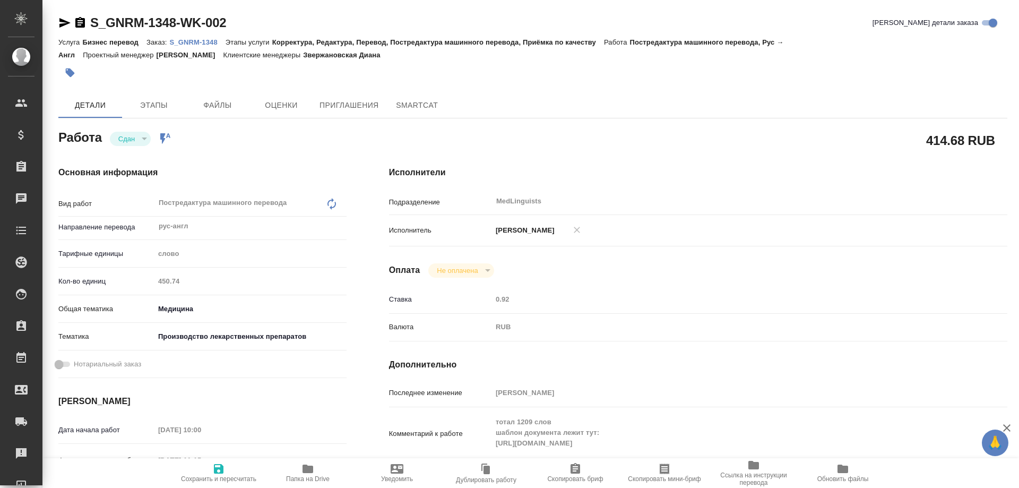
type textarea "x"
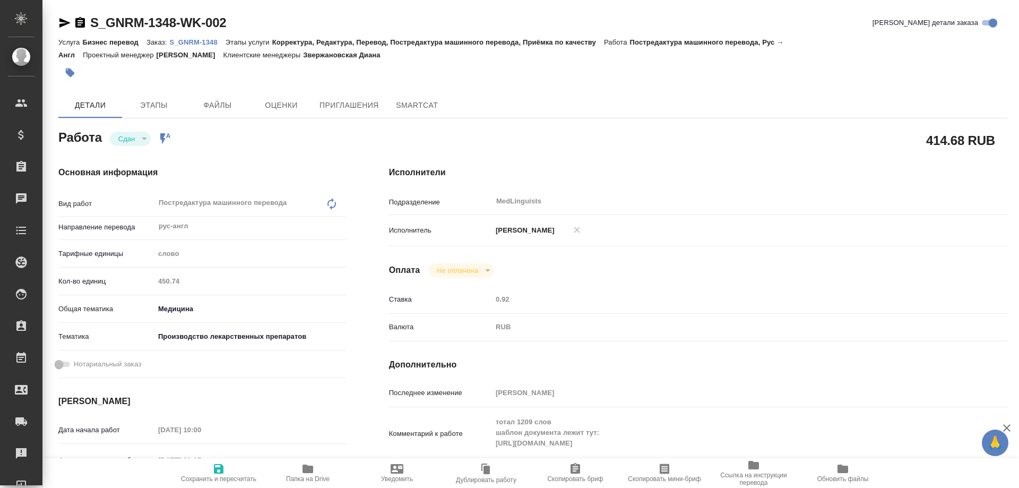
type textarea "x"
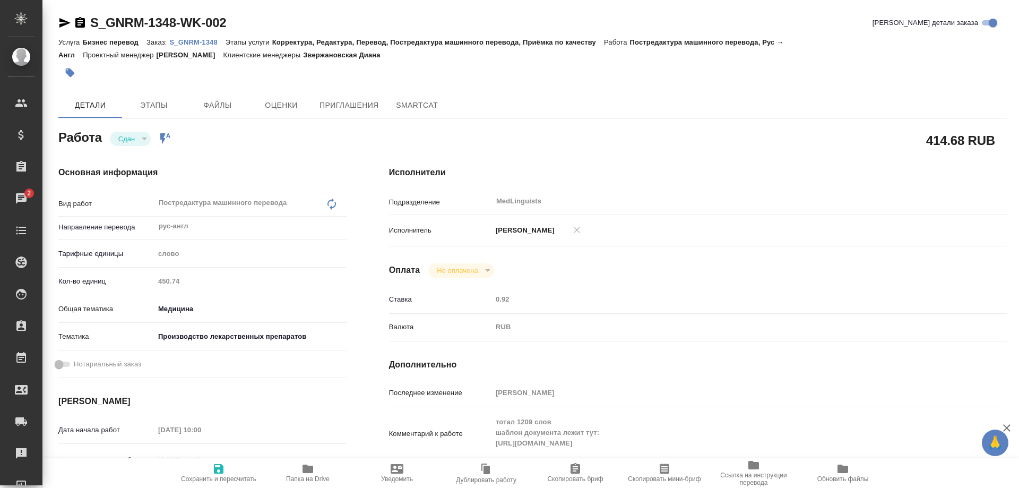
click at [188, 42] on p "S_GNRM-1348" at bounding box center [197, 42] width 56 height 8
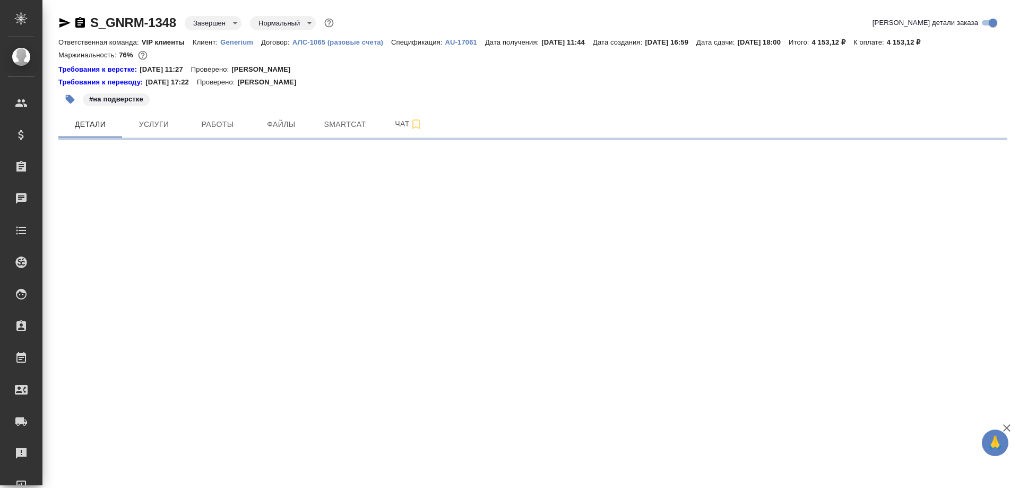
select select "RU"
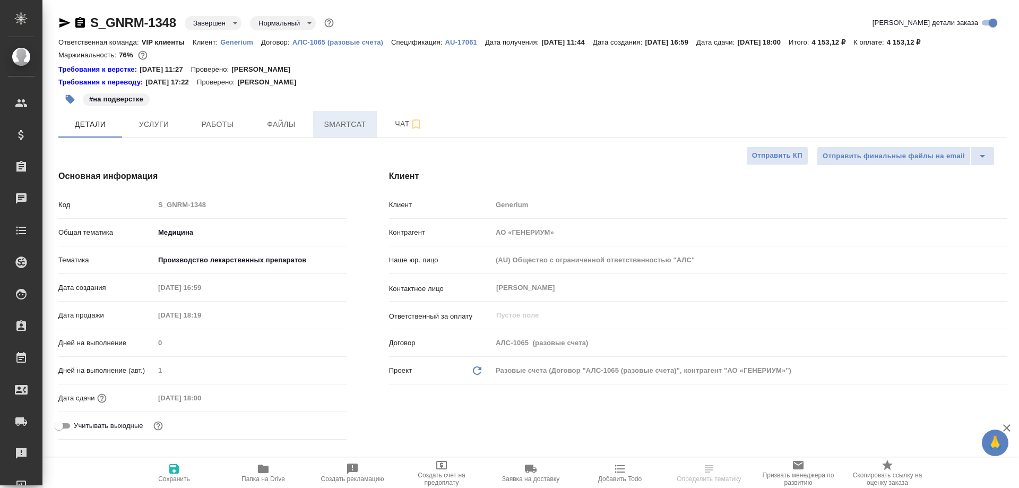
type textarea "x"
click at [345, 121] on span "Smartcat" at bounding box center [344, 124] width 51 height 13
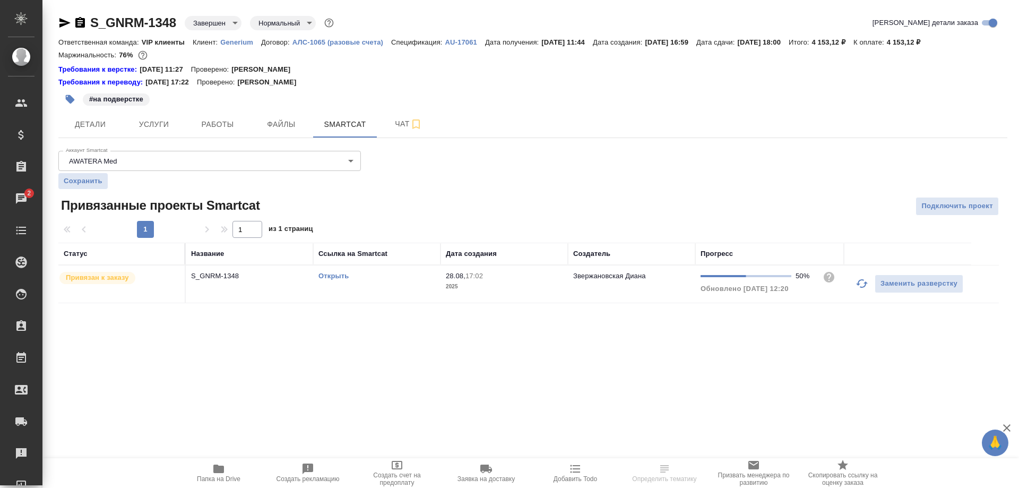
click at [334, 276] on link "Открыть" at bounding box center [333, 276] width 30 height 8
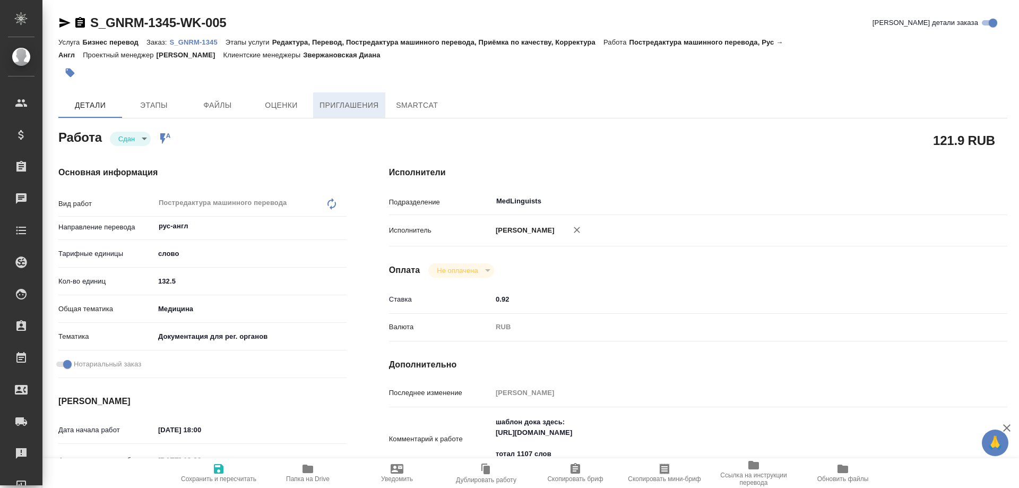
type textarea "x"
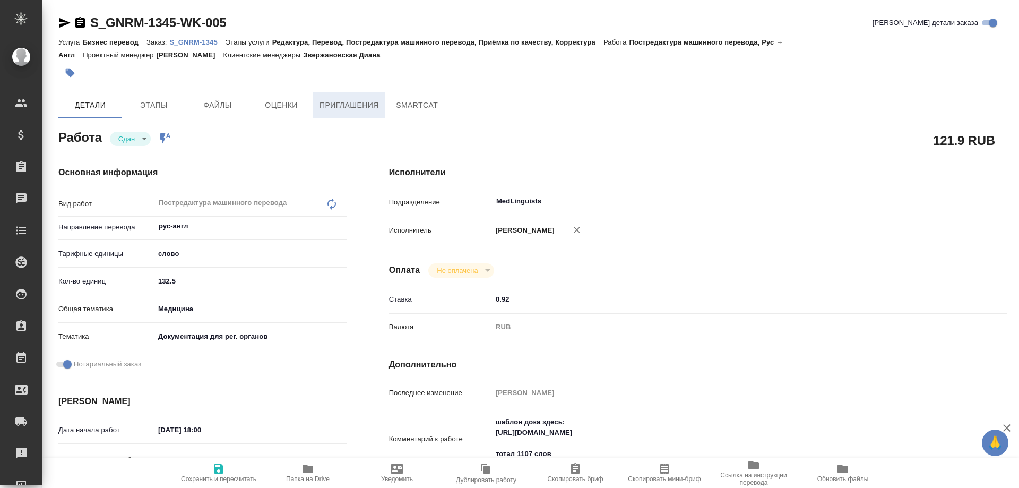
type textarea "x"
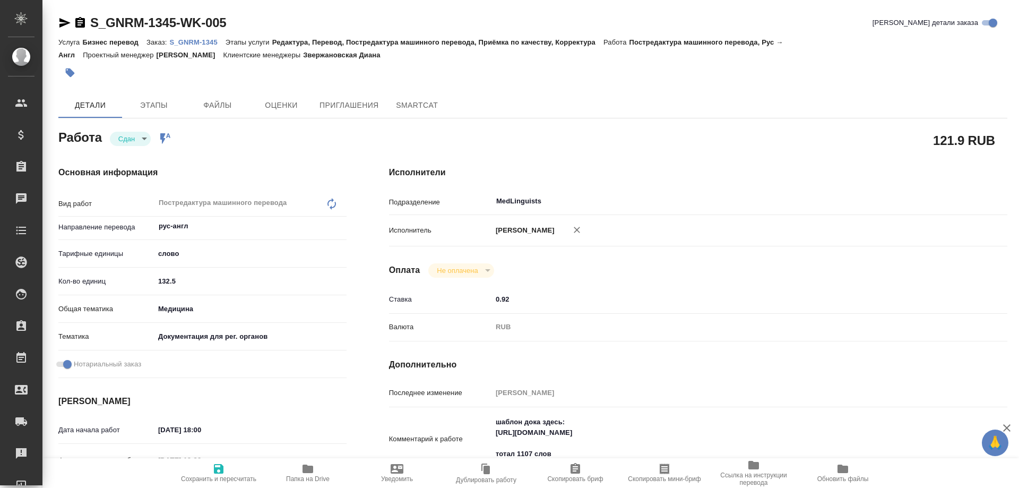
type textarea "x"
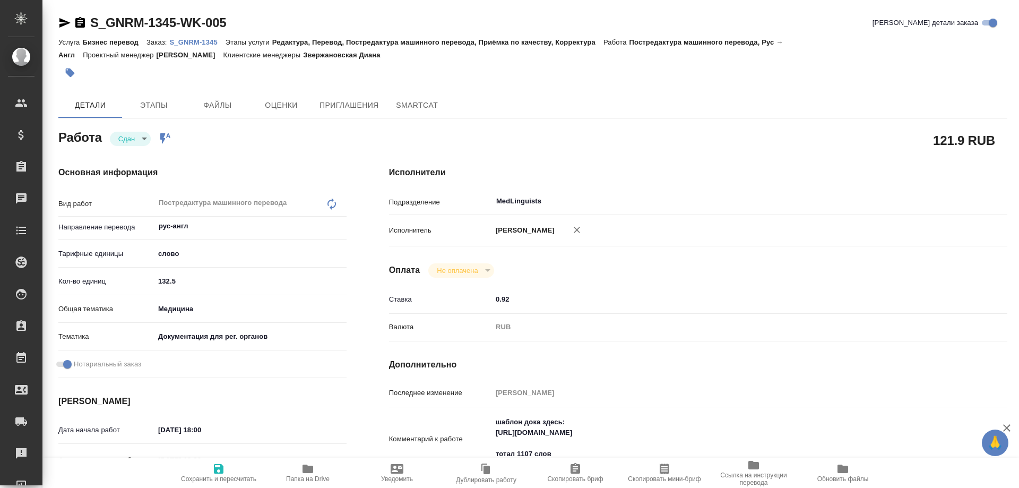
type textarea "x"
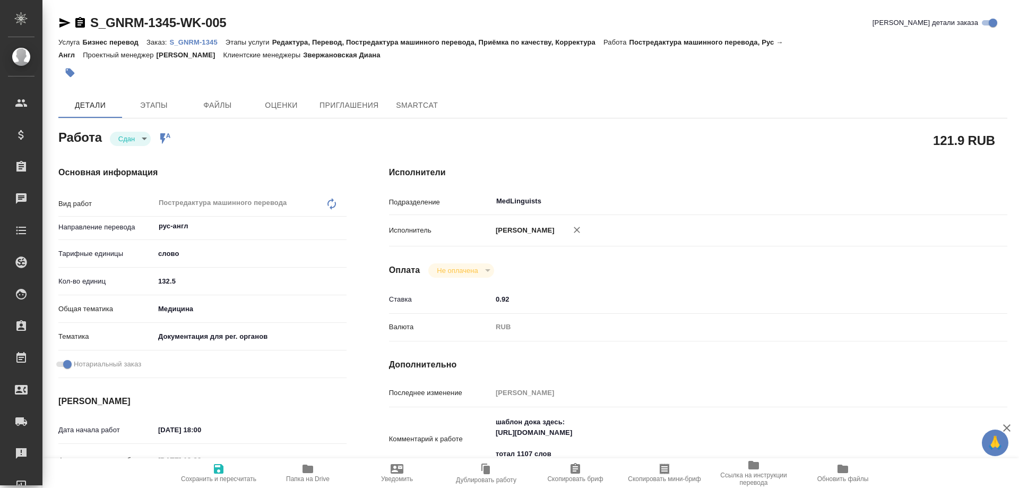
type textarea "x"
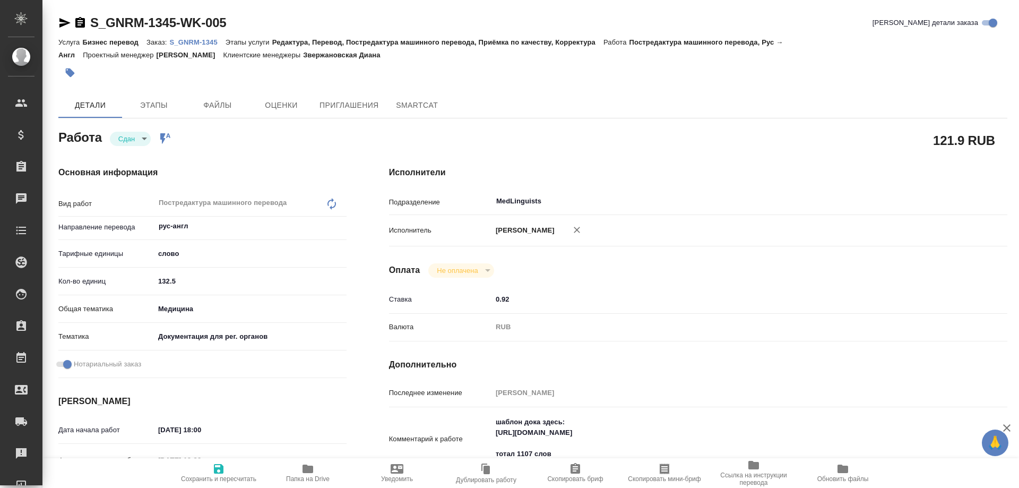
type textarea "x"
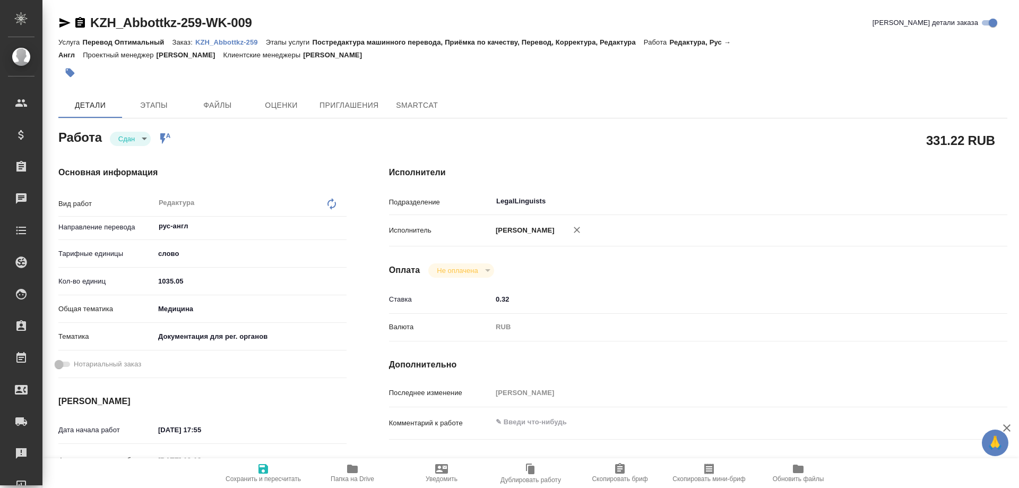
type textarea "x"
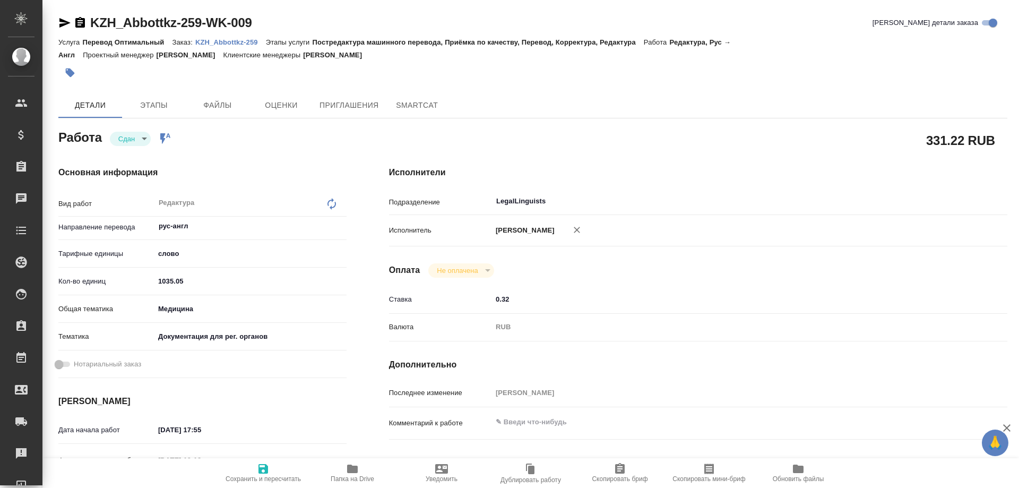
type textarea "x"
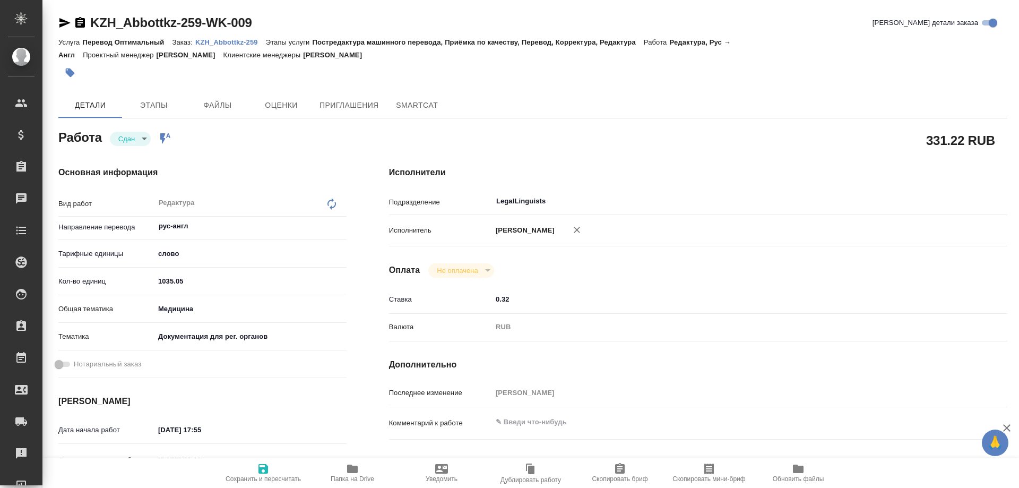
type textarea "x"
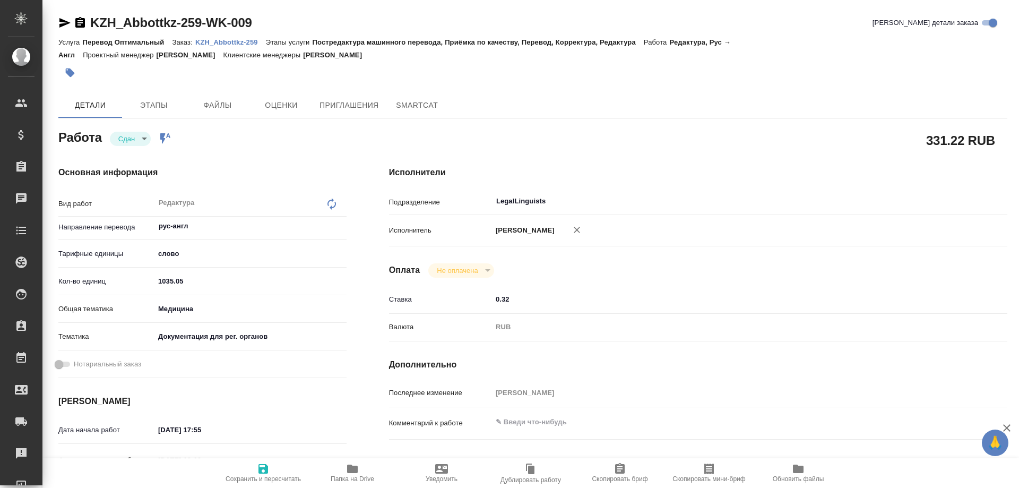
type textarea "x"
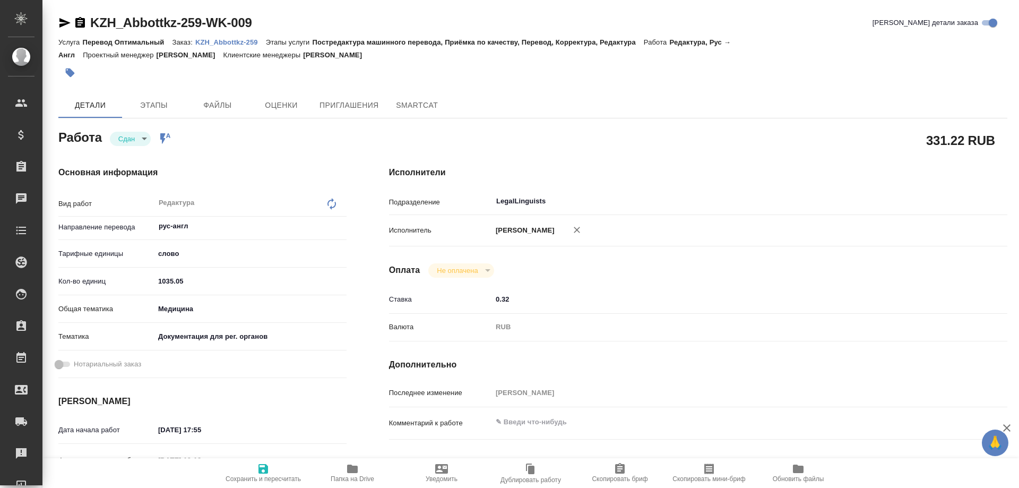
type textarea "x"
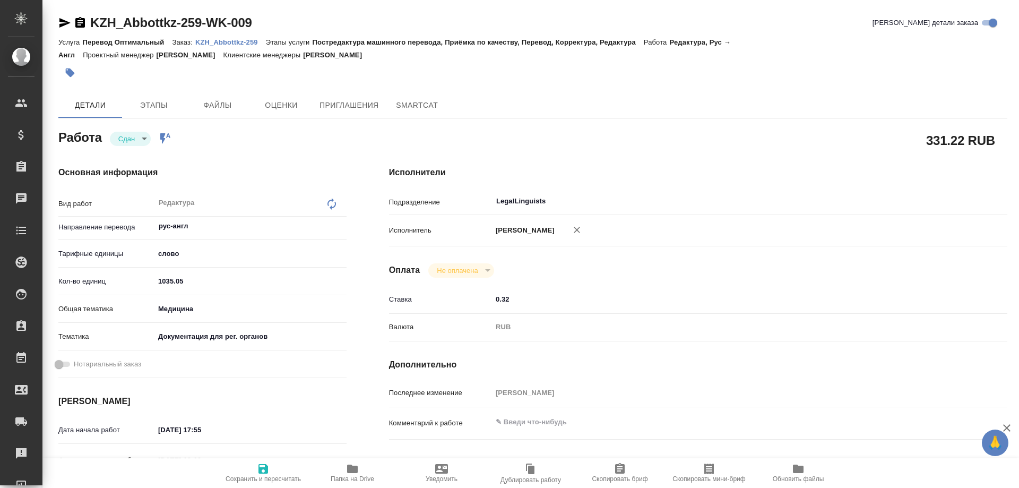
type textarea "x"
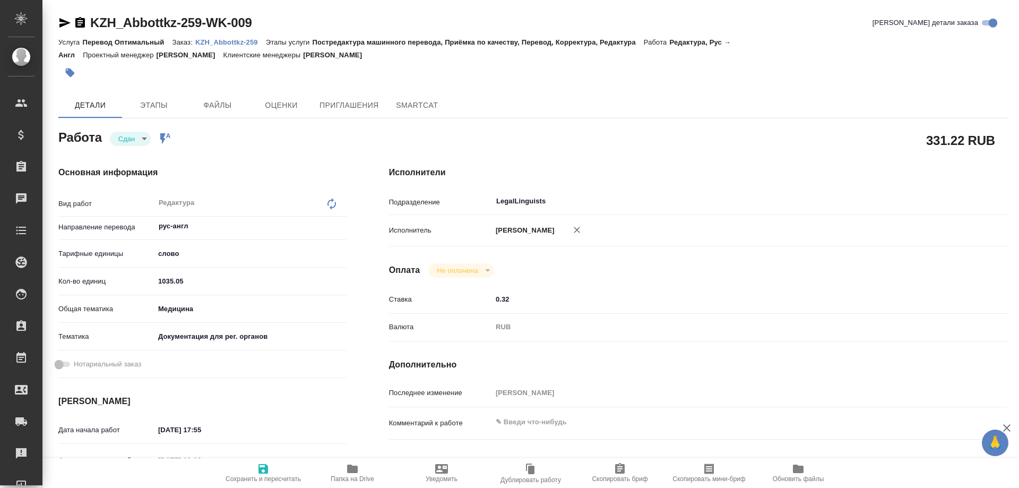
type textarea "x"
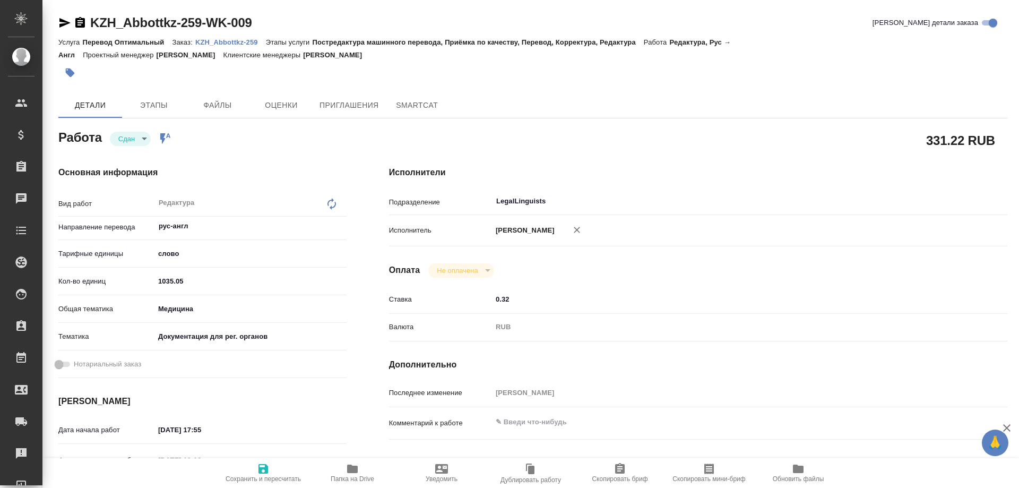
type textarea "x"
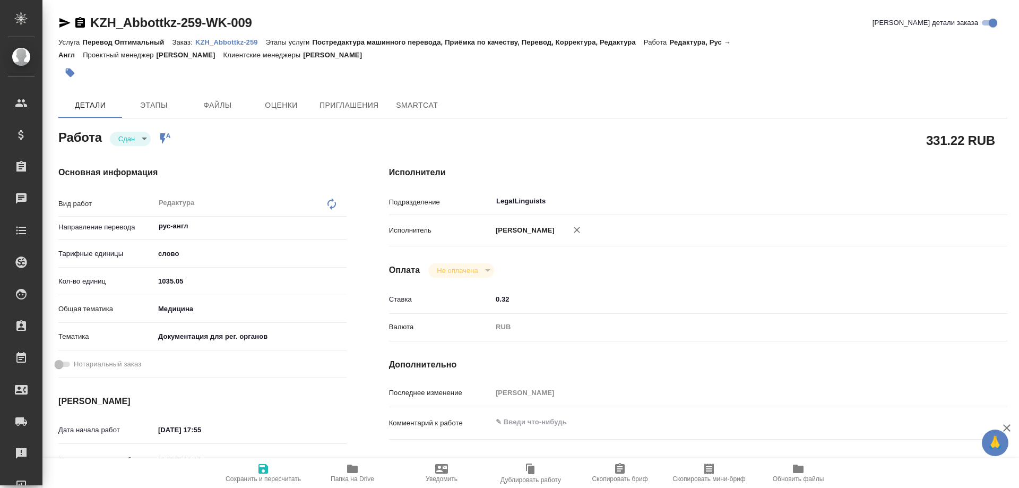
type textarea "x"
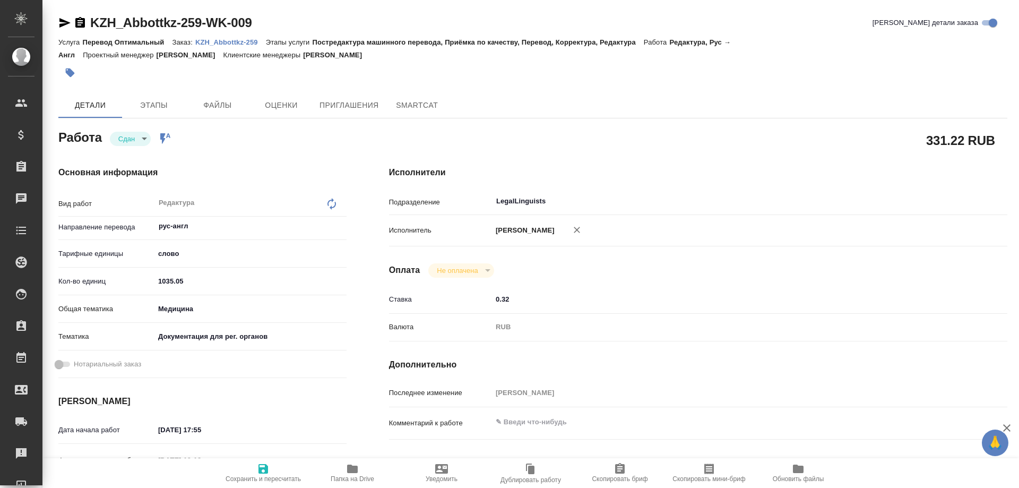
click at [203, 39] on p "KZH_Abbottkz-259" at bounding box center [230, 42] width 71 height 8
type textarea "x"
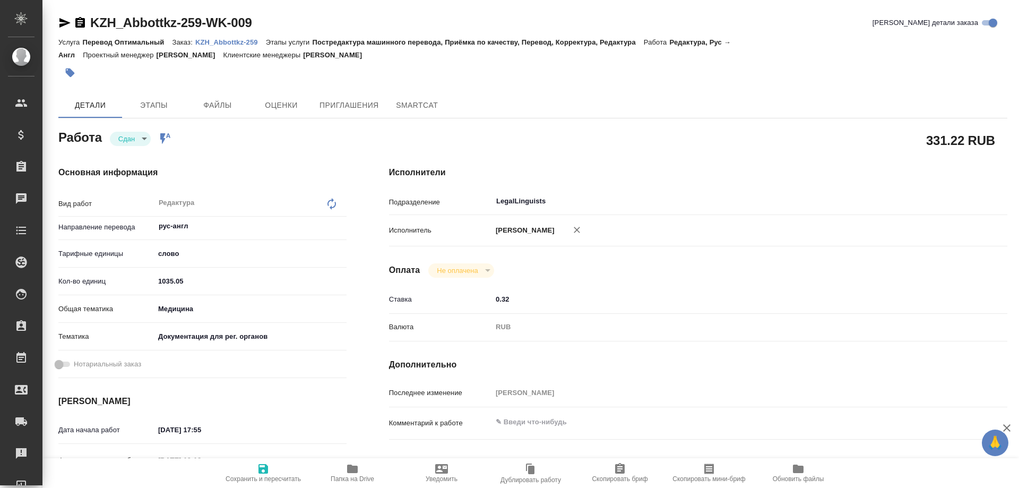
type textarea "x"
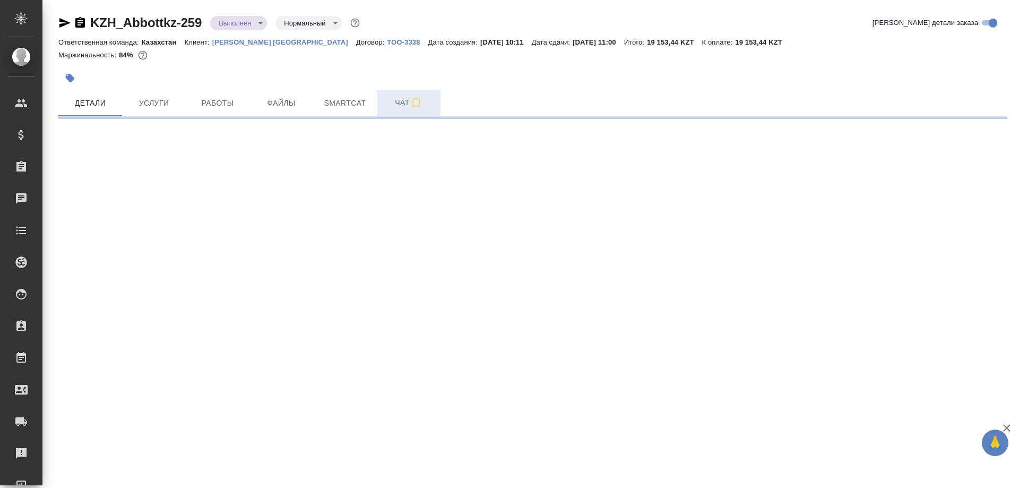
select select "RU"
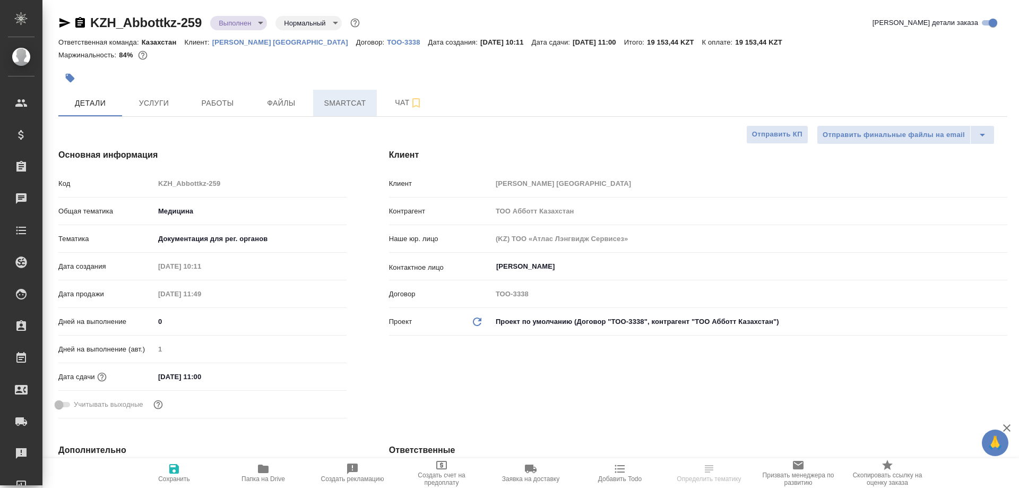
type textarea "x"
click at [350, 100] on span "Smartcat" at bounding box center [344, 103] width 51 height 13
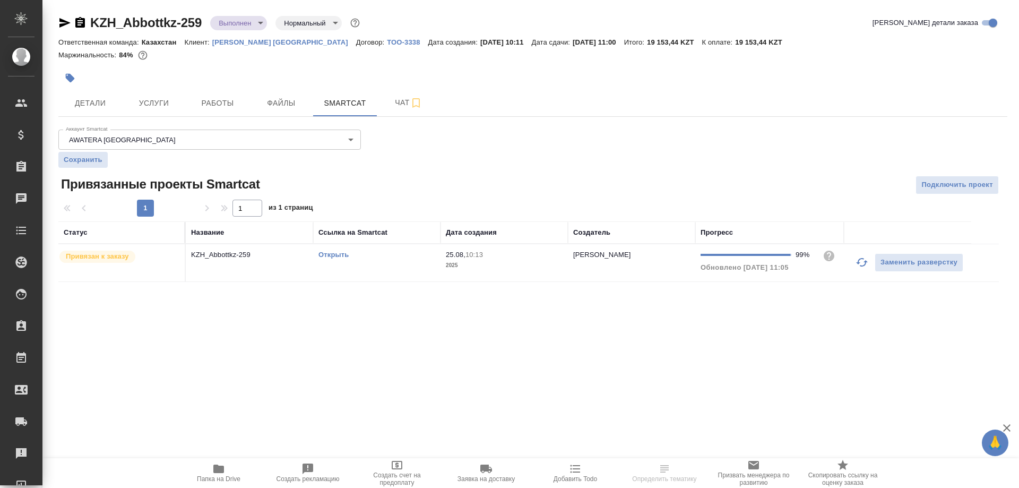
click at [338, 255] on link "Открыть" at bounding box center [333, 254] width 30 height 8
click at [336, 254] on link "Открыть" at bounding box center [333, 254] width 30 height 8
click at [78, 18] on icon "button" at bounding box center [80, 22] width 10 height 11
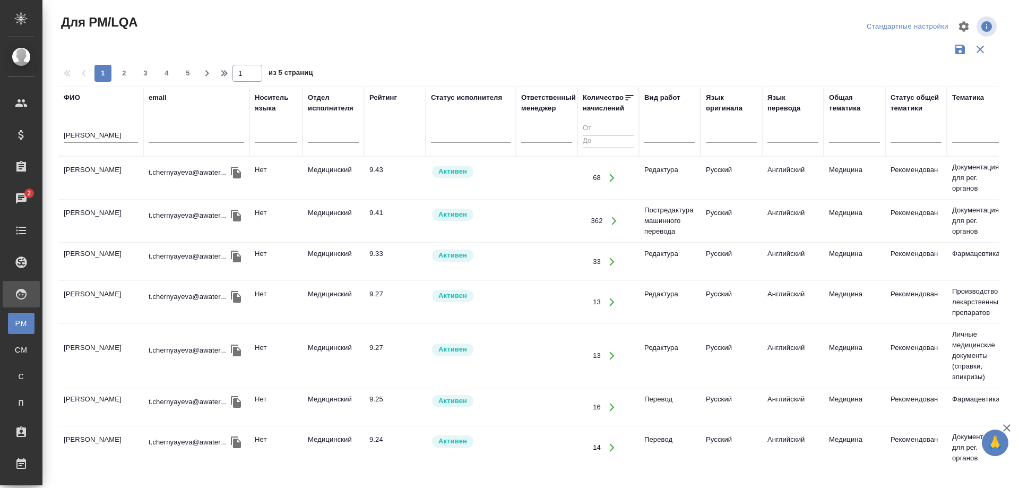
scroll to position [318, 0]
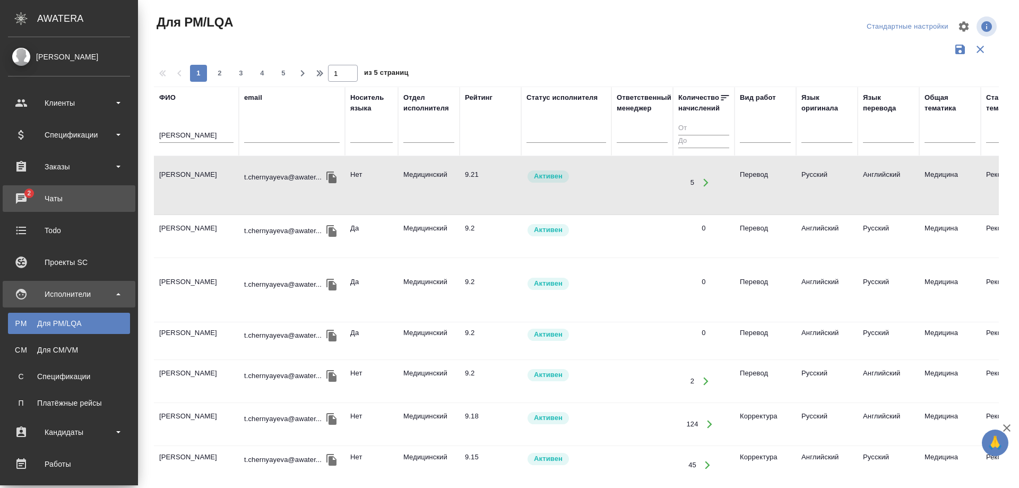
click at [56, 204] on div "Чаты" at bounding box center [69, 199] width 122 height 16
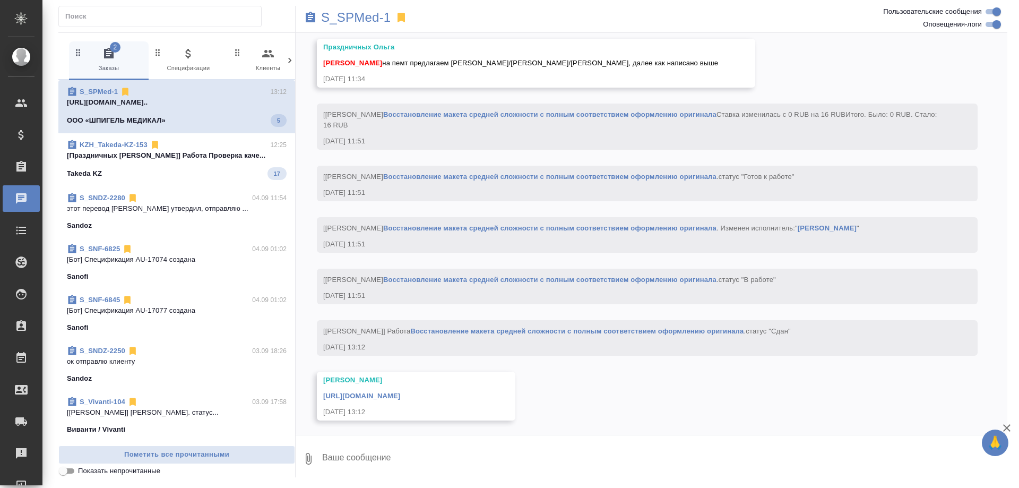
scroll to position [1498, 0]
click at [186, 170] on div "Takeda KZ 17" at bounding box center [177, 171] width 220 height 13
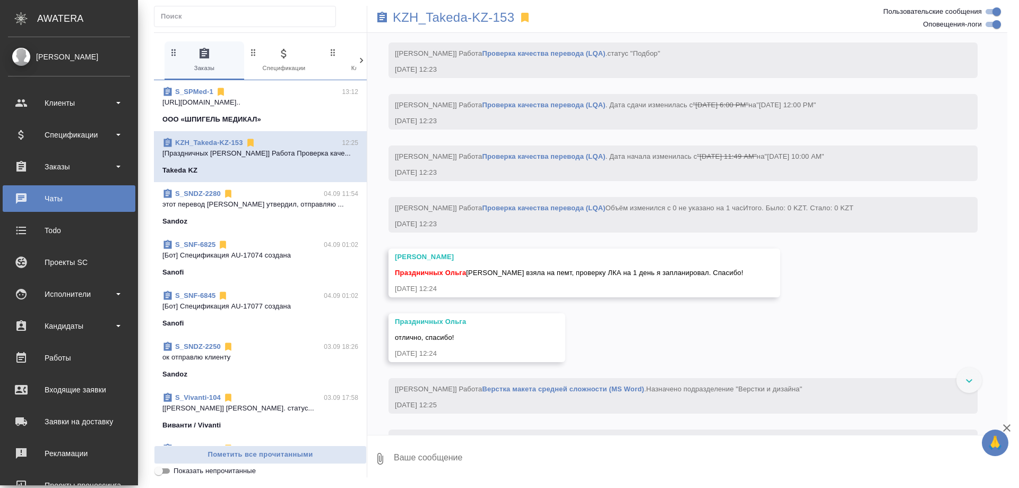
scroll to position [3742, 0]
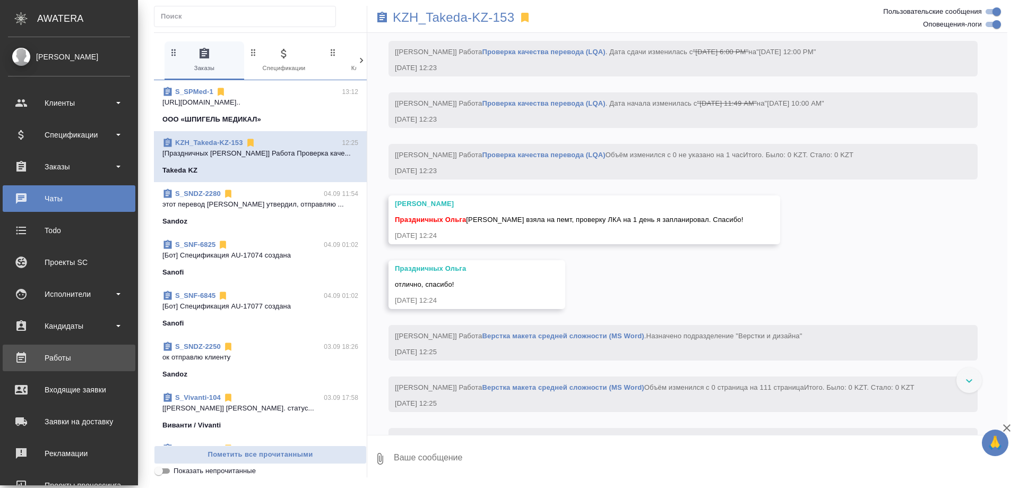
click at [63, 356] on div "Работы" at bounding box center [69, 358] width 122 height 16
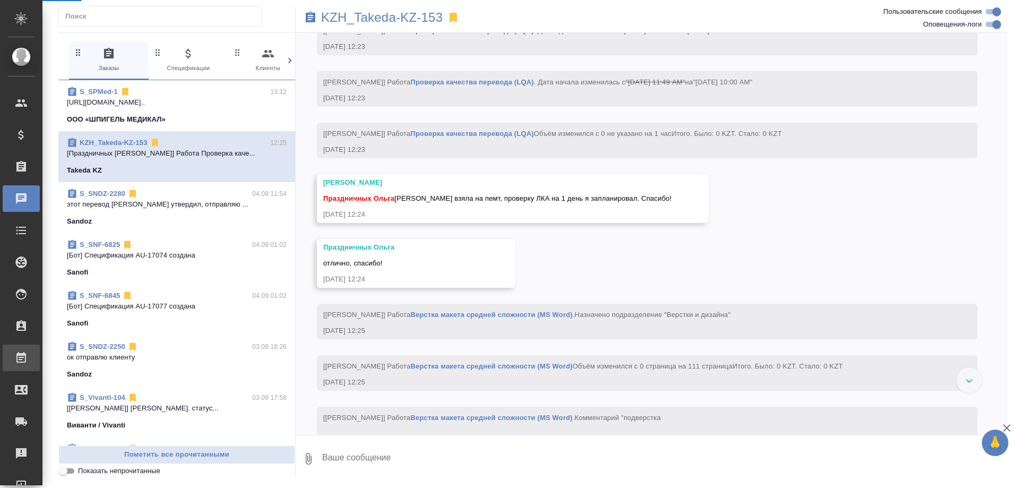
scroll to position [3689, 0]
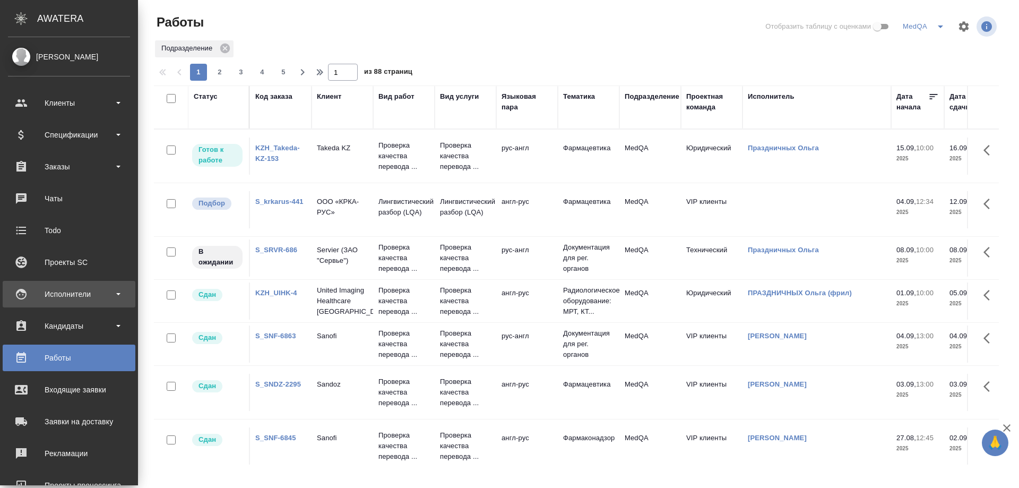
click at [61, 290] on div "Исполнители" at bounding box center [69, 294] width 122 height 16
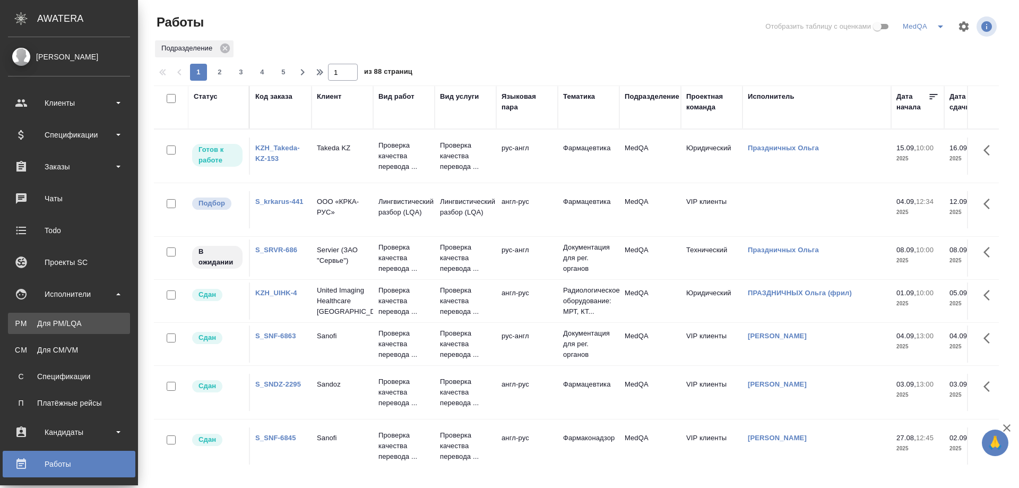
click at [61, 318] on div "Для PM/LQA" at bounding box center [68, 323] width 111 height 11
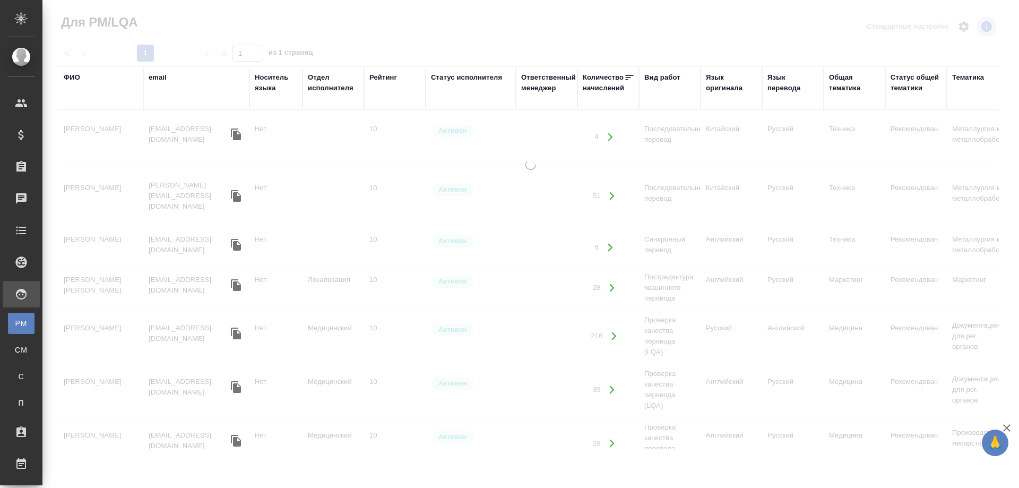
click at [71, 81] on div "ФИО" at bounding box center [72, 77] width 16 height 11
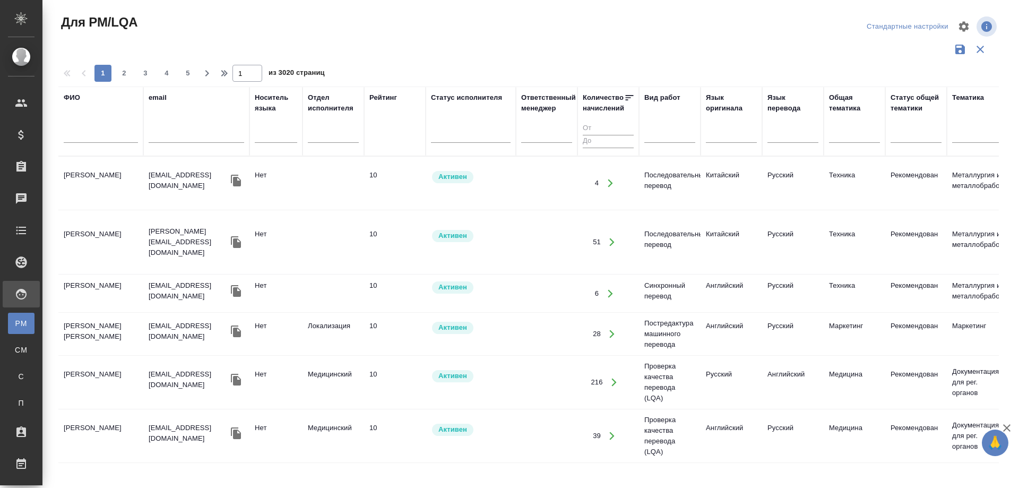
click at [77, 135] on input "text" at bounding box center [101, 135] width 74 height 13
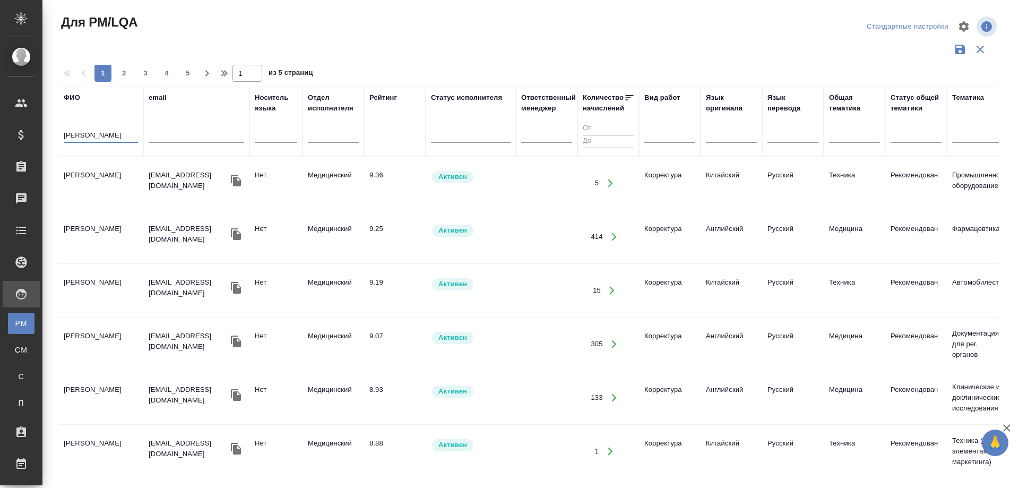
type input "[PERSON_NAME]"
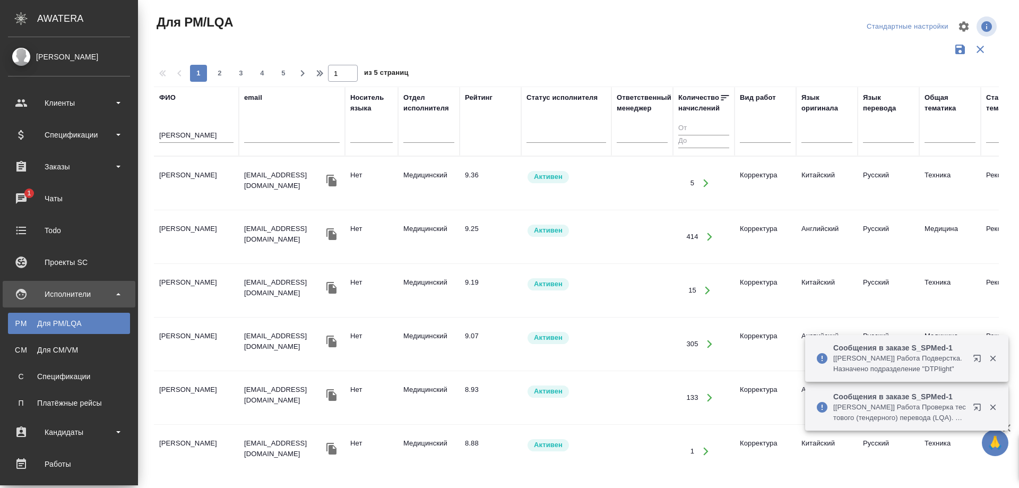
click at [66, 296] on div "Исполнители" at bounding box center [69, 294] width 122 height 16
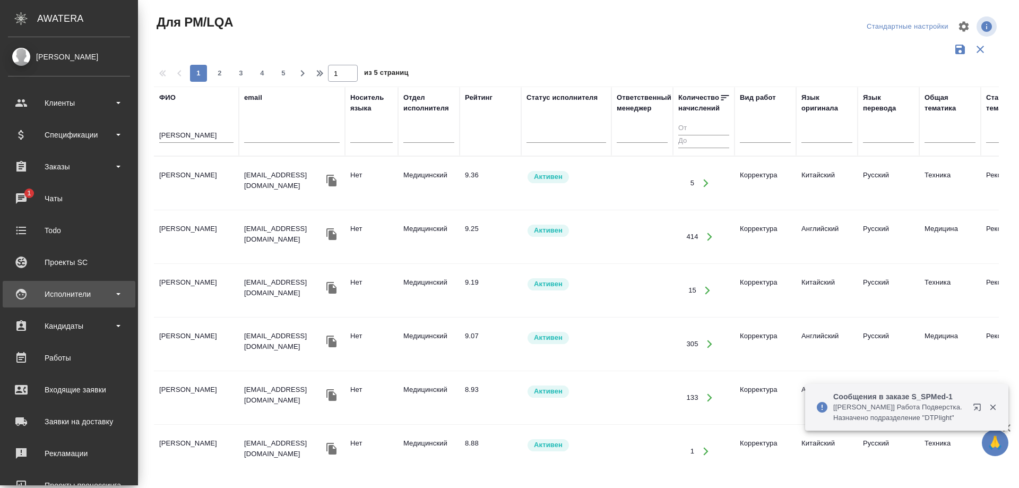
click at [66, 296] on div "Исполнители" at bounding box center [69, 294] width 122 height 16
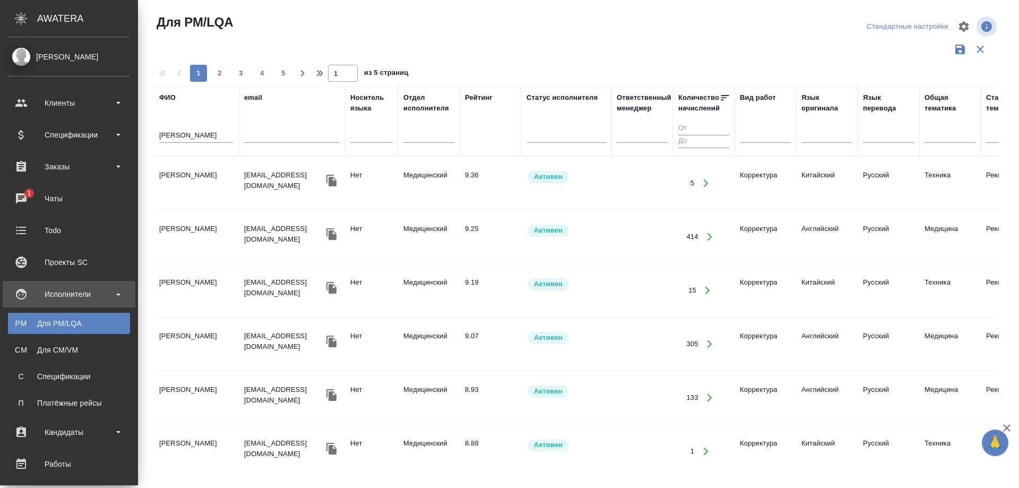
click at [66, 316] on link "PM Для PM/LQA" at bounding box center [69, 323] width 122 height 21
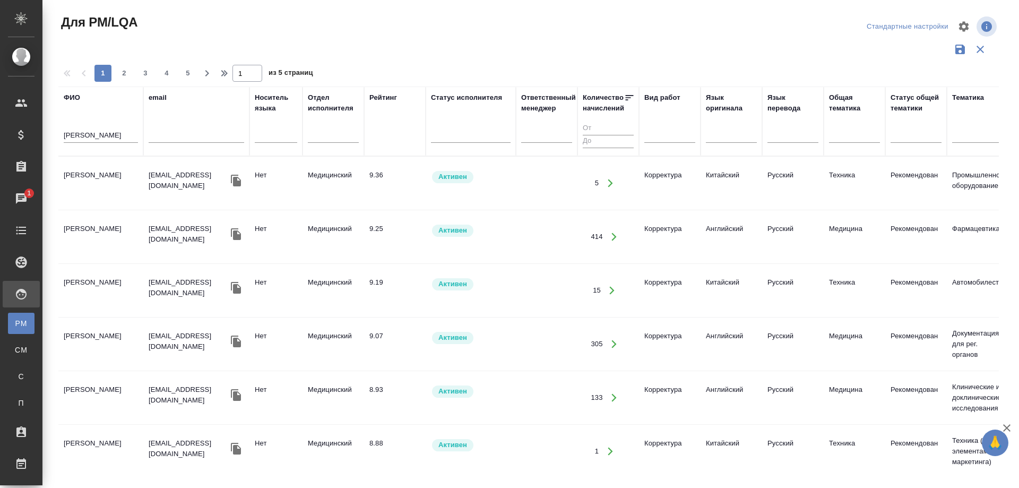
click at [90, 174] on td "Ефремова Ирина" at bounding box center [100, 183] width 85 height 37
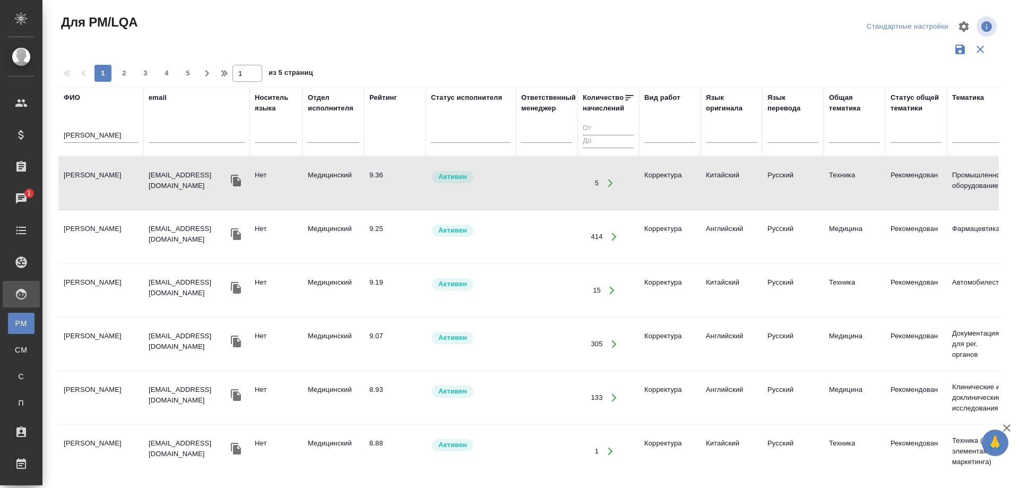
click at [90, 174] on td "Ефремова Ирина" at bounding box center [100, 183] width 85 height 37
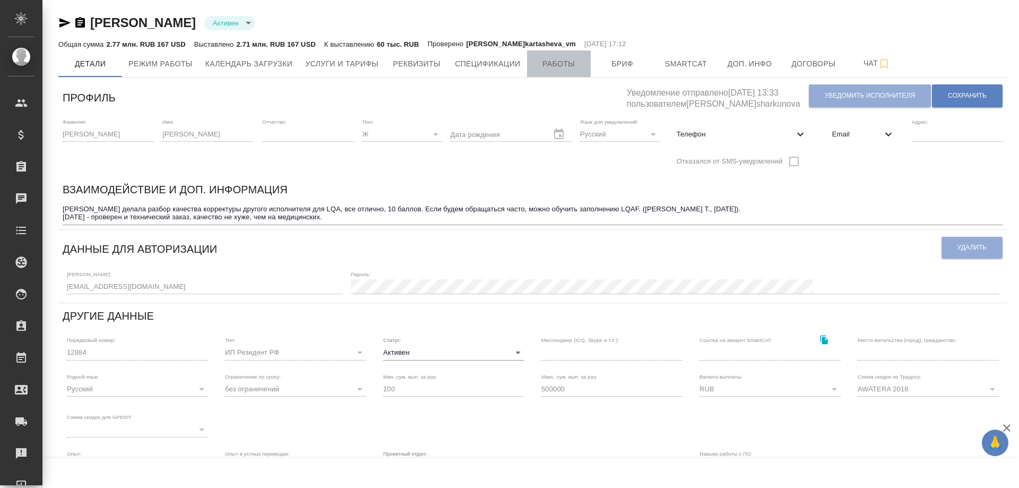
click at [568, 66] on span "Работы" at bounding box center [558, 63] width 51 height 13
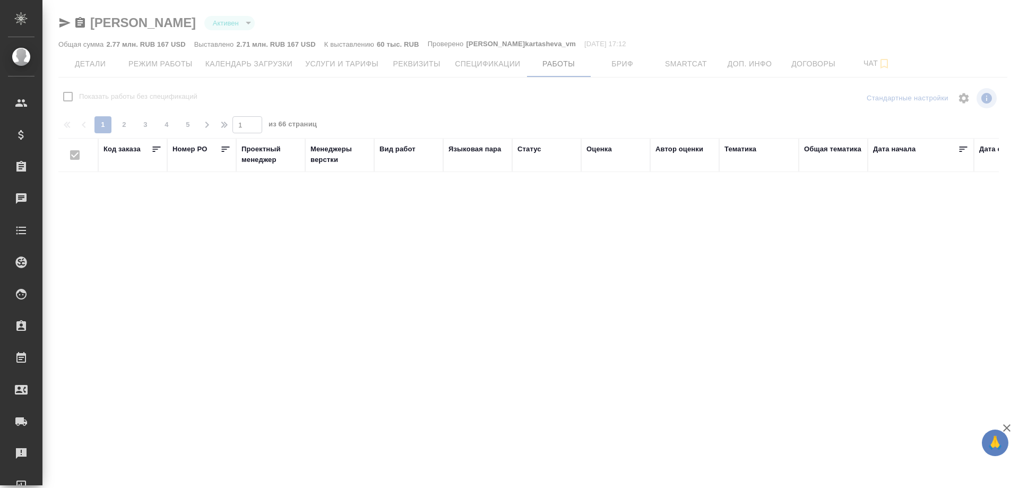
checkbox input "false"
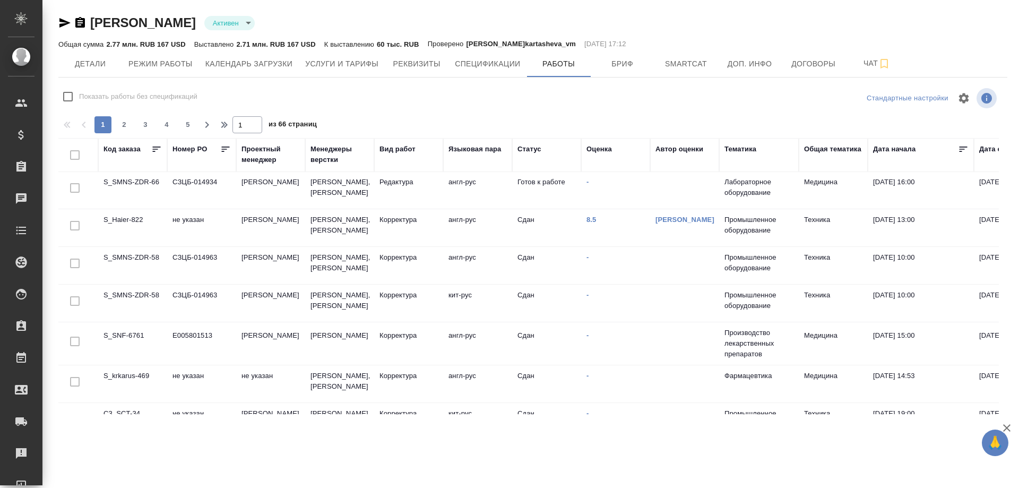
scroll to position [212, 0]
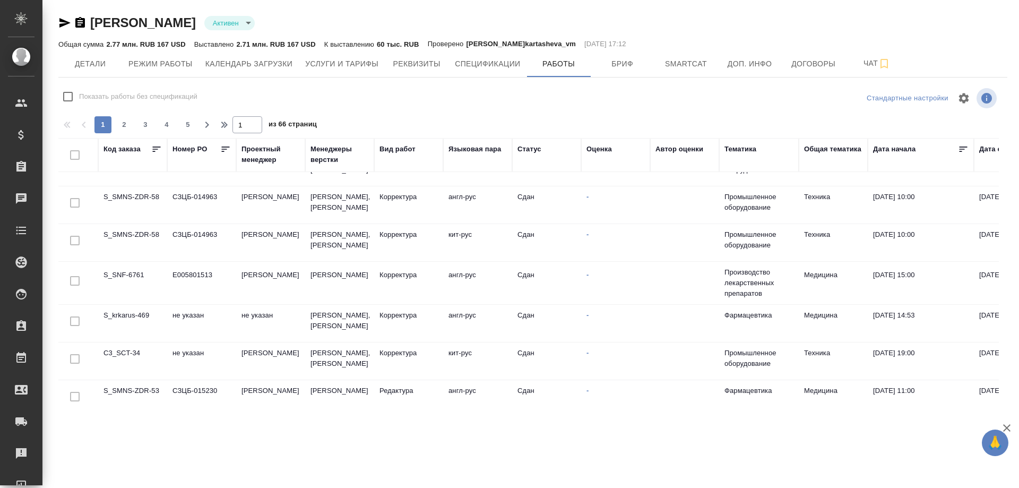
click at [128, 294] on td "S_SNF-6761" at bounding box center [132, 282] width 69 height 37
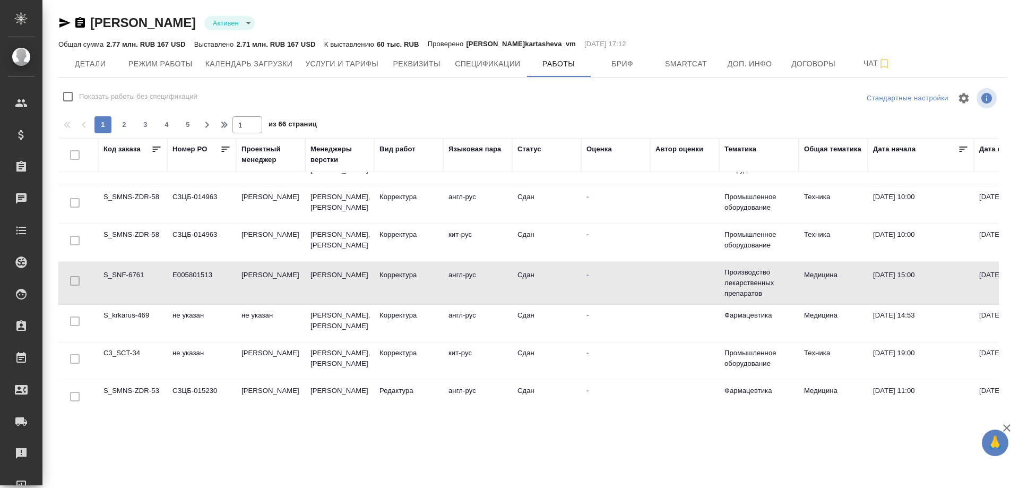
click at [128, 294] on td "S_SNF-6761" at bounding box center [132, 282] width 69 height 37
click at [128, 340] on td "S_krkarus-469" at bounding box center [132, 323] width 69 height 37
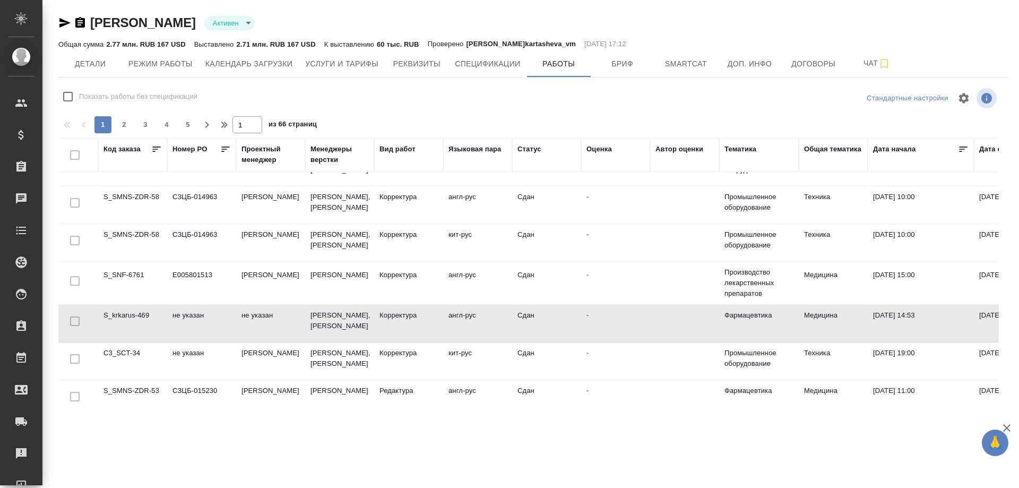
click at [128, 340] on td "S_krkarus-469" at bounding box center [132, 323] width 69 height 37
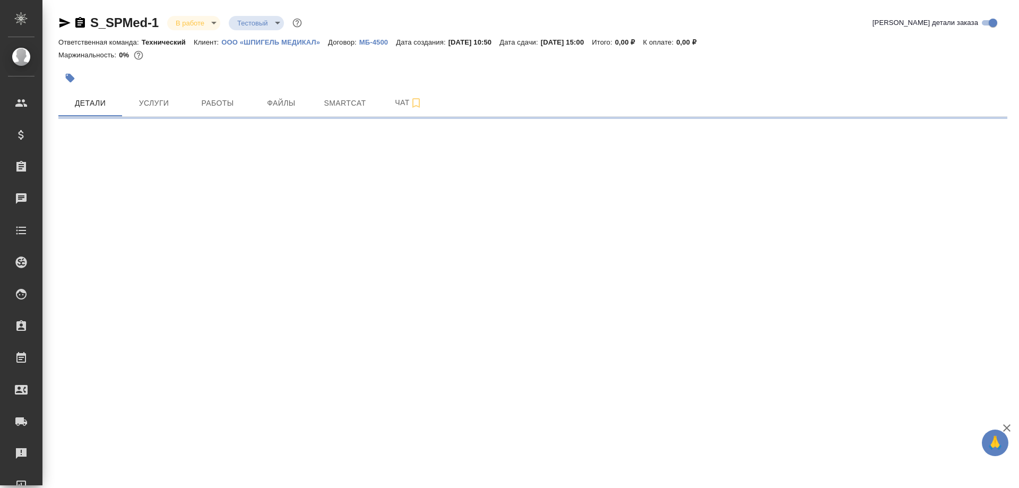
select select "RU"
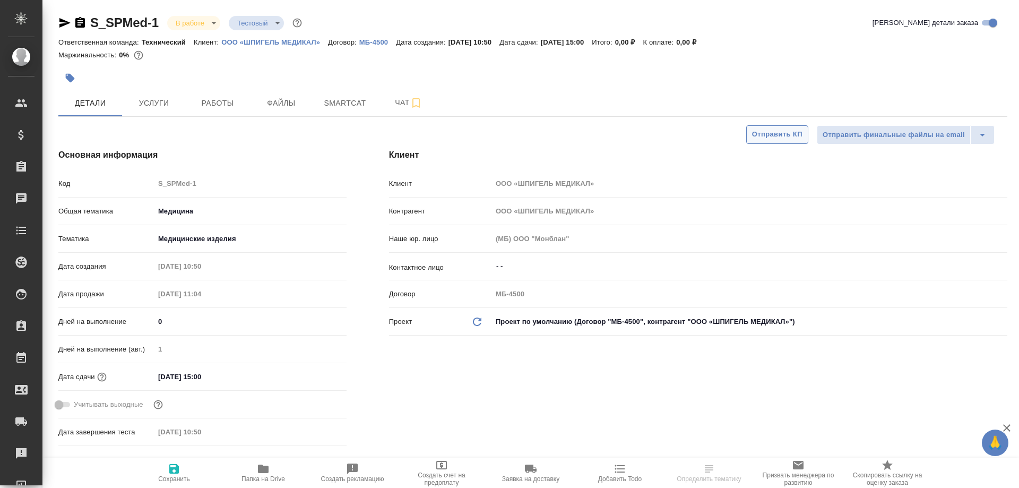
type textarea "x"
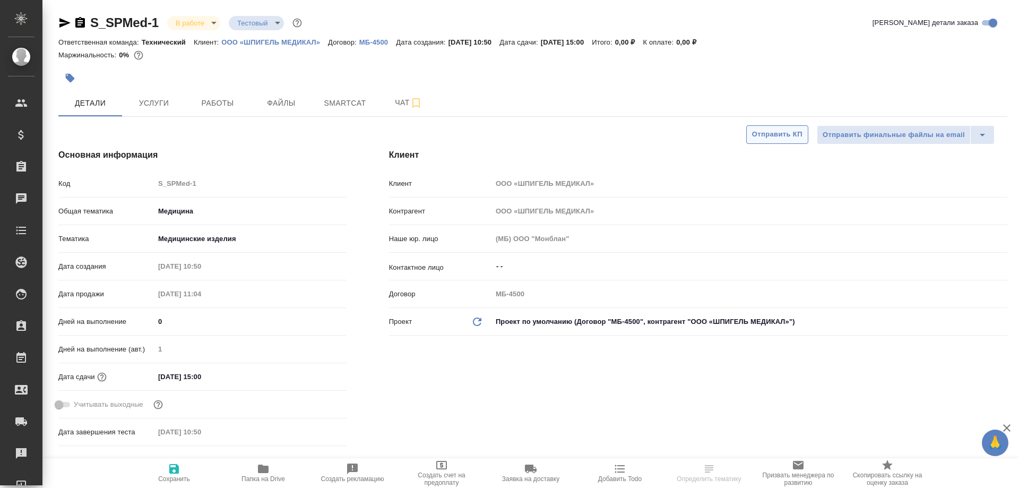
type textarea "x"
click at [209, 102] on span "Работы" at bounding box center [217, 103] width 51 height 13
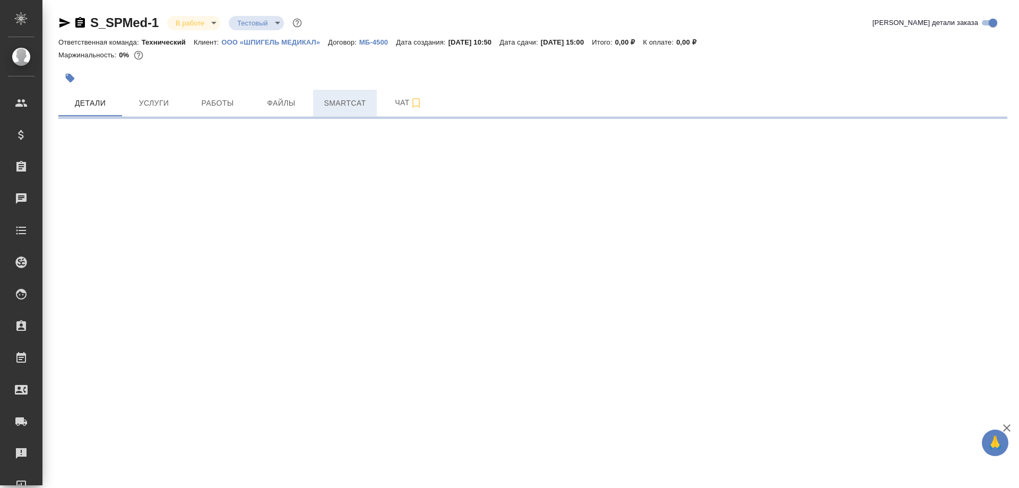
select select "RU"
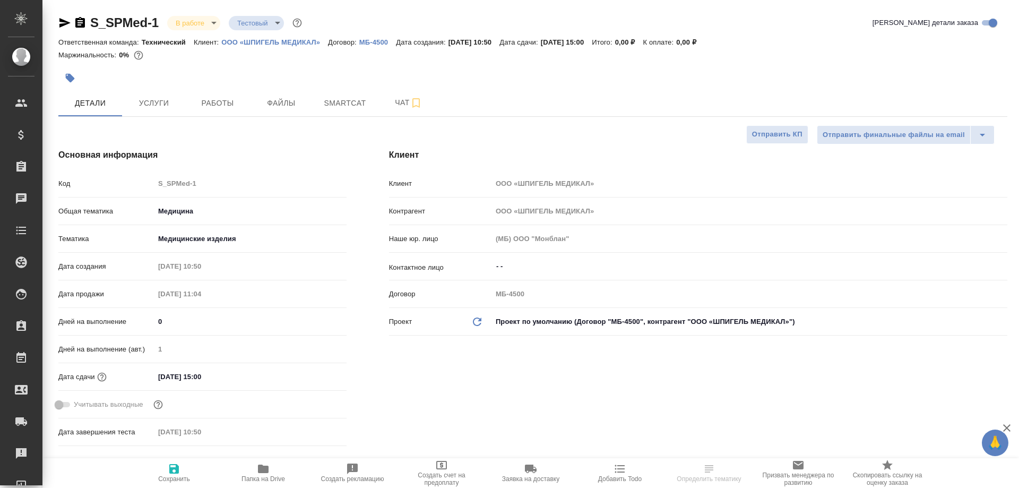
type textarea "x"
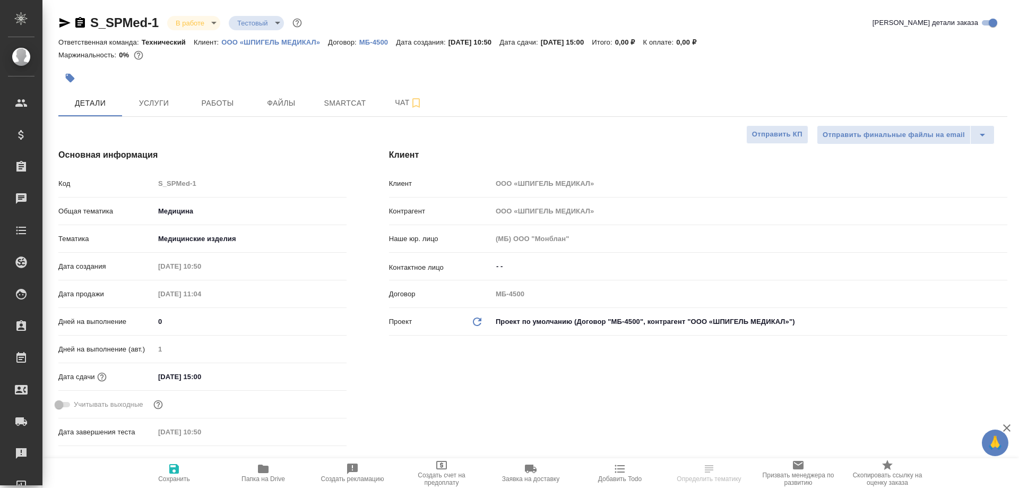
type textarea "x"
click at [220, 112] on button "Работы" at bounding box center [218, 103] width 64 height 27
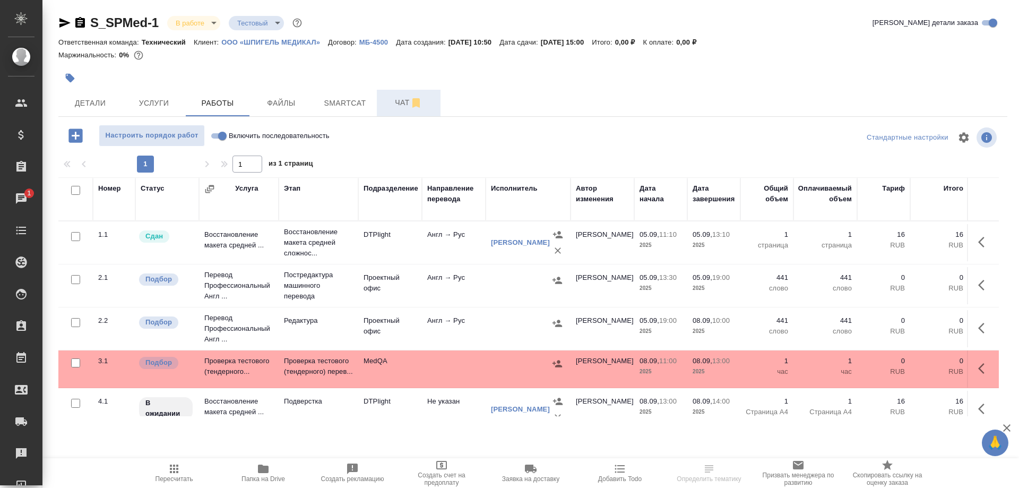
click at [395, 104] on span "Чат" at bounding box center [408, 102] width 51 height 13
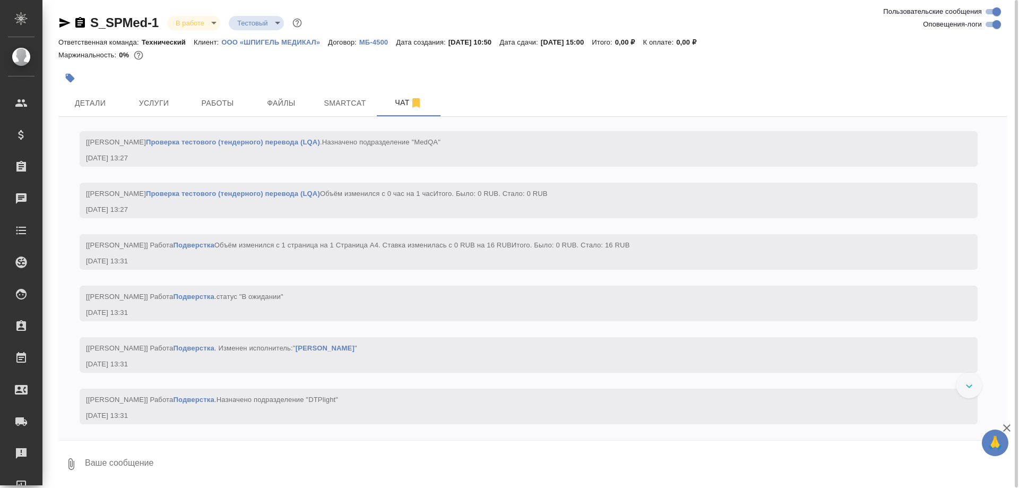
scroll to position [3482, 0]
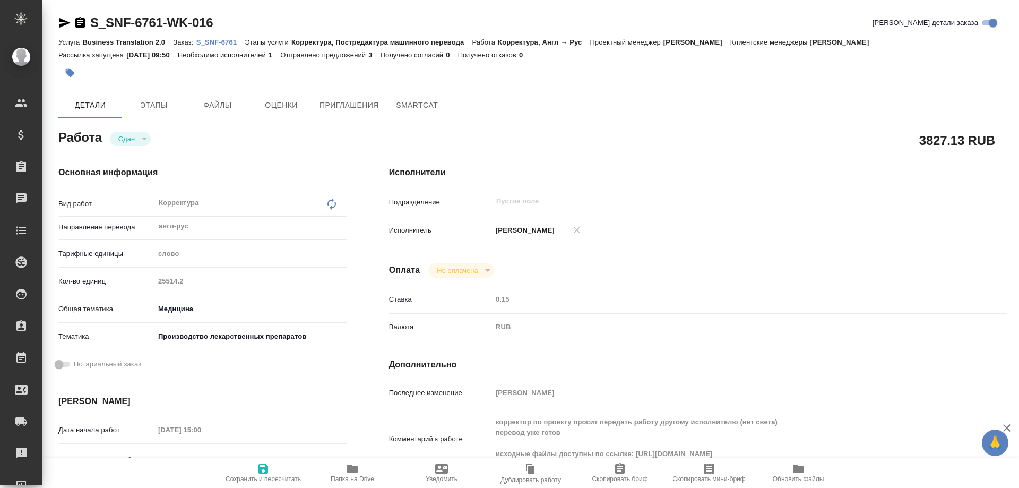
type textarea "x"
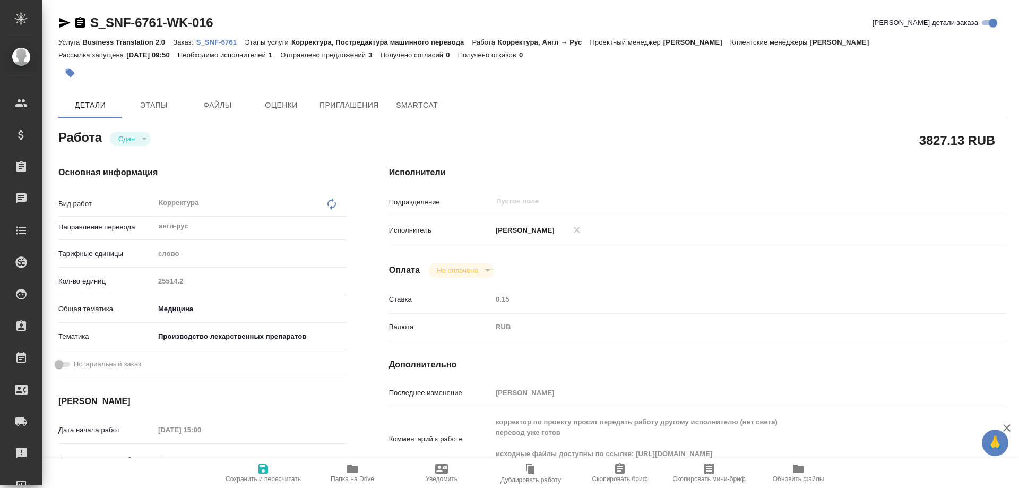
type textarea "x"
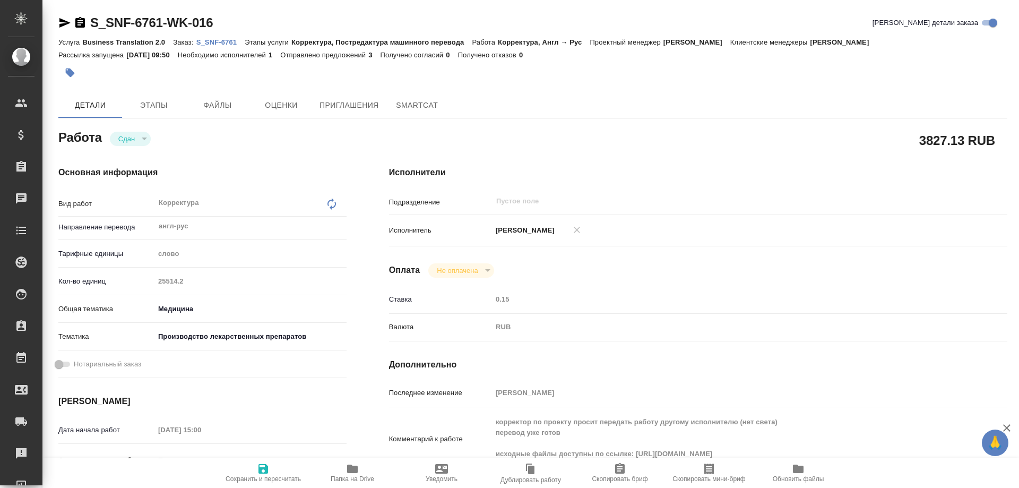
type textarea "x"
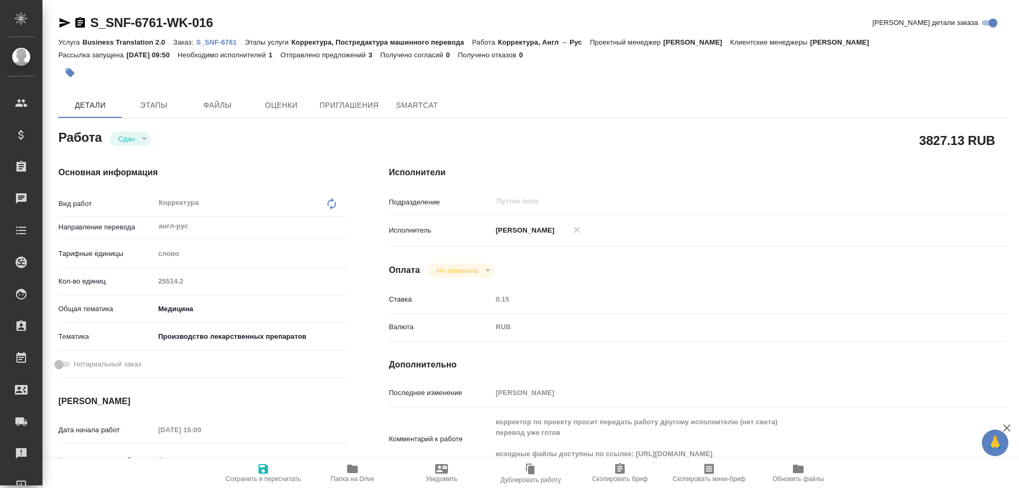
type textarea "x"
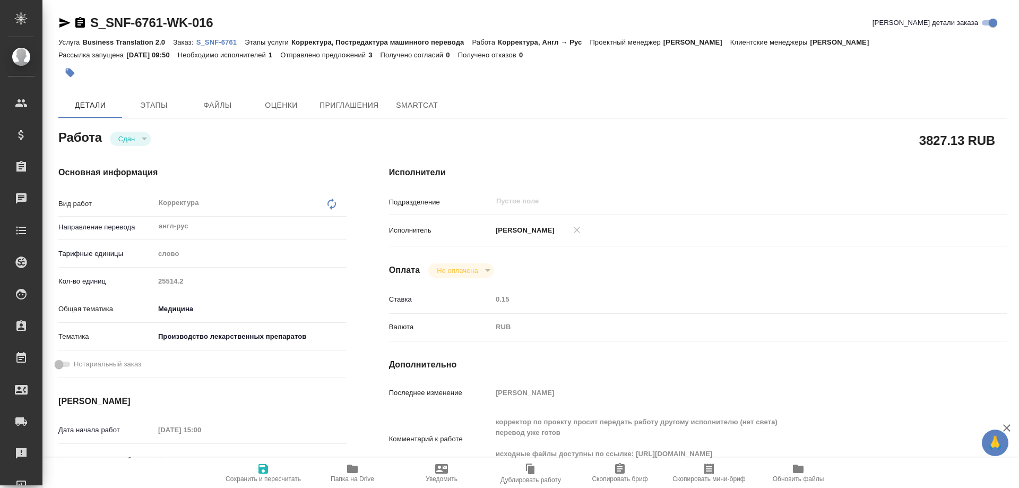
type textarea "x"
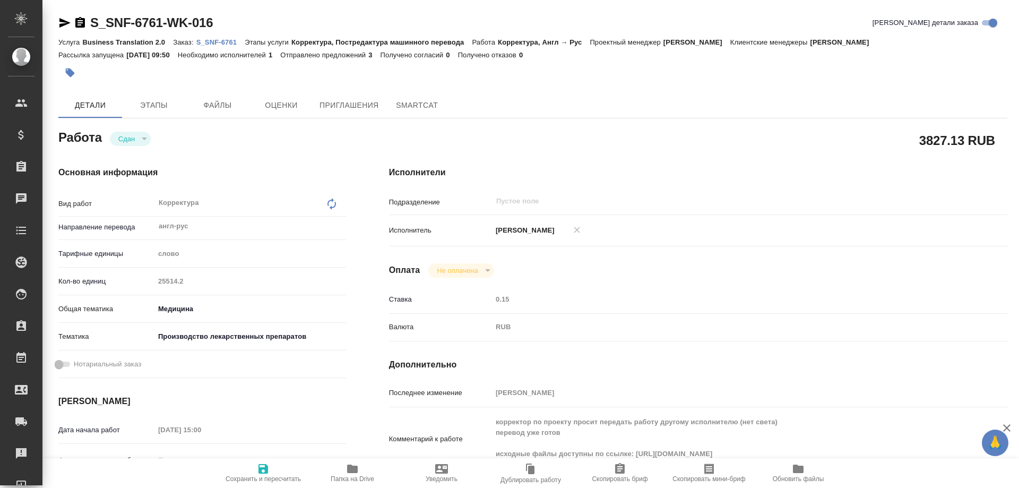
type textarea "x"
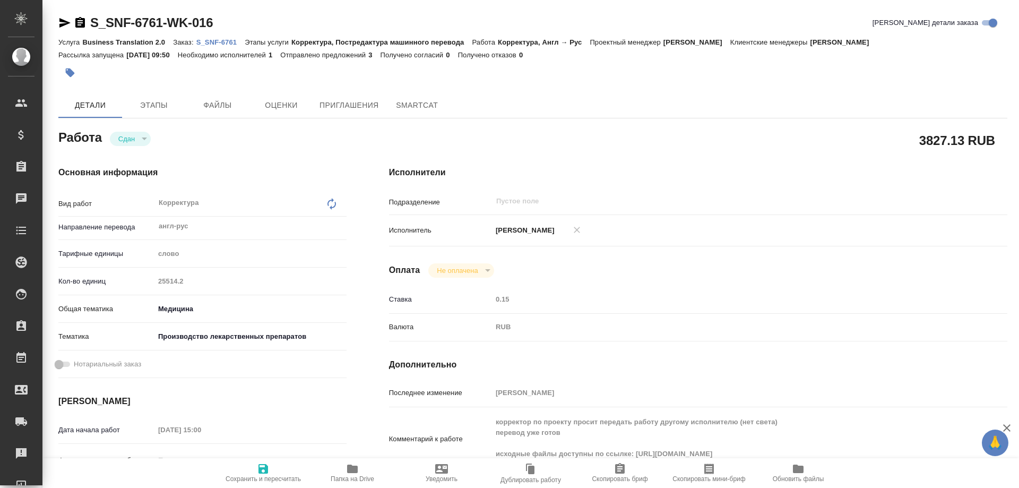
type textarea "x"
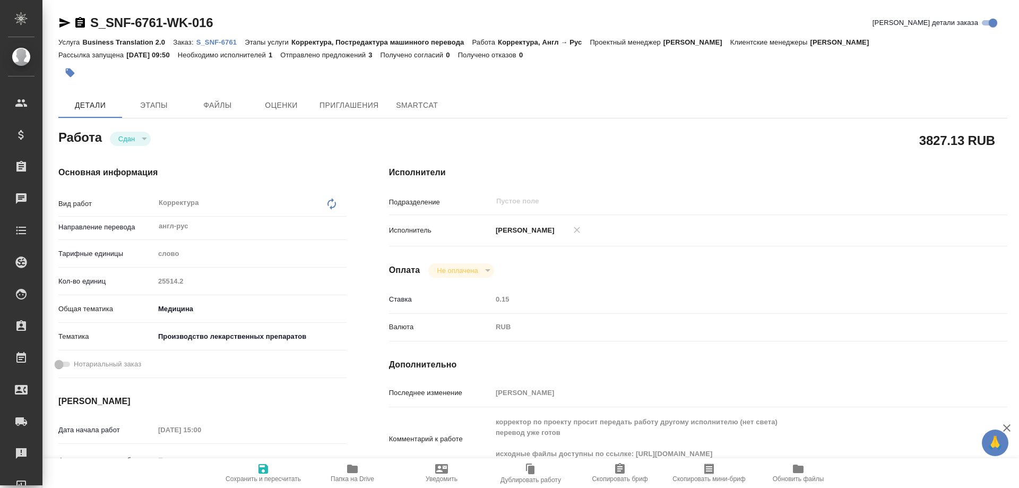
type textarea "x"
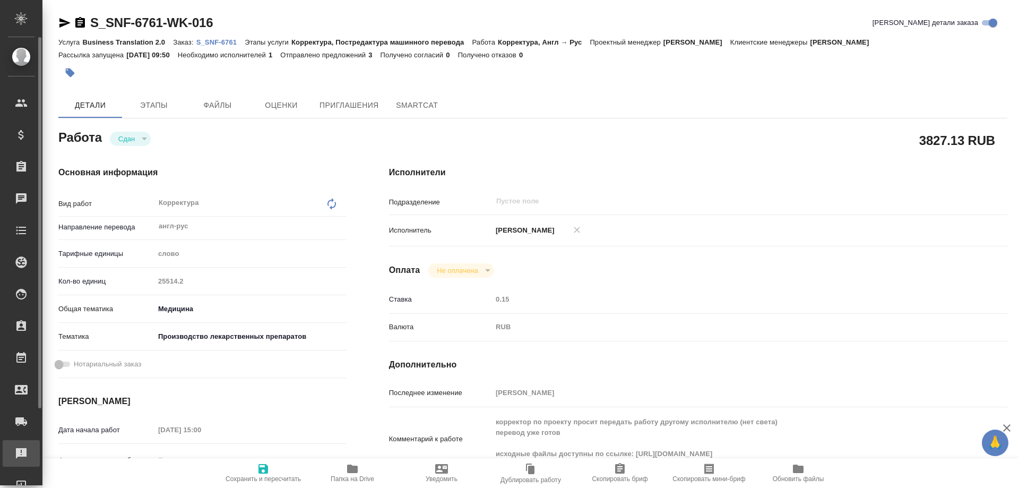
type textarea "x"
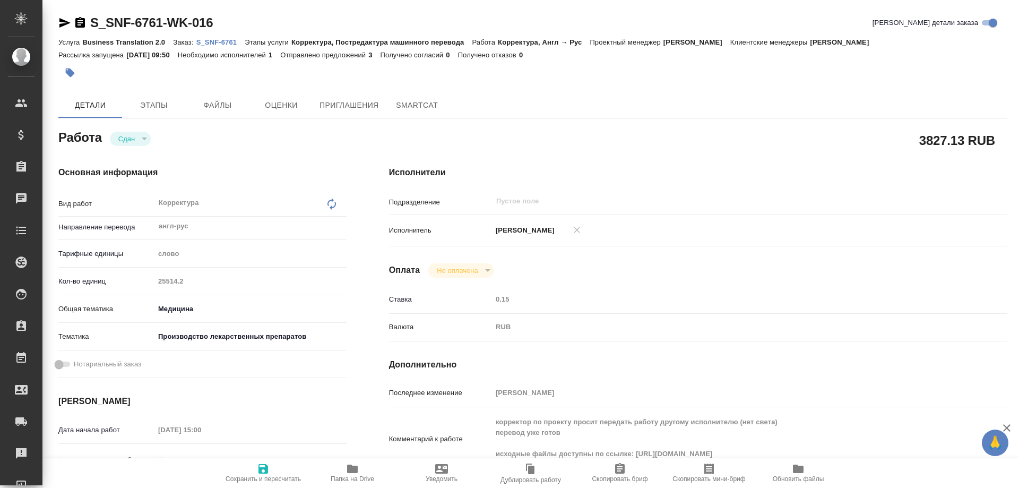
click at [210, 45] on p "S_SNF-6761" at bounding box center [220, 42] width 49 height 8
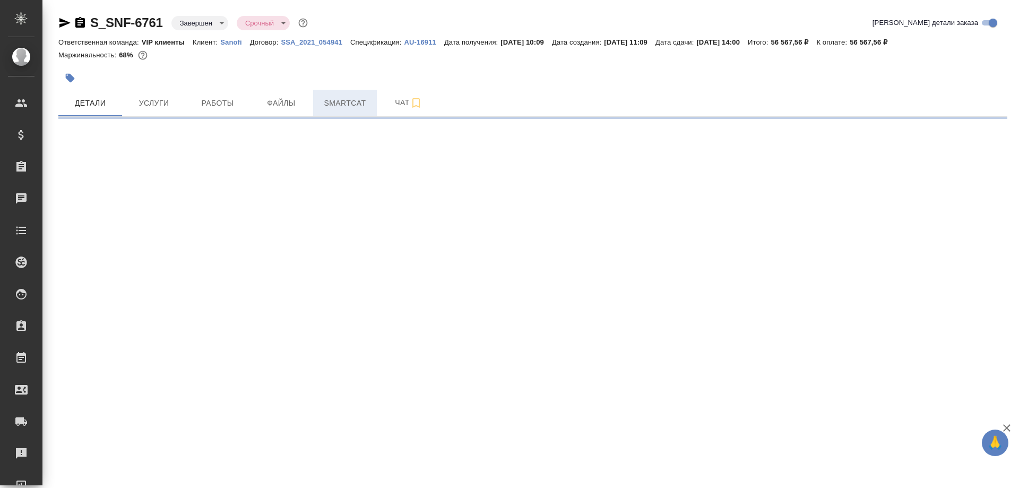
select select "RU"
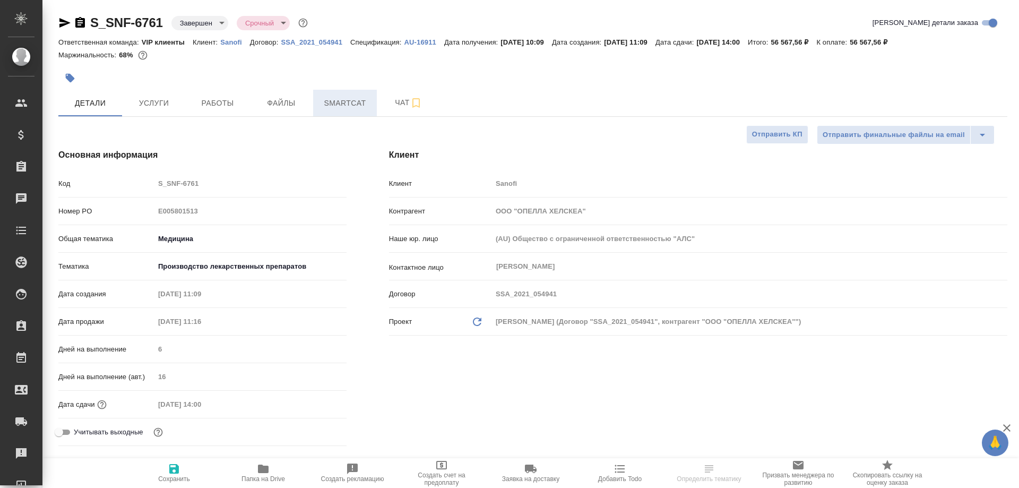
type textarea "x"
click at [333, 102] on span "Smartcat" at bounding box center [344, 103] width 51 height 13
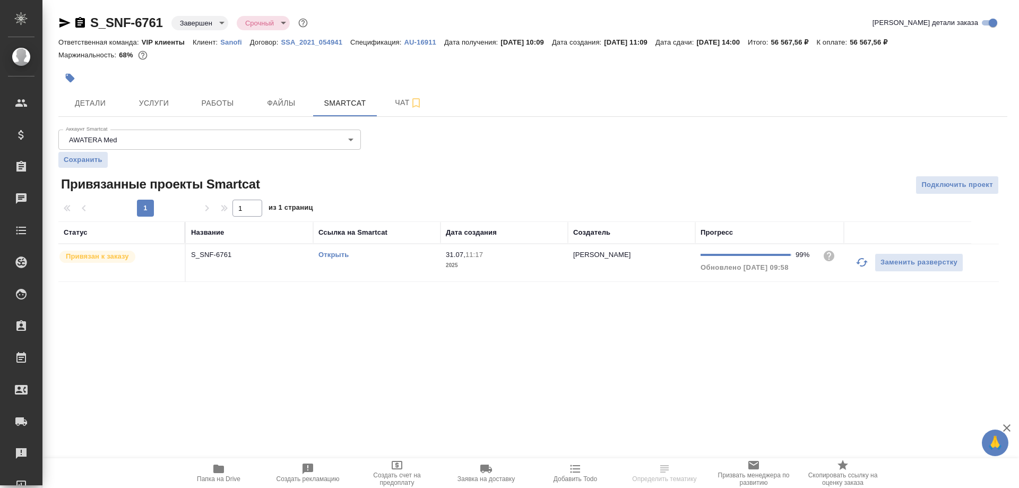
click at [332, 255] on link "Открыть" at bounding box center [333, 254] width 30 height 8
click at [339, 252] on link "Открыть" at bounding box center [333, 254] width 30 height 8
click at [76, 20] on icon "button" at bounding box center [80, 22] width 10 height 11
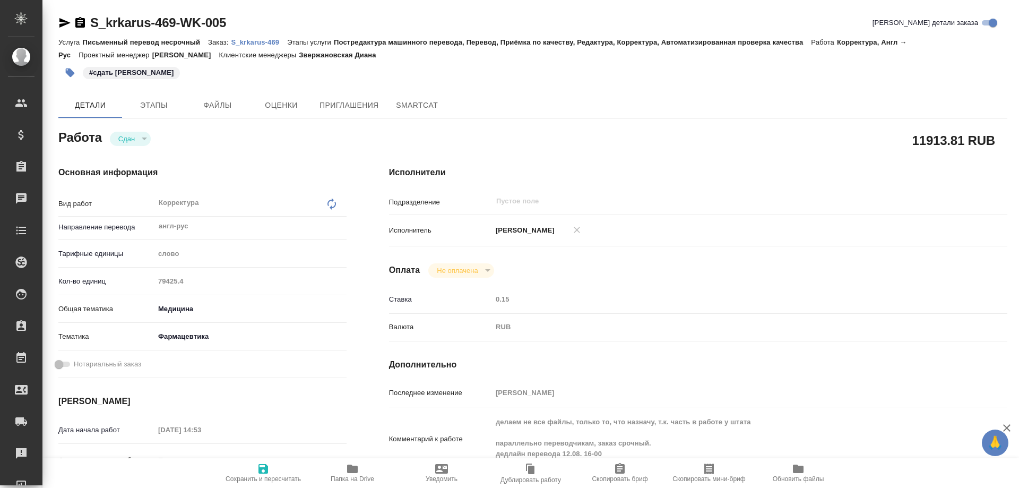
type textarea "x"
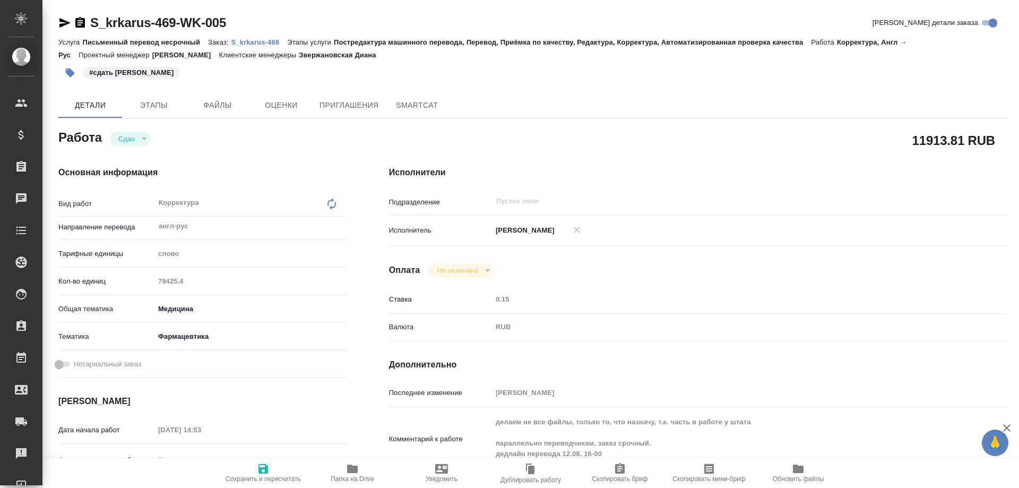
type textarea "x"
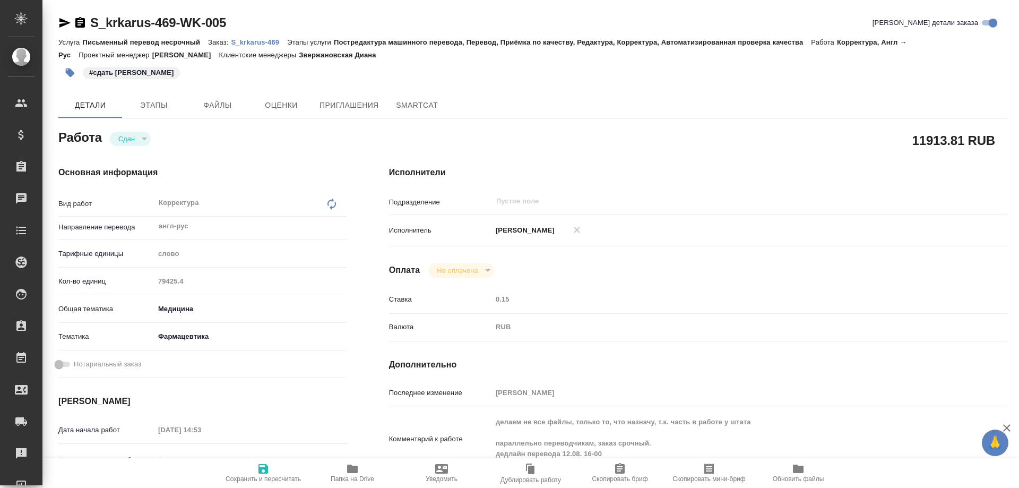
type textarea "x"
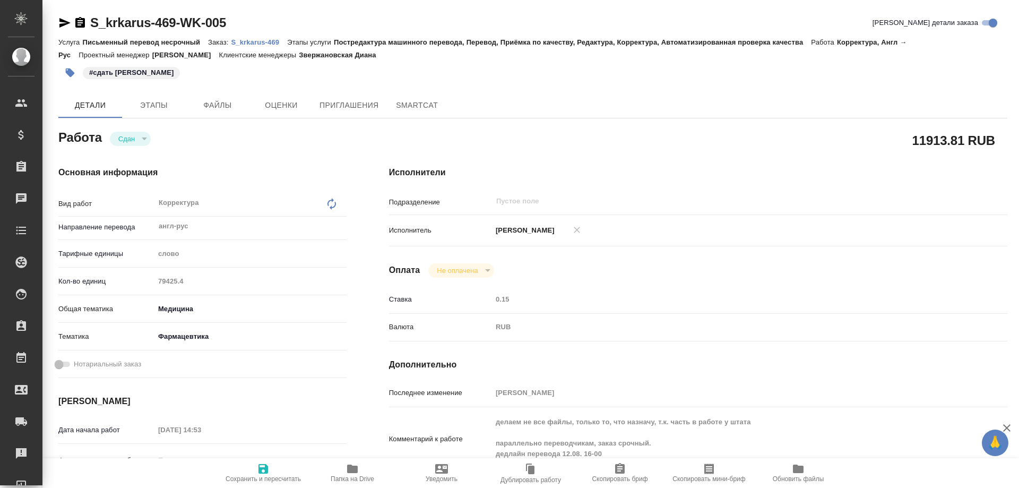
type textarea "x"
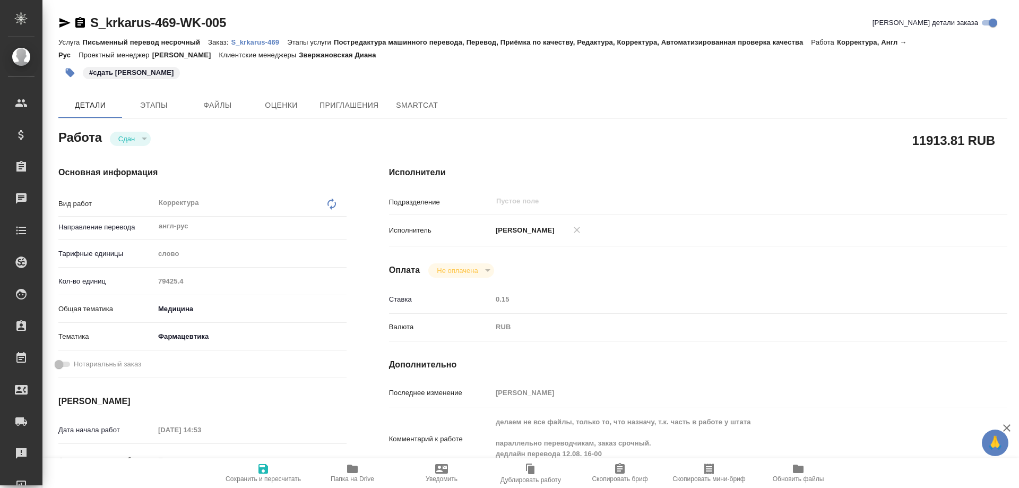
type textarea "x"
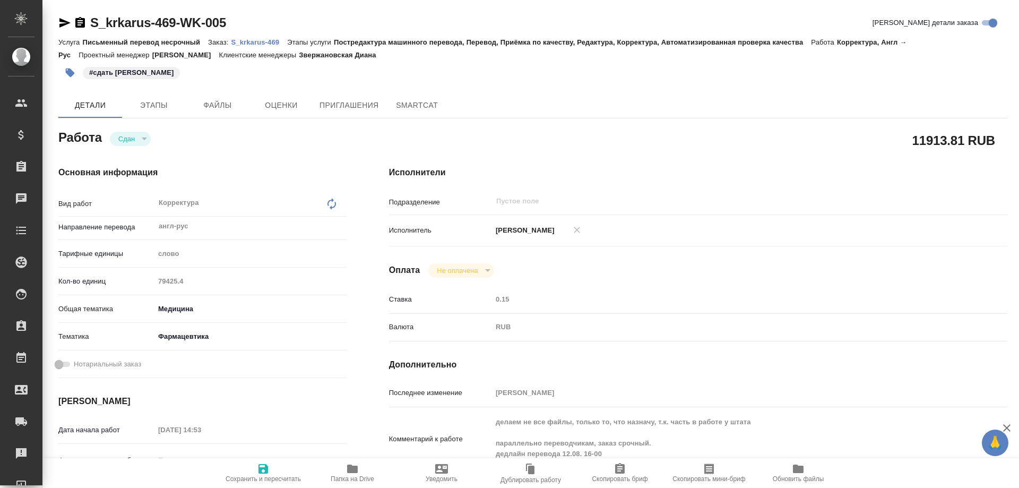
type textarea "x"
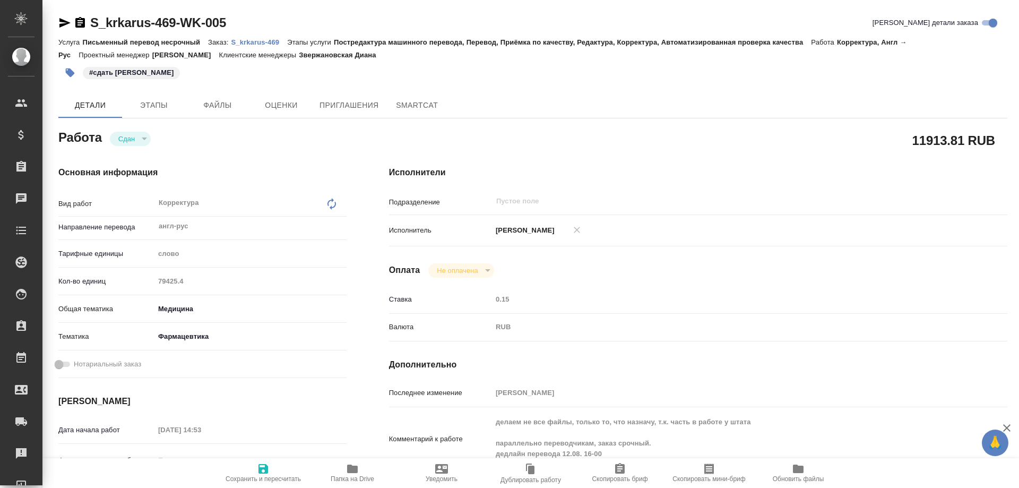
type textarea "x"
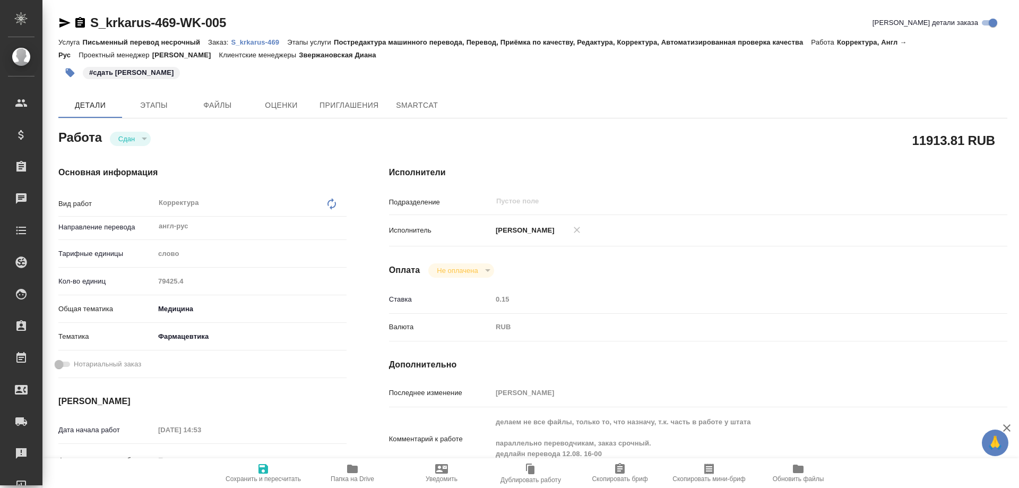
type textarea "x"
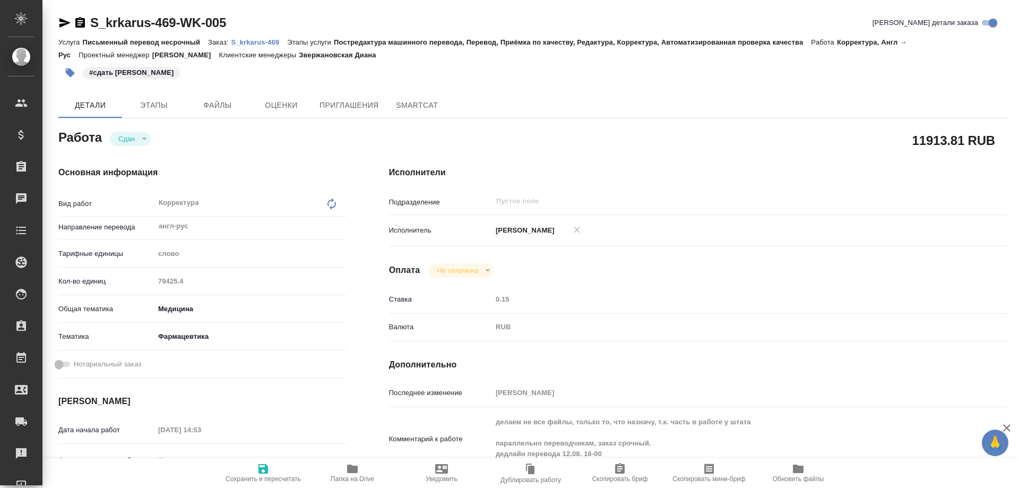
type textarea "x"
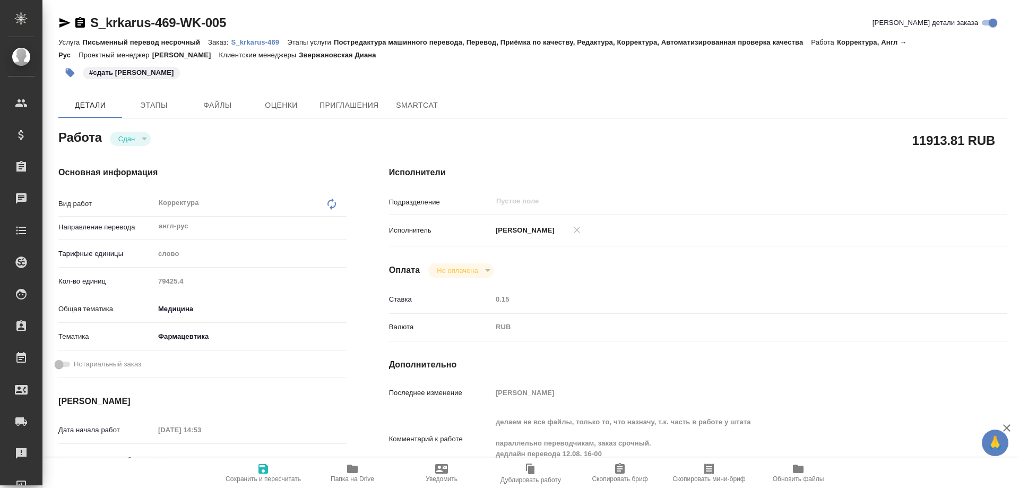
type textarea "x"
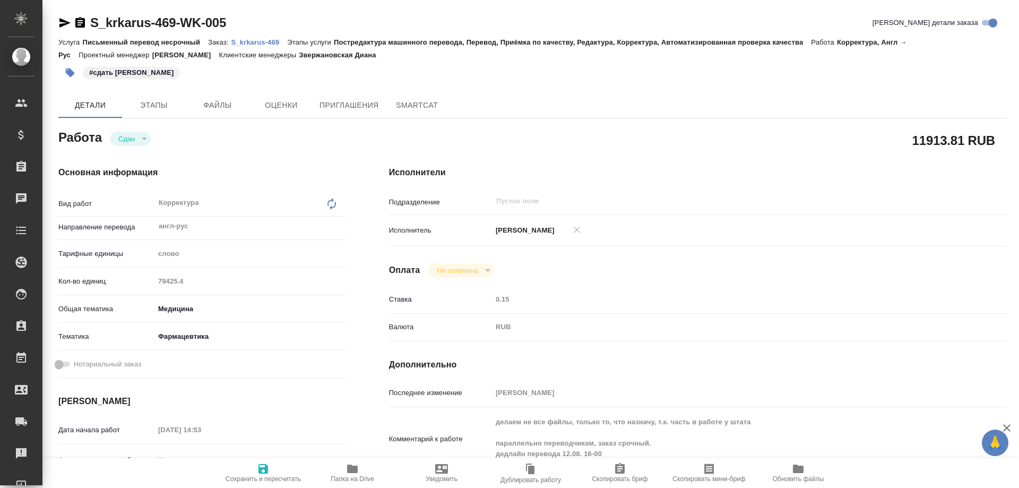
click at [270, 41] on p "S_krkarus-469" at bounding box center [259, 42] width 56 height 8
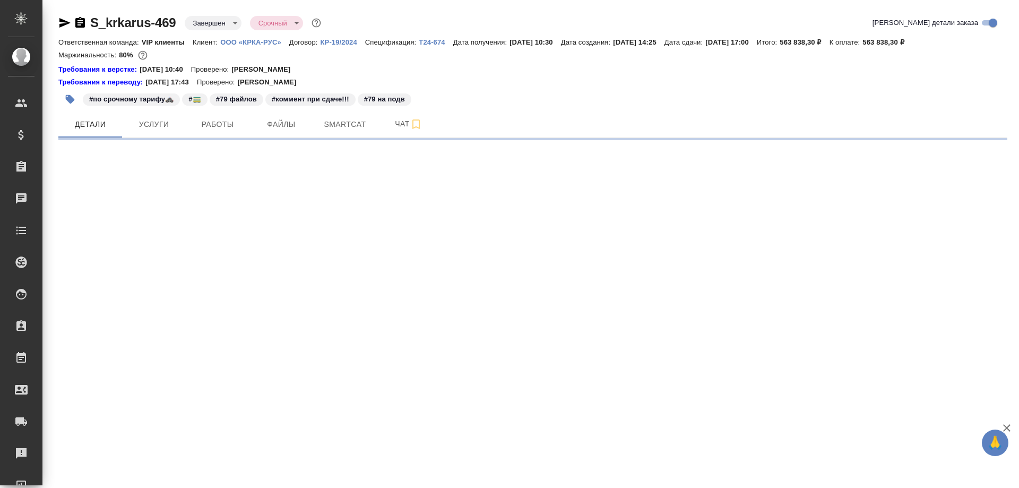
select select "RU"
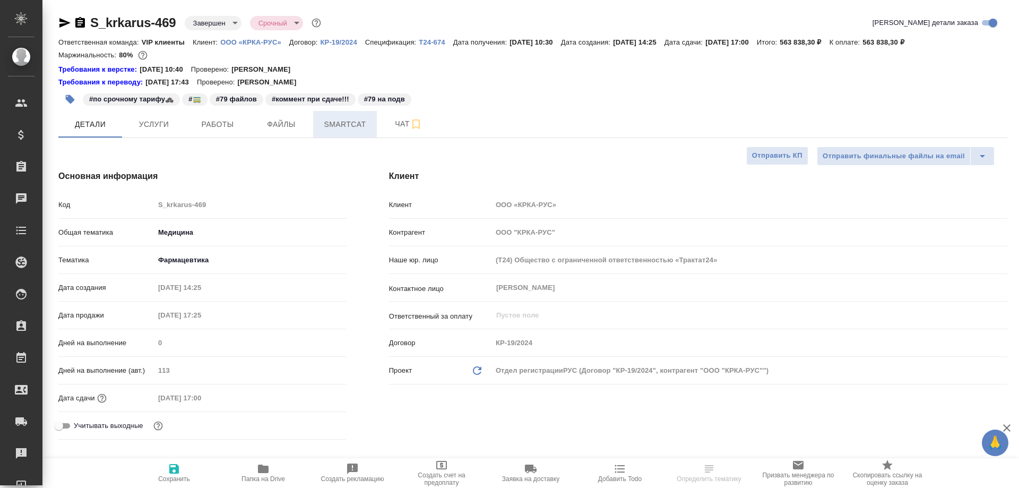
type textarea "x"
click at [350, 124] on span "Smartcat" at bounding box center [344, 124] width 51 height 13
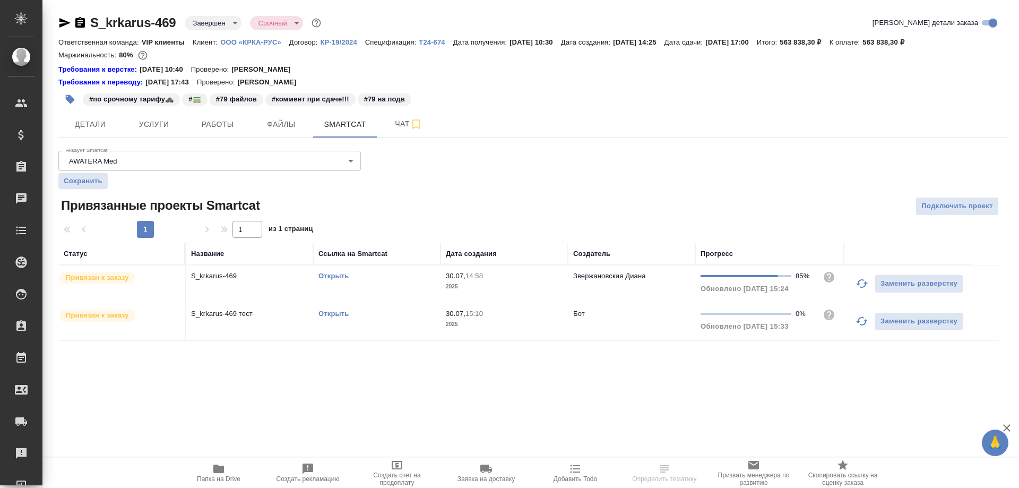
click at [332, 276] on link "Открыть" at bounding box center [333, 276] width 30 height 8
click at [220, 471] on icon "button" at bounding box center [218, 468] width 11 height 8
click at [79, 21] on icon "button" at bounding box center [80, 22] width 10 height 11
click at [83, 23] on icon "button" at bounding box center [80, 22] width 10 height 11
